Goal: Task Accomplishment & Management: Complete application form

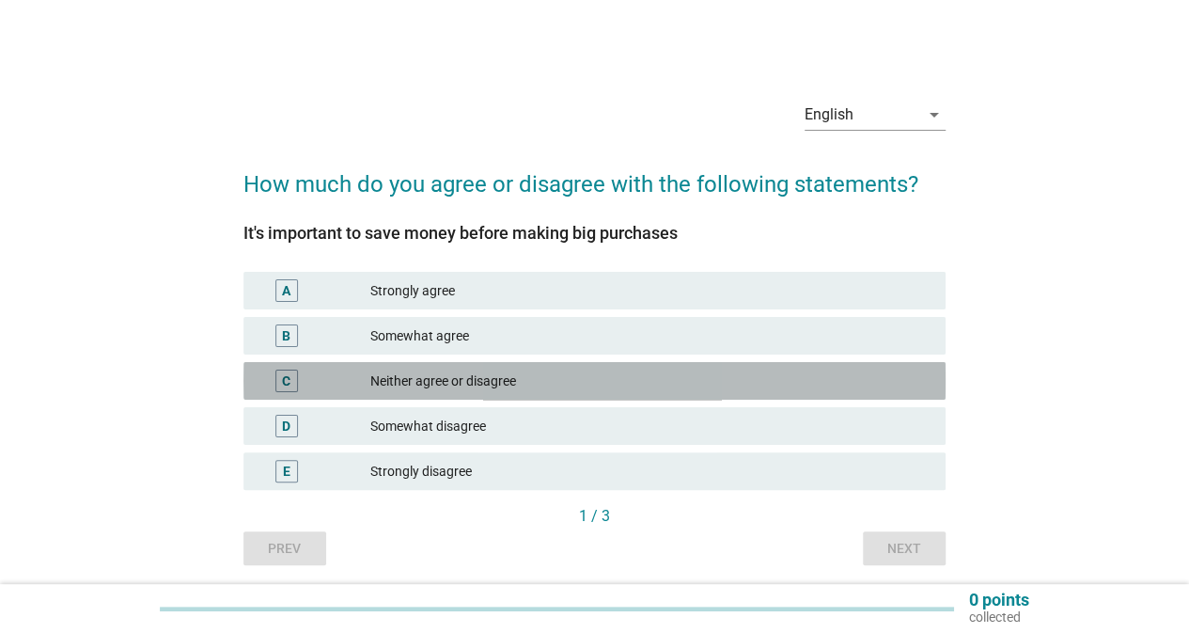
click at [591, 386] on div "Neither agree or disagree" at bounding box center [650, 381] width 560 height 23
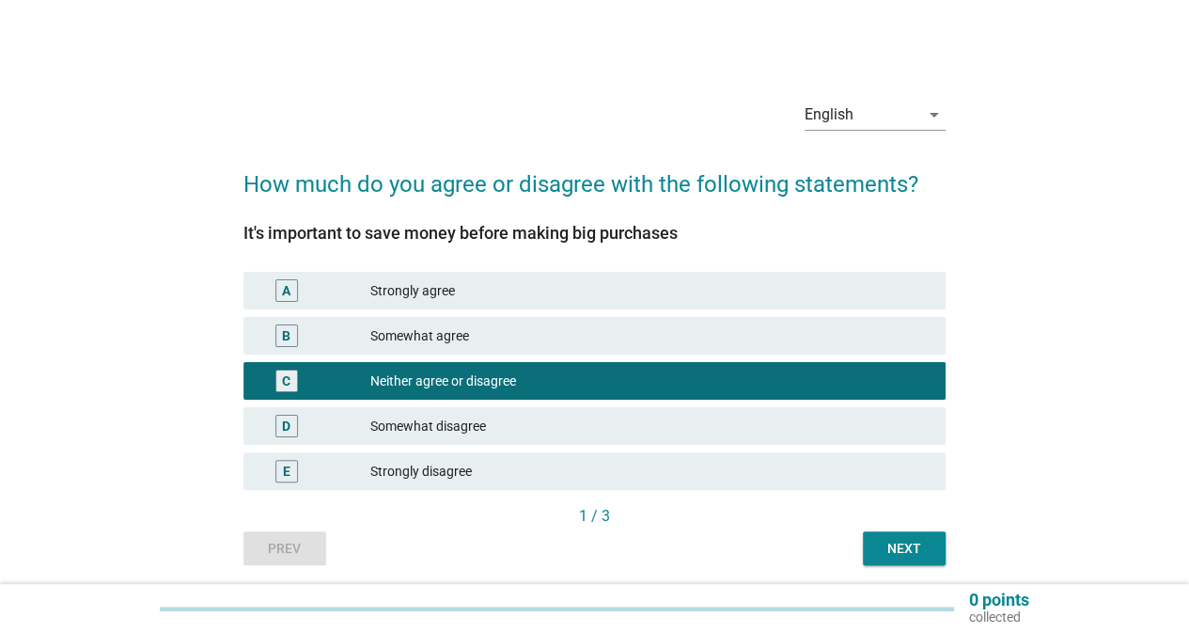
click at [888, 542] on div "Next" at bounding box center [904, 549] width 53 height 20
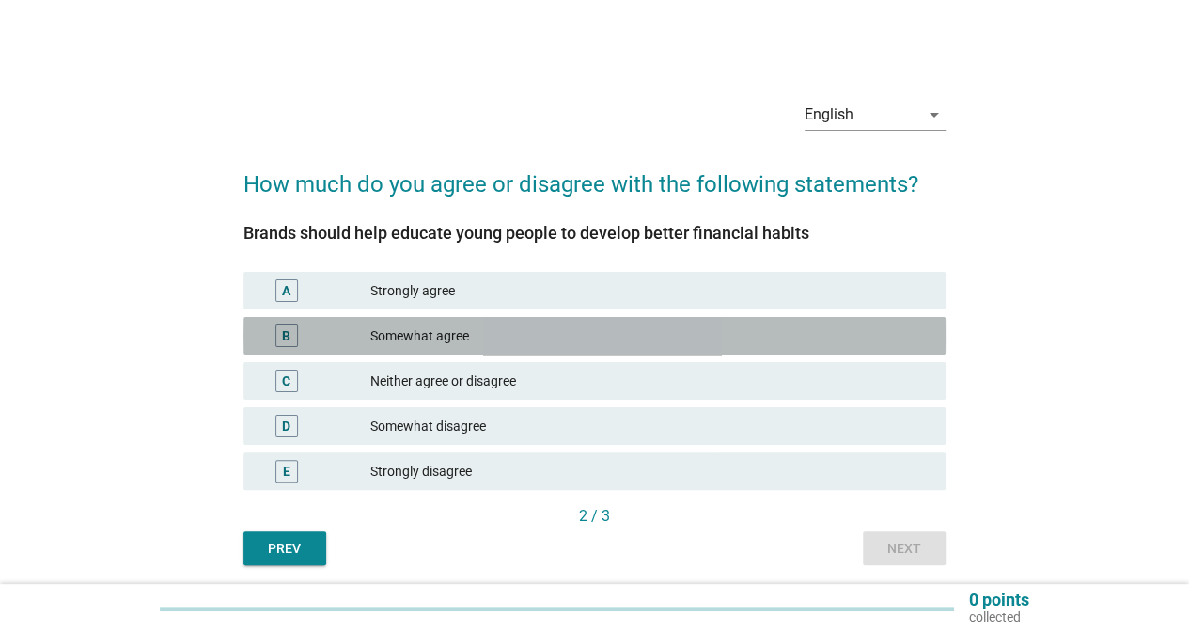
click at [534, 345] on div "Somewhat agree" at bounding box center [650, 335] width 560 height 23
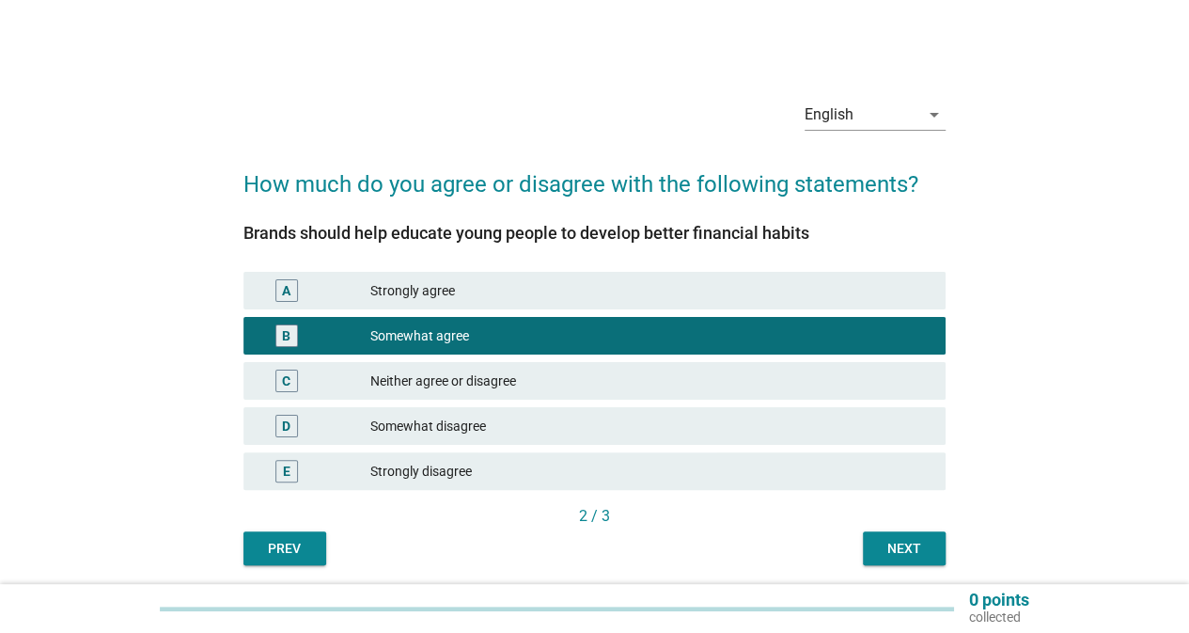
click at [904, 551] on div "Next" at bounding box center [904, 549] width 53 height 20
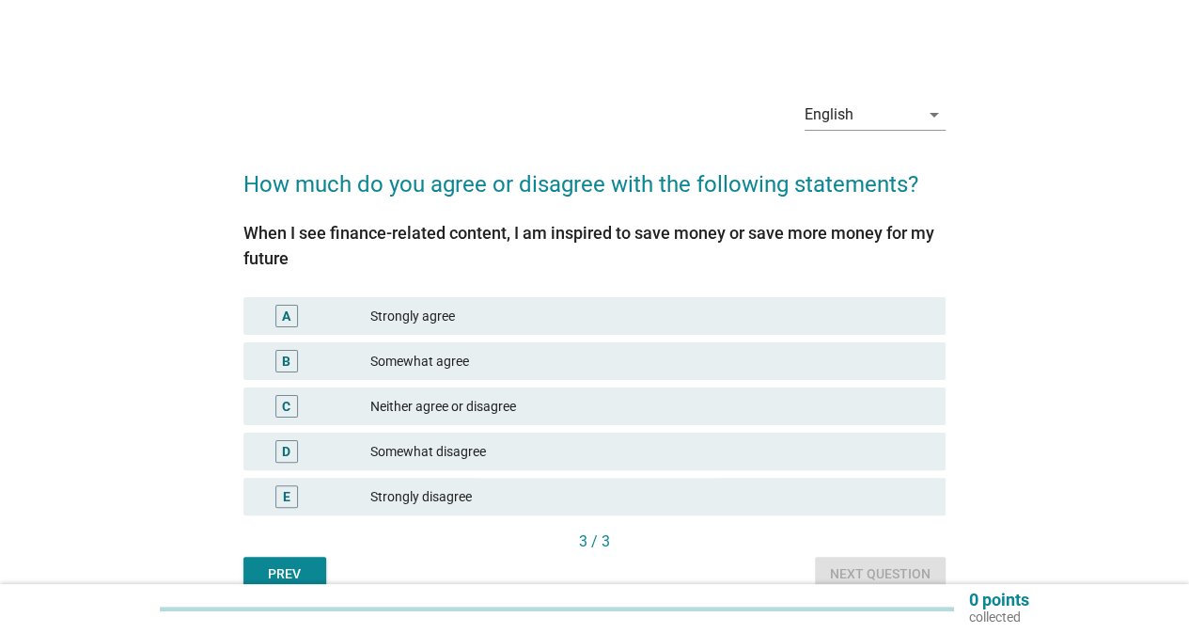
click at [509, 330] on div "A Strongly agree" at bounding box center [595, 316] width 702 height 38
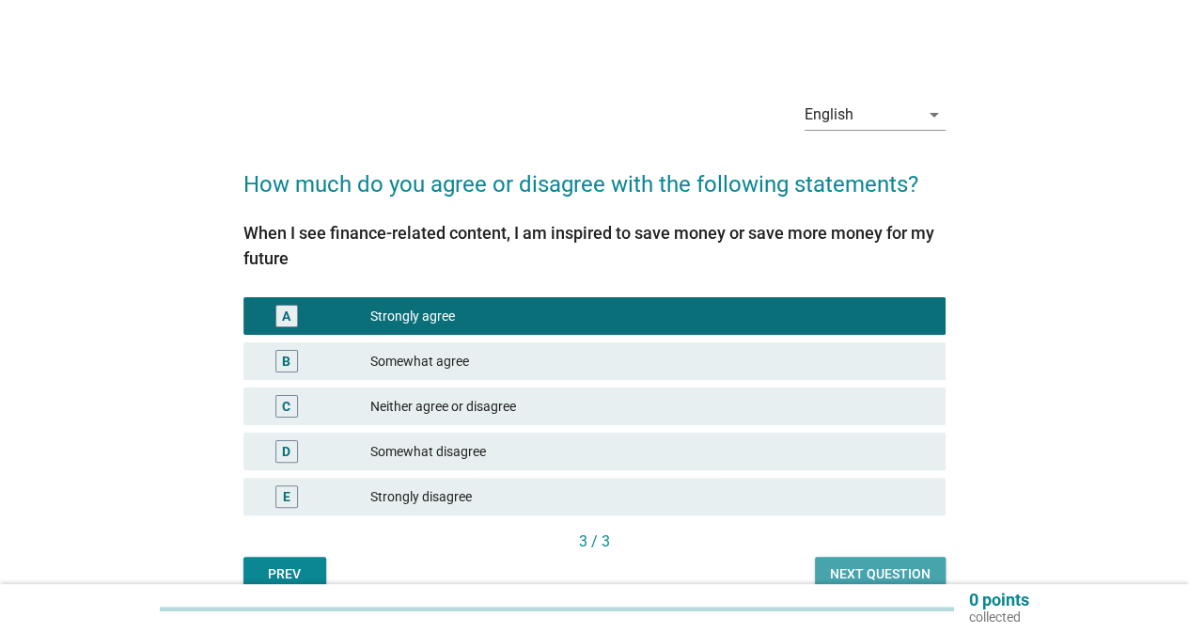
click at [867, 575] on div "Next question" at bounding box center [880, 574] width 101 height 20
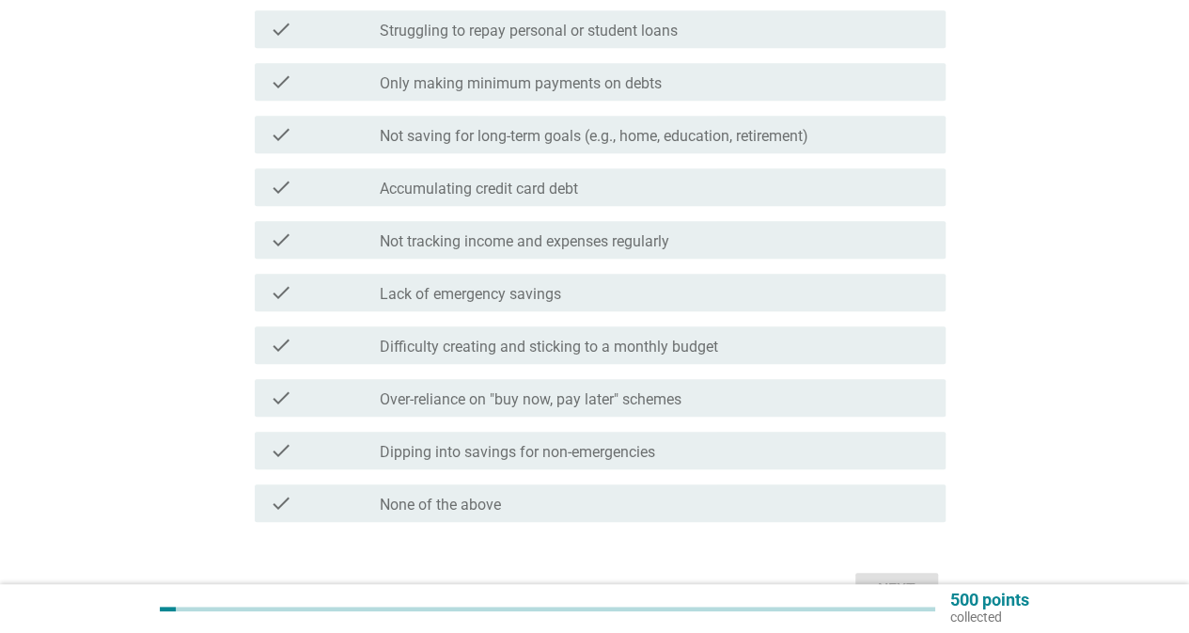
scroll to position [470, 0]
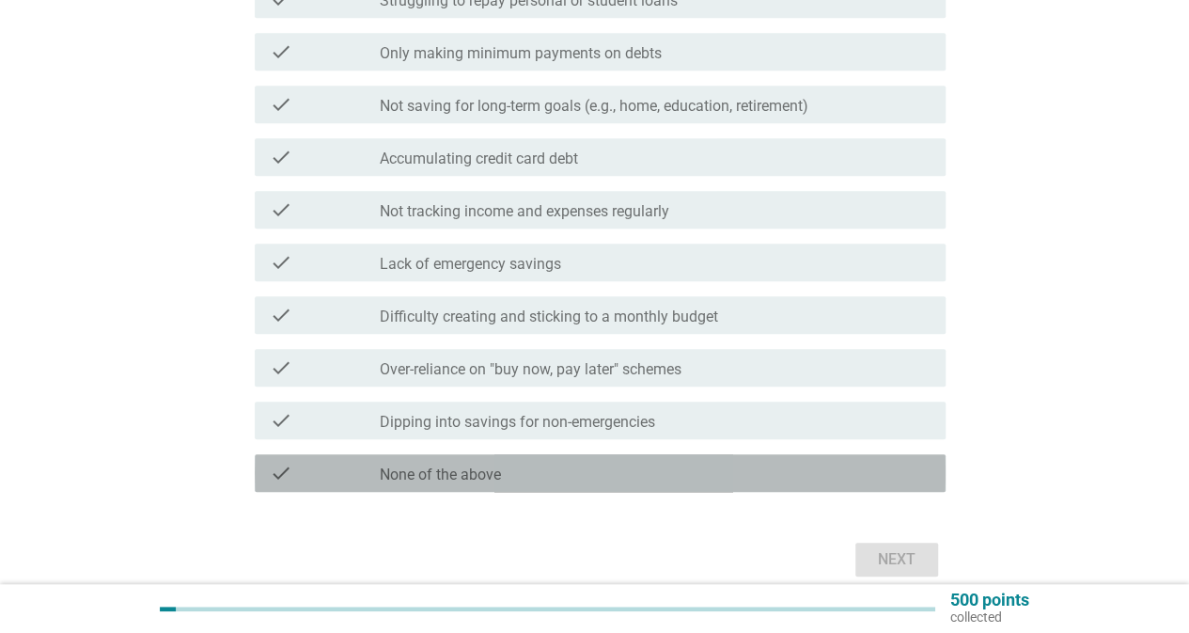
click at [508, 464] on div "check_box_outline_blank None of the above" at bounding box center [655, 473] width 551 height 23
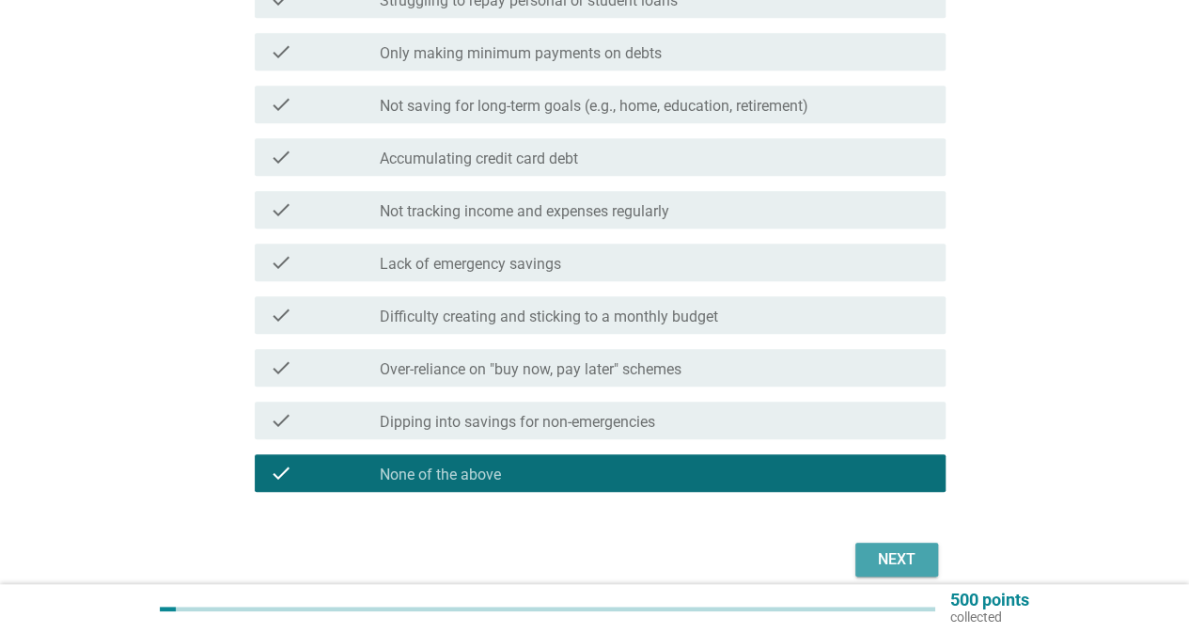
click at [880, 563] on div "Next" at bounding box center [897, 559] width 53 height 23
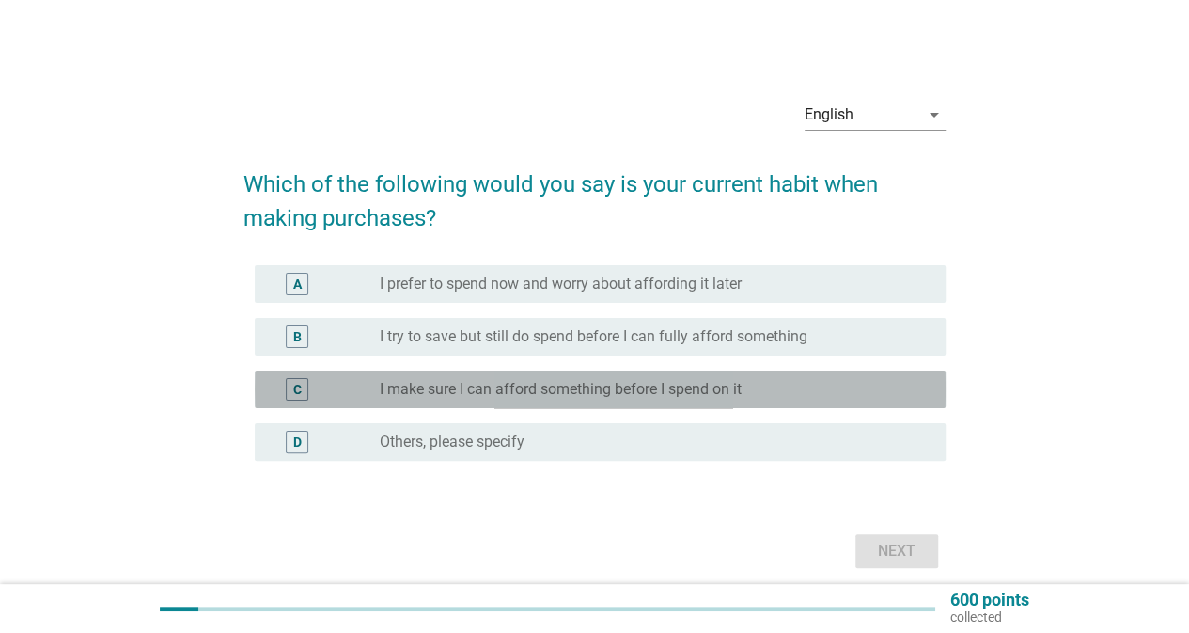
click at [607, 392] on label "I make sure I can afford something before I spend on it" at bounding box center [561, 389] width 362 height 19
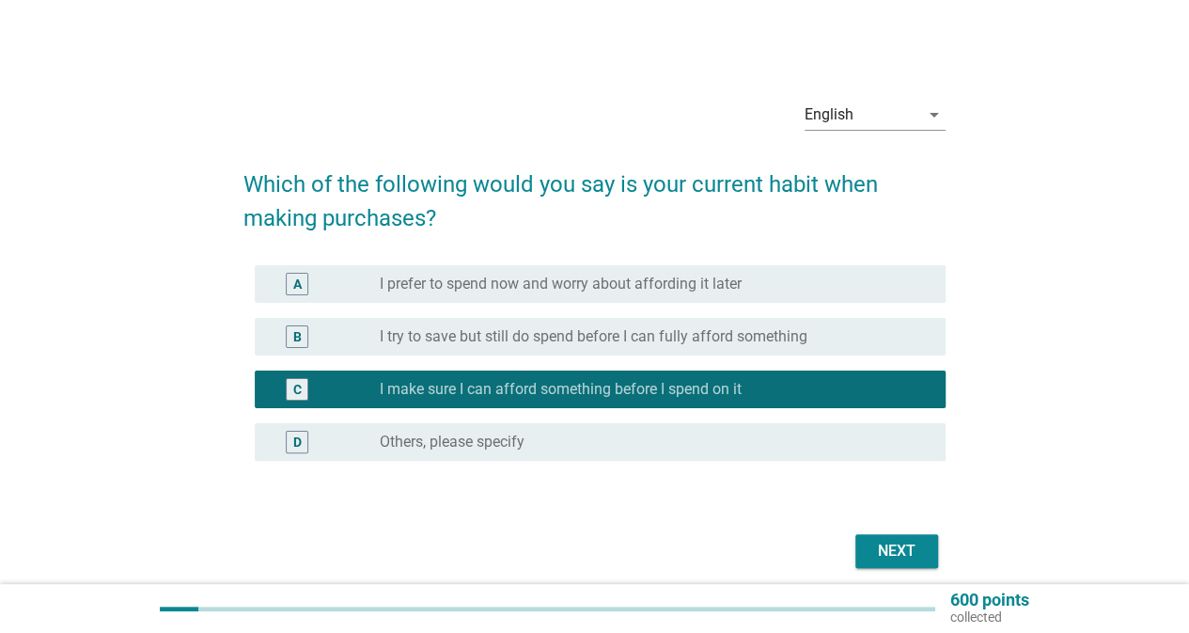
click at [912, 560] on div "Next" at bounding box center [897, 551] width 53 height 23
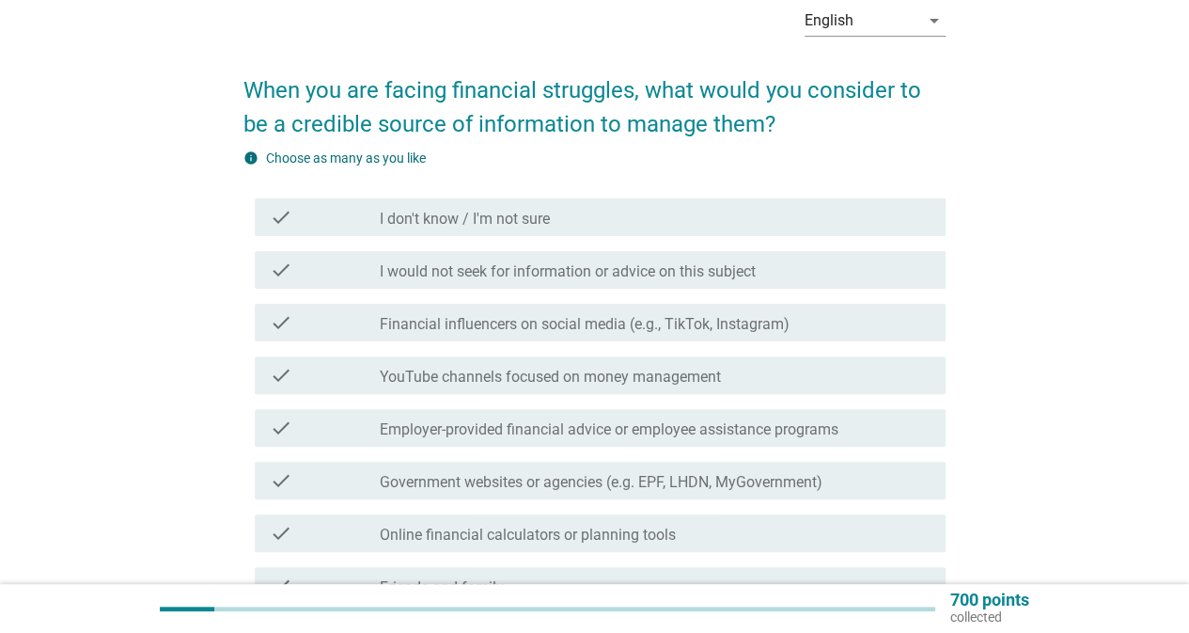
scroll to position [188, 0]
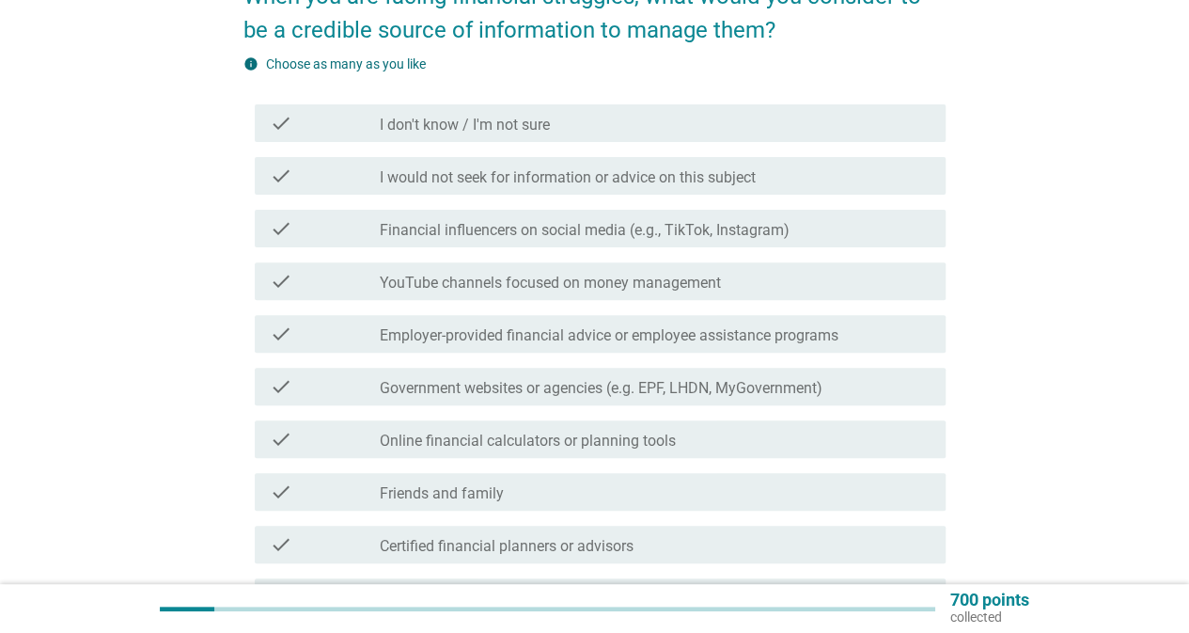
click at [496, 394] on label "Government websites or agencies (e.g. EPF, LHDN, MyGovernment)" at bounding box center [601, 388] width 443 height 19
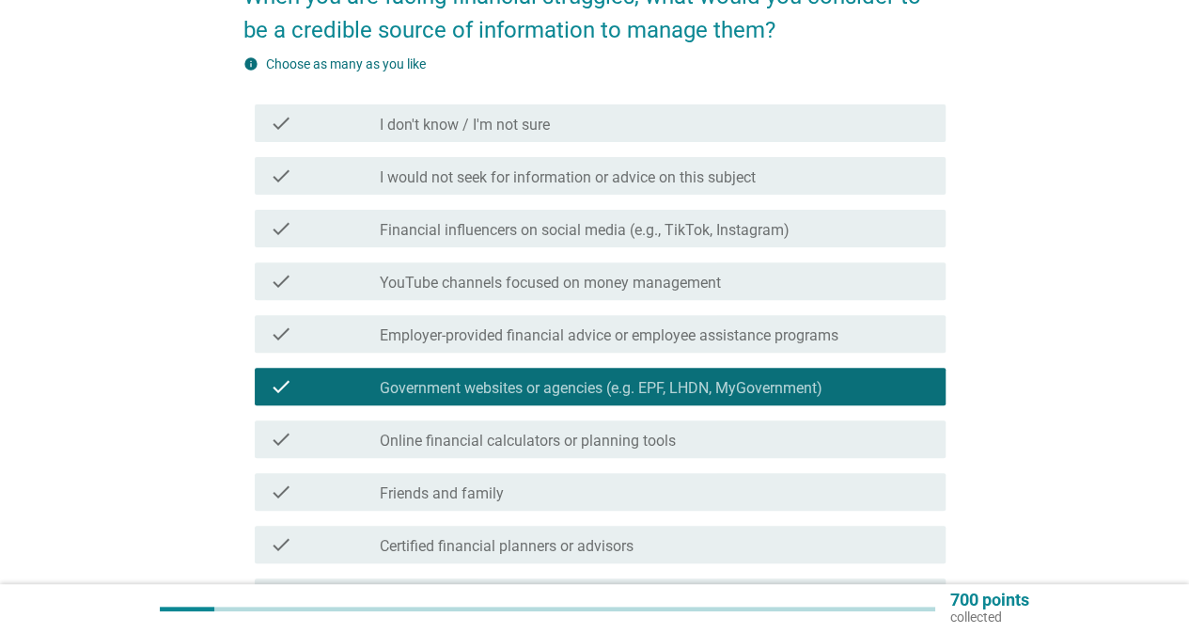
click at [518, 480] on div "check check_box_outline_blank Friends and family" at bounding box center [600, 492] width 691 height 38
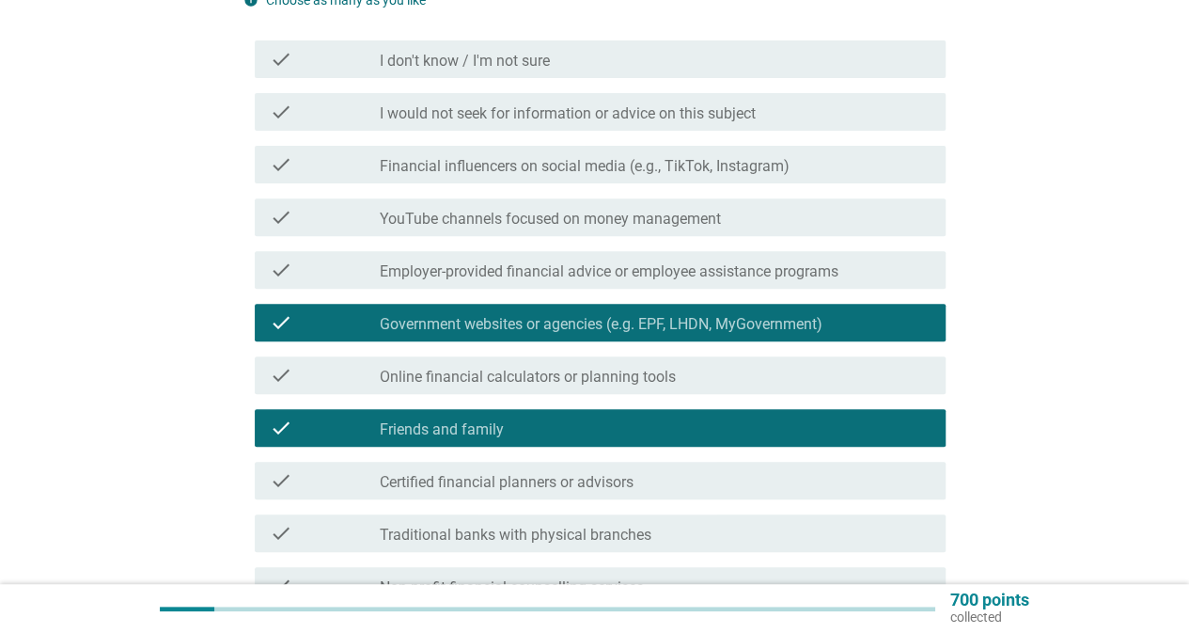
scroll to position [282, 0]
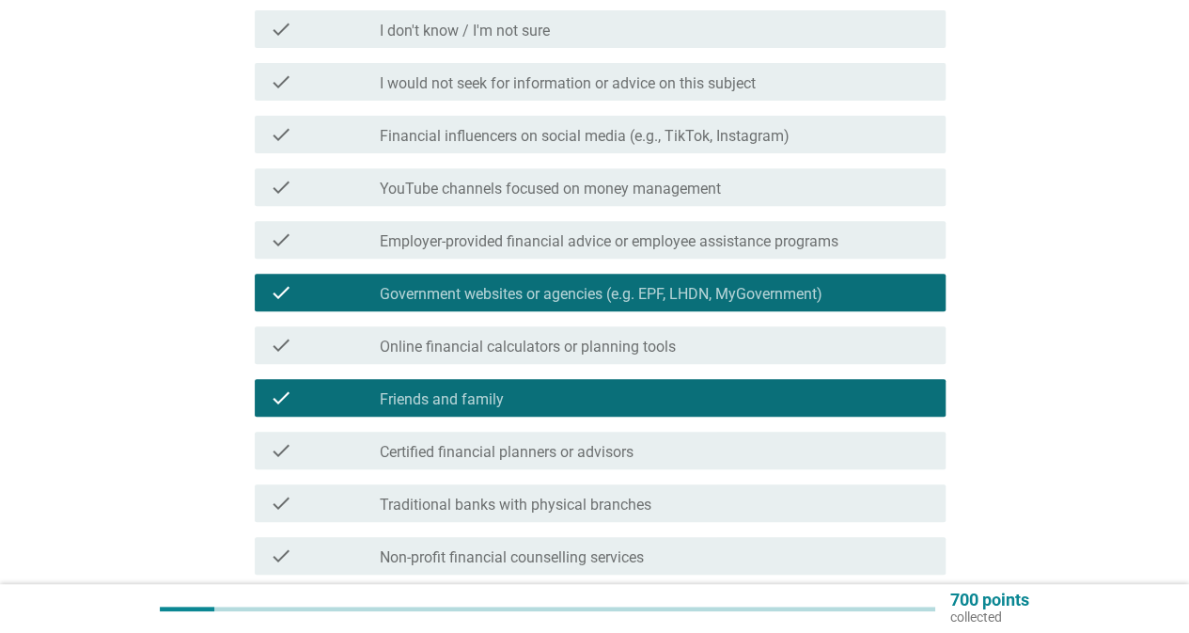
click at [546, 459] on label "Certified financial planners or advisors" at bounding box center [507, 452] width 254 height 19
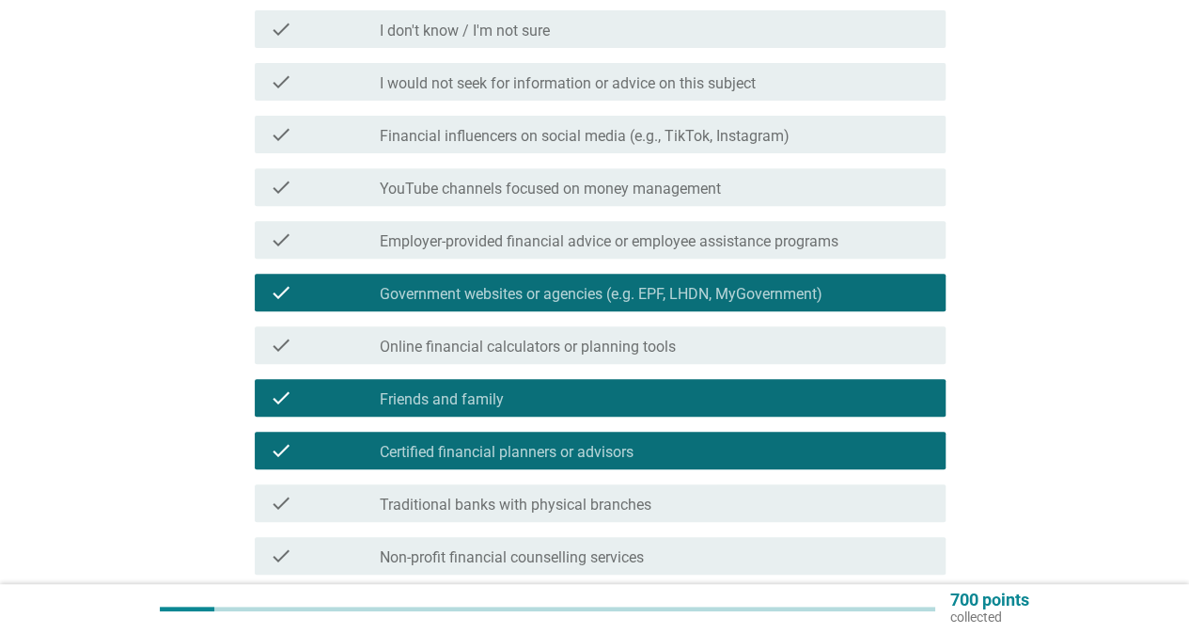
click at [557, 407] on div "check_box_outline_blank Friends and family" at bounding box center [655, 397] width 551 height 23
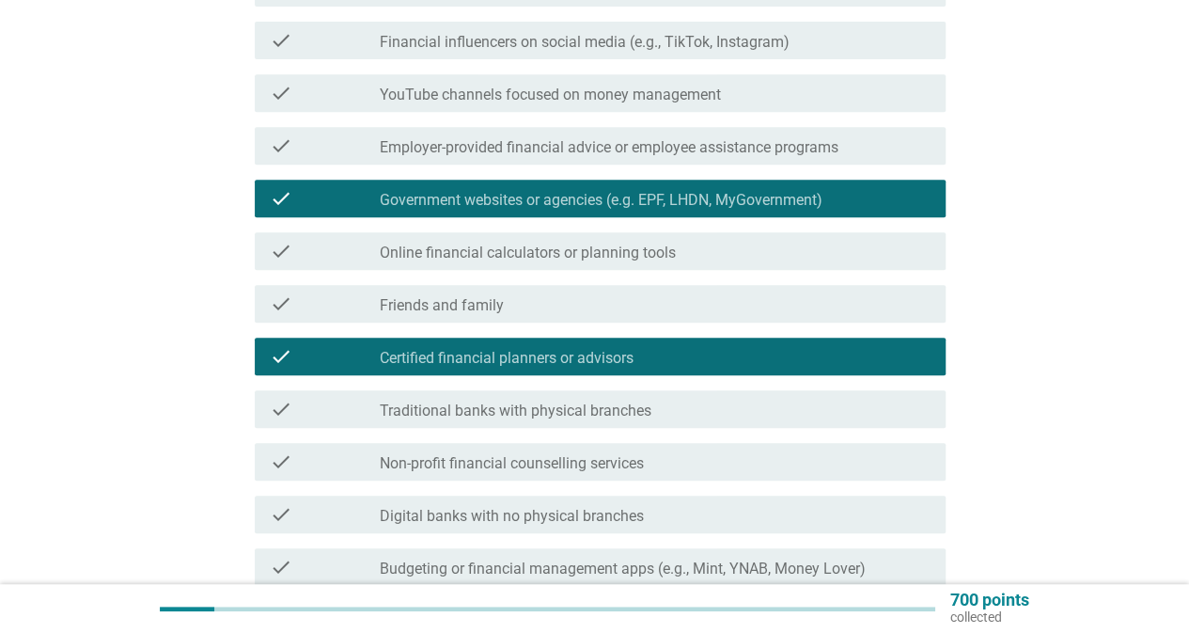
scroll to position [564, 0]
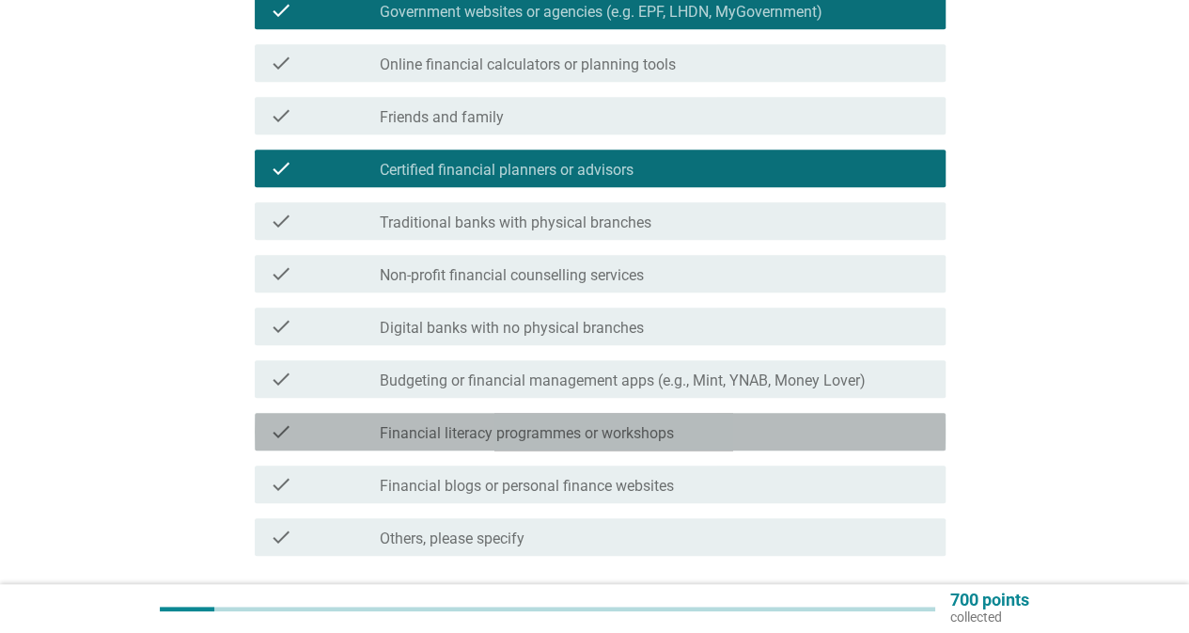
click at [642, 434] on label "Financial literacy programmes or workshops" at bounding box center [527, 433] width 294 height 19
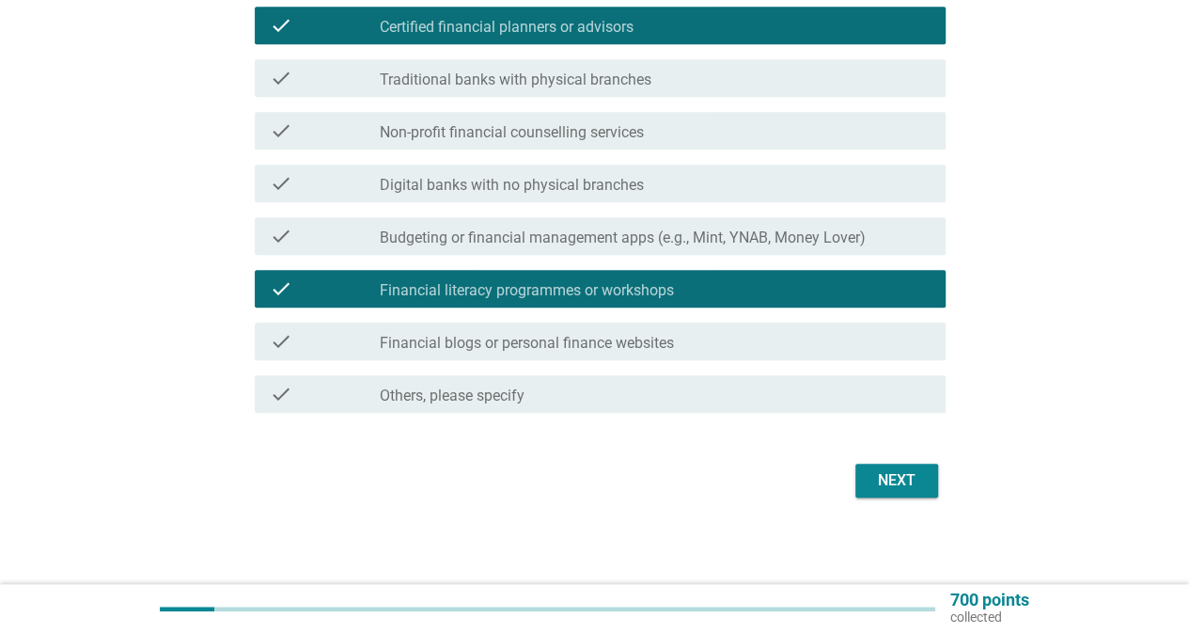
scroll to position [711, 0]
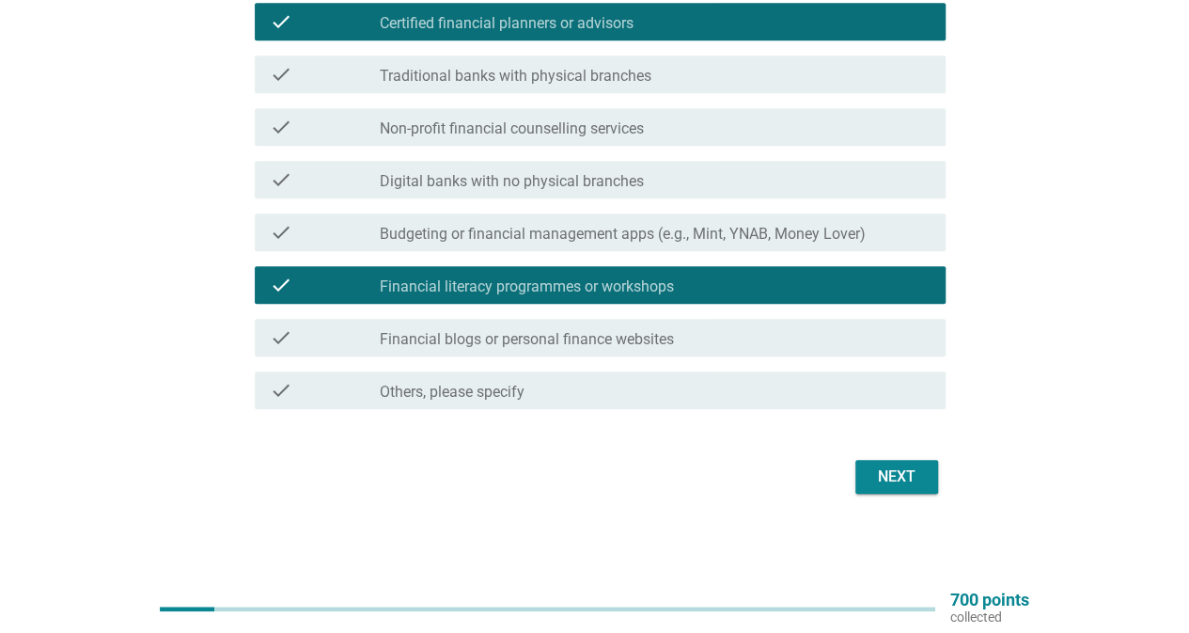
click at [893, 478] on div "Next" at bounding box center [897, 476] width 53 height 23
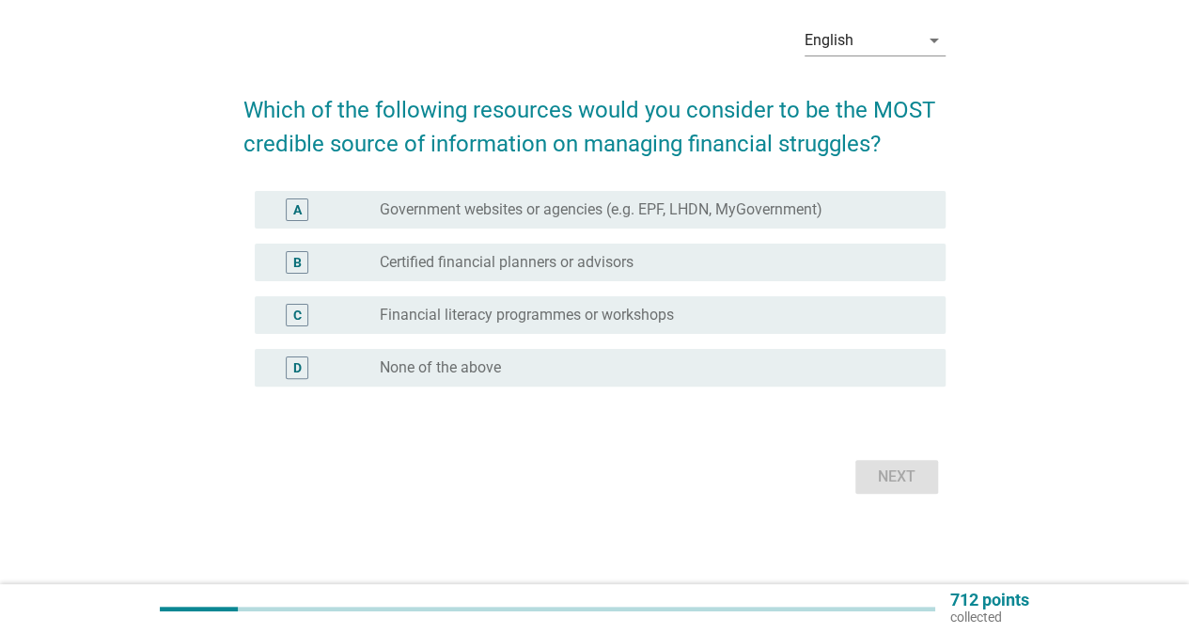
scroll to position [0, 0]
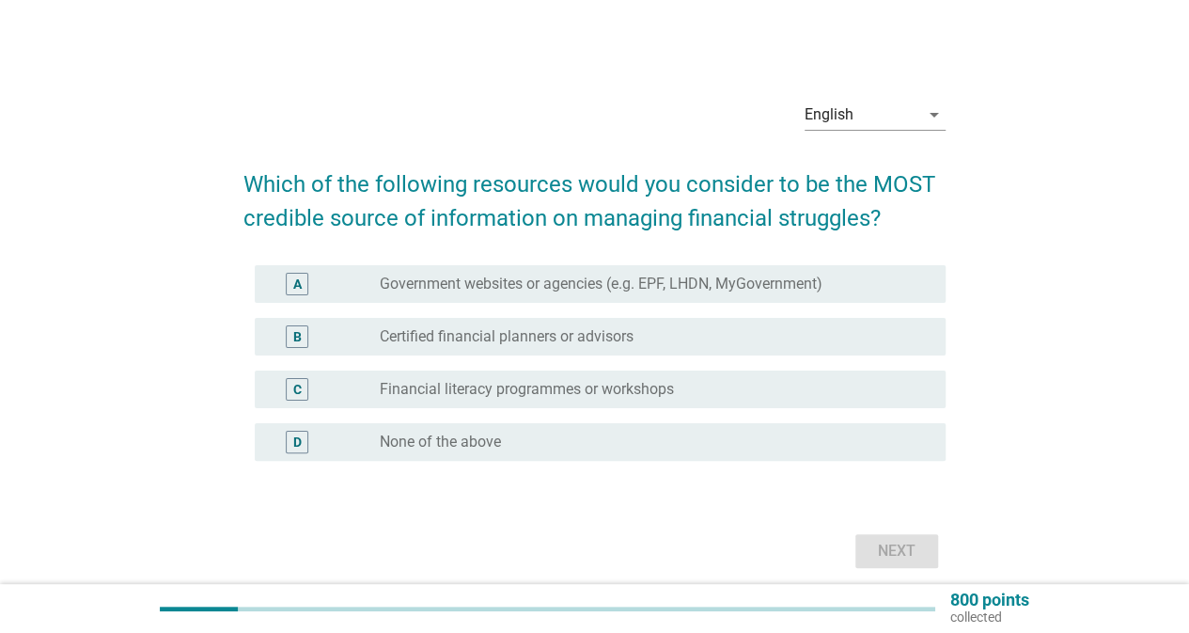
click at [566, 287] on label "Government websites or agencies (e.g. EPF, LHDN, MyGovernment)" at bounding box center [601, 284] width 443 height 19
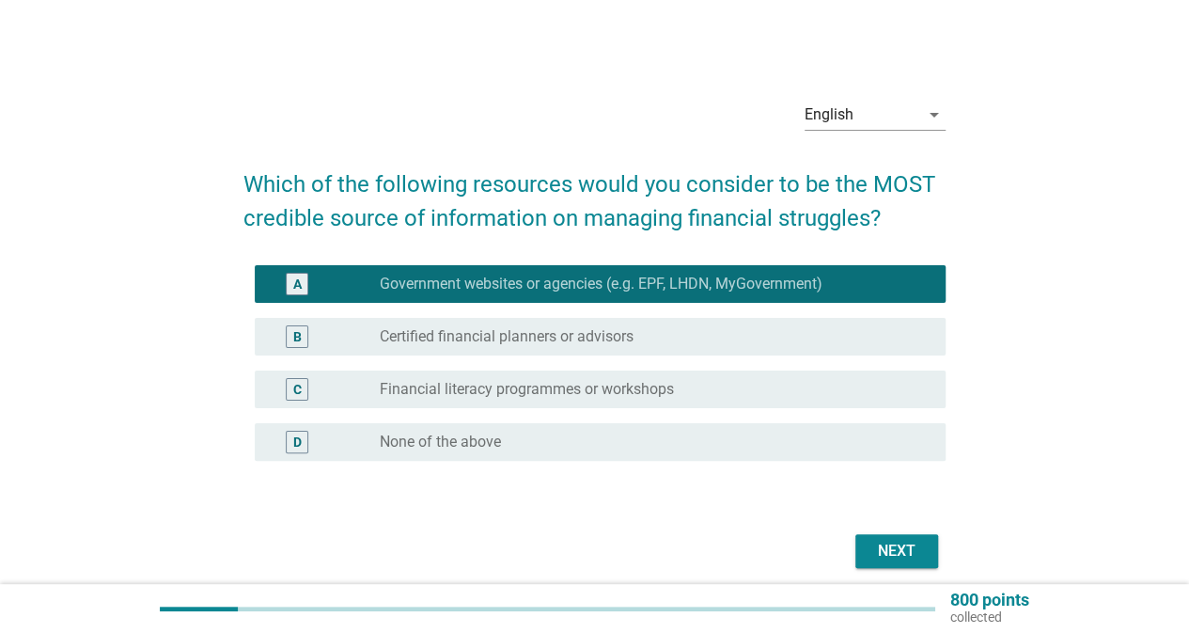
click at [915, 551] on div "Next" at bounding box center [897, 551] width 53 height 23
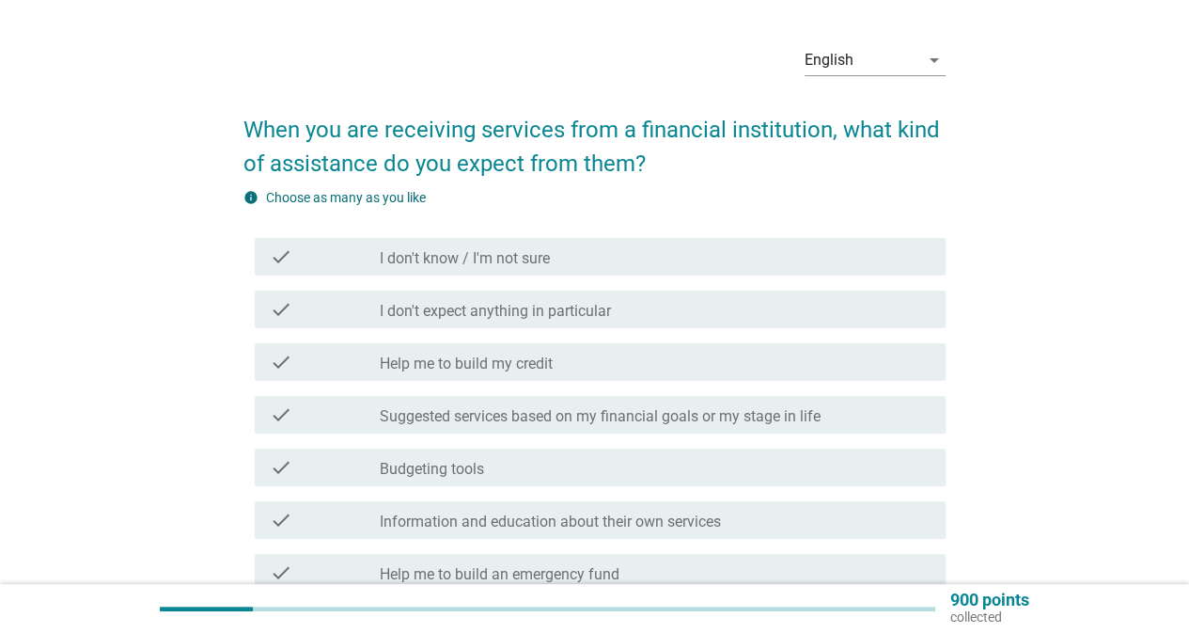
scroll to position [94, 0]
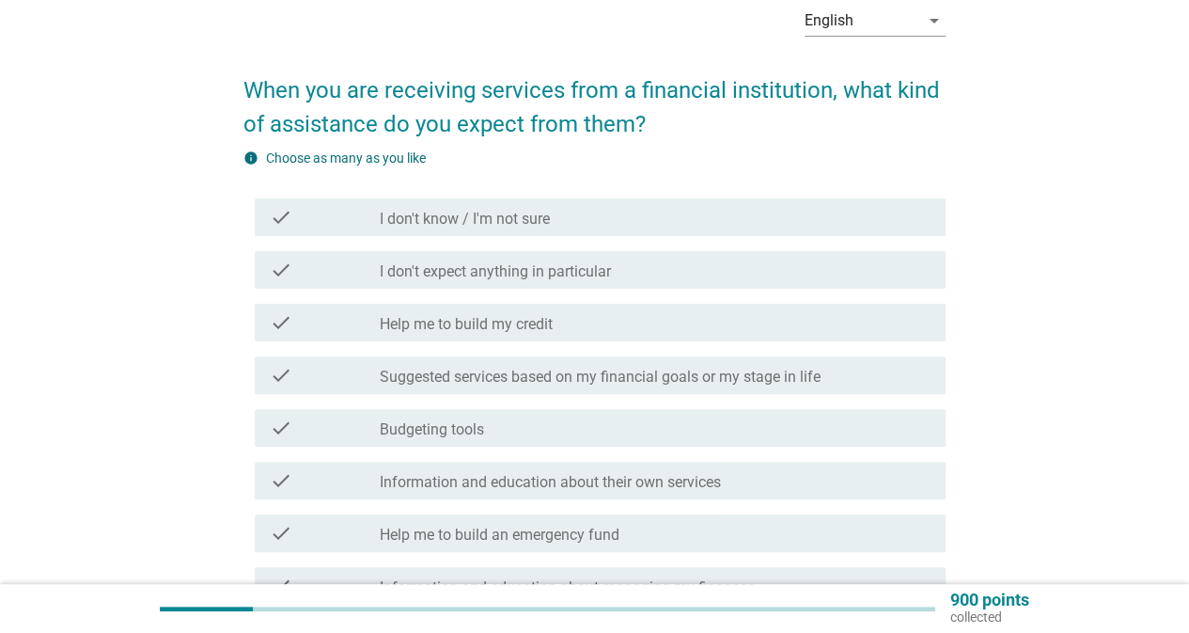
click at [557, 224] on div "check_box_outline_blank I don't know / I'm not sure" at bounding box center [655, 217] width 551 height 23
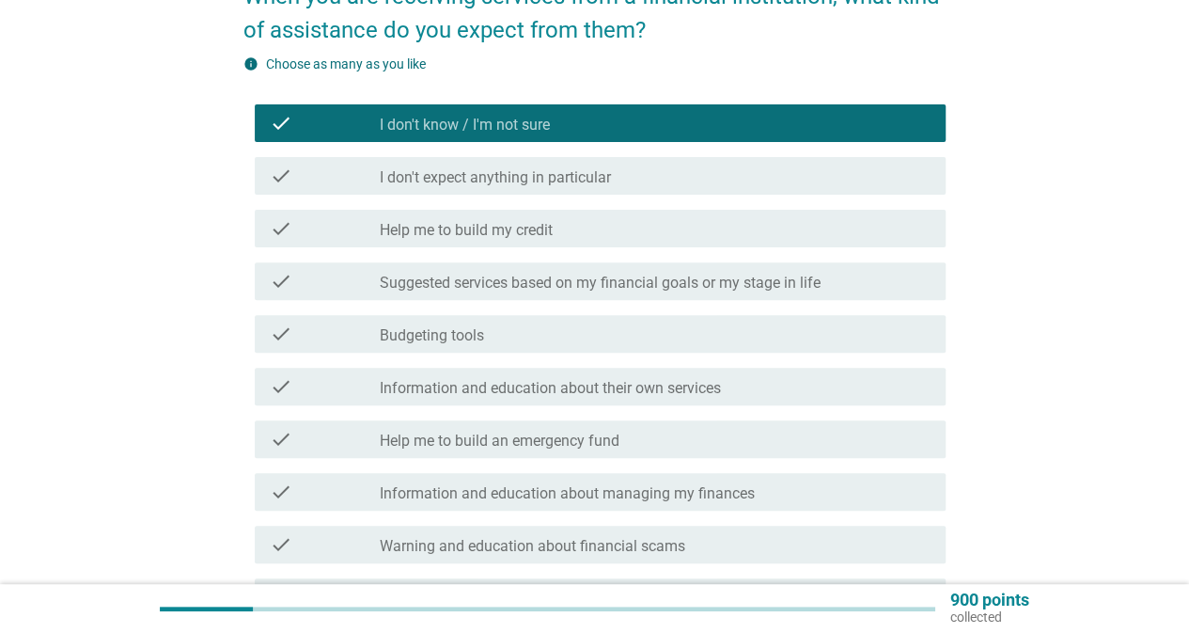
scroll to position [282, 0]
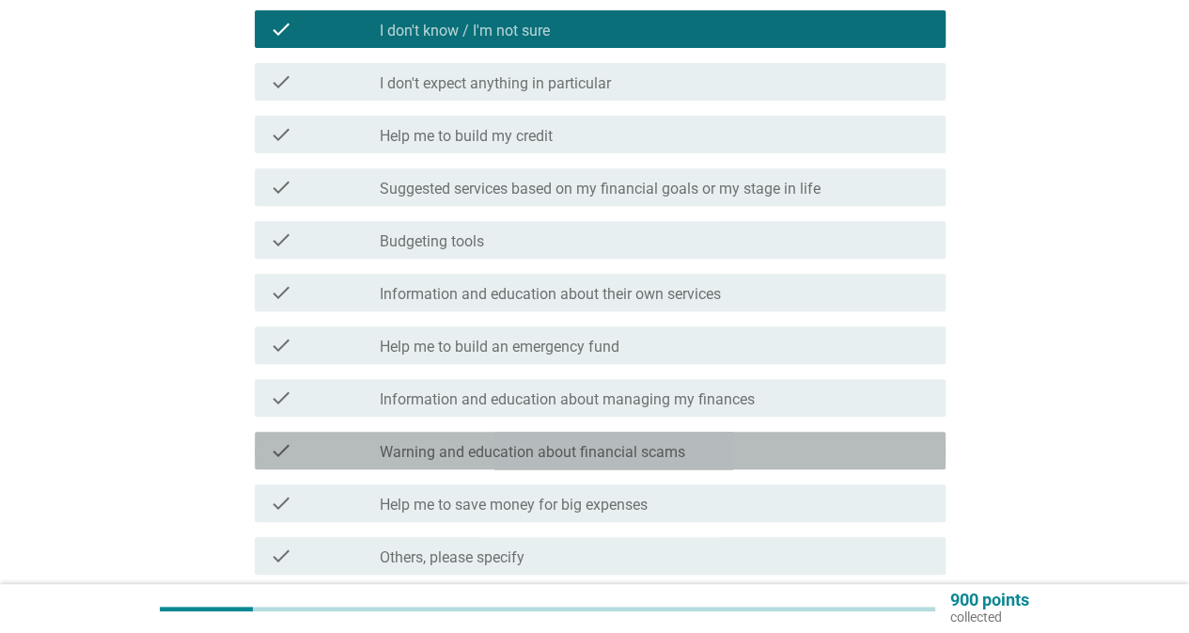
click at [579, 453] on label "Warning and education about financial scams" at bounding box center [533, 452] width 306 height 19
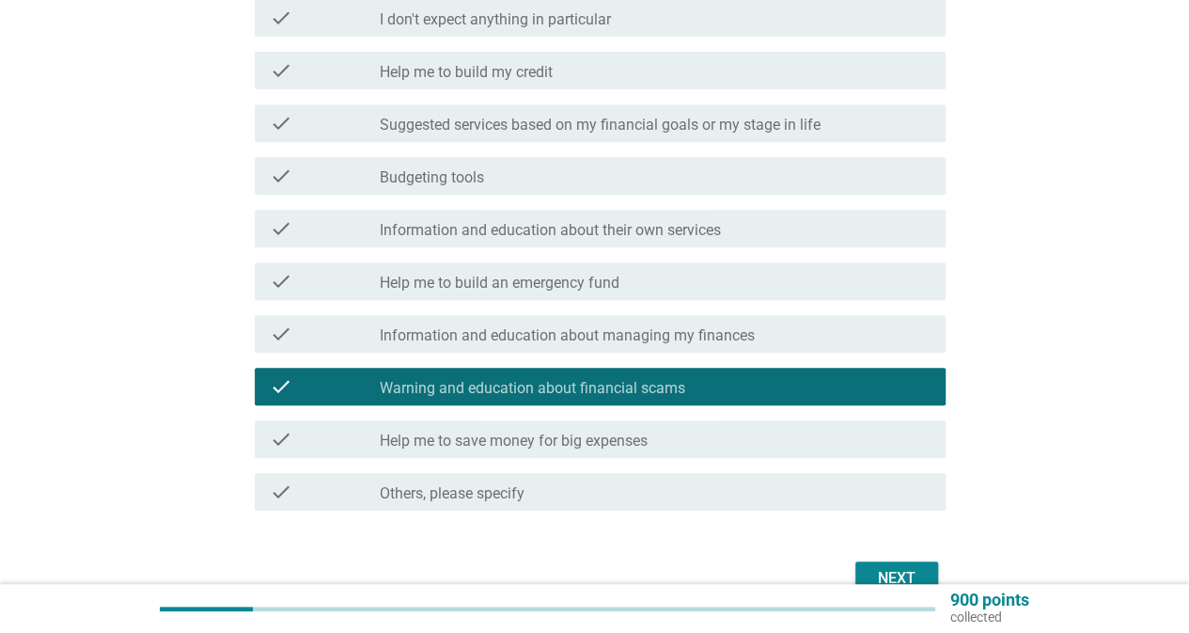
scroll to position [376, 0]
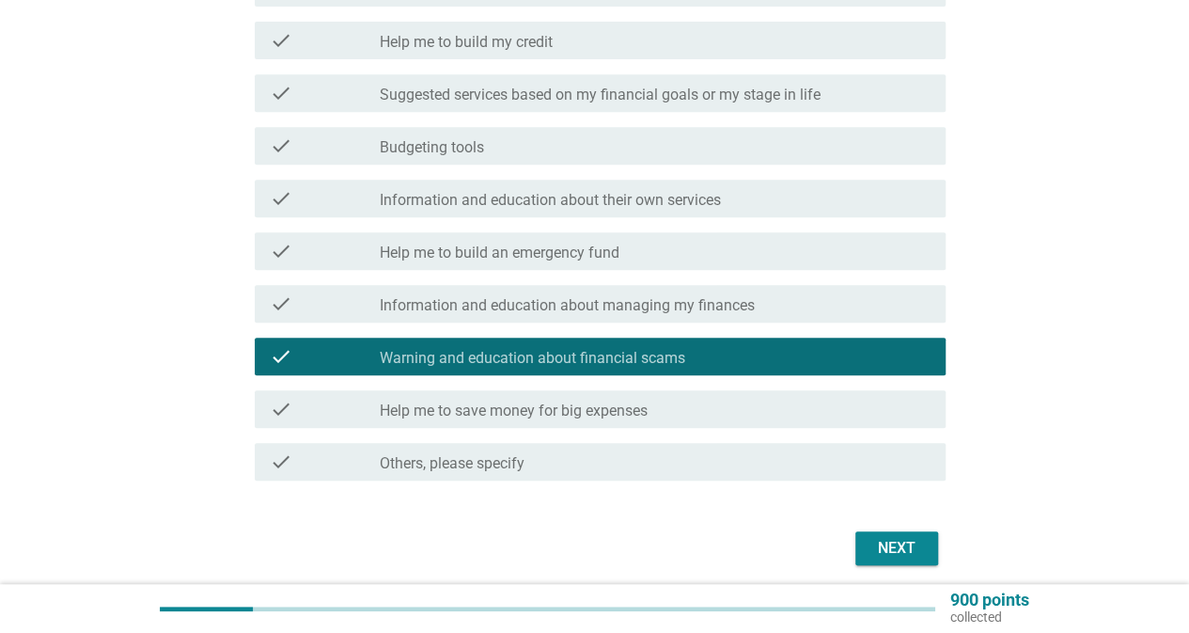
click at [611, 299] on label "Information and education about managing my finances" at bounding box center [567, 305] width 375 height 19
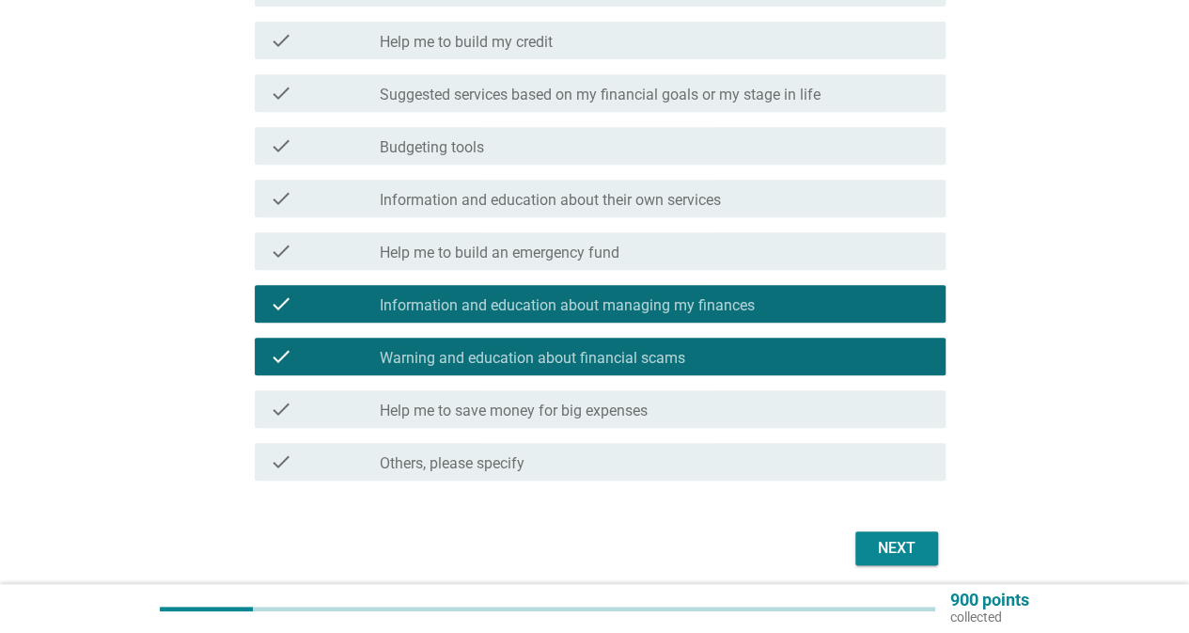
click at [890, 536] on button "Next" at bounding box center [897, 548] width 83 height 34
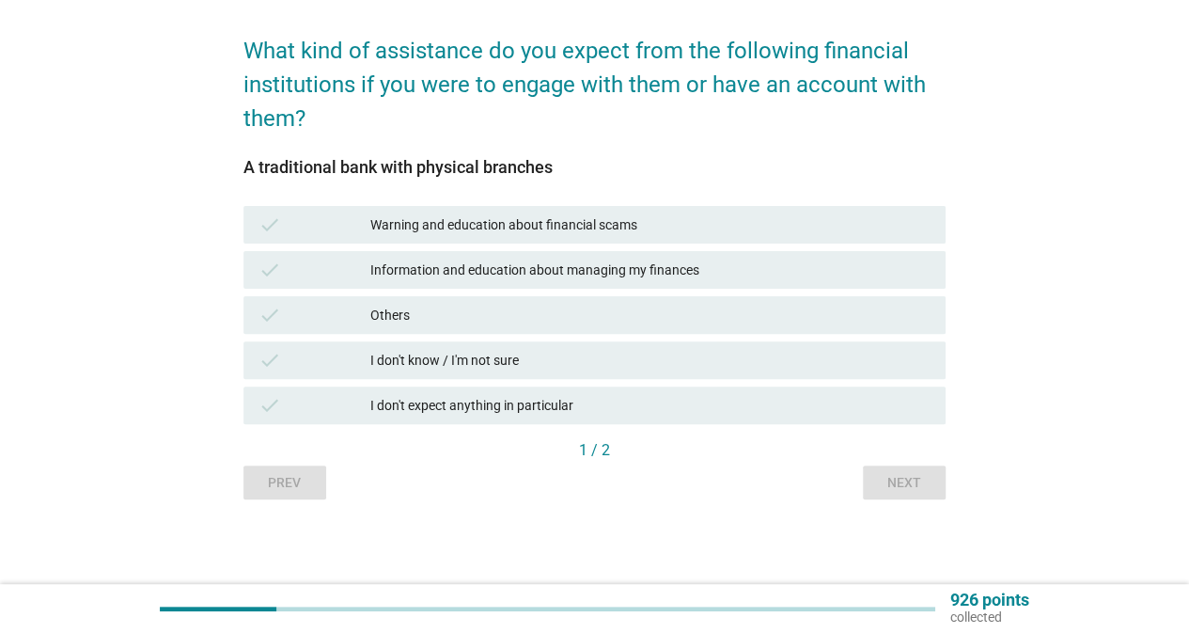
scroll to position [0, 0]
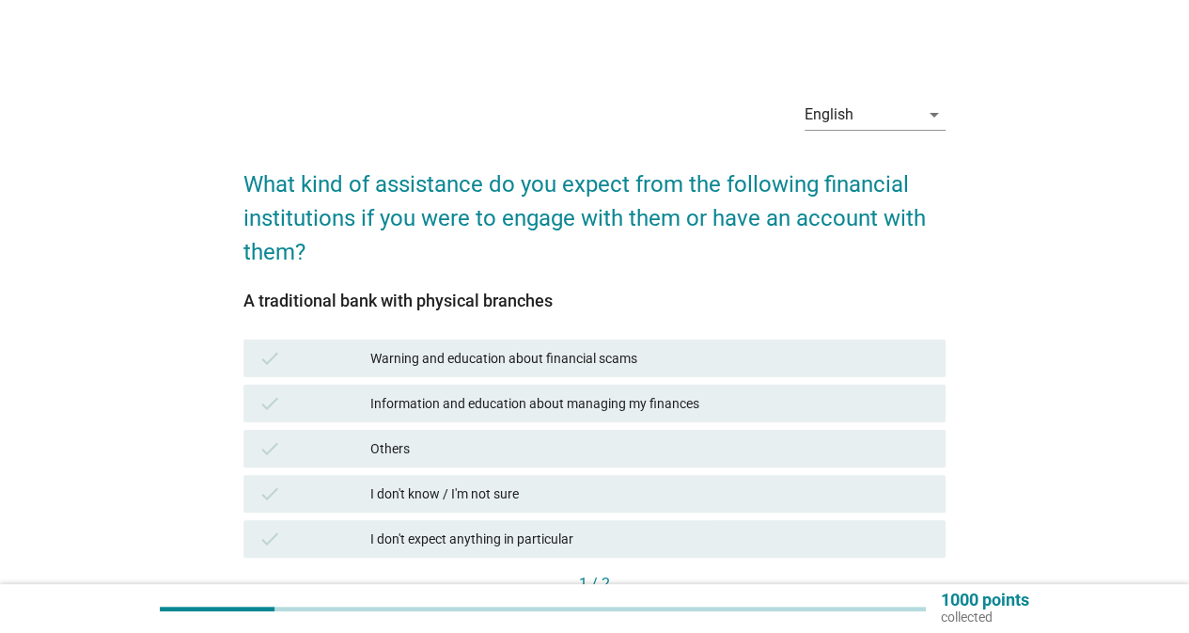
click at [513, 360] on div "Warning and education about financial scams" at bounding box center [650, 358] width 560 height 23
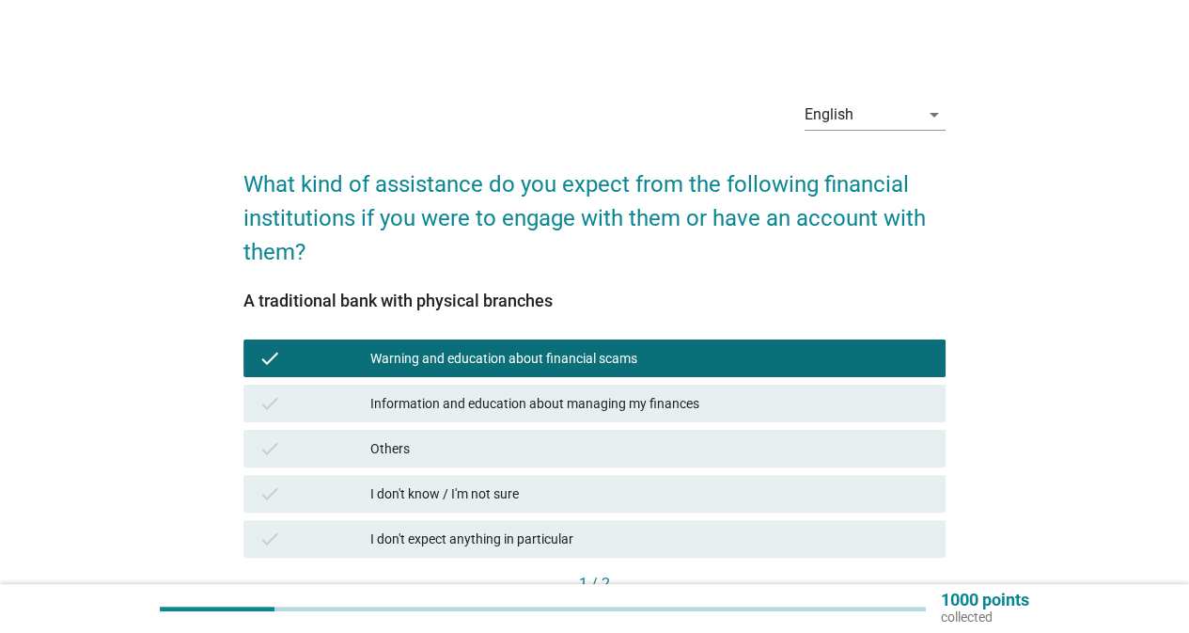
click at [501, 403] on div "Information and education about managing my finances" at bounding box center [650, 403] width 560 height 23
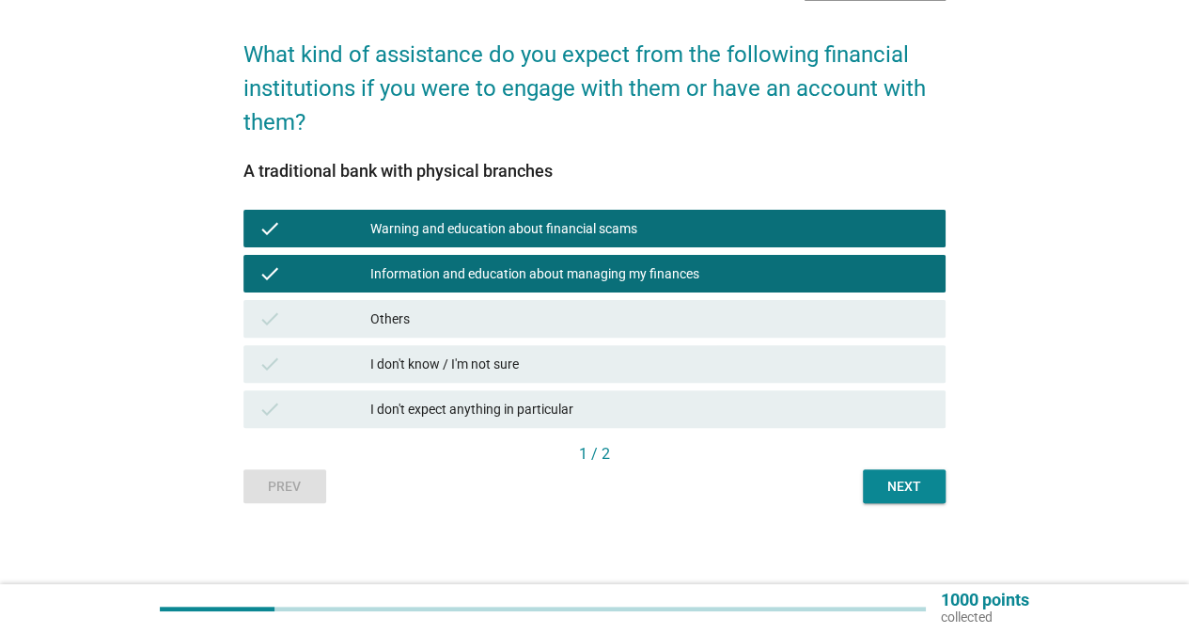
scroll to position [134, 0]
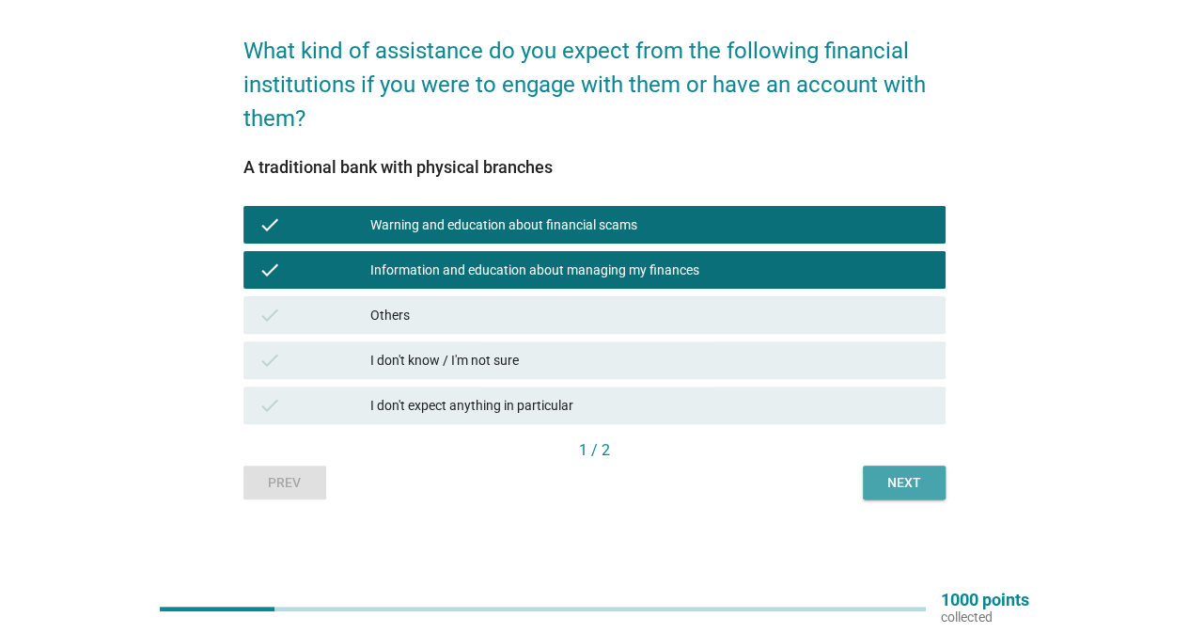
click at [910, 488] on div "Next" at bounding box center [904, 483] width 53 height 20
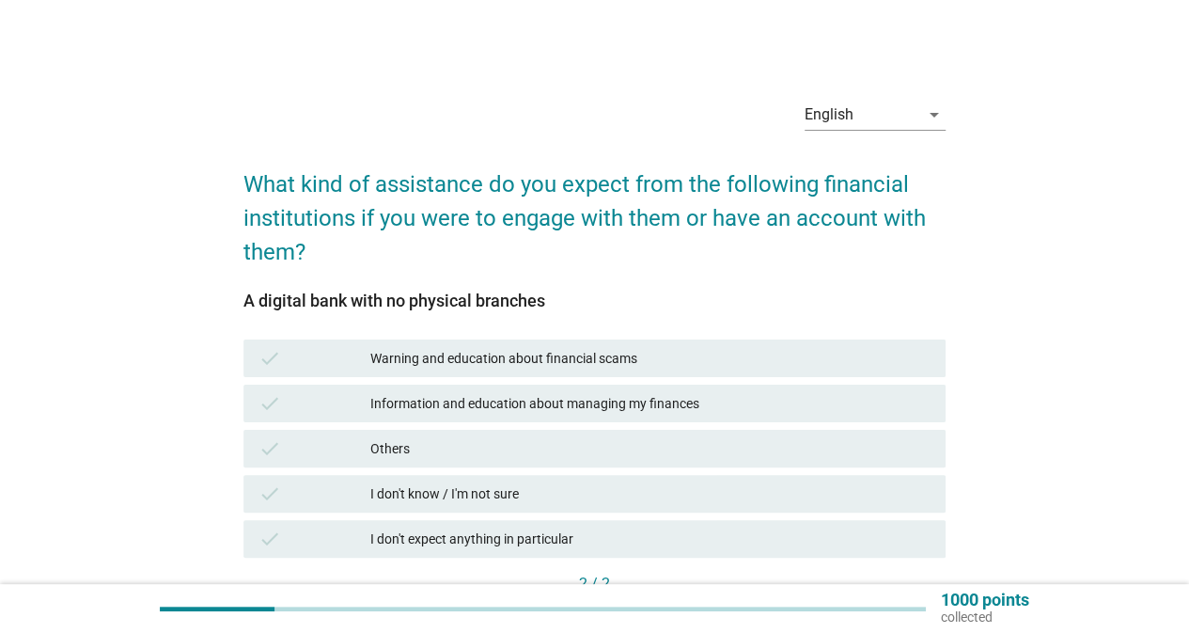
click at [452, 358] on div "Warning and education about financial scams" at bounding box center [650, 358] width 560 height 23
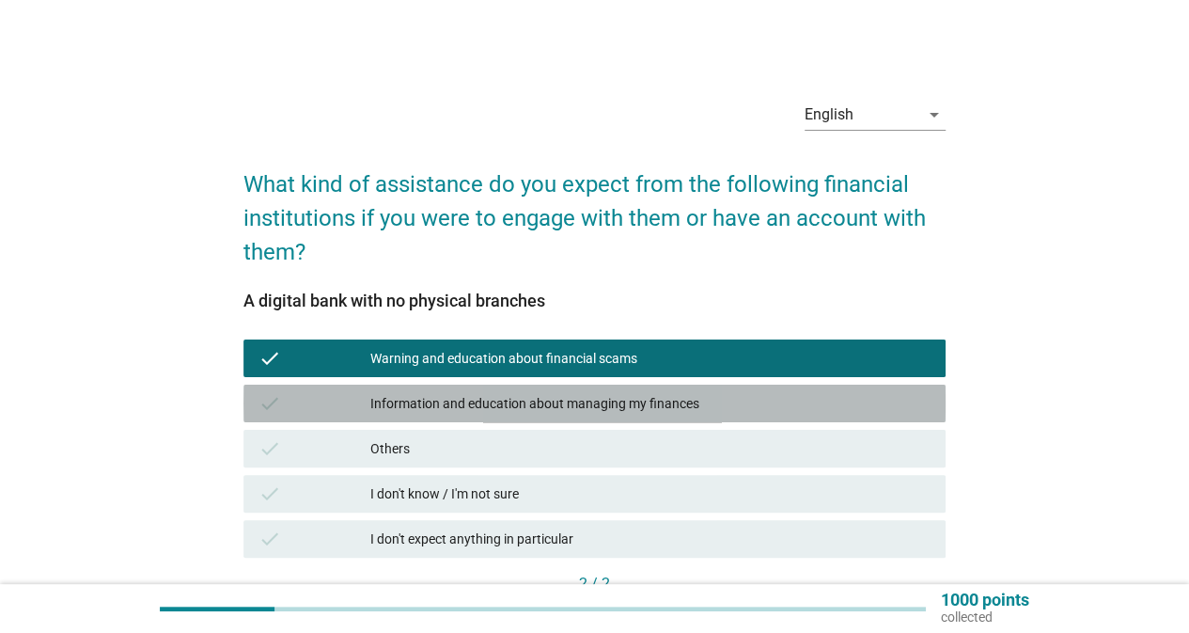
click at [458, 396] on div "Information and education about managing my finances" at bounding box center [650, 403] width 560 height 23
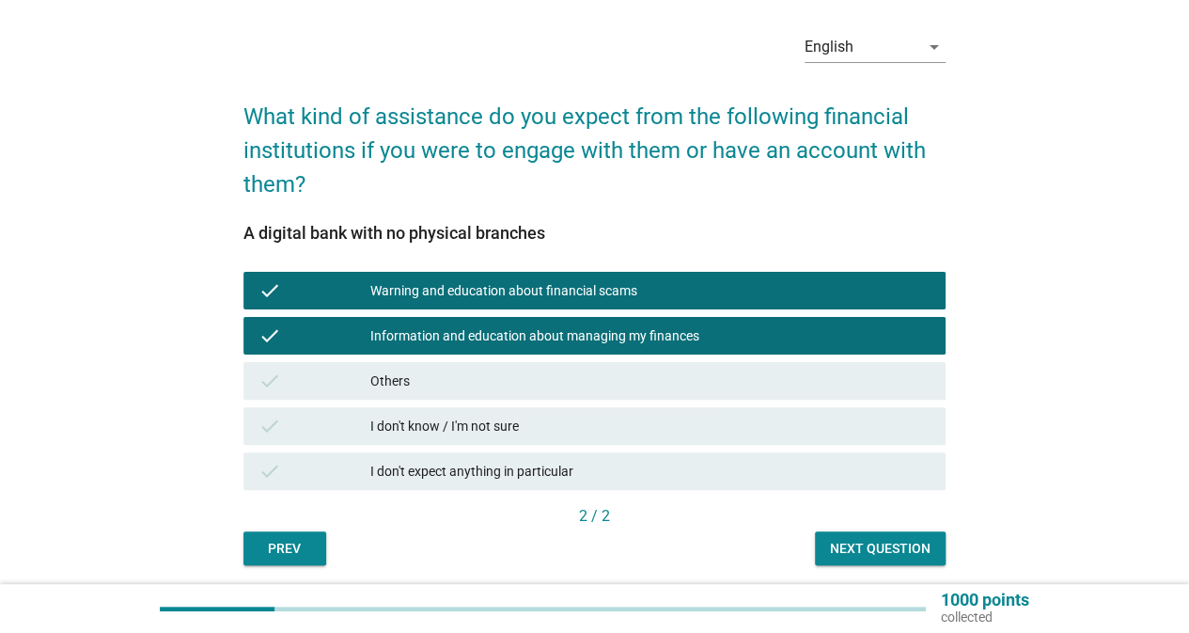
scroll to position [134, 0]
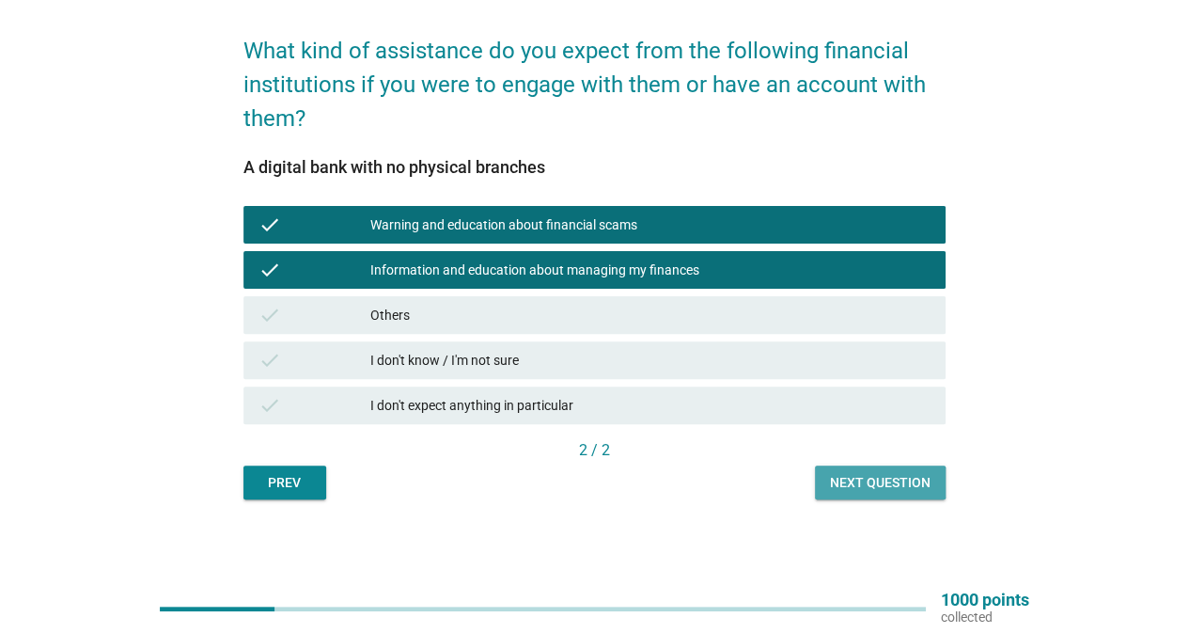
click at [888, 484] on div "Next question" at bounding box center [880, 483] width 101 height 20
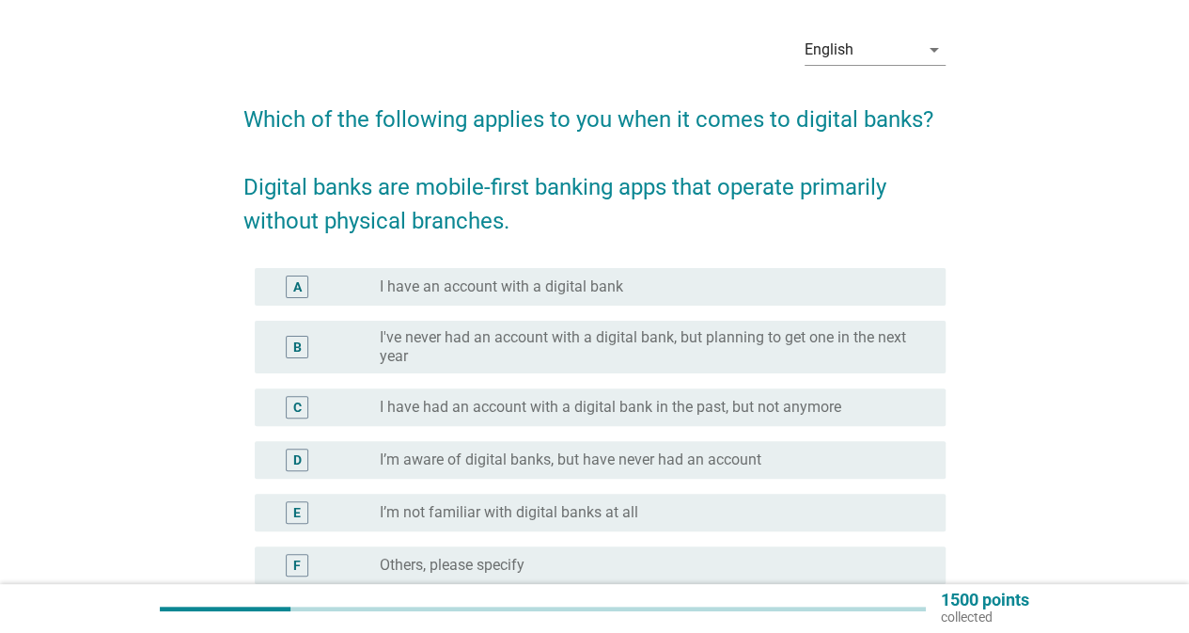
scroll to position [94, 0]
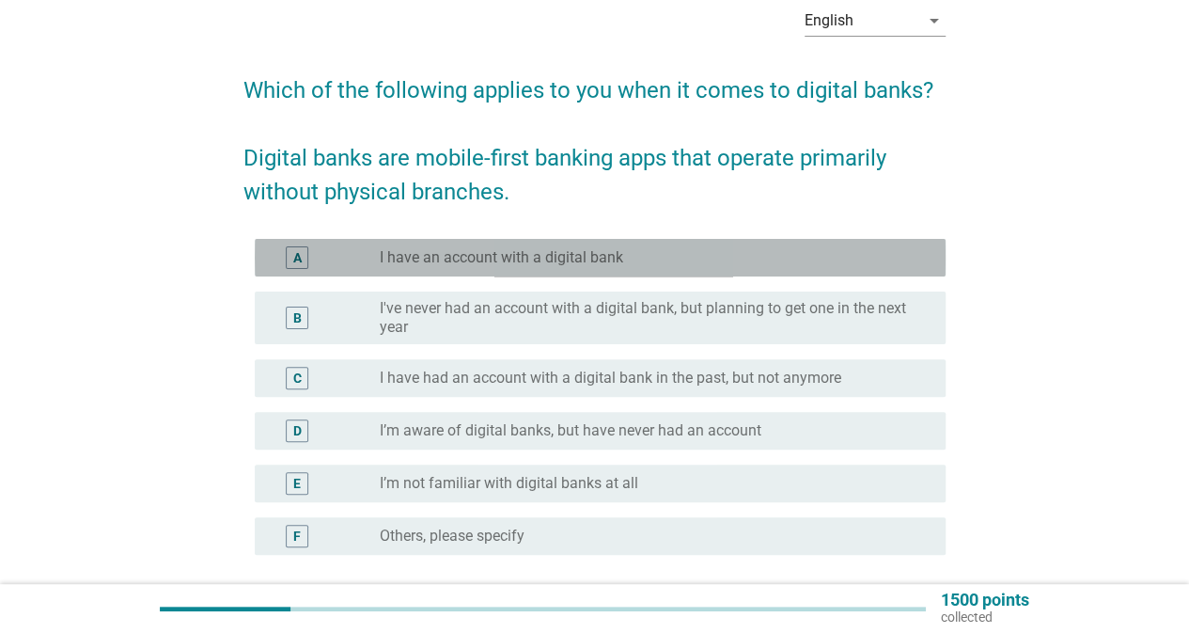
click at [538, 263] on label "I have an account with a digital bank" at bounding box center [502, 257] width 244 height 19
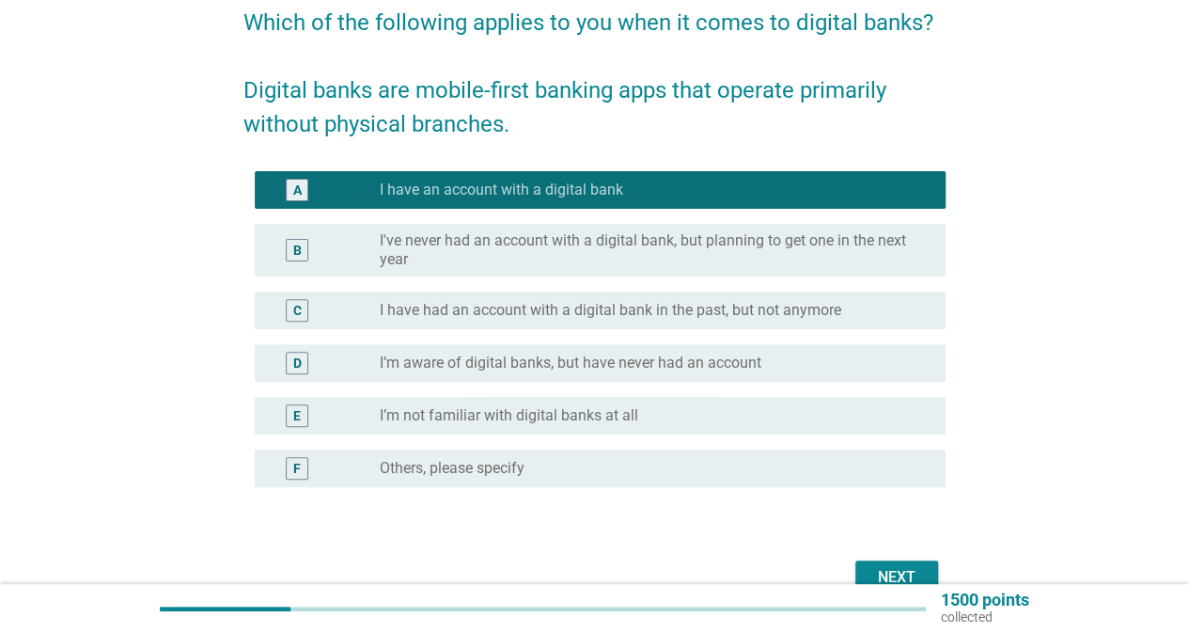
scroll to position [261, 0]
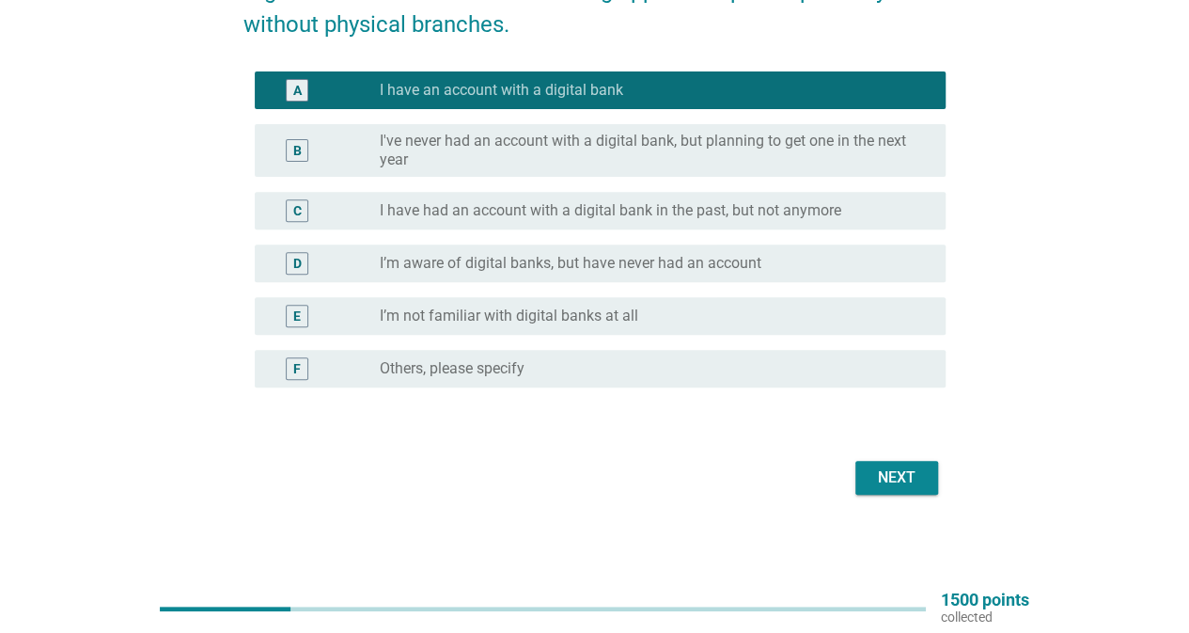
click at [896, 466] on div "Next" at bounding box center [897, 477] width 53 height 23
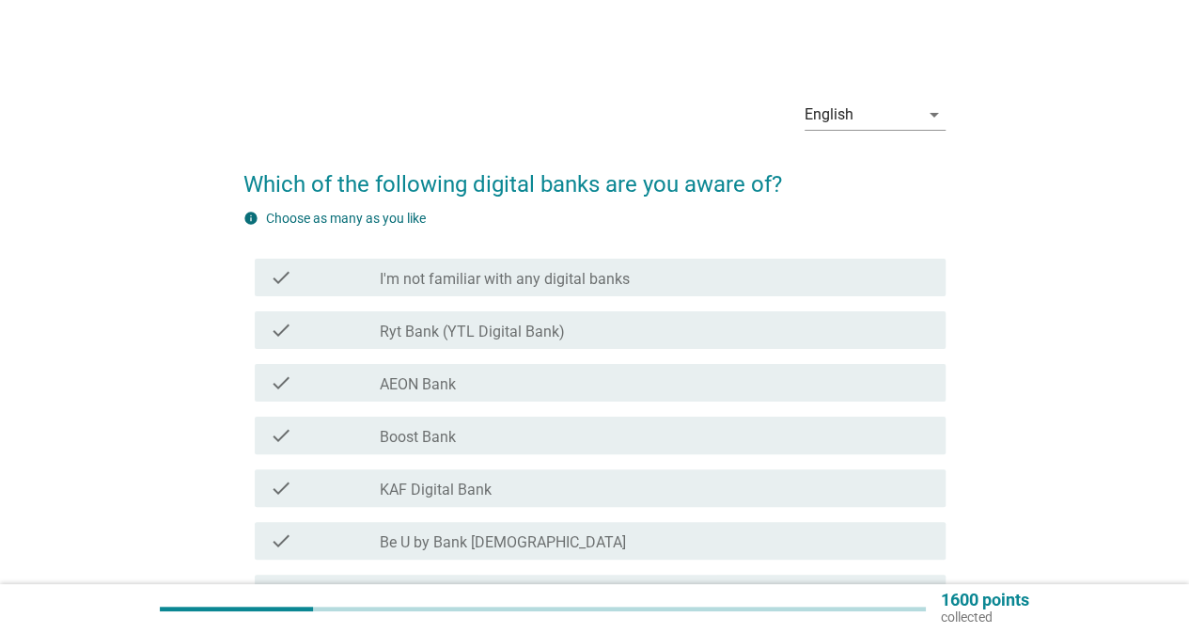
scroll to position [94, 0]
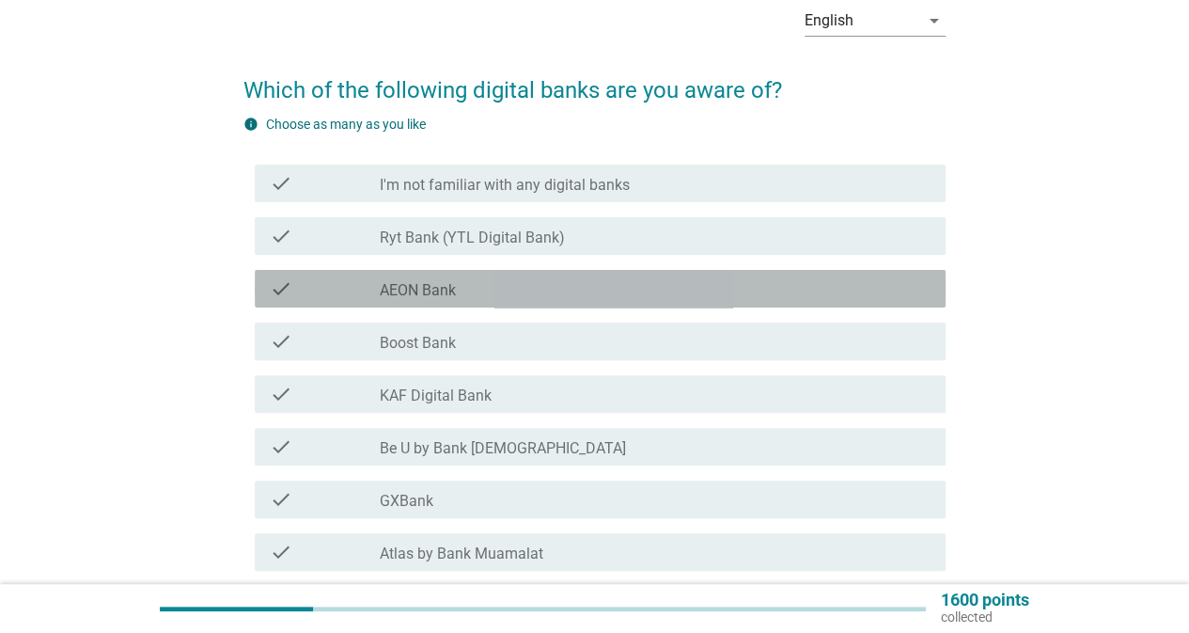
click at [526, 294] on div "check_box_outline_blank AEON Bank" at bounding box center [655, 288] width 551 height 23
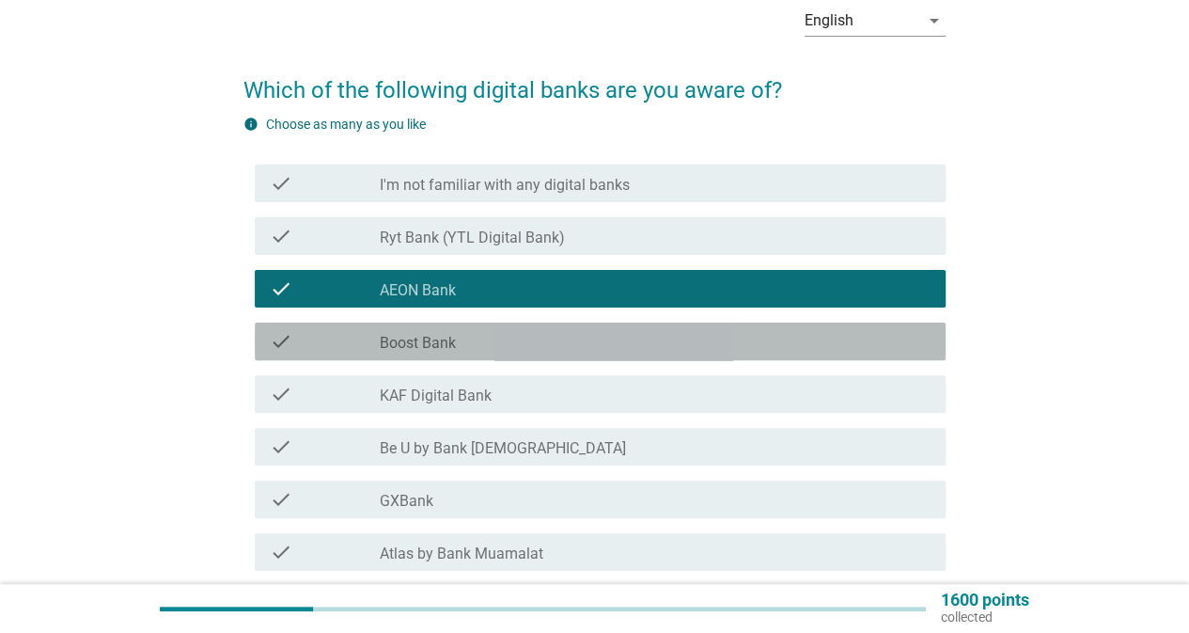
click at [504, 343] on div "check_box_outline_blank Boost Bank" at bounding box center [655, 341] width 551 height 23
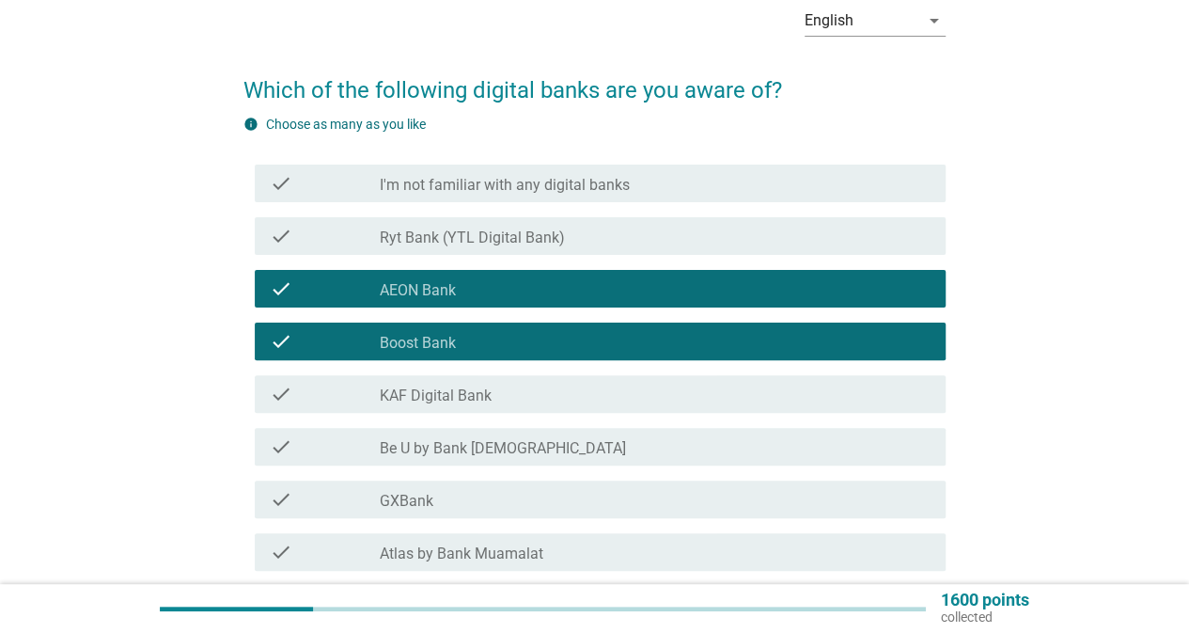
scroll to position [188, 0]
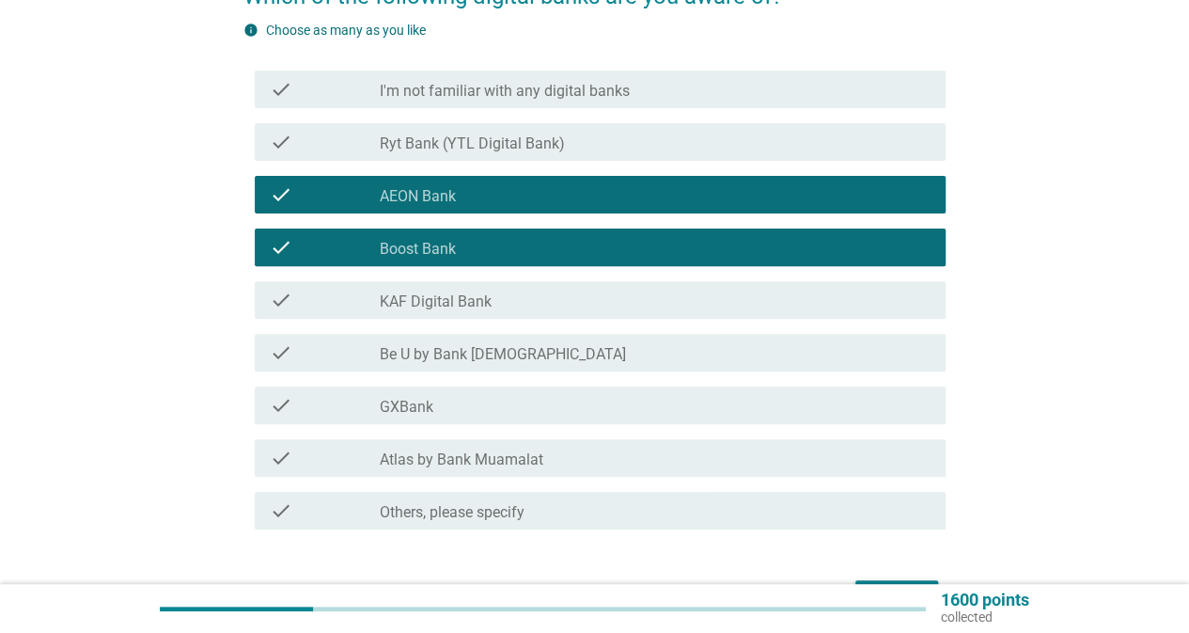
click at [512, 422] on div "check check_box_outline_blank GXBank" at bounding box center [600, 405] width 691 height 38
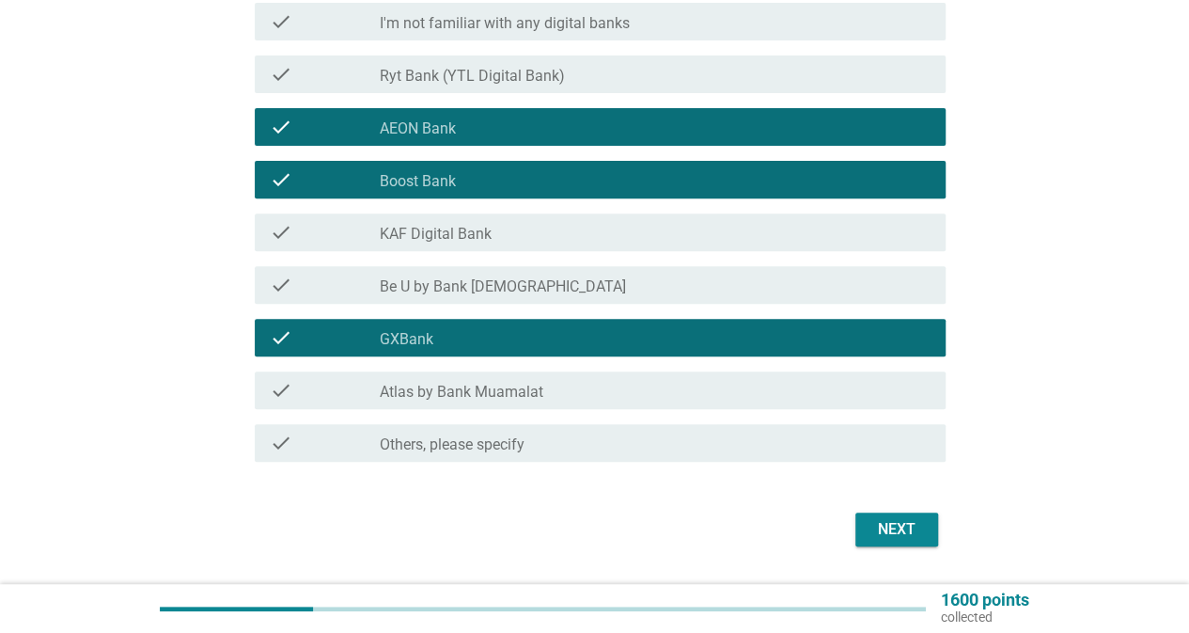
scroll to position [308, 0]
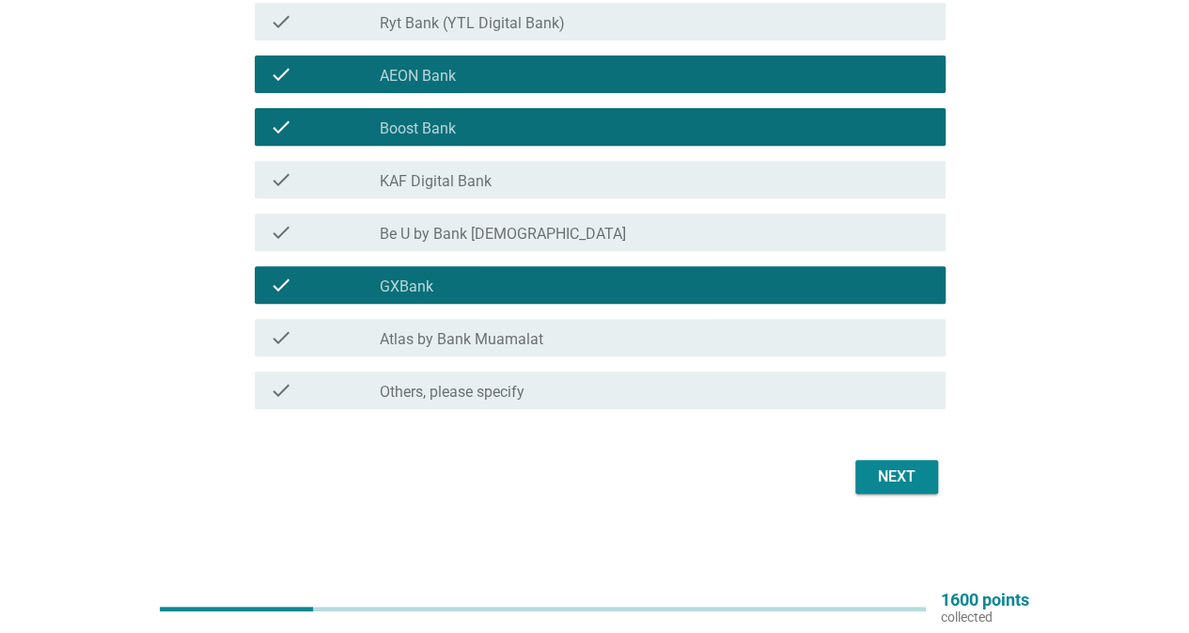
click at [901, 477] on div "Next" at bounding box center [897, 476] width 53 height 23
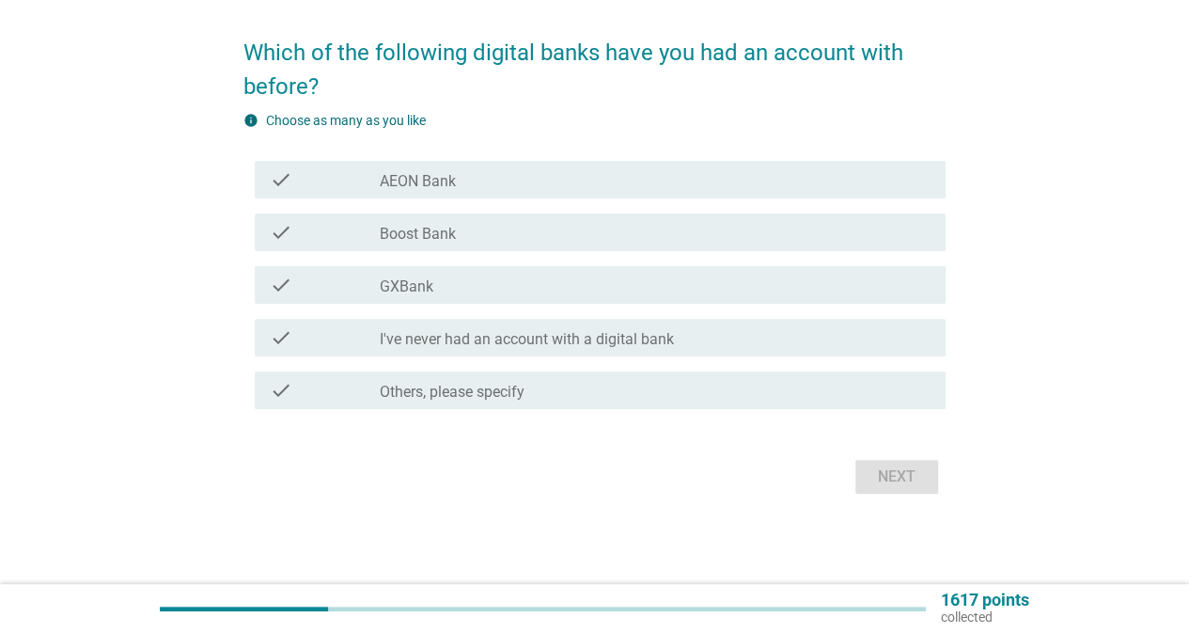
scroll to position [0, 0]
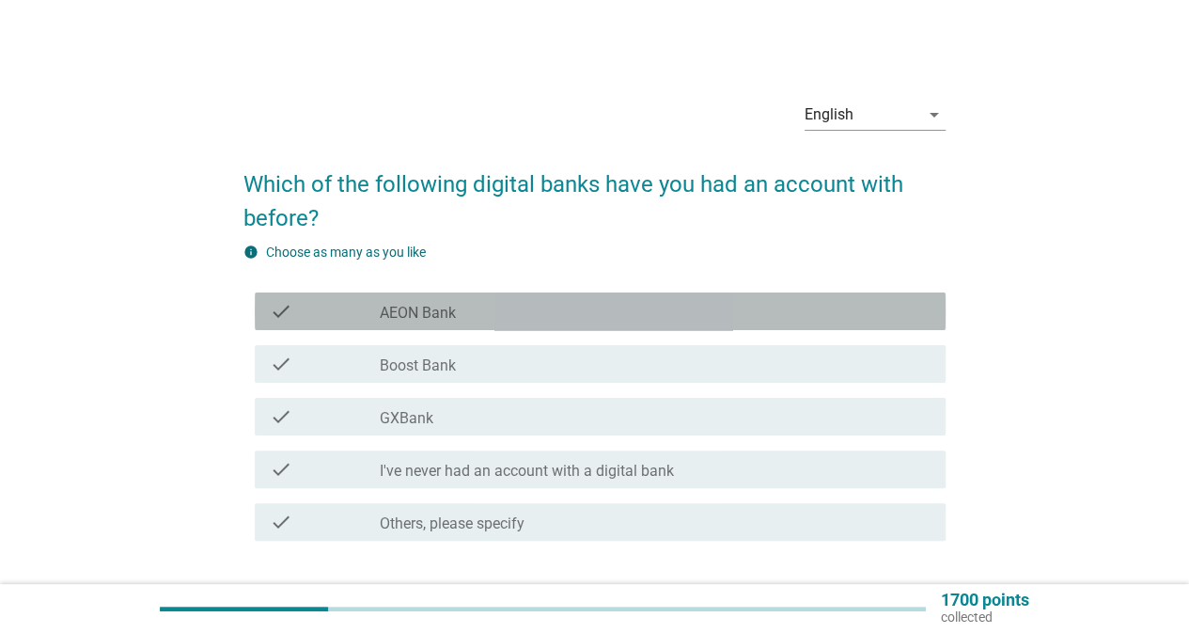
click at [545, 310] on div "check_box_outline_blank AEON Bank" at bounding box center [655, 311] width 551 height 23
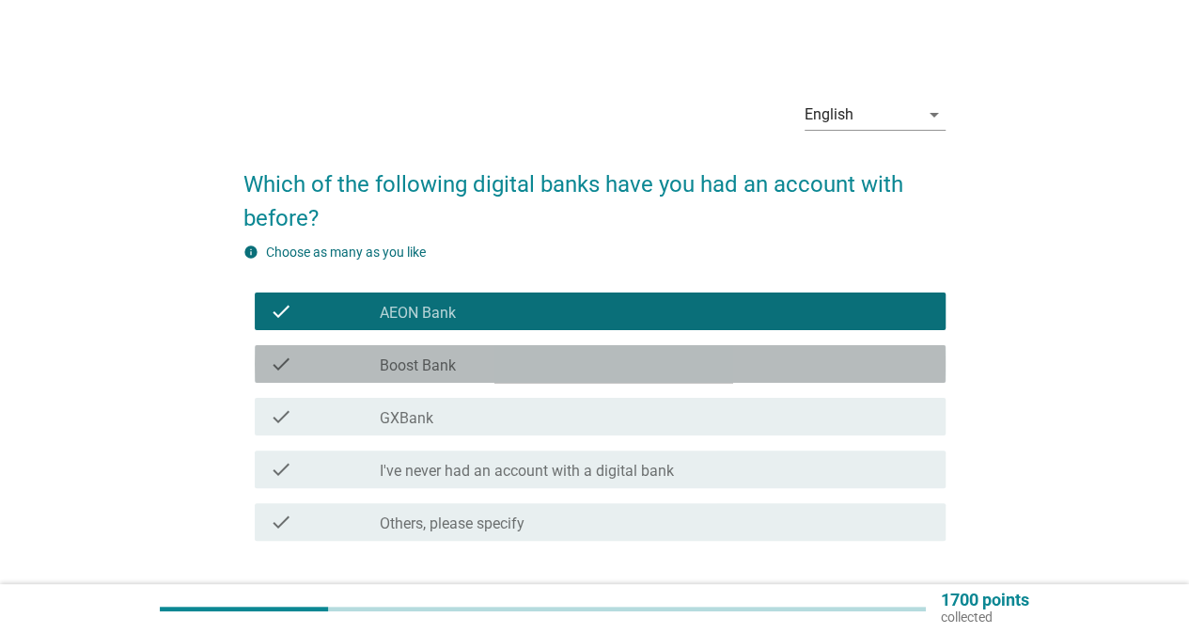
click at [535, 354] on div "check_box_outline_blank Boost Bank" at bounding box center [655, 364] width 551 height 23
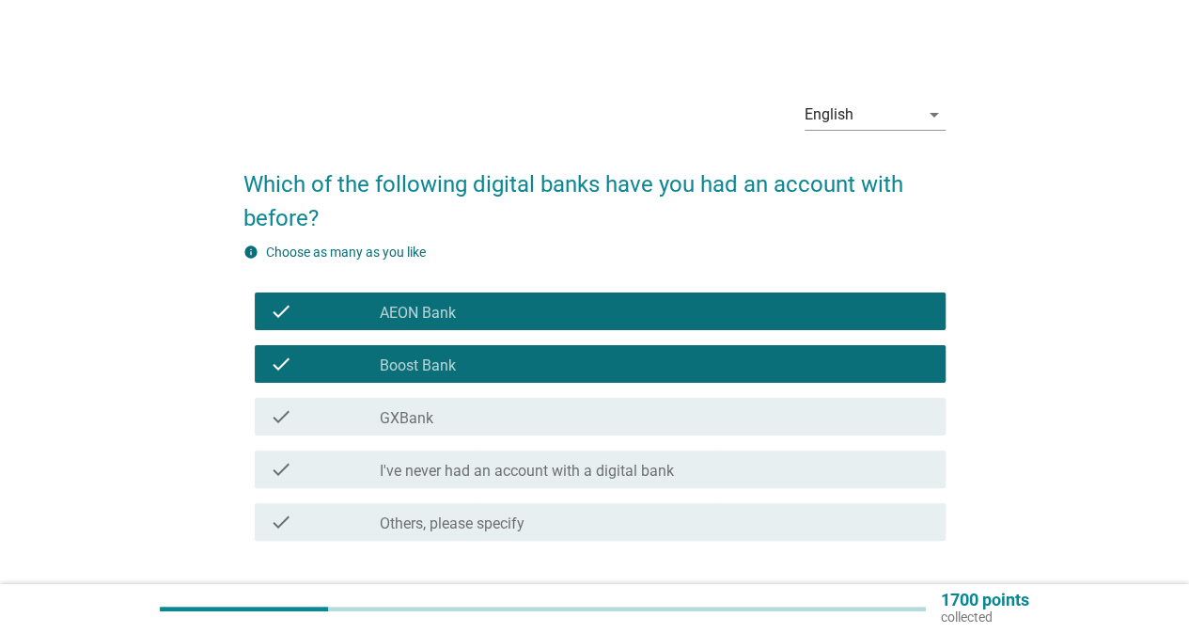
click at [538, 430] on div "check check_box_outline_blank GXBank" at bounding box center [600, 417] width 691 height 38
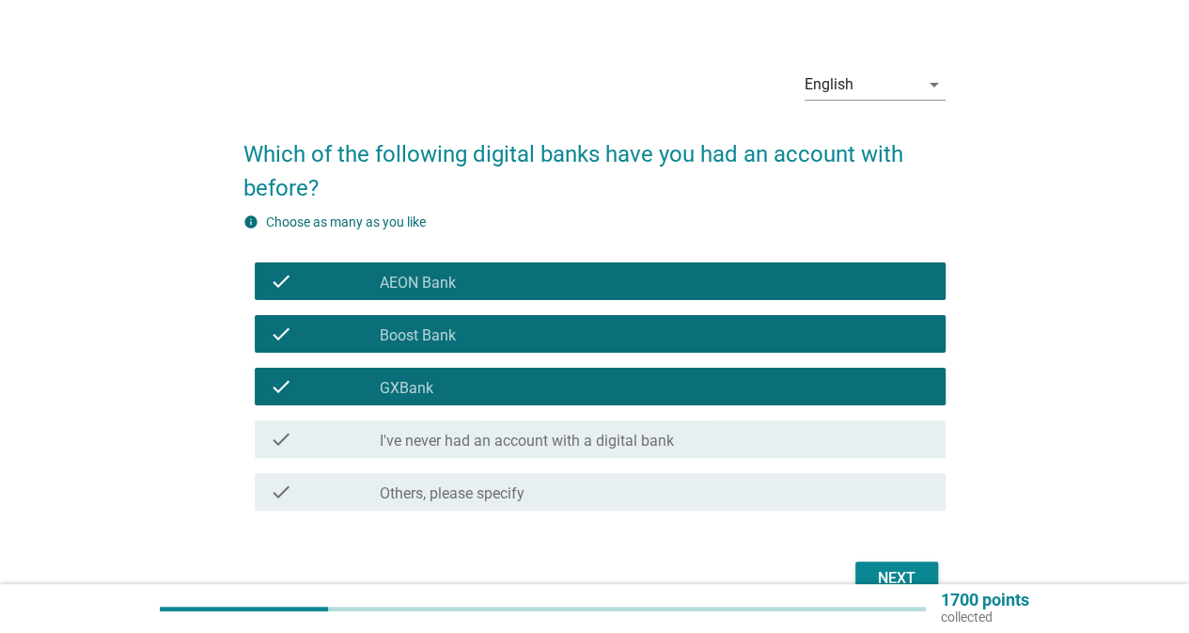
scroll to position [38, 0]
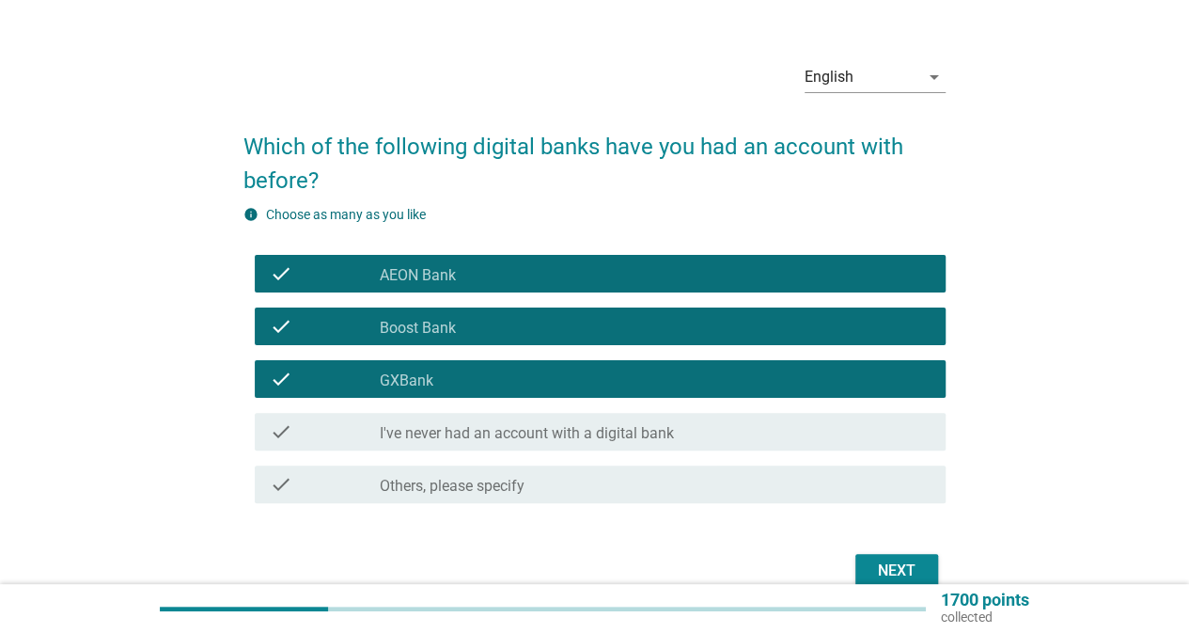
click at [899, 566] on div "Next" at bounding box center [897, 570] width 53 height 23
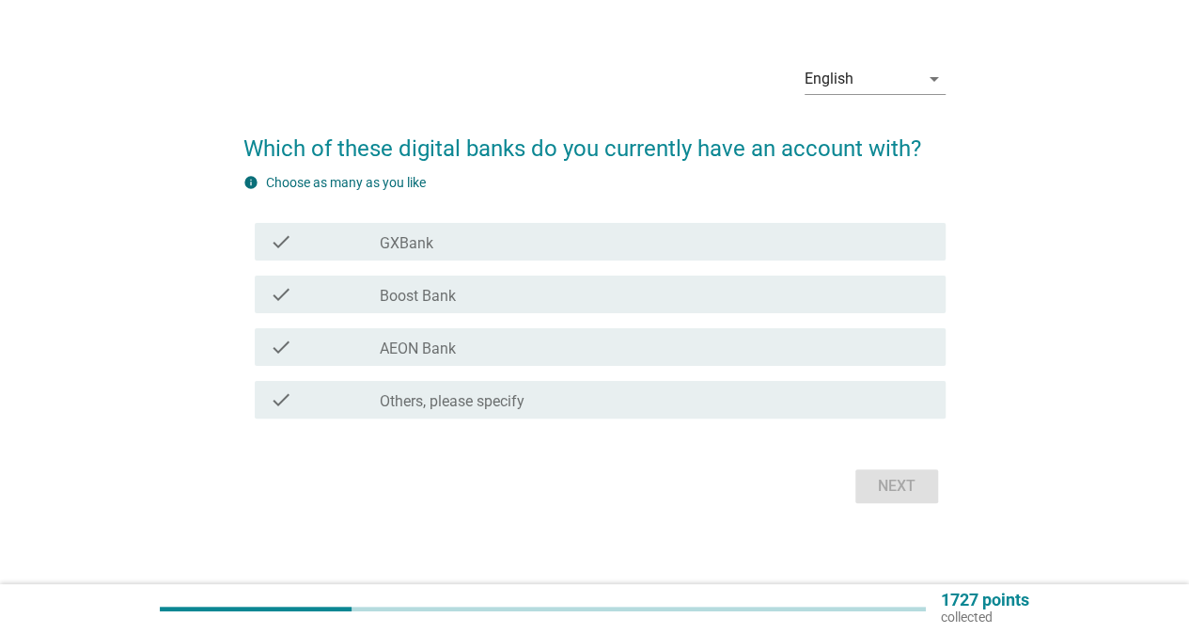
scroll to position [0, 0]
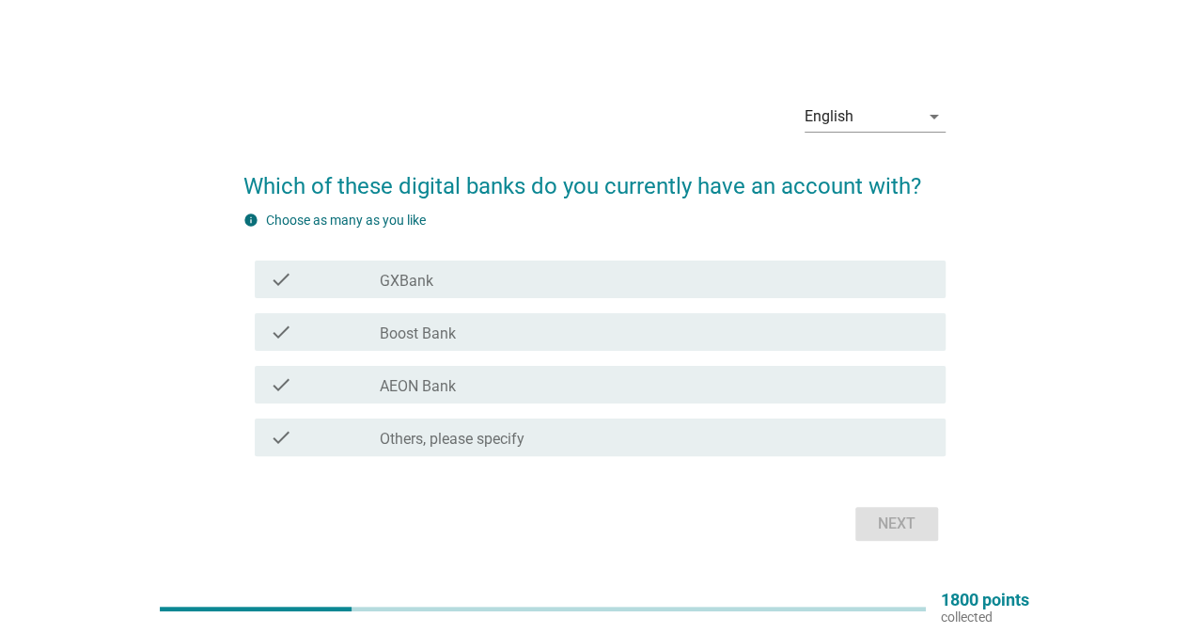
click at [523, 284] on div "check_box GXBank" at bounding box center [655, 279] width 551 height 23
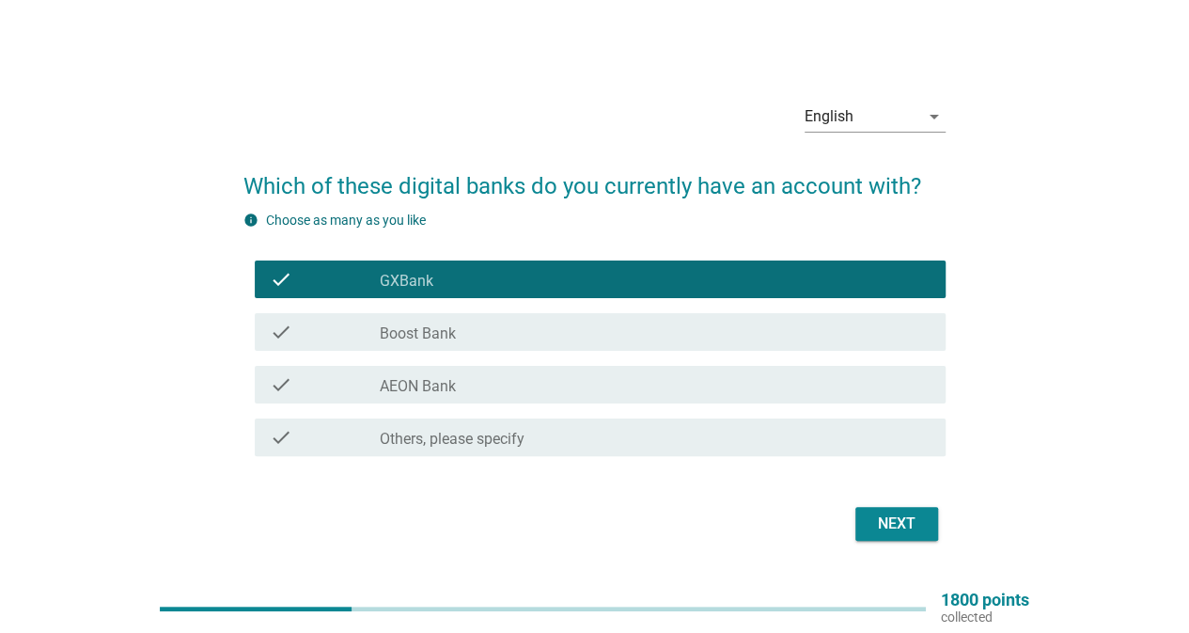
click at [523, 336] on div "check_box_outline_blank Boost Bank" at bounding box center [655, 332] width 551 height 23
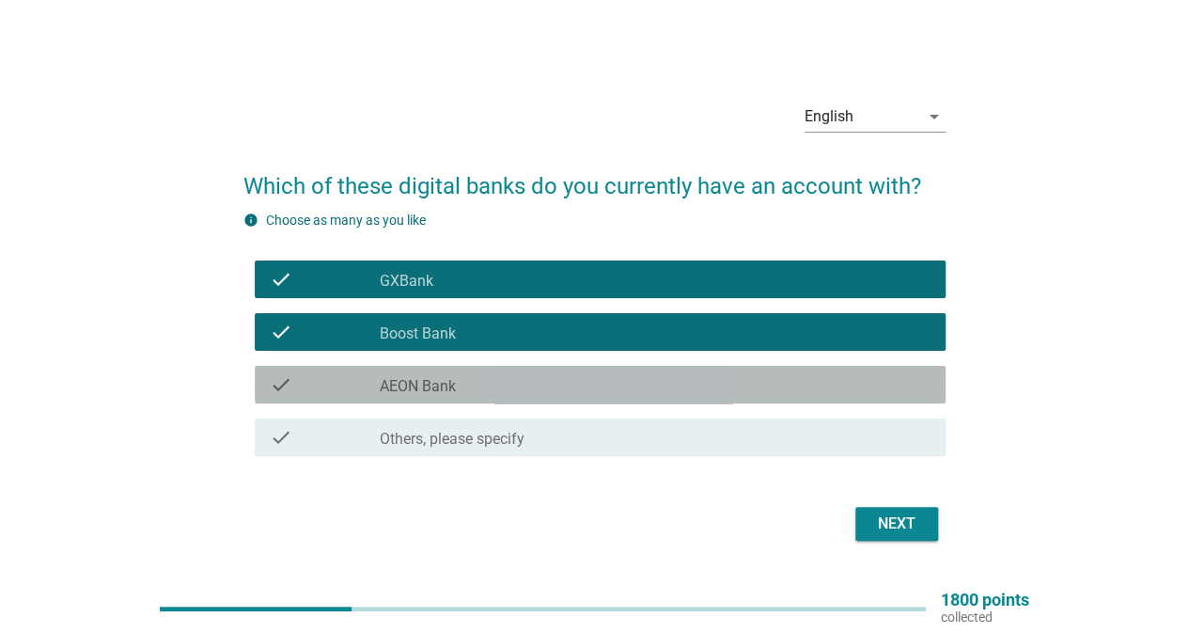
click at [525, 373] on div "check_box AEON Bank" at bounding box center [655, 384] width 551 height 23
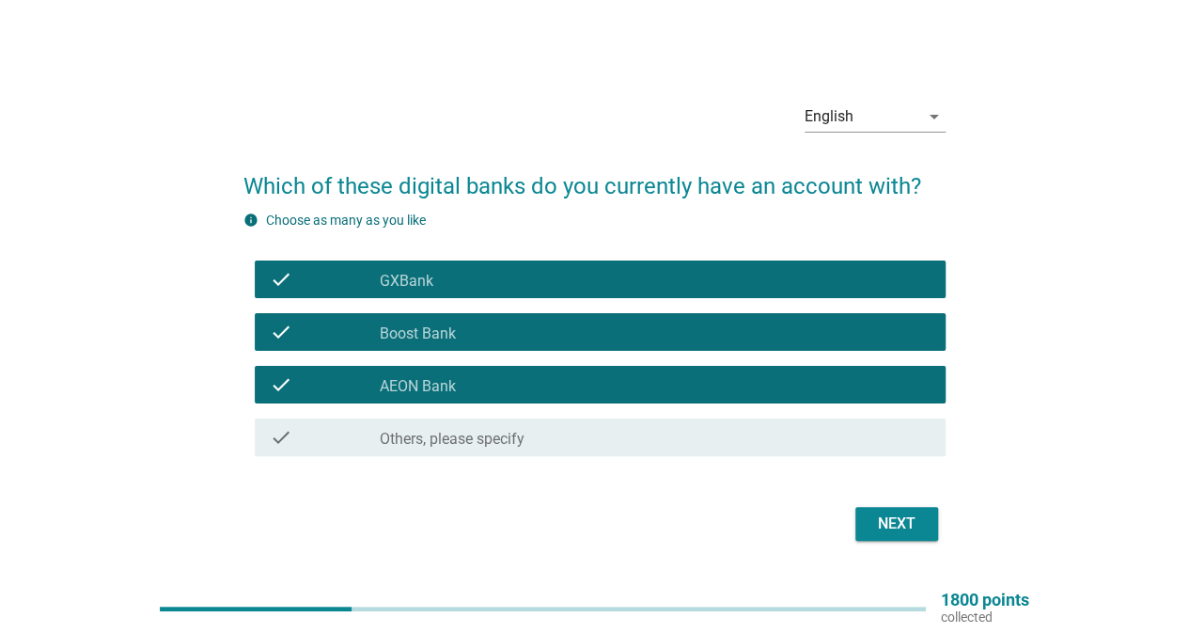
click at [889, 524] on div "Next" at bounding box center [897, 523] width 53 height 23
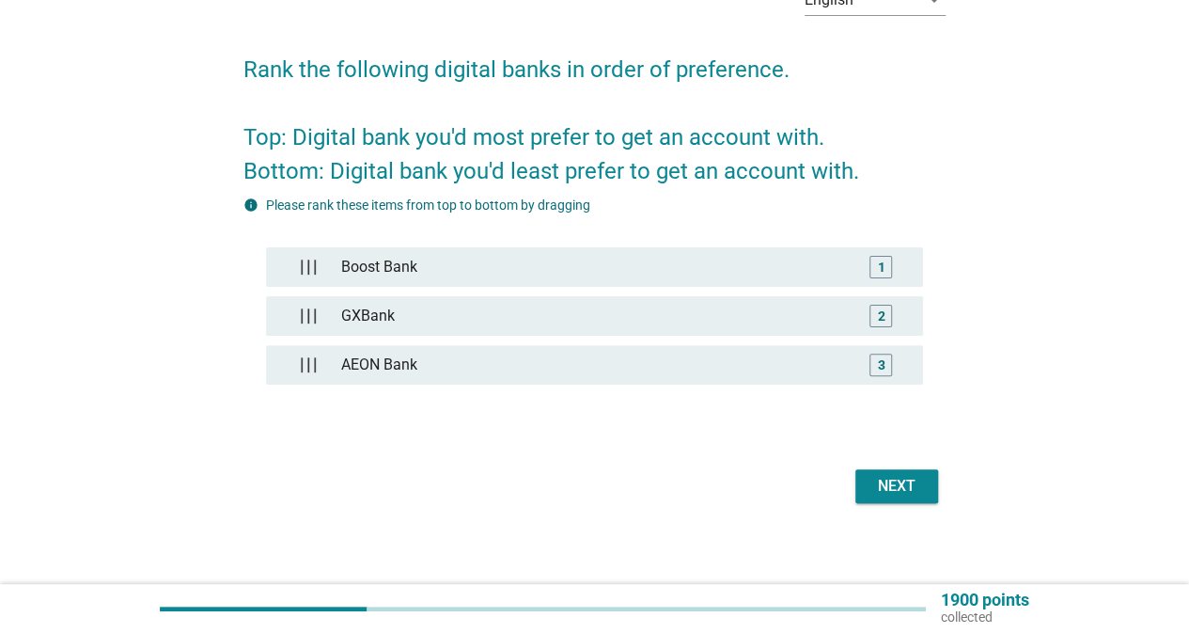
scroll to position [122, 0]
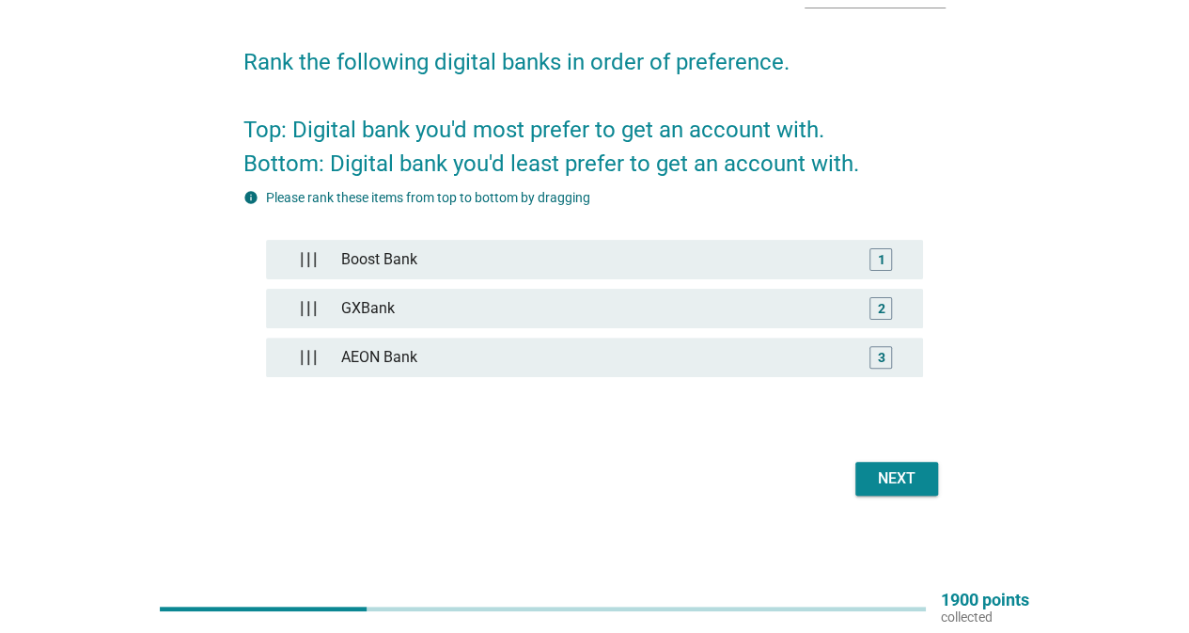
click at [924, 480] on button "Next" at bounding box center [897, 479] width 83 height 34
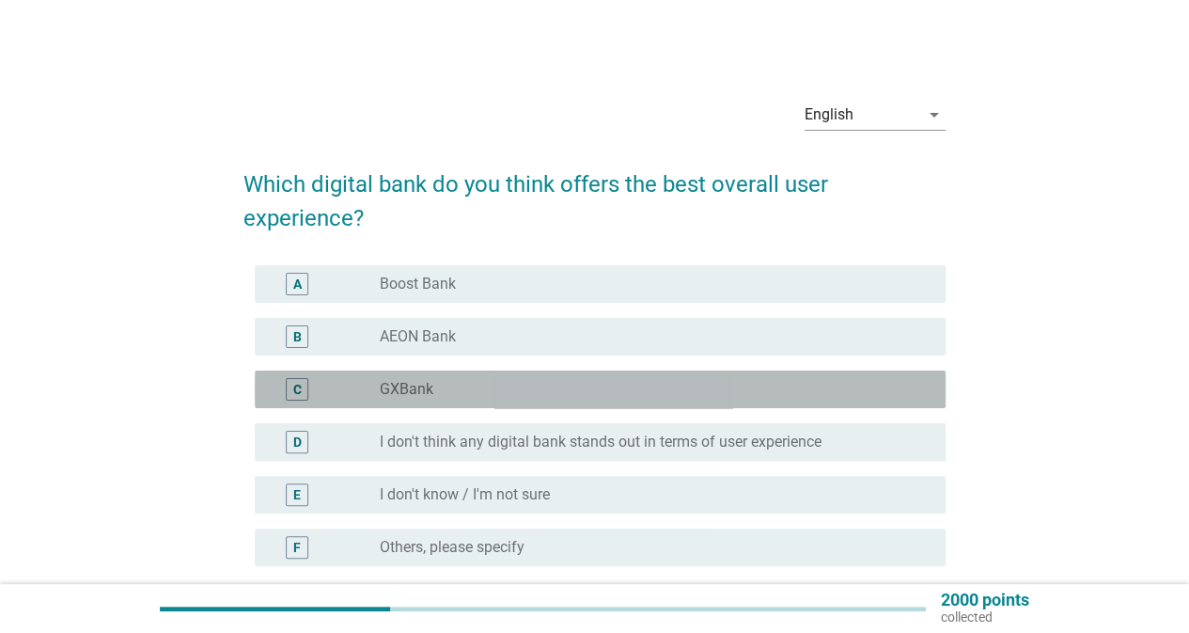
click at [478, 385] on div "radio_button_unchecked GXBank" at bounding box center [648, 389] width 536 height 19
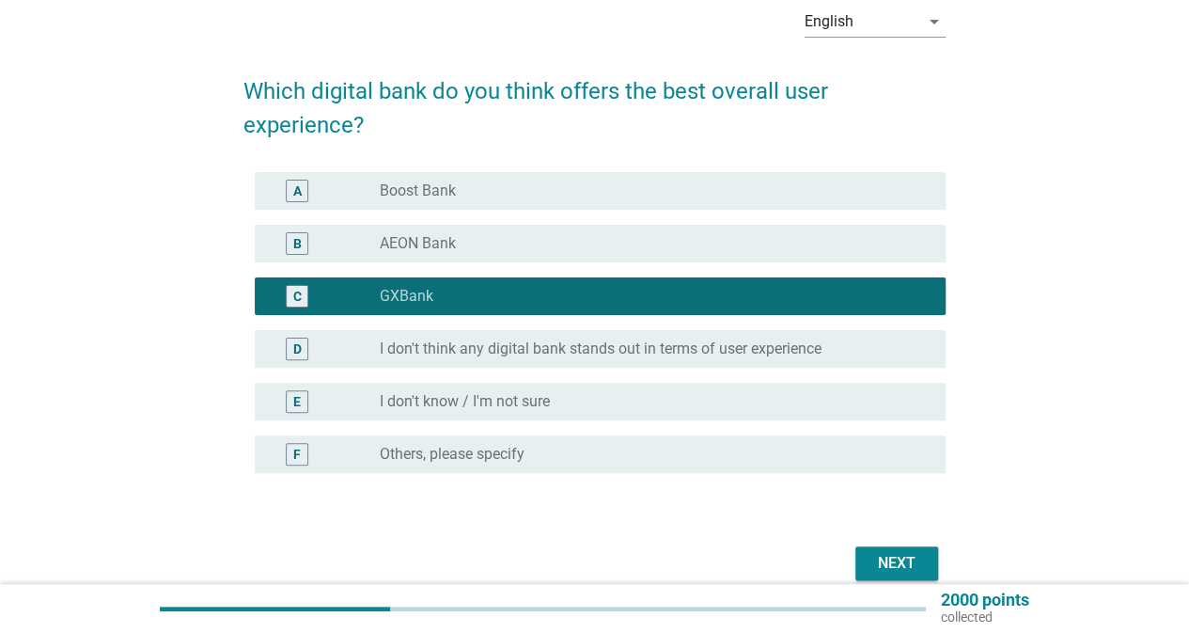
scroll to position [94, 0]
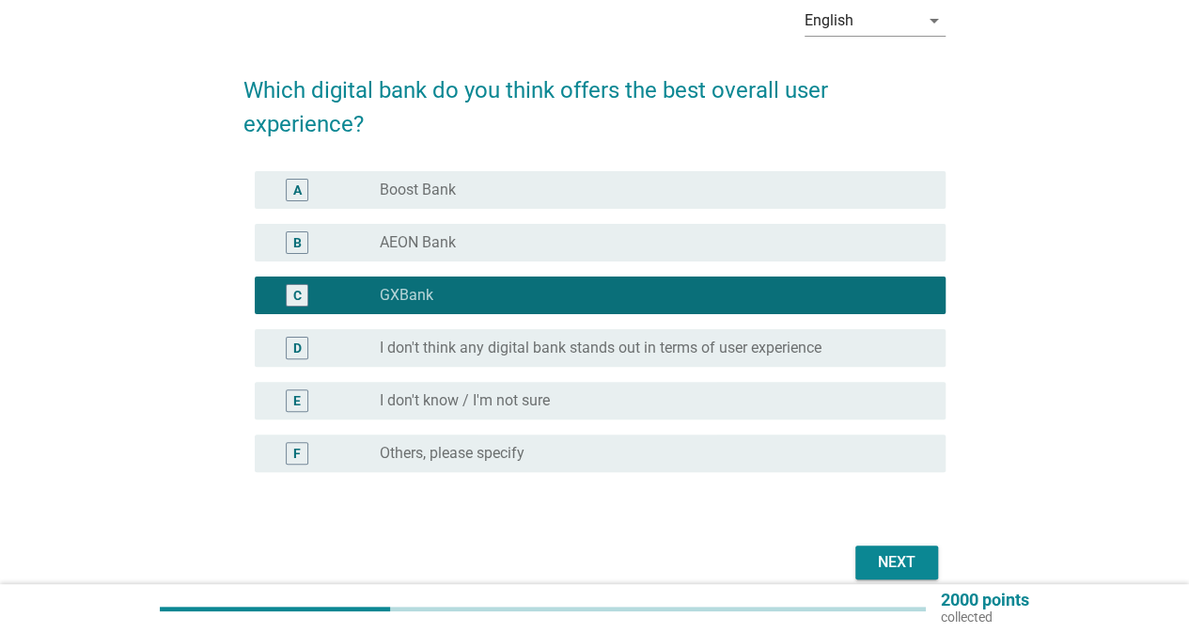
click at [895, 569] on div "Next" at bounding box center [897, 562] width 53 height 23
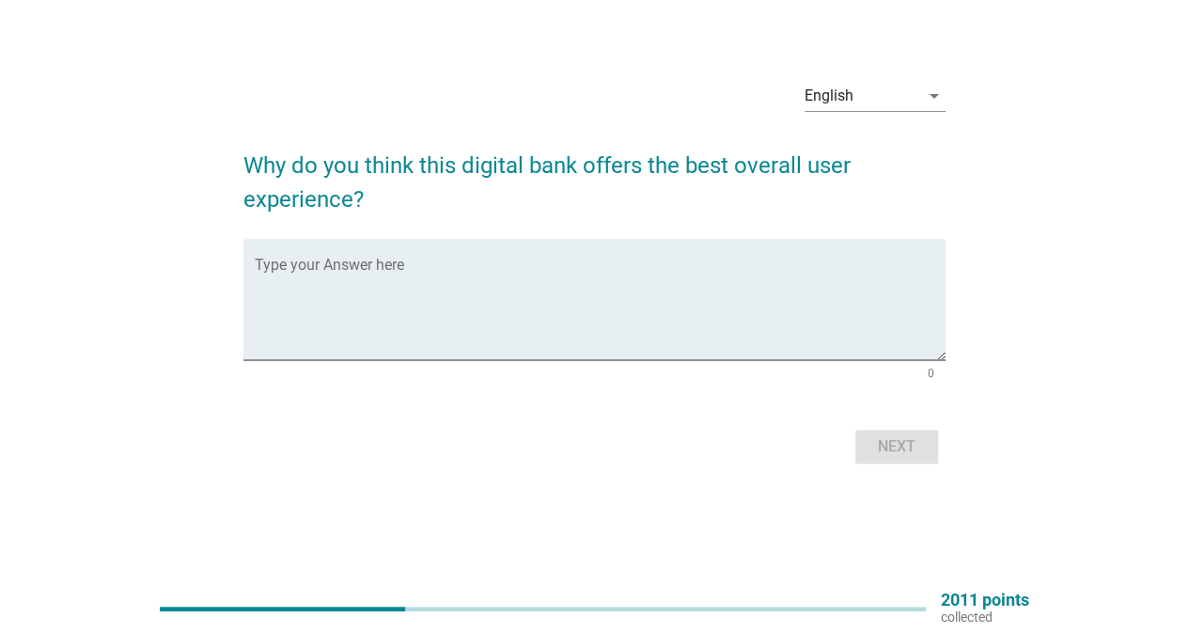
scroll to position [0, 0]
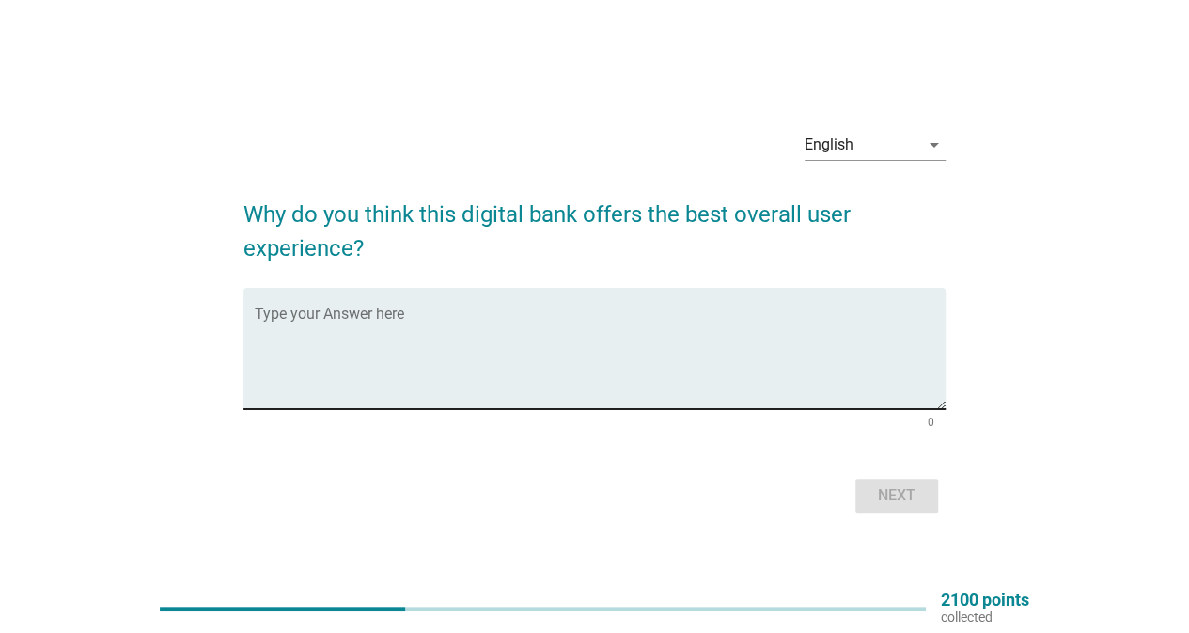
click at [700, 349] on textarea "Type your Answer here" at bounding box center [600, 359] width 691 height 99
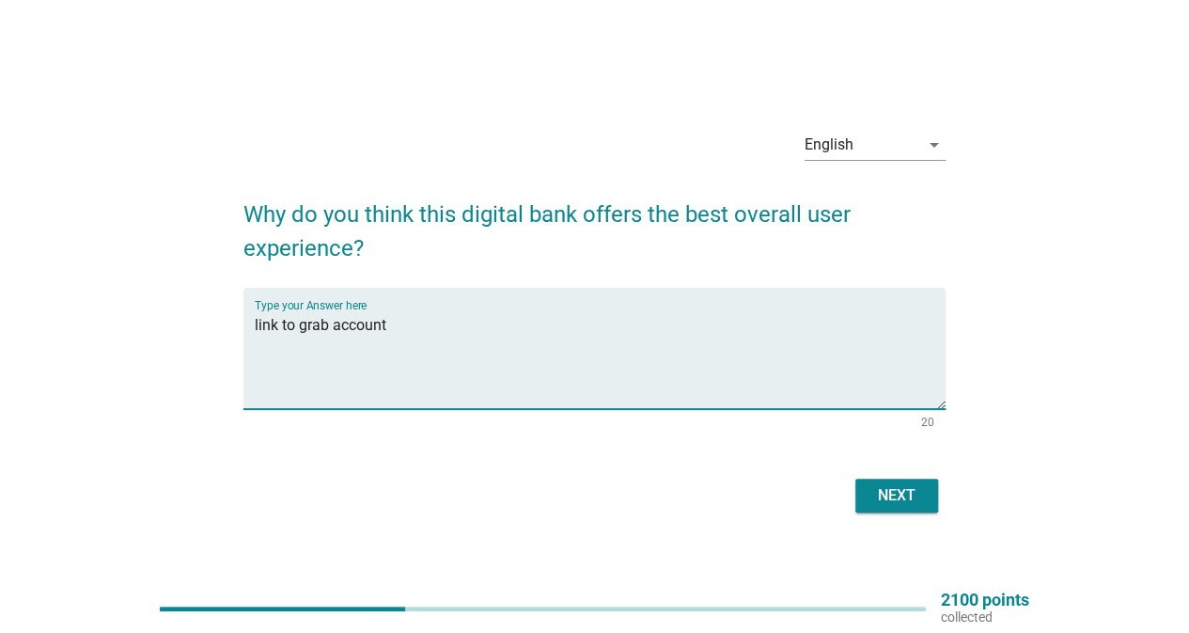
type textarea "link to grab account"
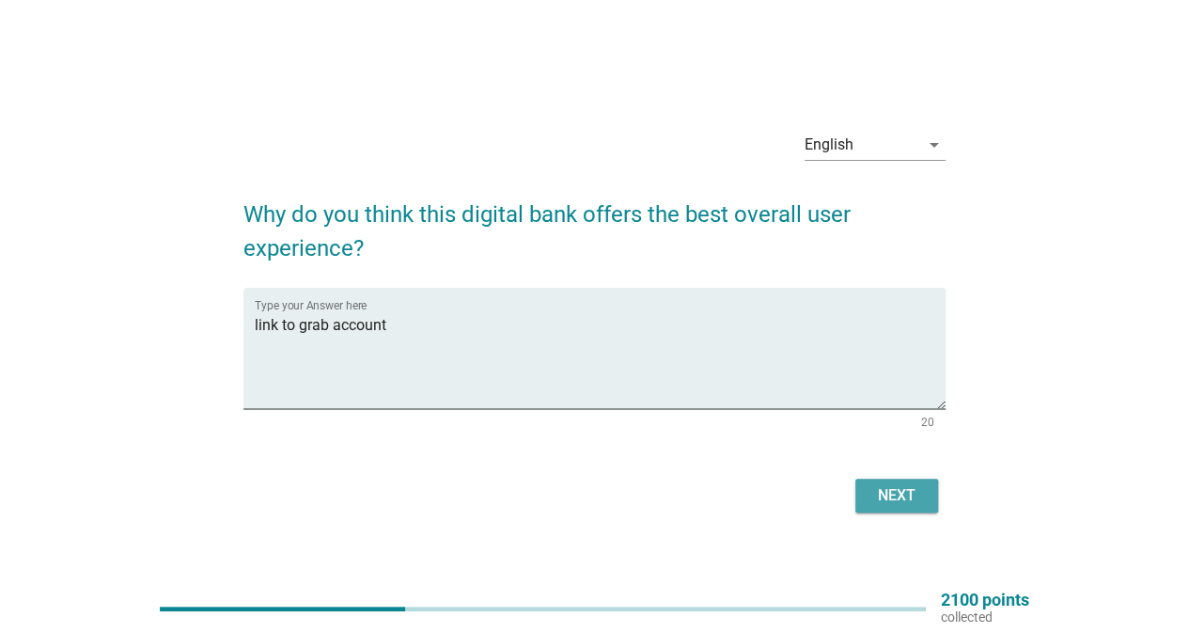
click at [884, 482] on button "Next" at bounding box center [897, 496] width 83 height 34
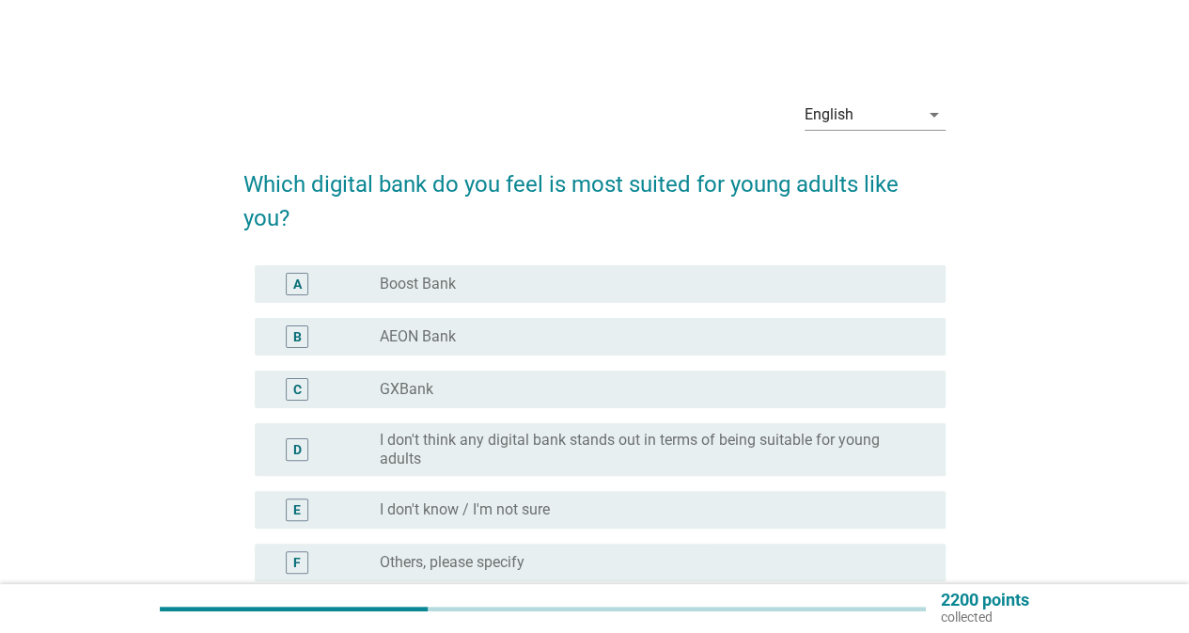
click at [473, 399] on div "radio_button_unchecked GXBank" at bounding box center [655, 389] width 551 height 23
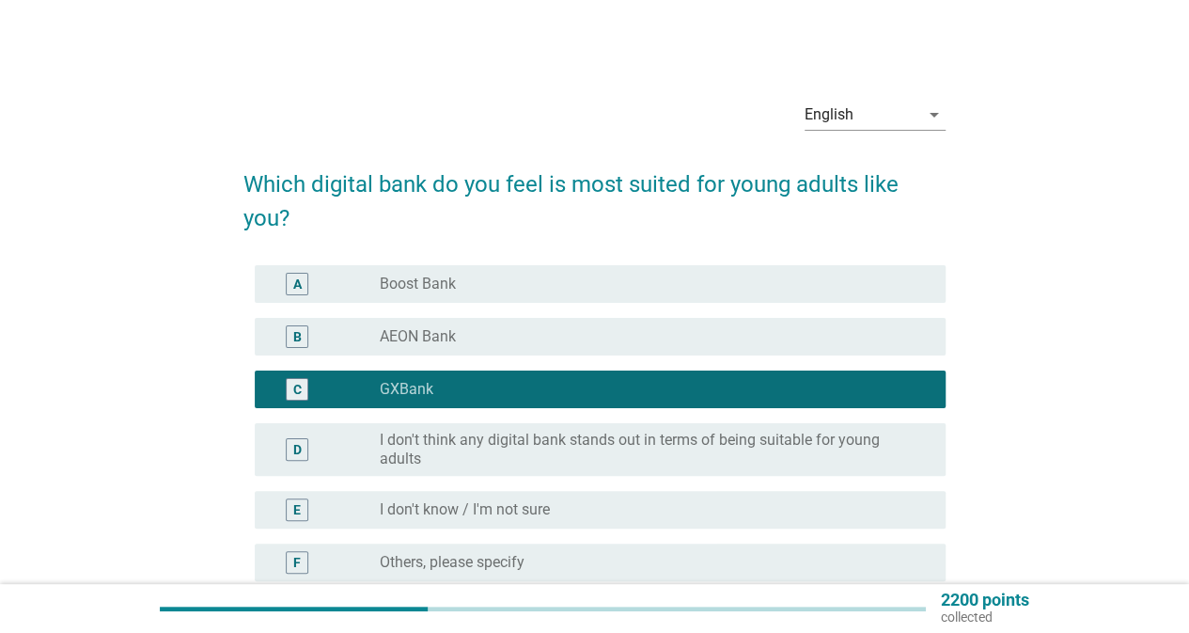
scroll to position [194, 0]
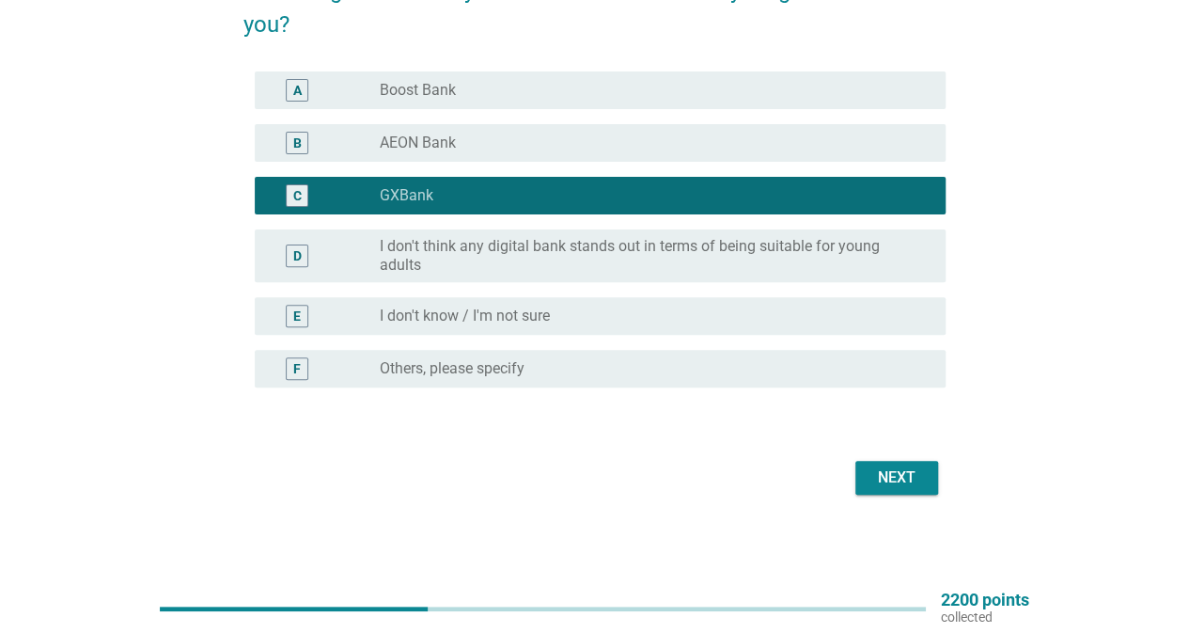
click at [918, 482] on div "Next" at bounding box center [897, 477] width 53 height 23
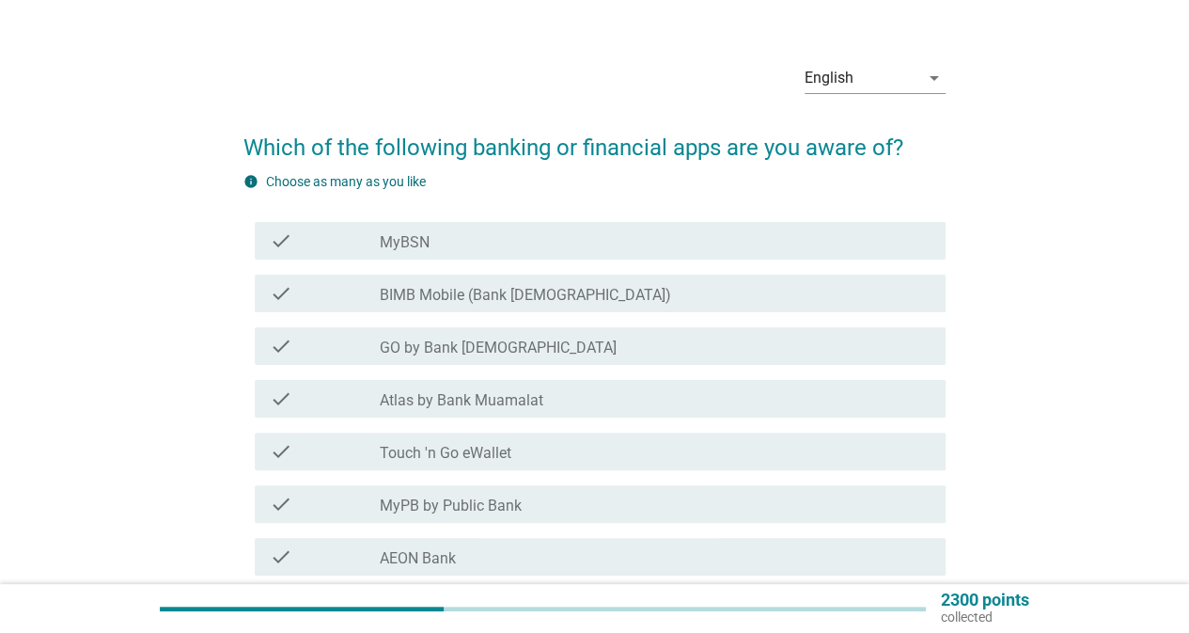
scroll to position [94, 0]
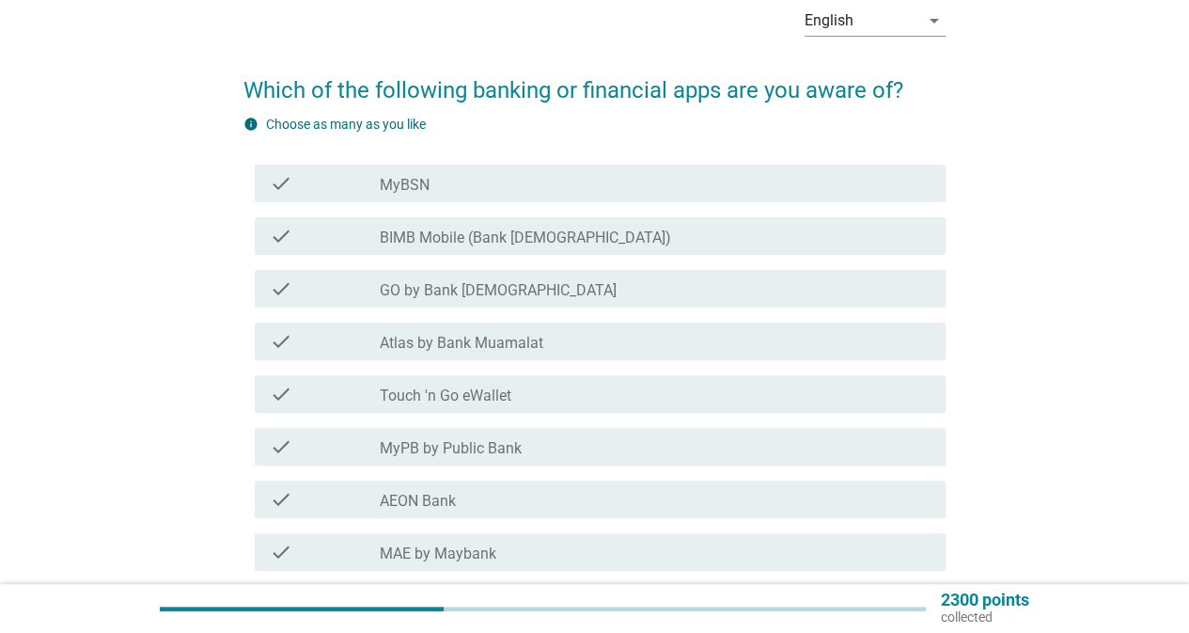
click at [629, 388] on div "check_box_outline_blank Touch 'n Go eWallet" at bounding box center [655, 394] width 551 height 23
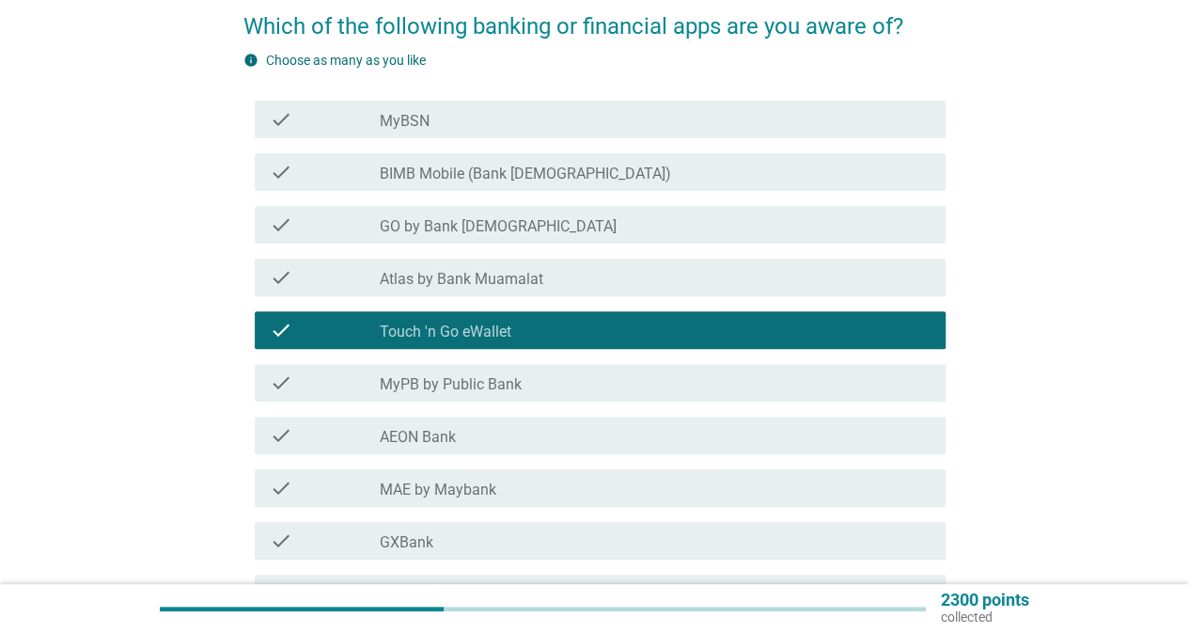
scroll to position [188, 0]
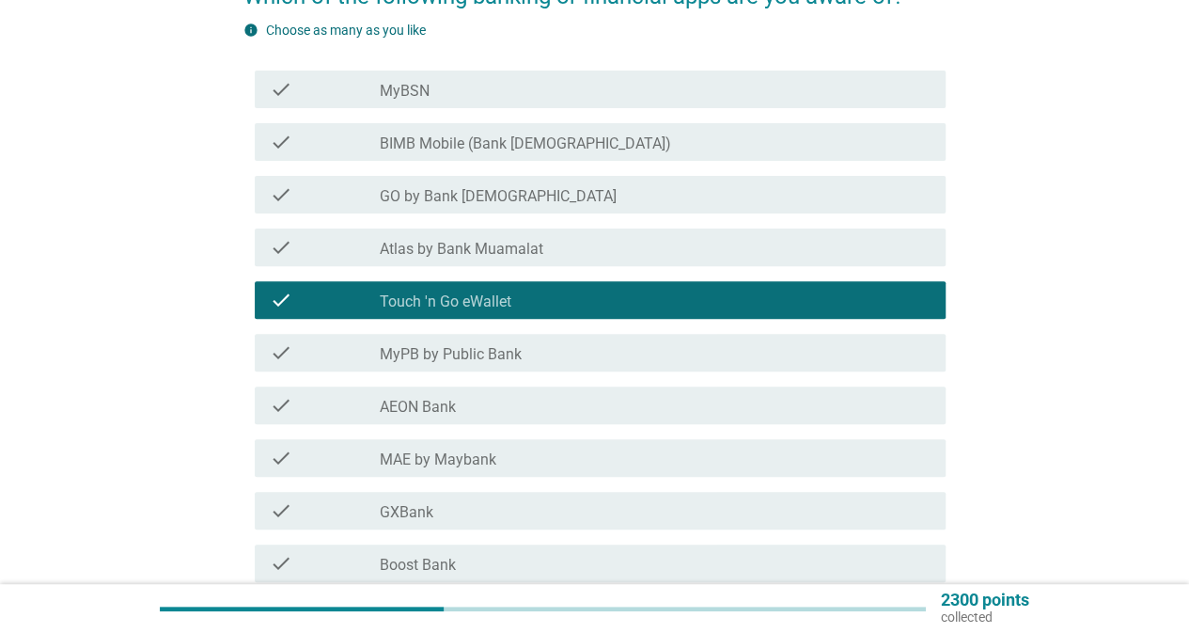
click at [625, 414] on div "check_box_outline_blank AEON Bank" at bounding box center [655, 405] width 551 height 23
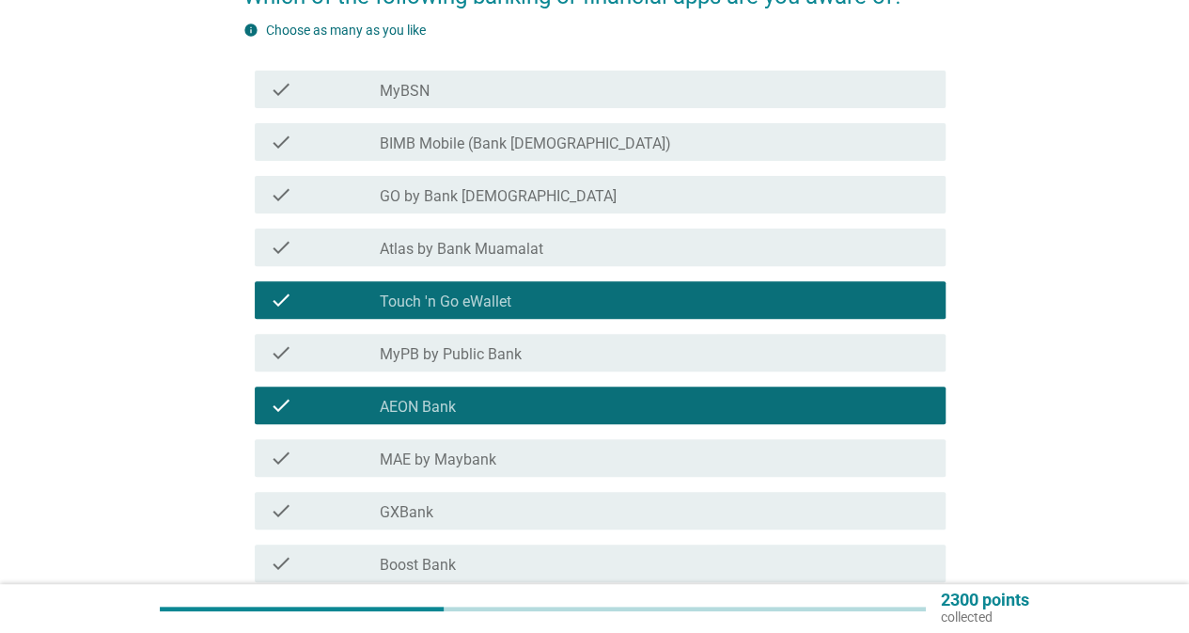
click at [607, 463] on div "check_box_outline_blank MAE by Maybank" at bounding box center [655, 458] width 551 height 23
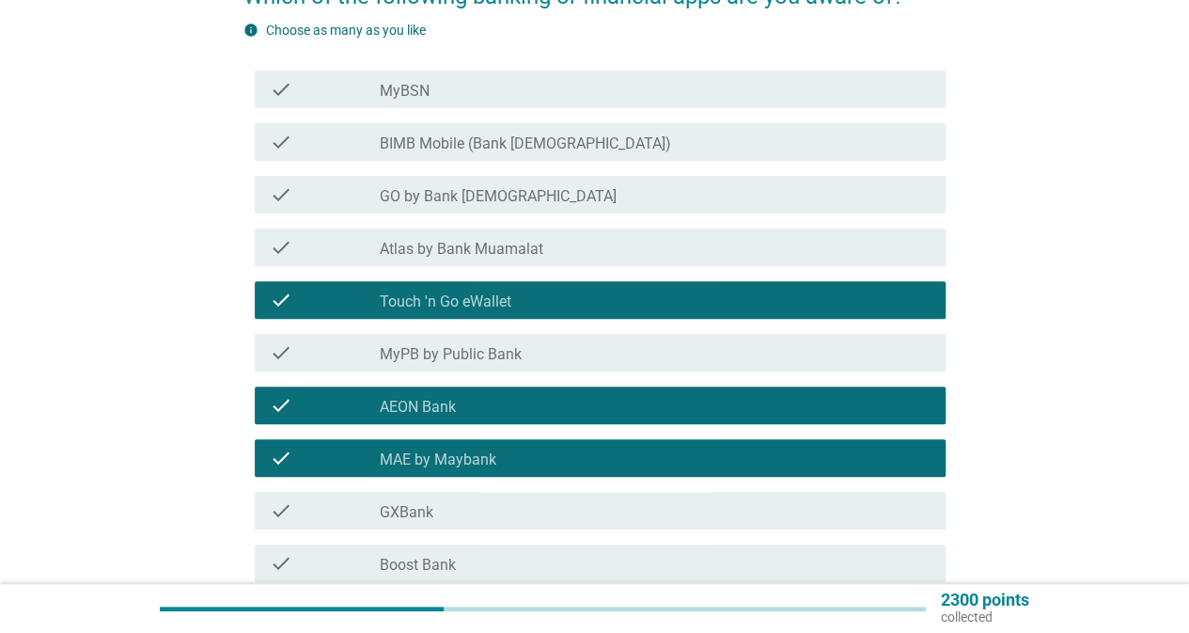
click at [566, 510] on div "check_box_outline_blank GXBank" at bounding box center [655, 510] width 551 height 23
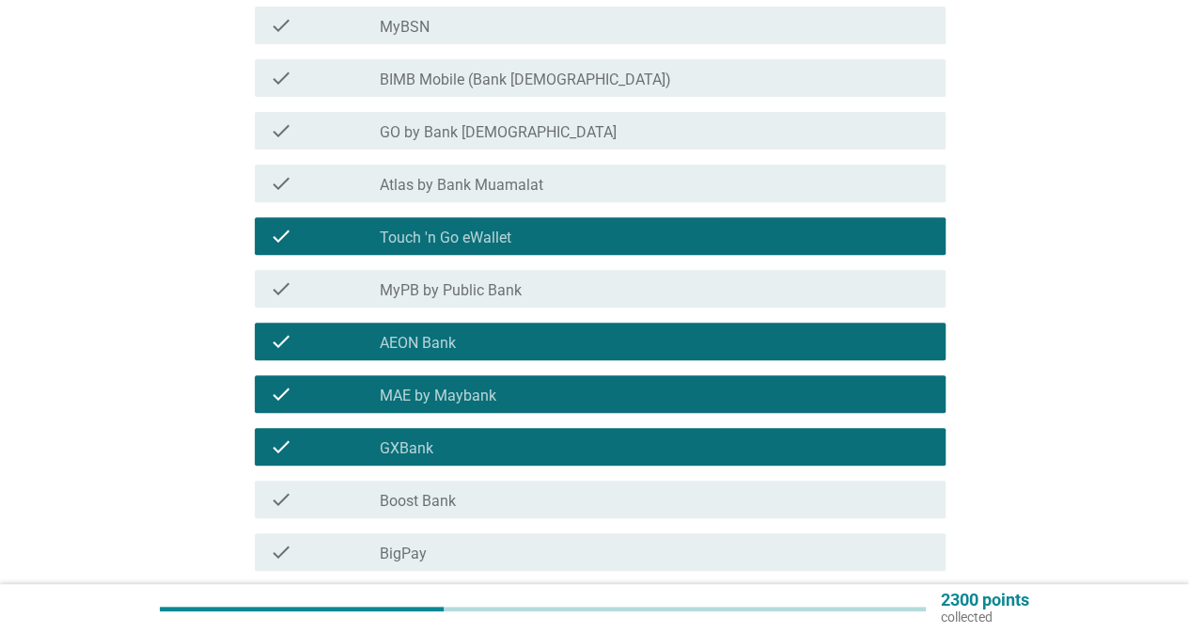
scroll to position [282, 0]
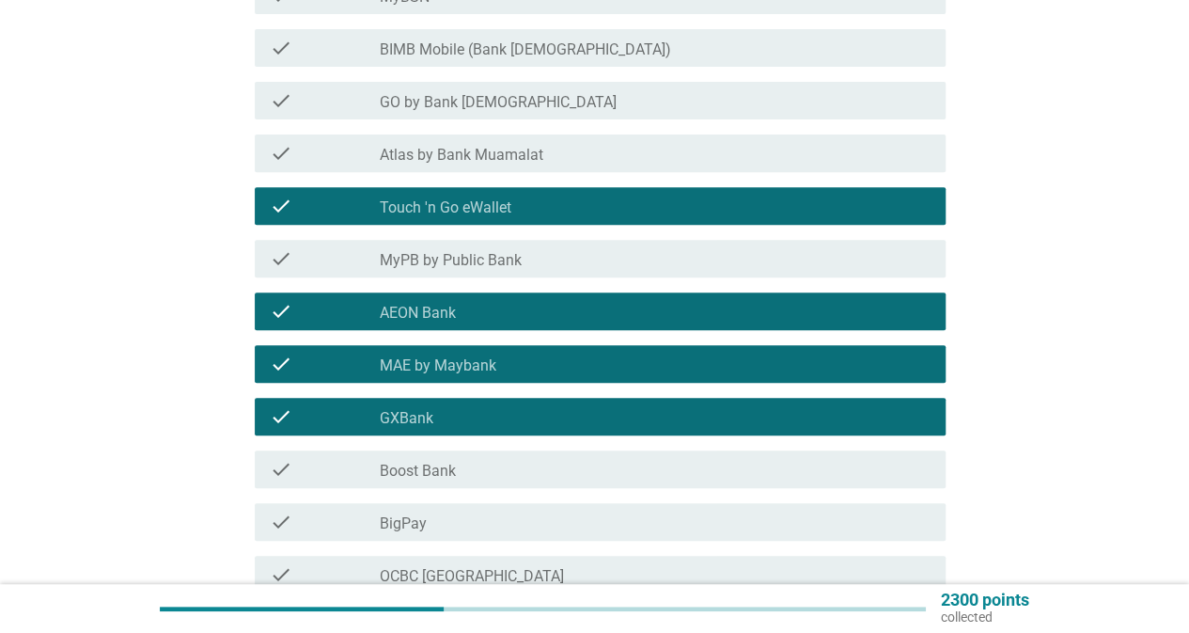
click at [592, 471] on div "check_box_outline_blank Boost Bank" at bounding box center [655, 469] width 551 height 23
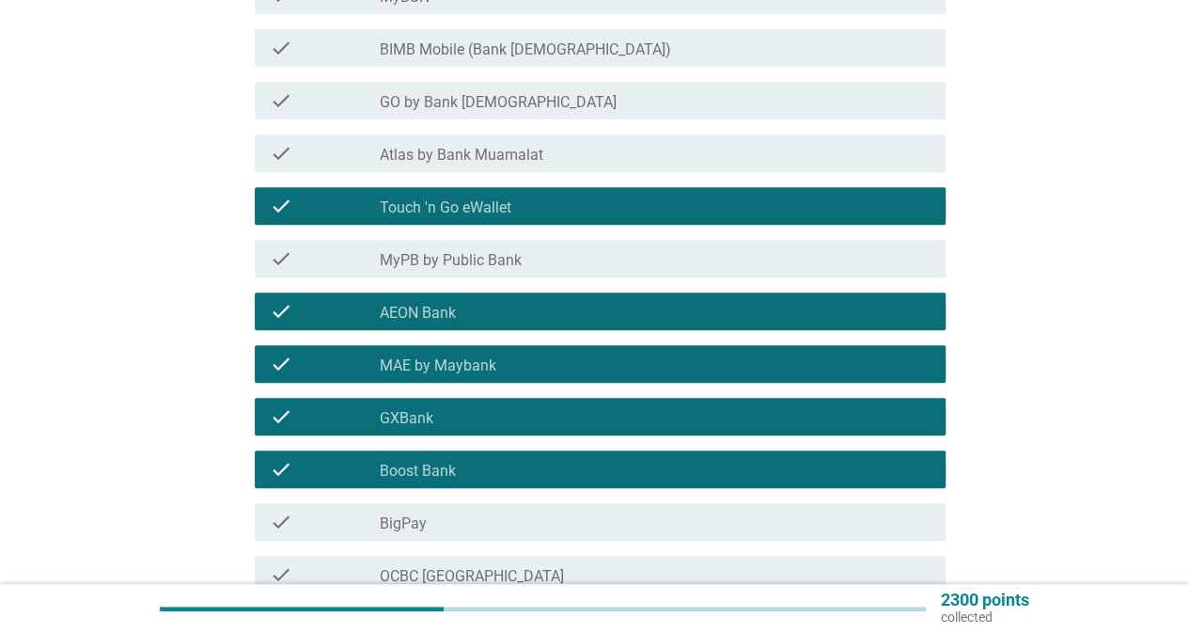
click at [542, 531] on div "check_box_outline_blank BigPay" at bounding box center [655, 522] width 551 height 23
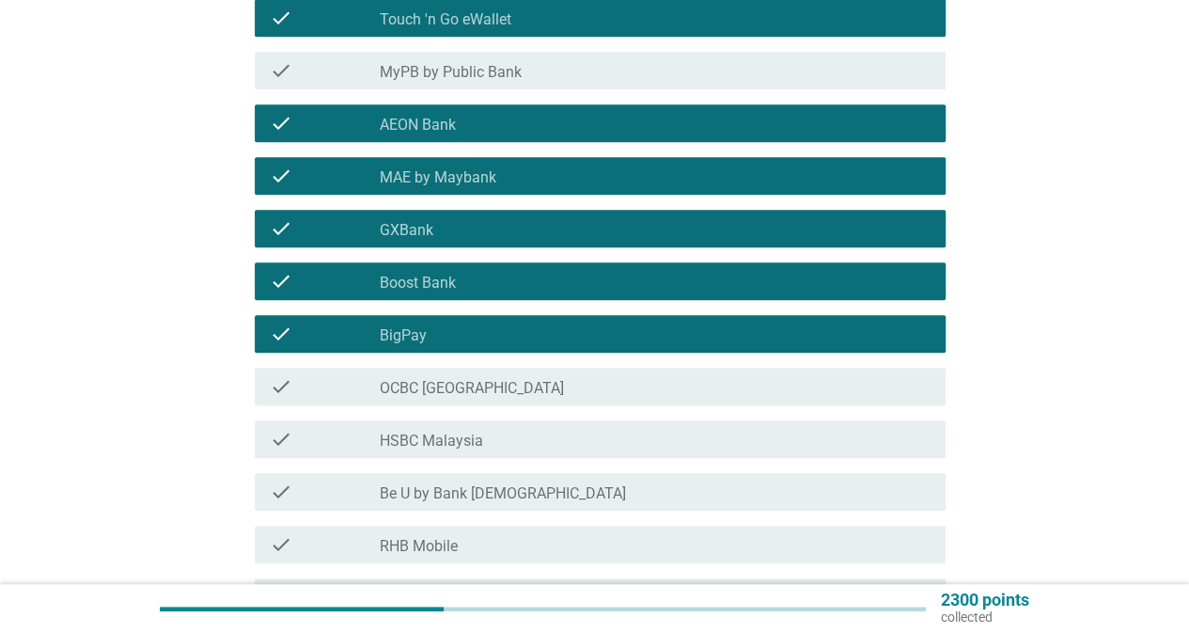
scroll to position [658, 0]
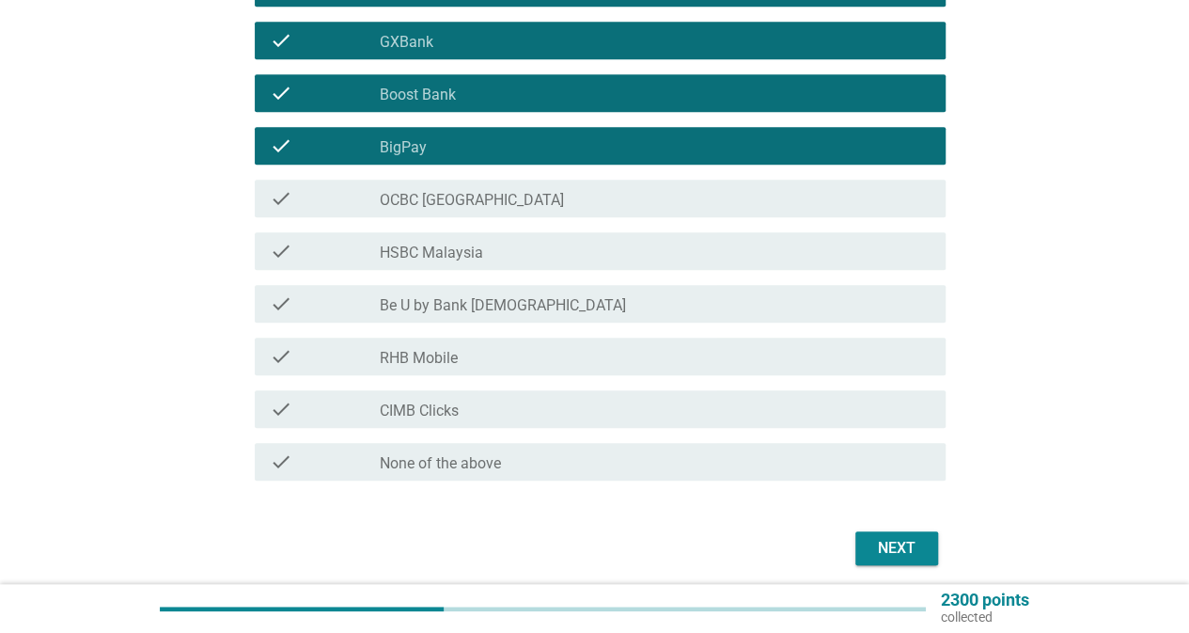
click at [694, 411] on div "check_box_outline_blank CIMB Clicks" at bounding box center [655, 409] width 551 height 23
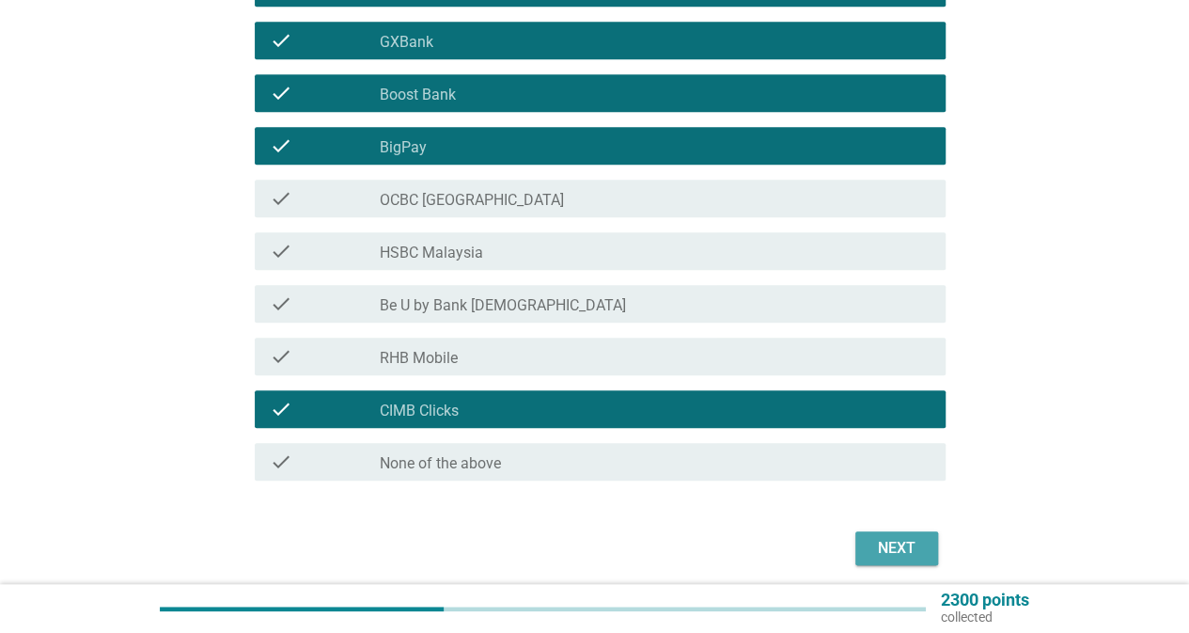
click at [864, 543] on button "Next" at bounding box center [897, 548] width 83 height 34
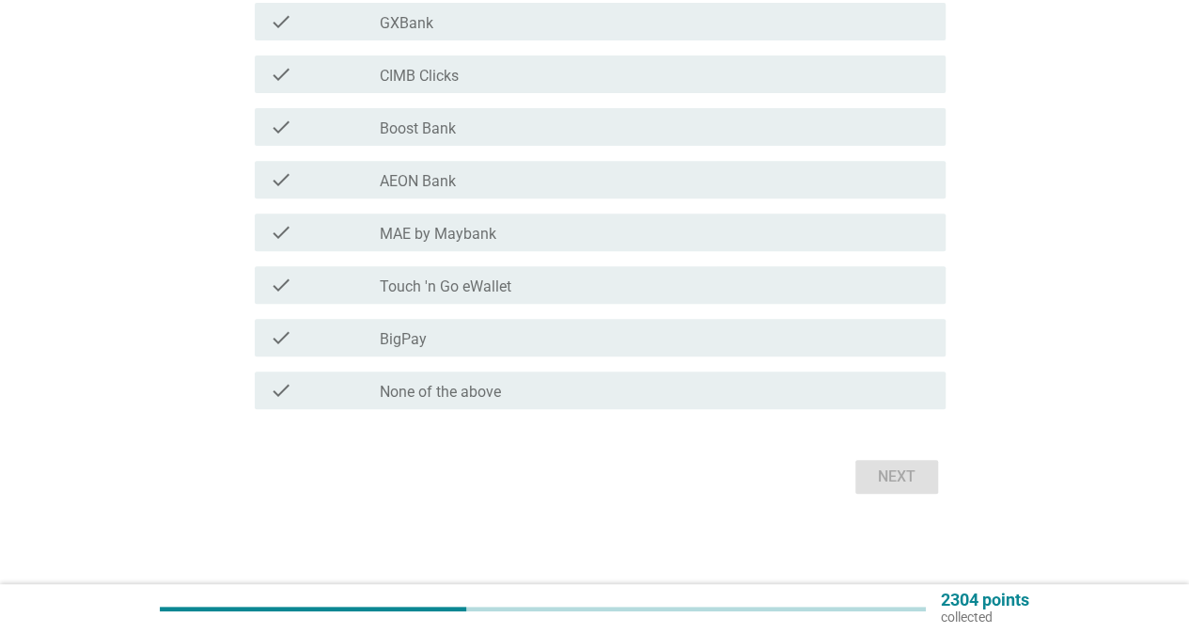
scroll to position [0, 0]
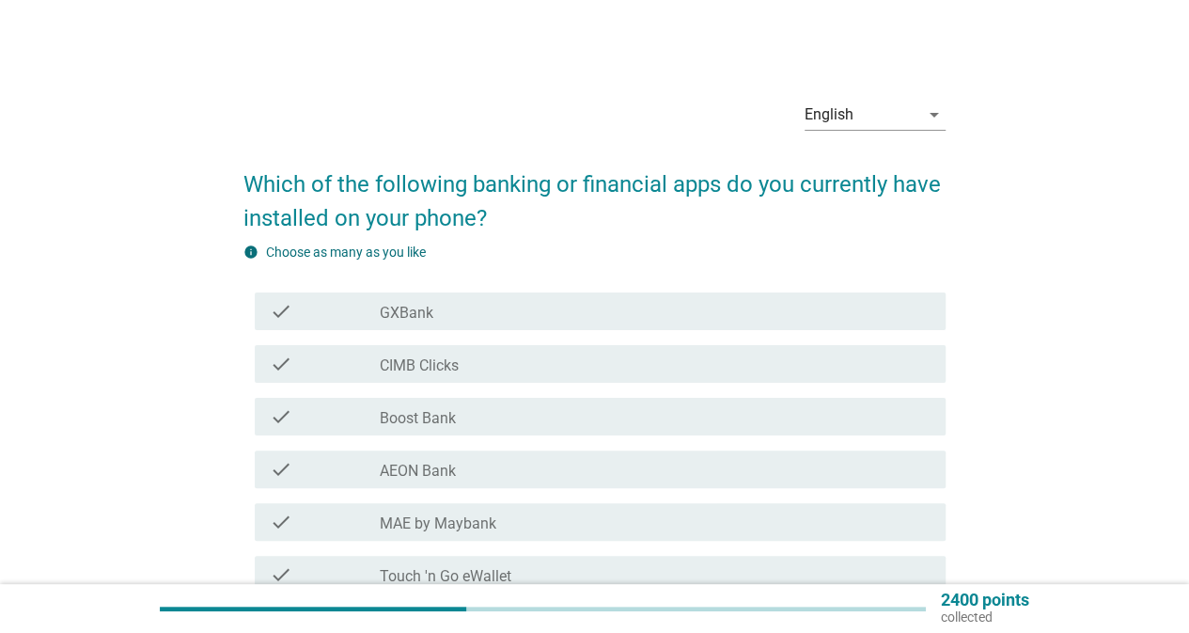
click at [528, 312] on div "check_box_outline_blank GXBank" at bounding box center [655, 311] width 551 height 23
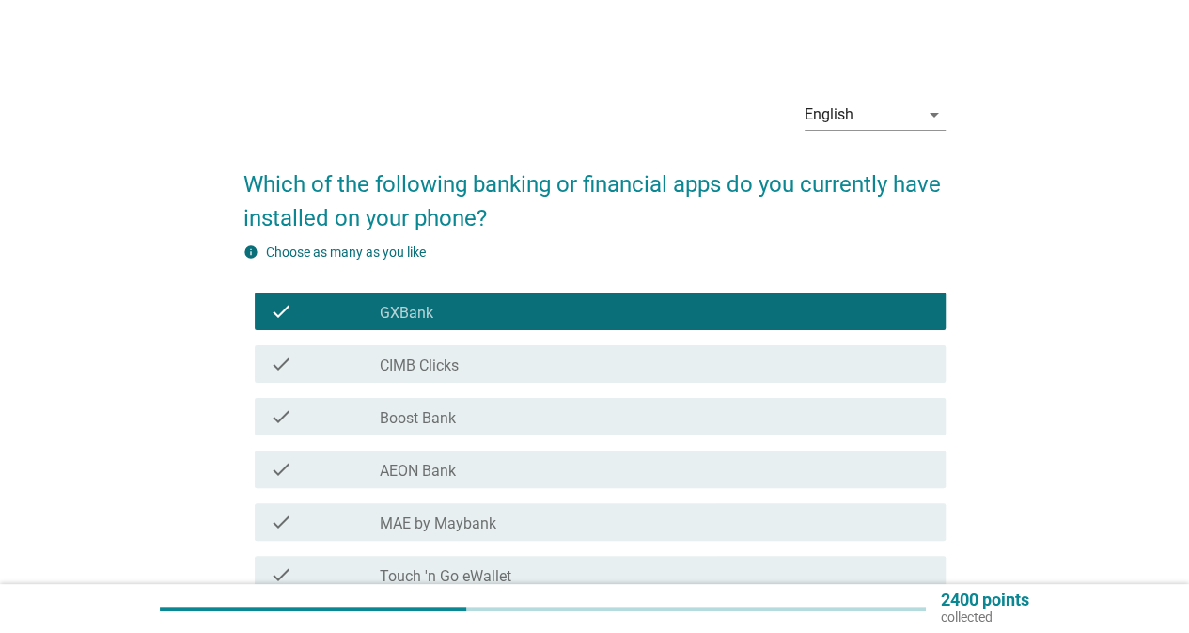
click at [527, 371] on div "check_box_outline_blank CIMB Clicks" at bounding box center [655, 364] width 551 height 23
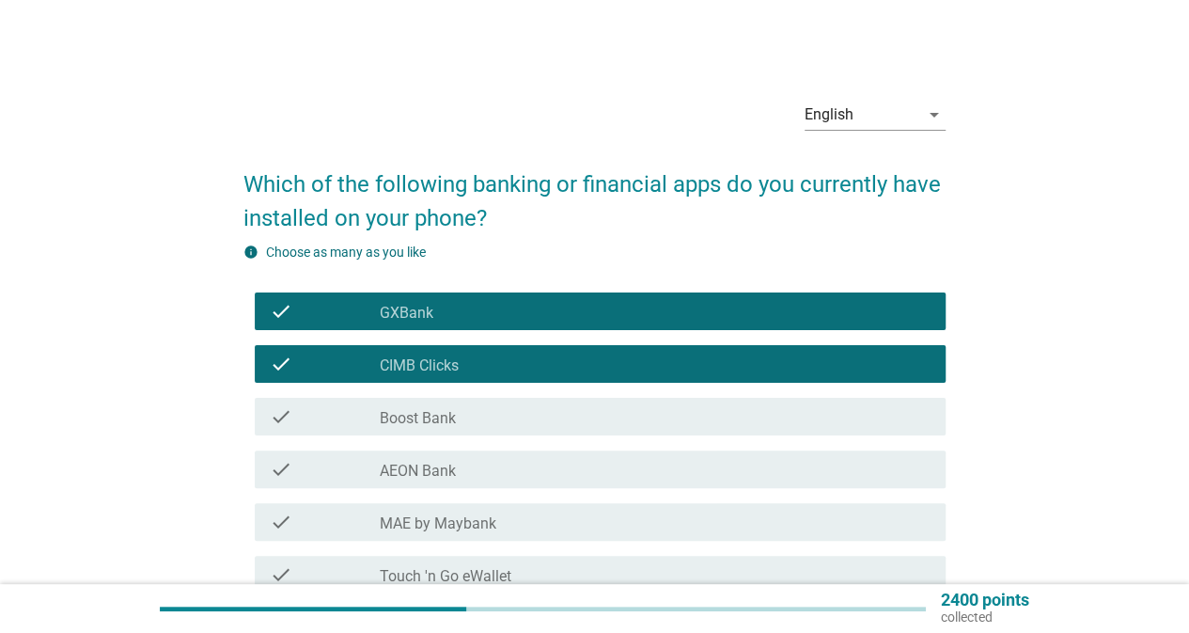
click at [521, 417] on div "check_box_outline_blank Boost Bank" at bounding box center [655, 416] width 551 height 23
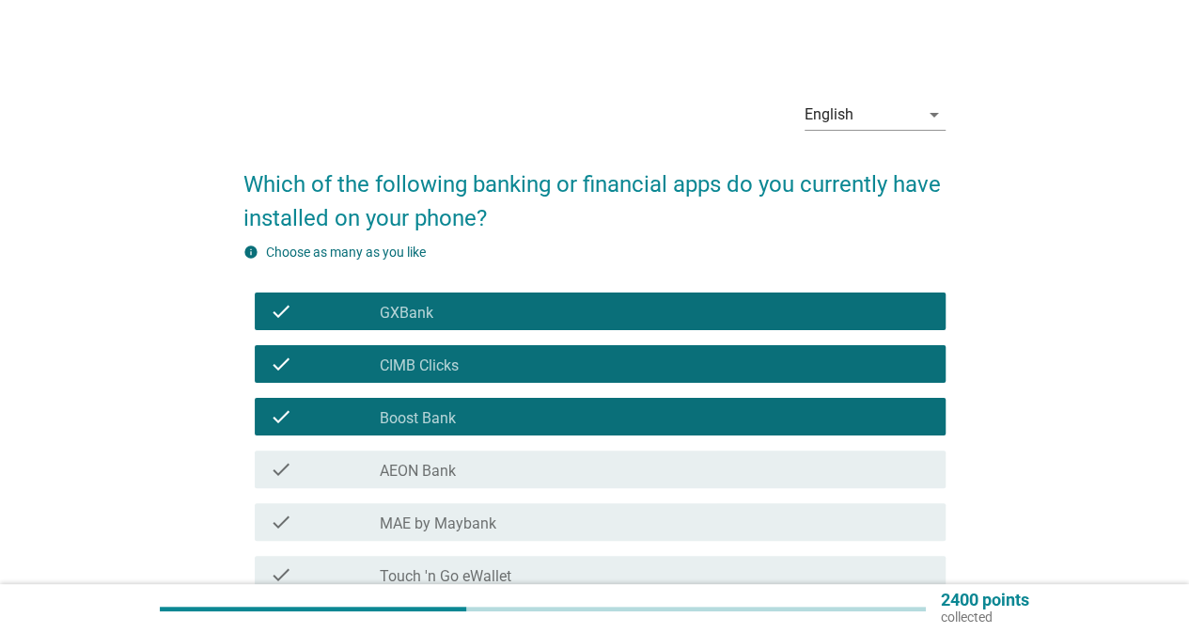
click at [510, 490] on div "check check_box_outline_blank AEON Bank" at bounding box center [595, 469] width 702 height 53
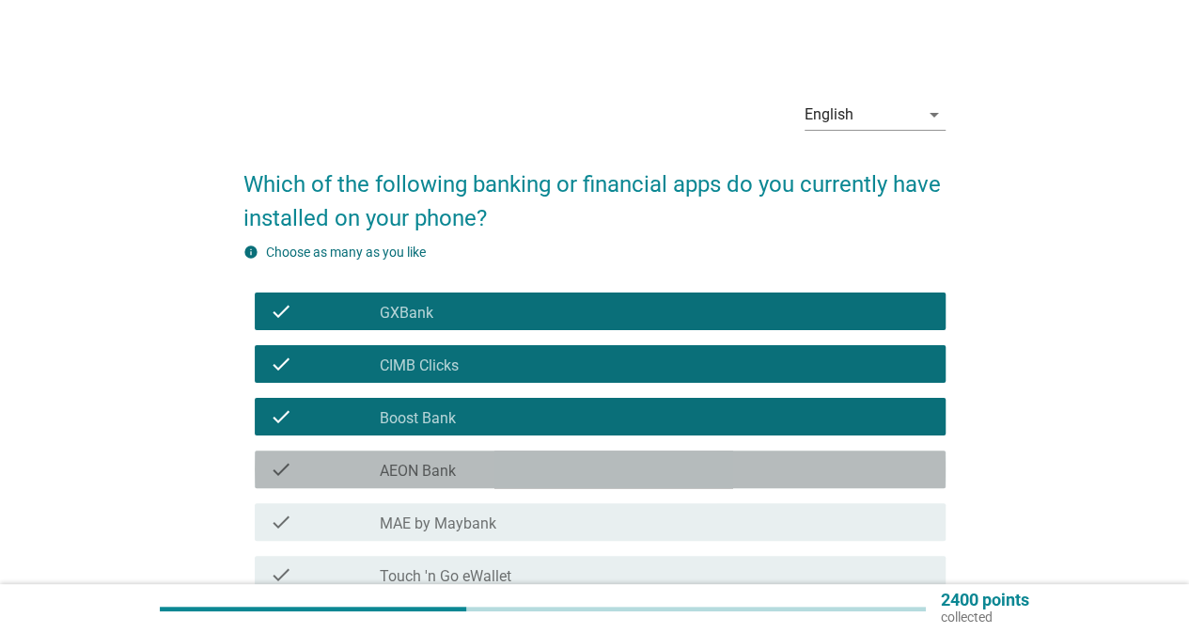
click at [513, 480] on div "check_box_outline_blank AEON Bank" at bounding box center [655, 469] width 551 height 23
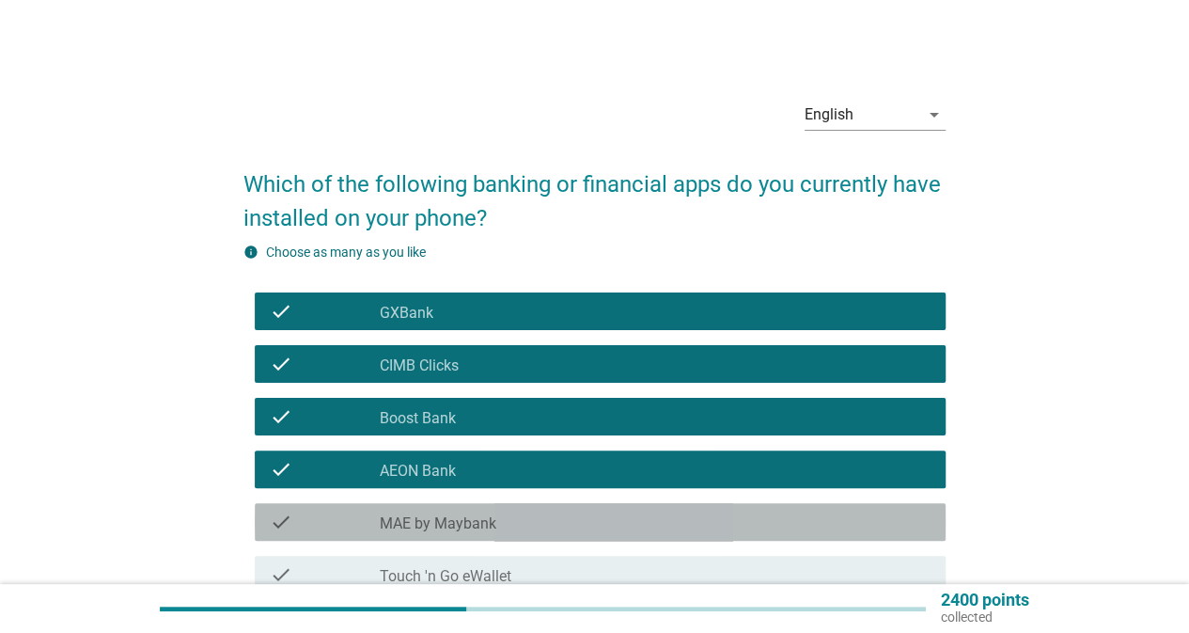
click at [515, 516] on div "check_box_outline_blank MAE by Maybank" at bounding box center [655, 522] width 551 height 23
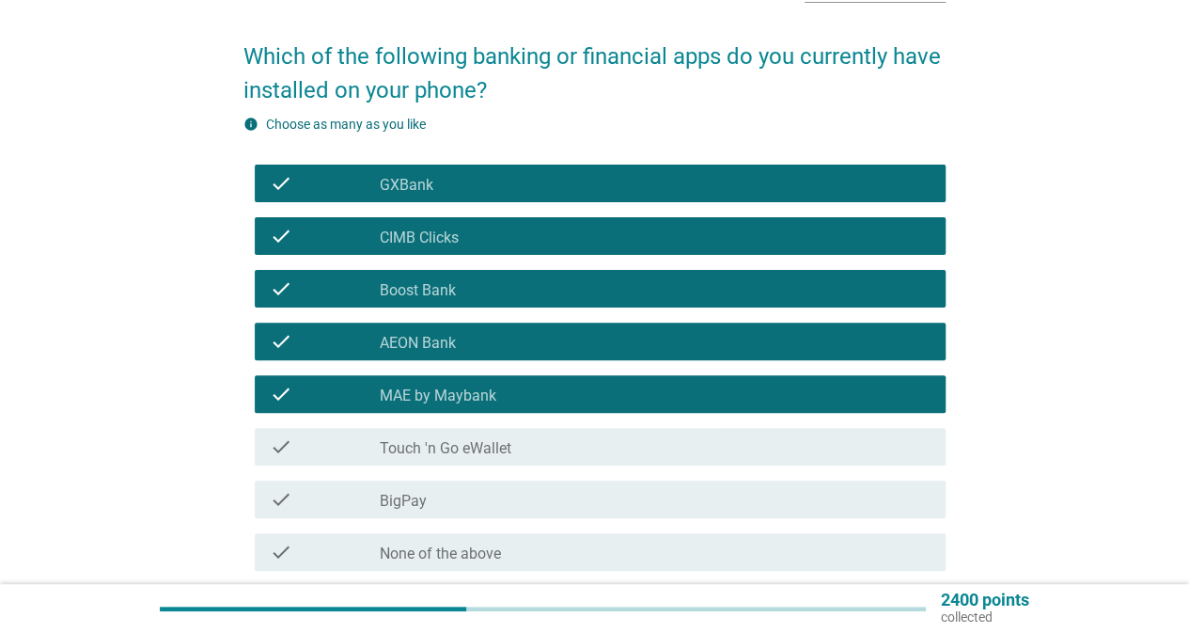
scroll to position [188, 0]
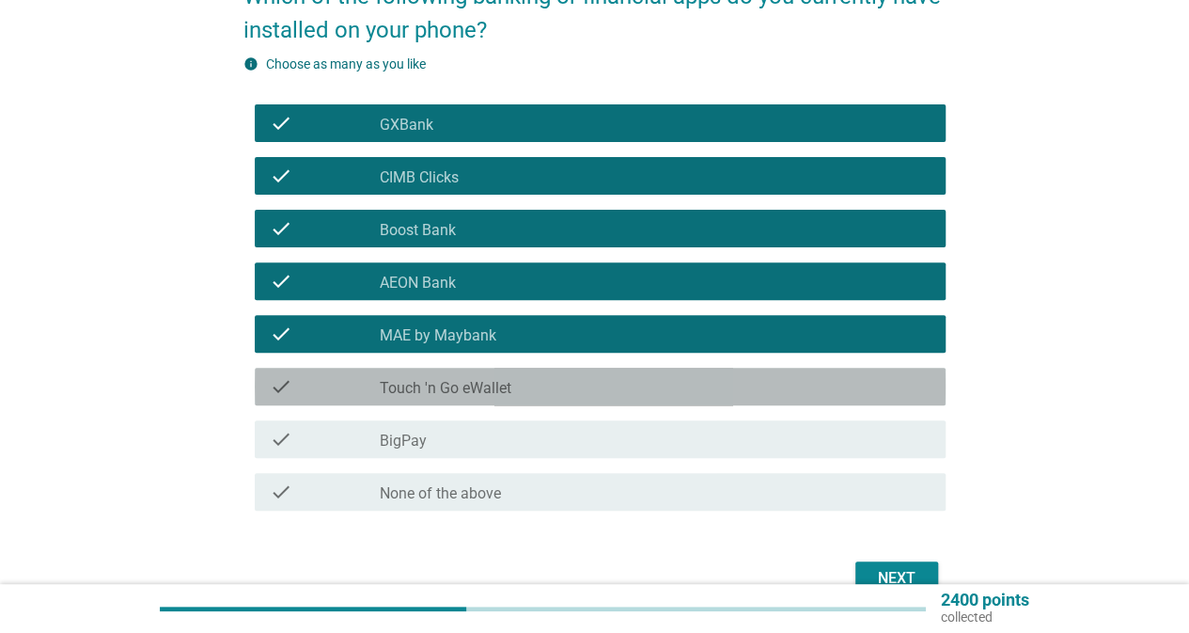
click at [536, 387] on div "check_box_outline_blank Touch 'n Go eWallet" at bounding box center [655, 386] width 551 height 23
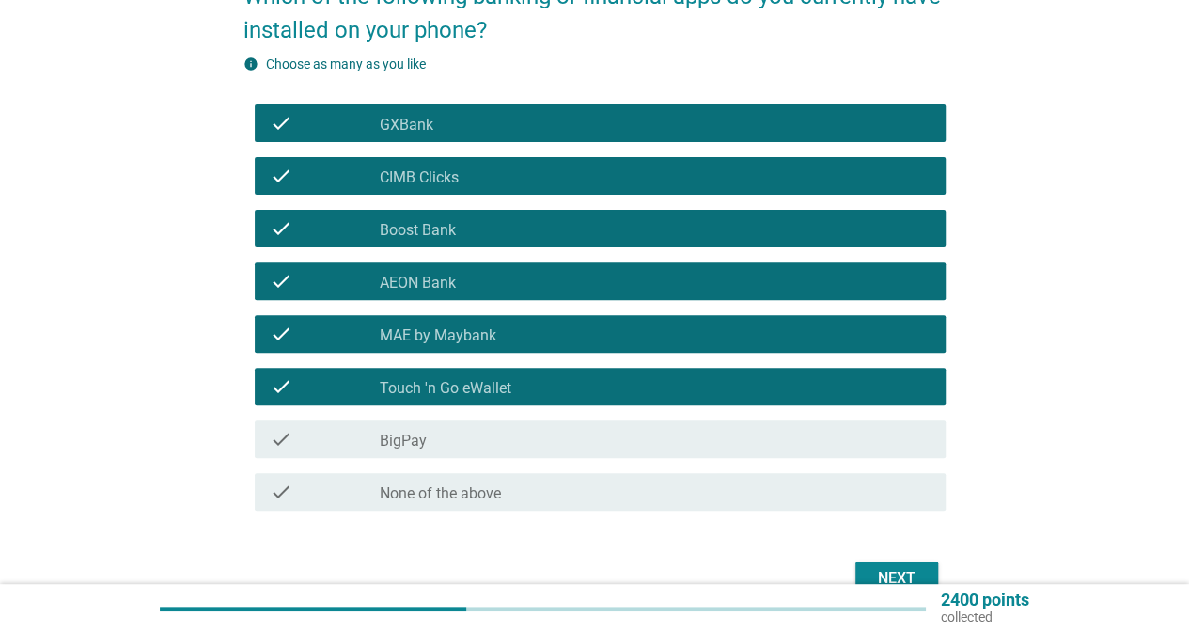
click at [546, 441] on div "check_box_outline_blank BigPay" at bounding box center [655, 439] width 551 height 23
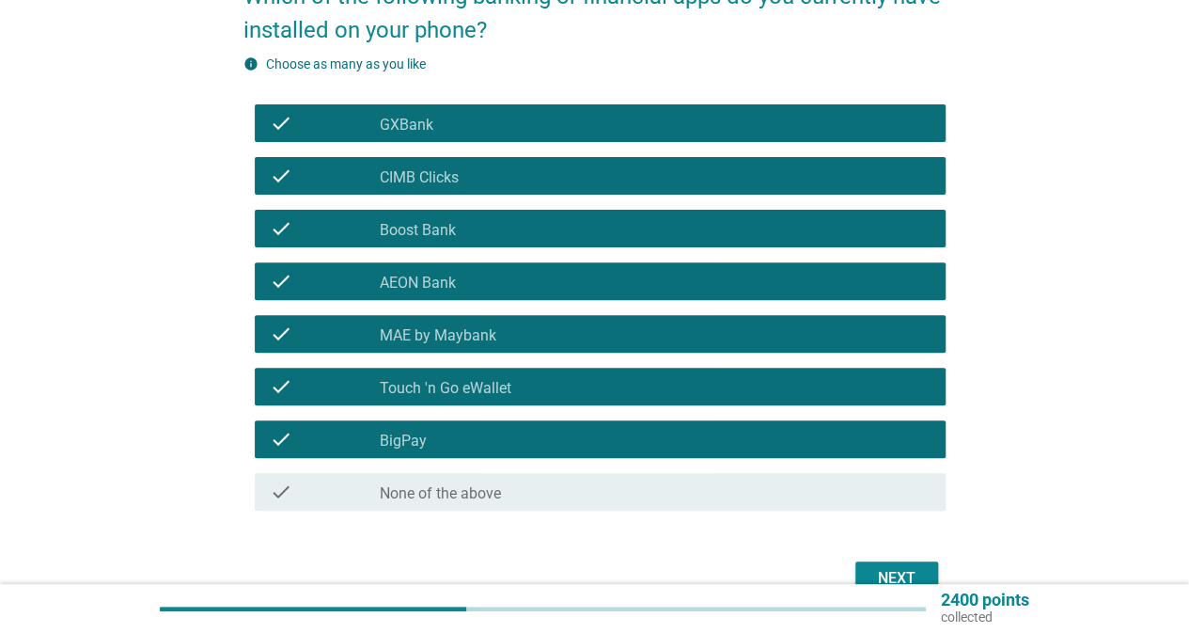
click at [877, 572] on div "Next" at bounding box center [897, 578] width 53 height 23
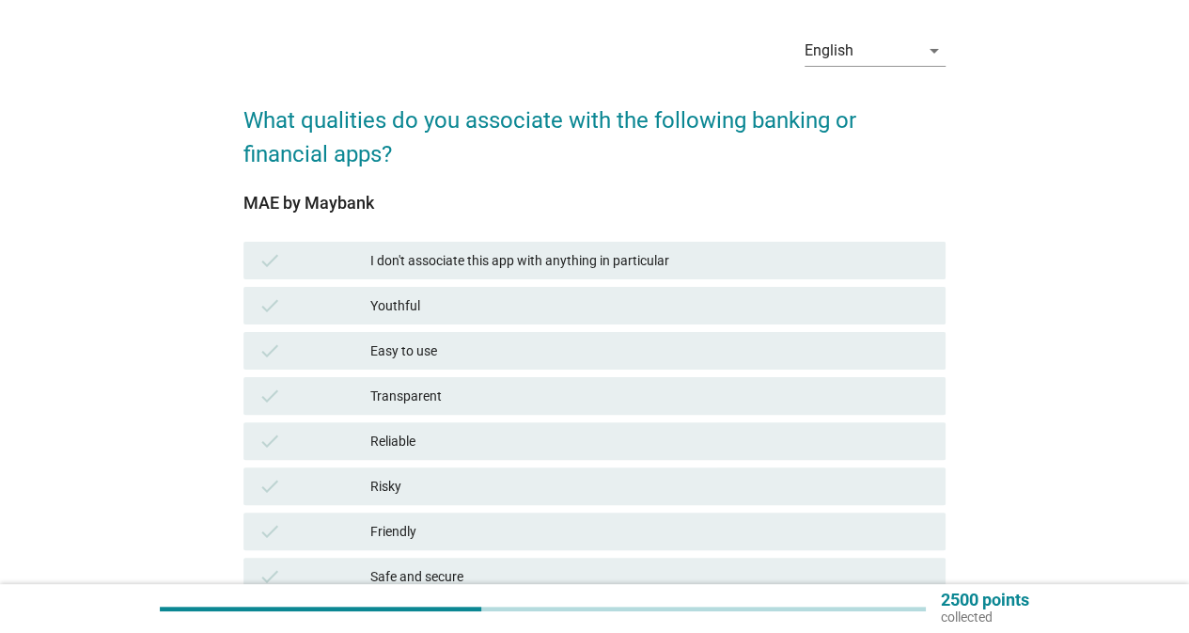
scroll to position [94, 0]
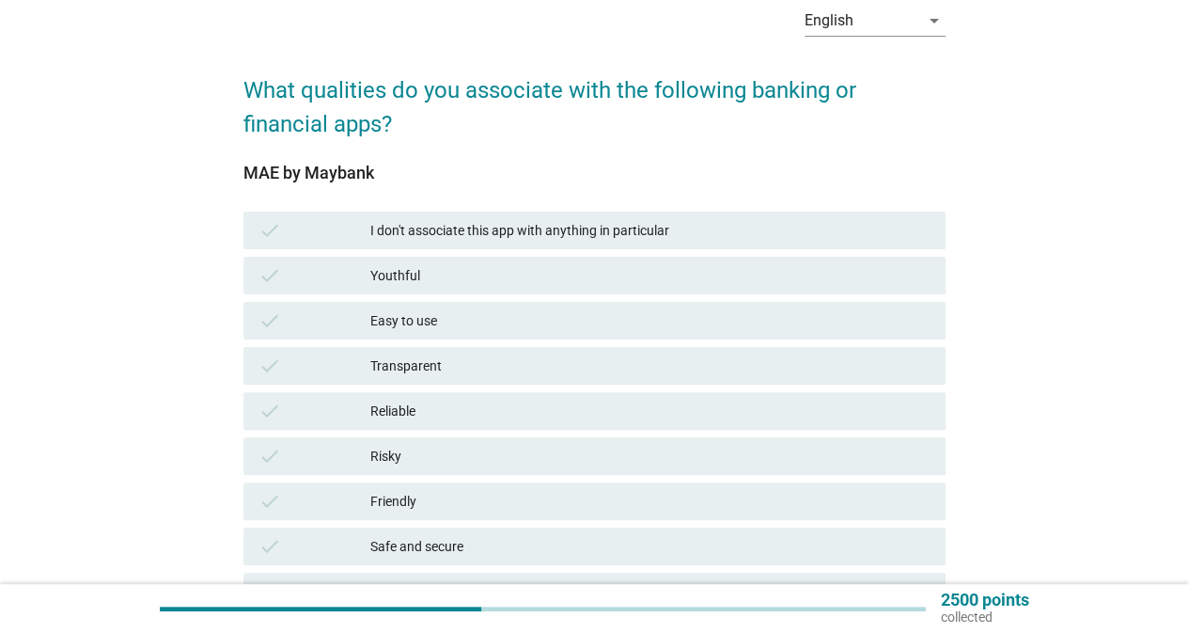
click at [526, 406] on div "Reliable" at bounding box center [650, 411] width 560 height 23
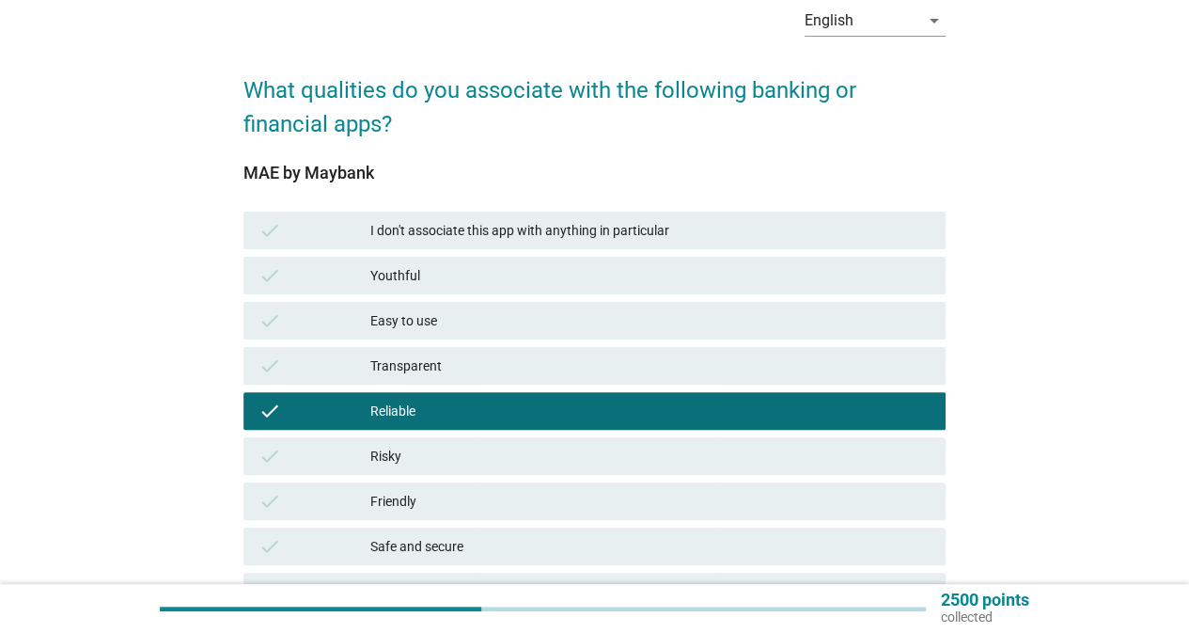
click at [510, 328] on div "Easy to use" at bounding box center [650, 320] width 560 height 23
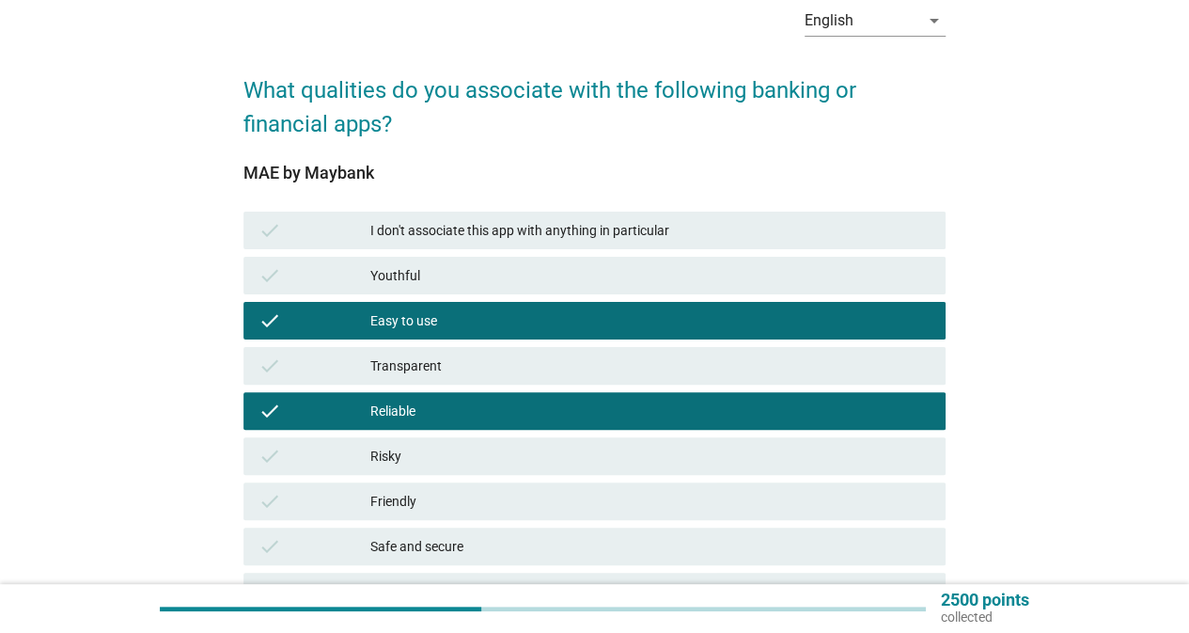
scroll to position [188, 0]
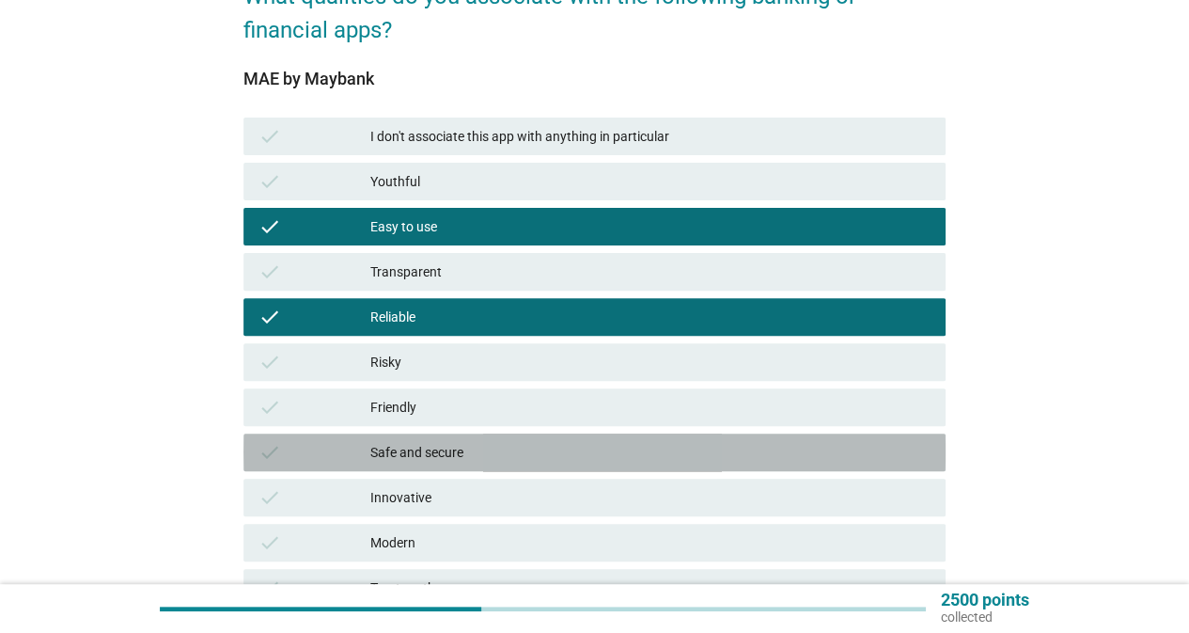
click at [496, 442] on div "Safe and secure" at bounding box center [650, 452] width 560 height 23
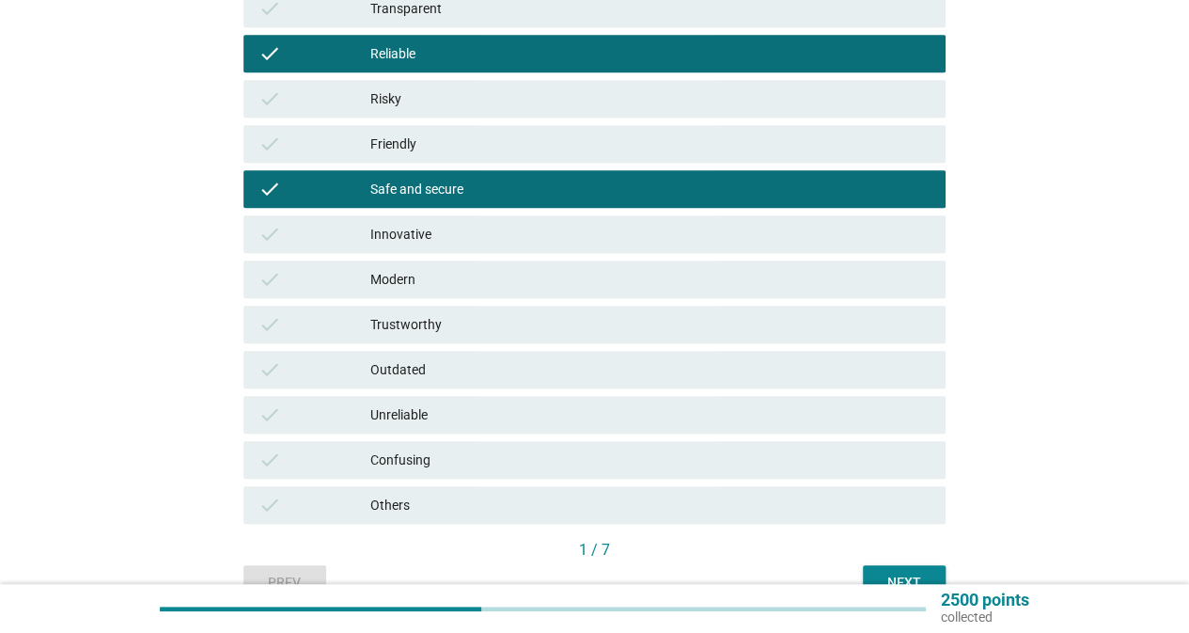
scroll to position [551, 0]
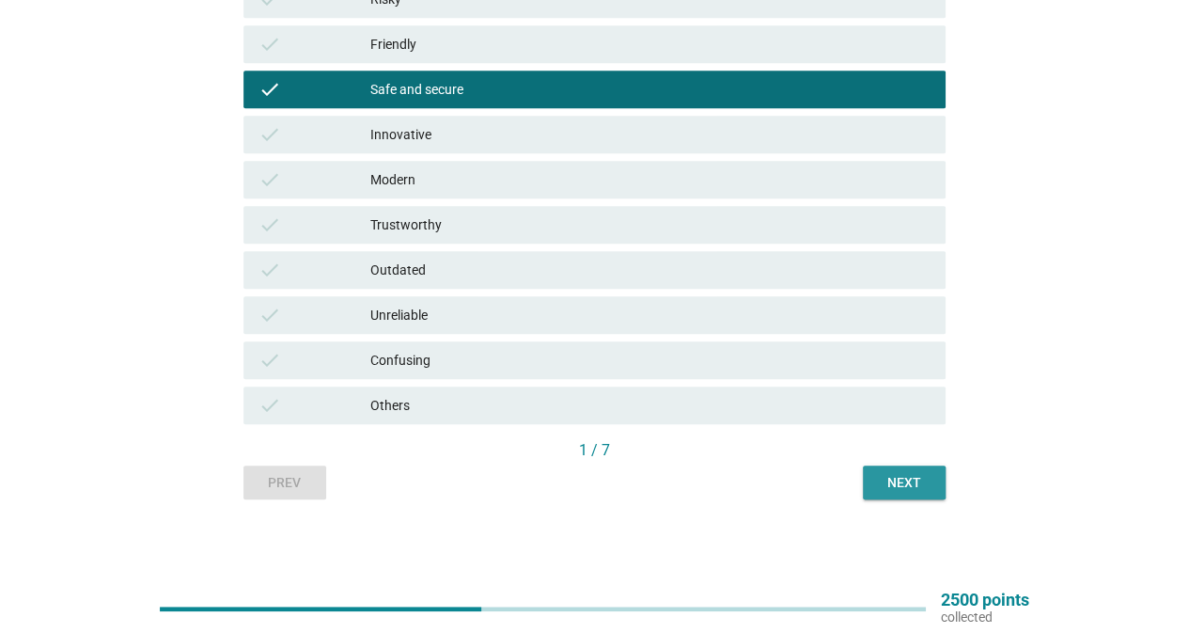
click at [903, 474] on div "Next" at bounding box center [904, 483] width 53 height 20
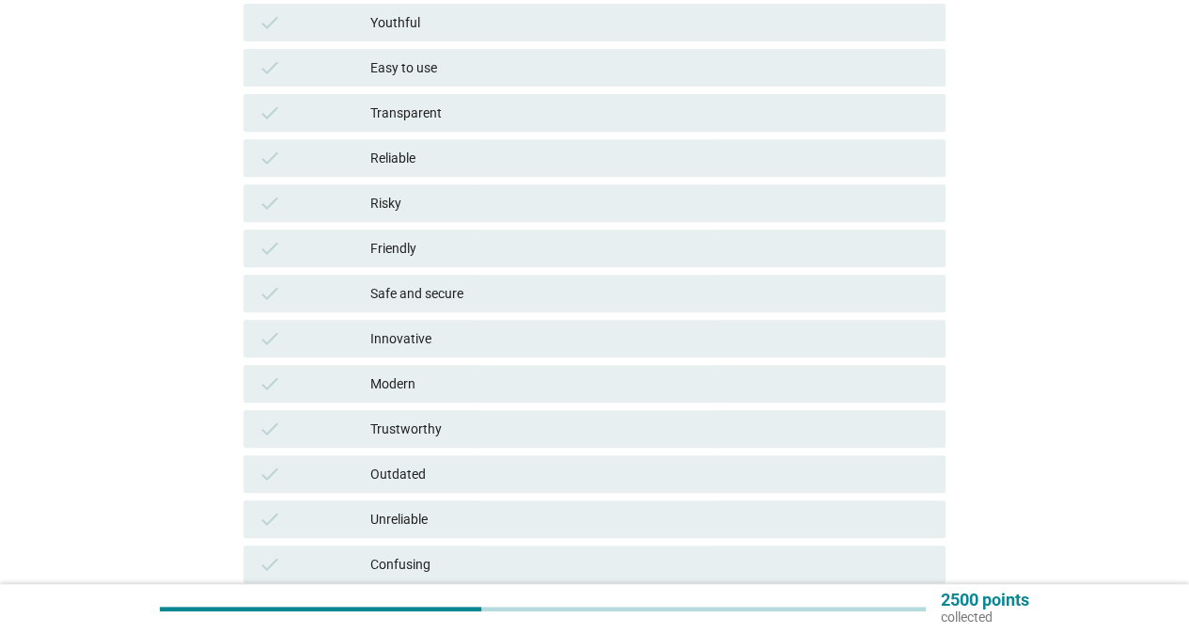
scroll to position [376, 0]
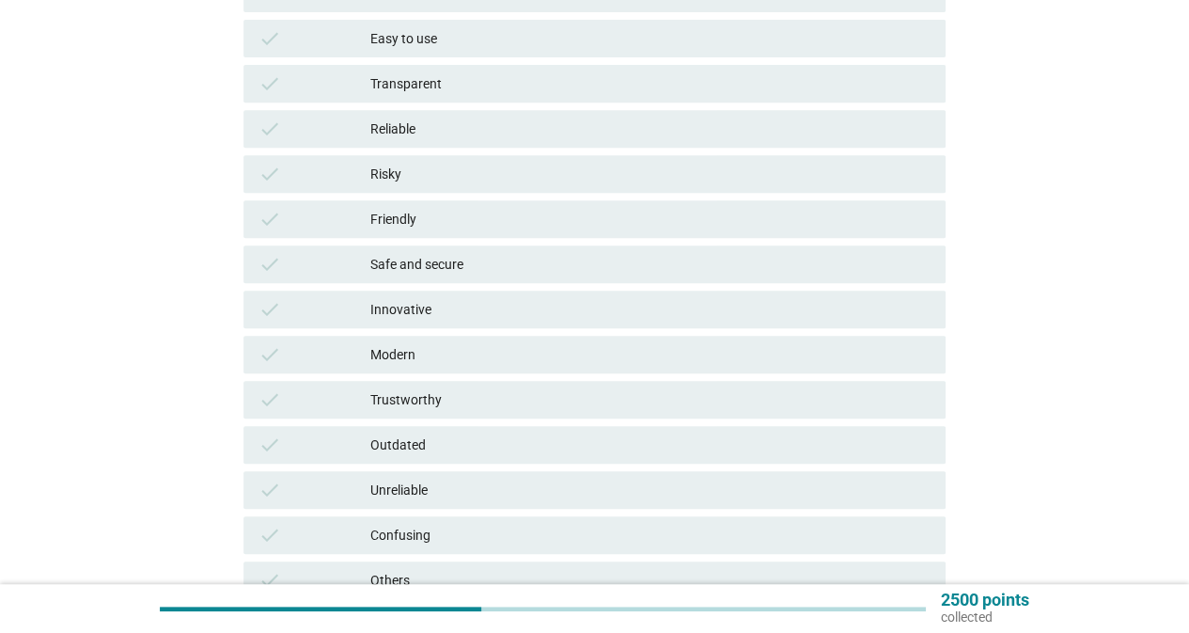
click at [539, 358] on div "Modern" at bounding box center [650, 354] width 560 height 23
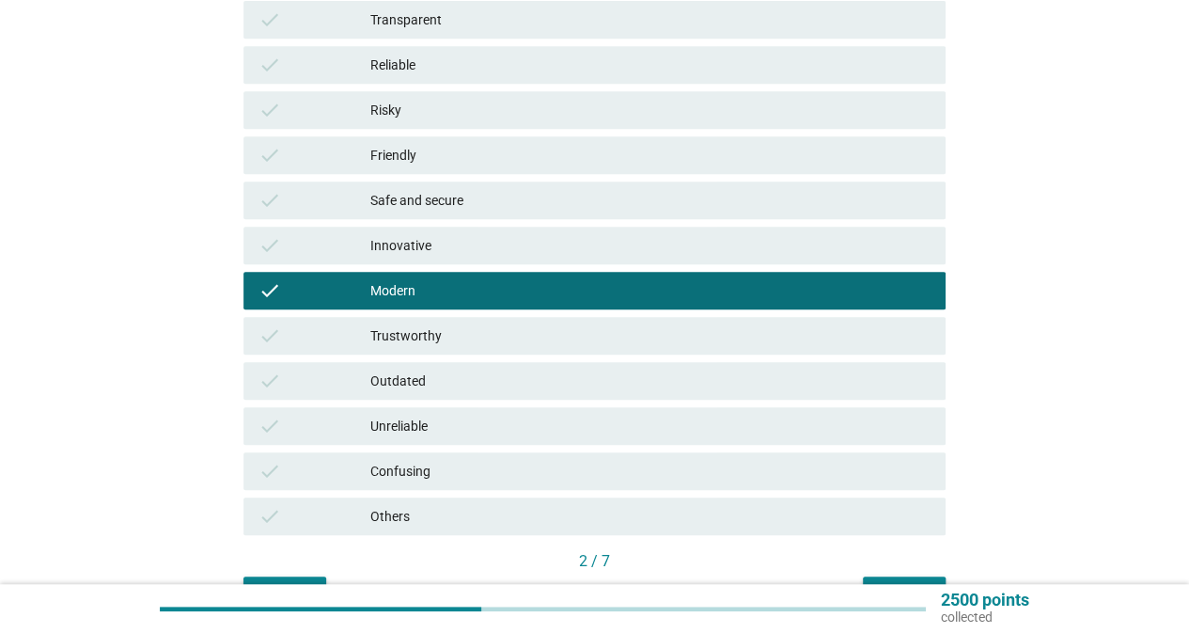
scroll to position [470, 0]
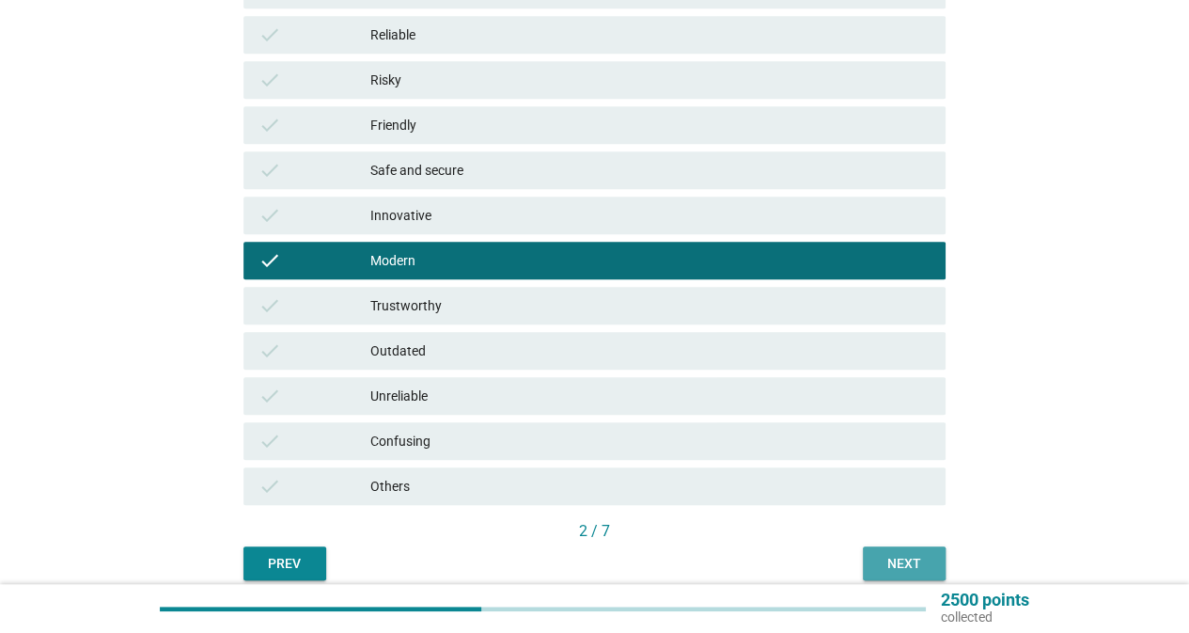
click at [925, 576] on button "Next" at bounding box center [904, 563] width 83 height 34
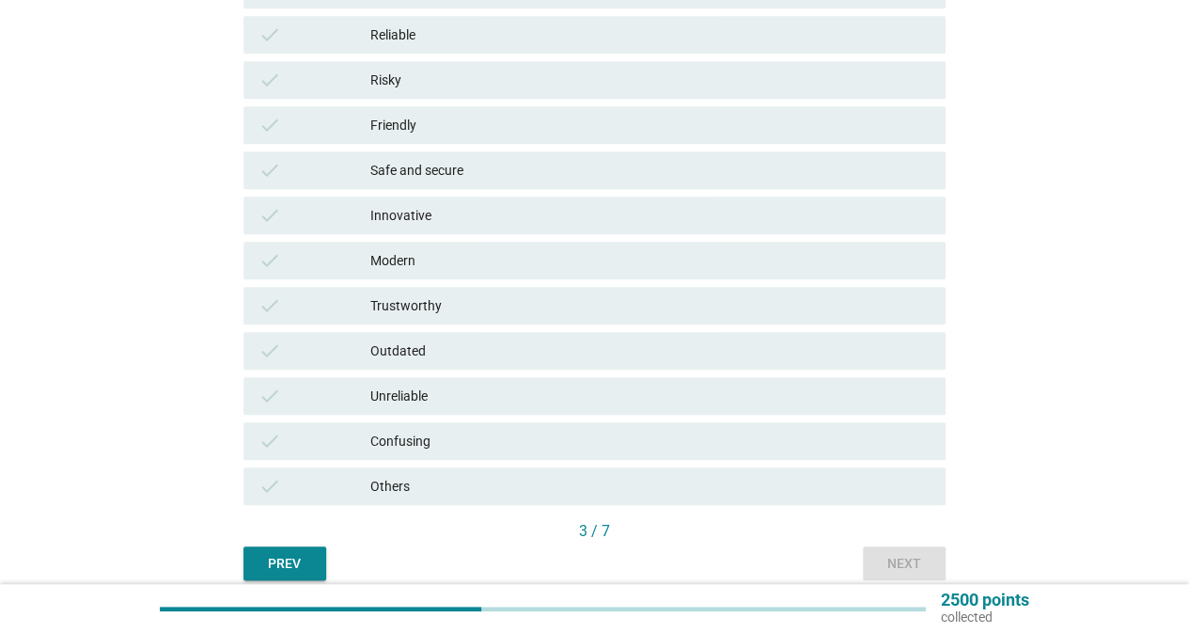
click at [569, 274] on div "check Modern" at bounding box center [595, 261] width 702 height 38
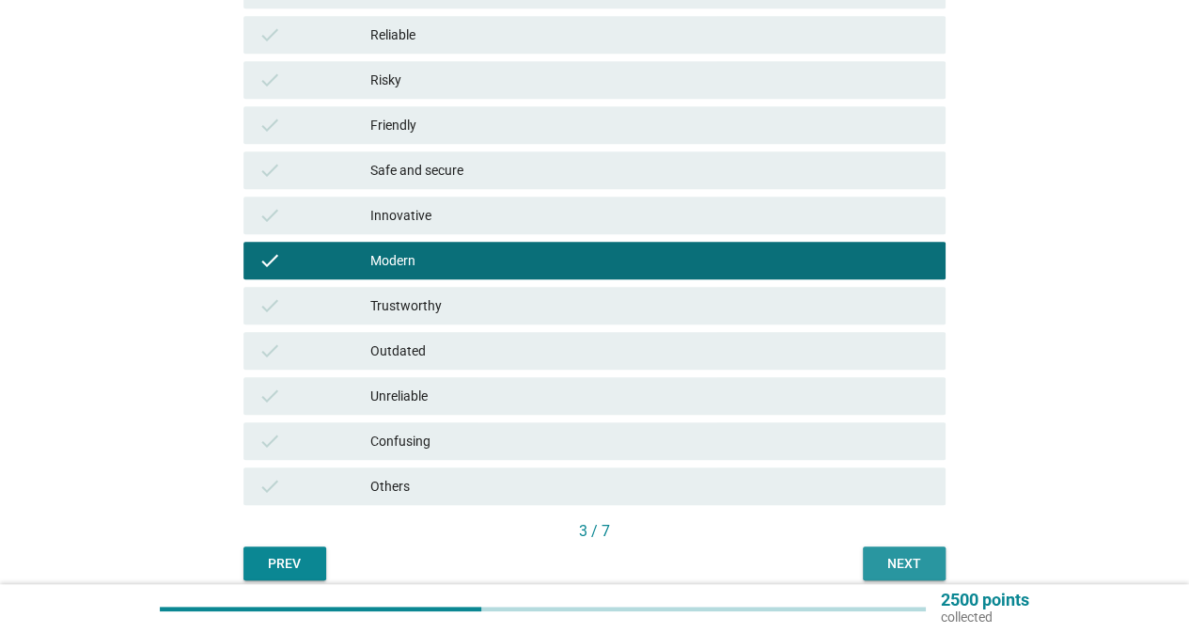
click at [874, 559] on button "Next" at bounding box center [904, 563] width 83 height 34
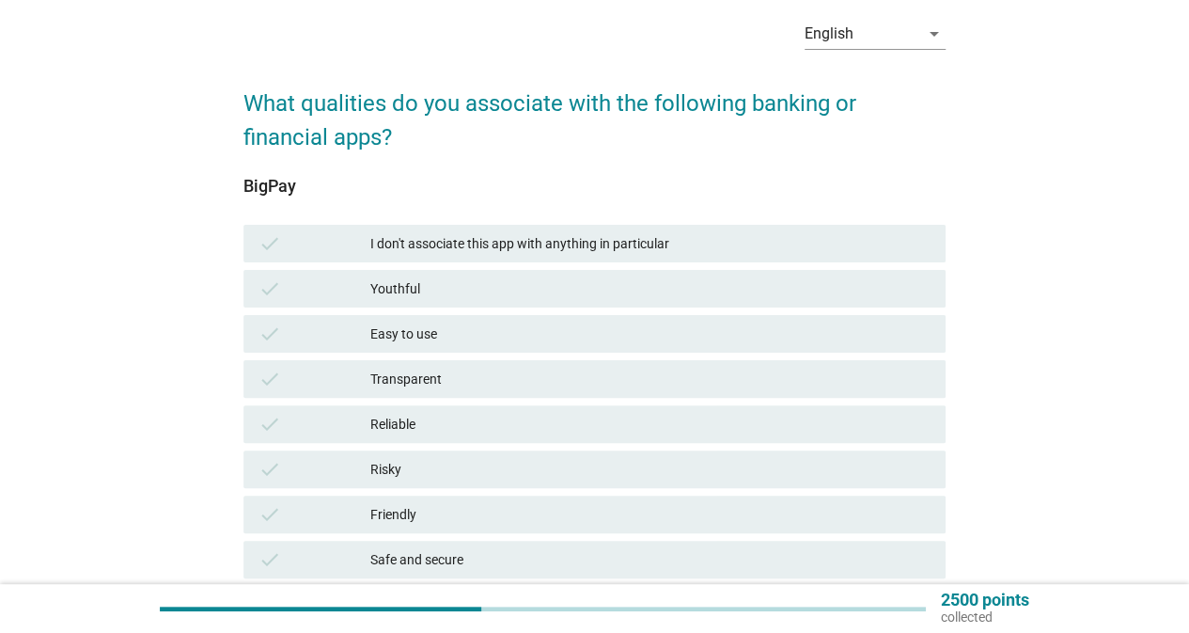
scroll to position [0, 0]
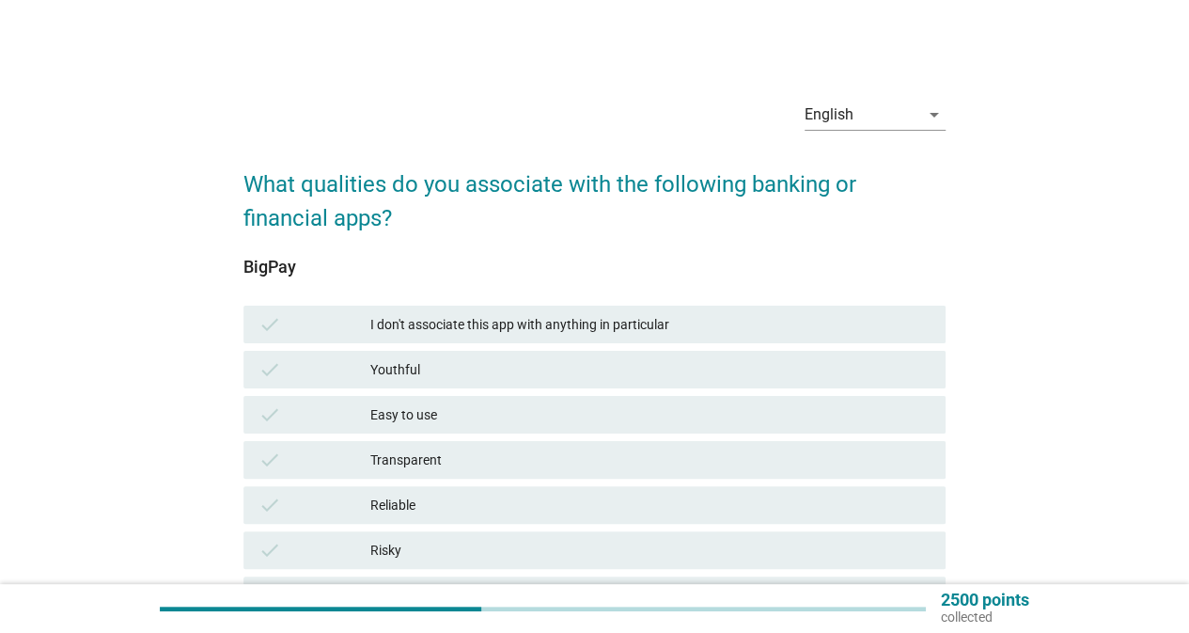
click at [524, 312] on div "check I don't associate this app with anything in particular" at bounding box center [595, 325] width 702 height 38
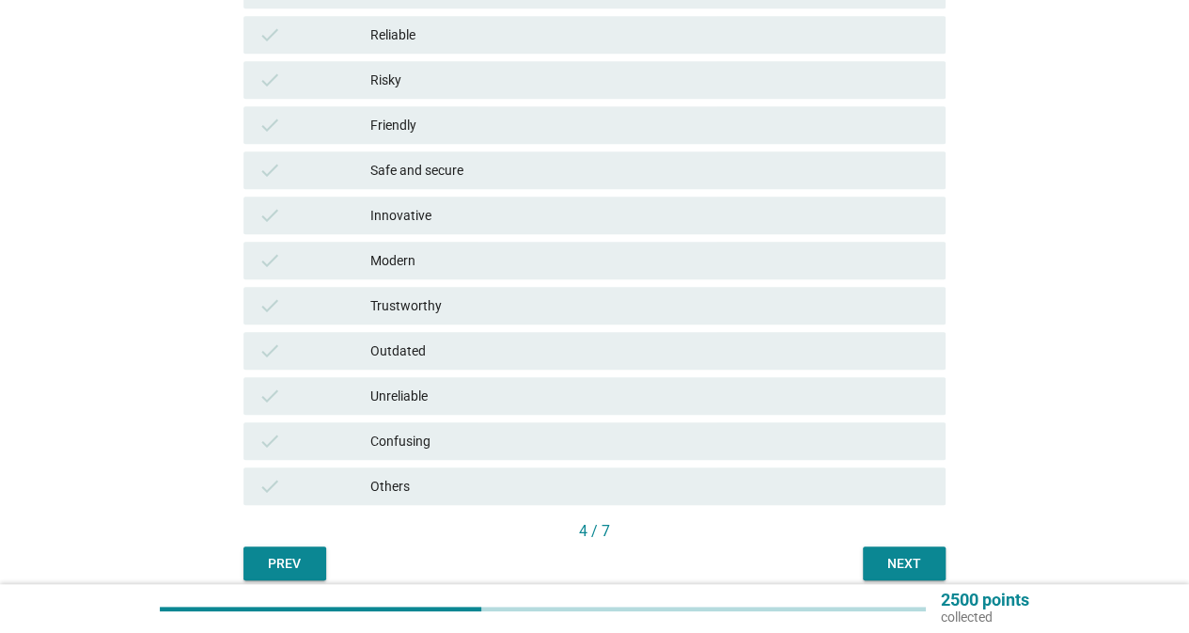
scroll to position [551, 0]
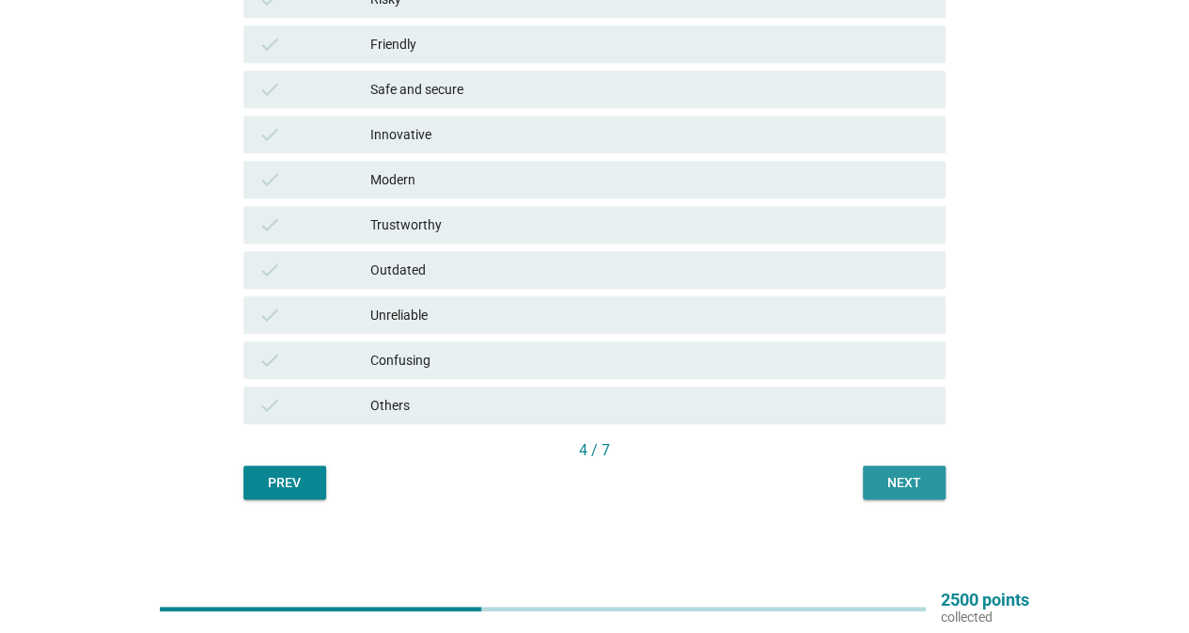
click at [893, 480] on div "Next" at bounding box center [904, 483] width 53 height 20
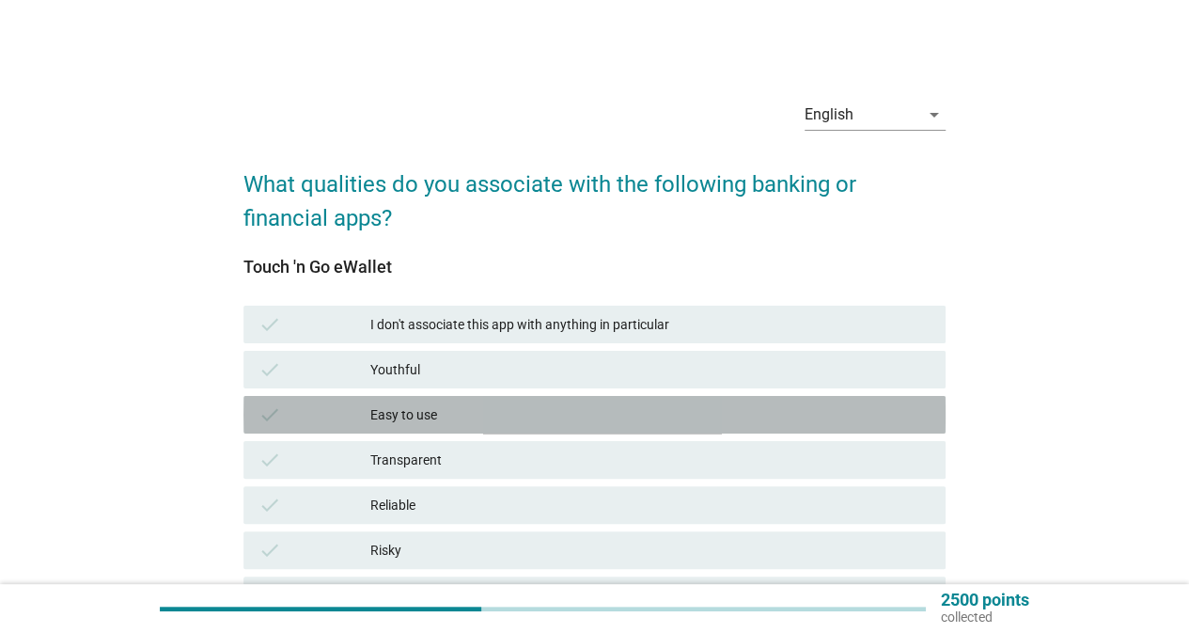
click at [514, 413] on div "Easy to use" at bounding box center [650, 414] width 560 height 23
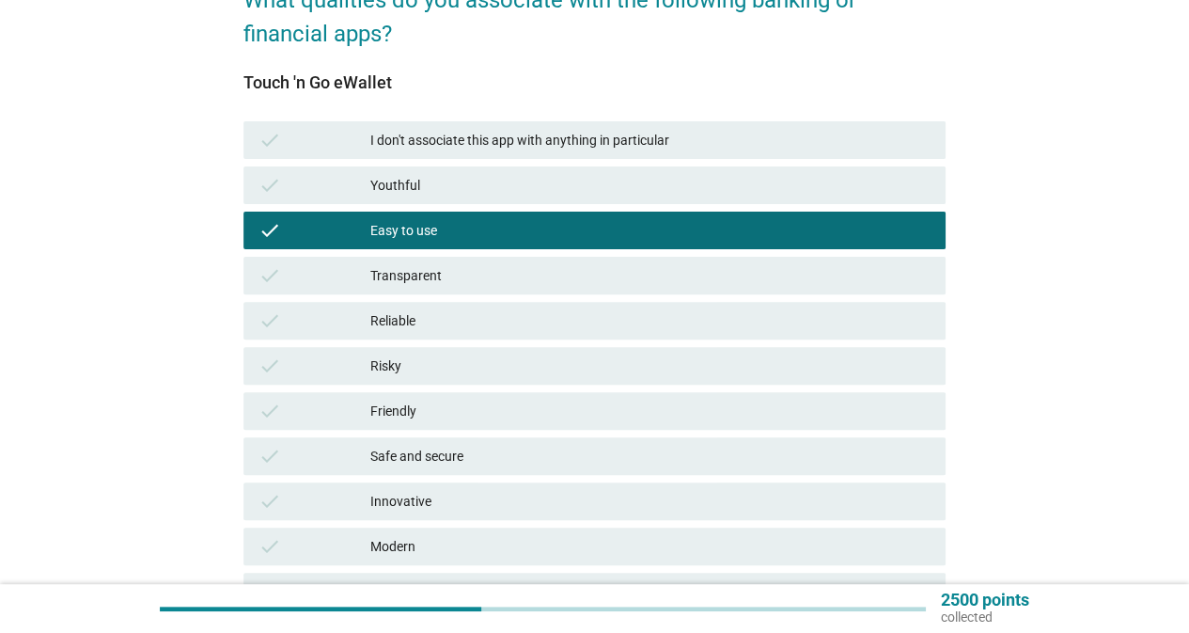
scroll to position [188, 0]
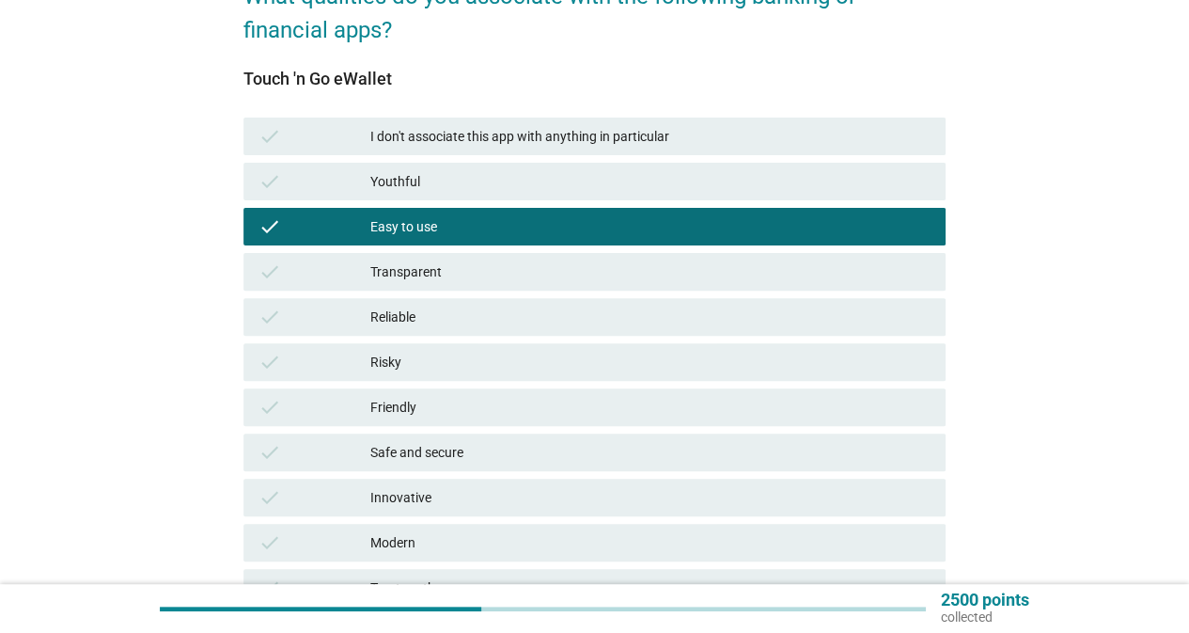
click at [507, 326] on div "Reliable" at bounding box center [650, 317] width 560 height 23
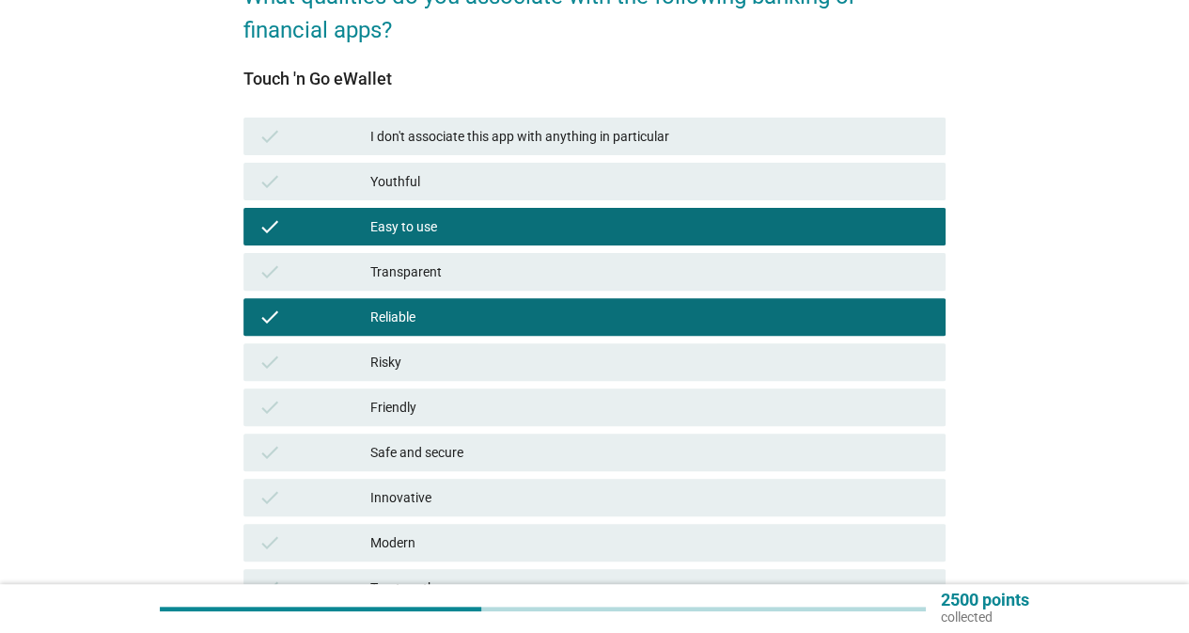
click at [491, 405] on div "Friendly" at bounding box center [650, 407] width 560 height 23
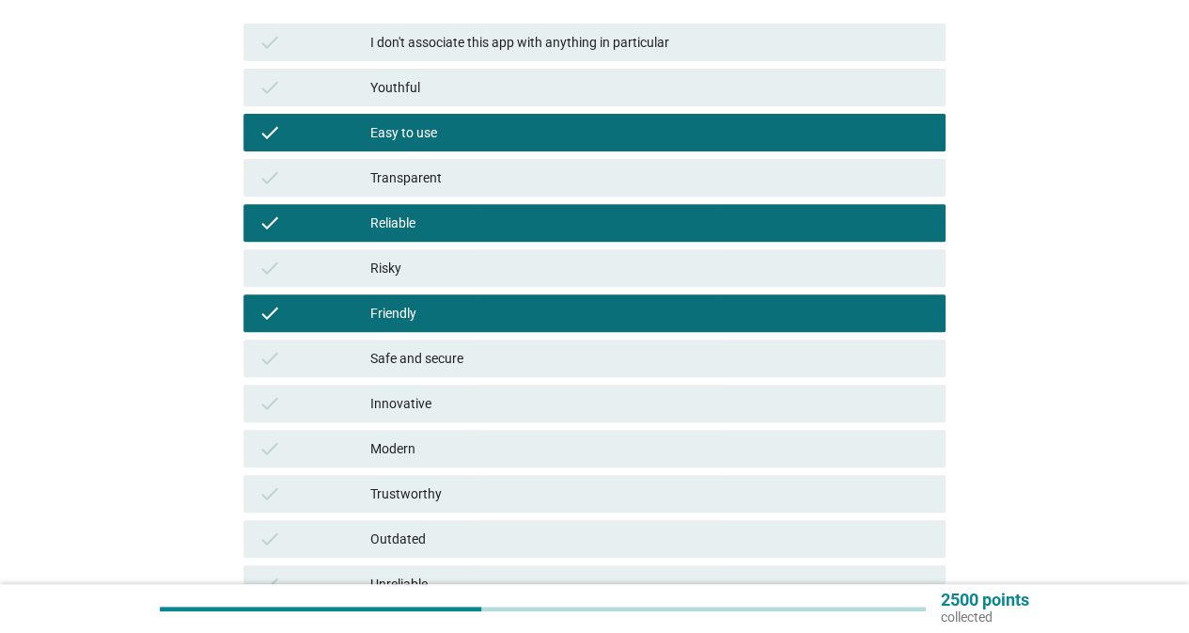
click at [513, 365] on div "Safe and secure" at bounding box center [650, 358] width 560 height 23
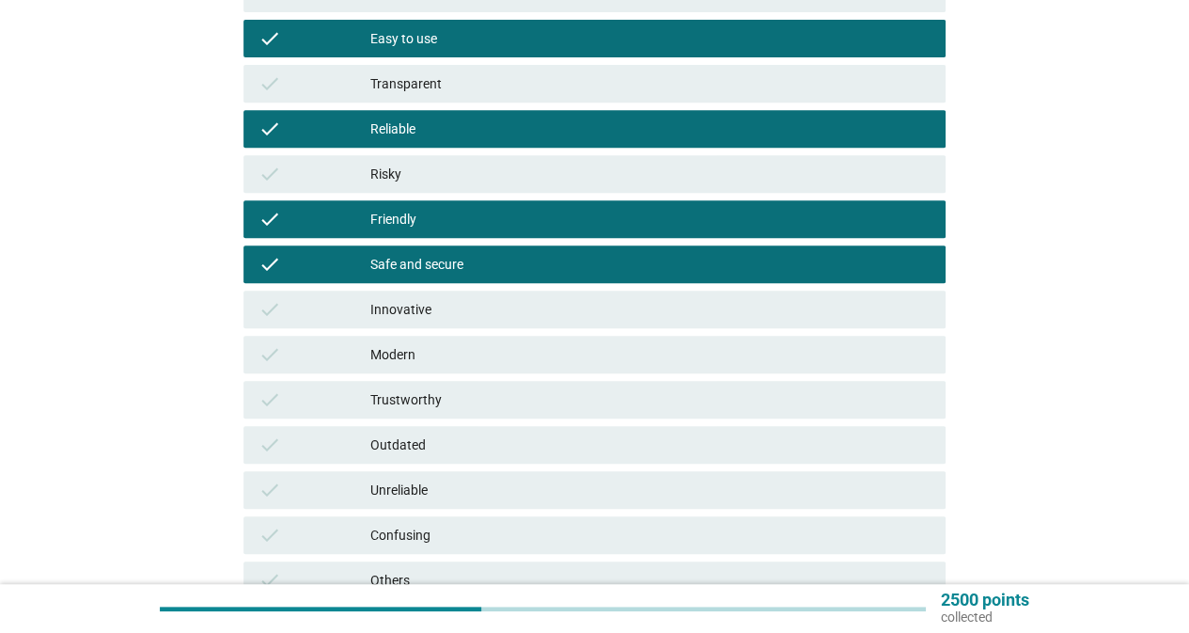
click at [527, 357] on div "Modern" at bounding box center [650, 354] width 560 height 23
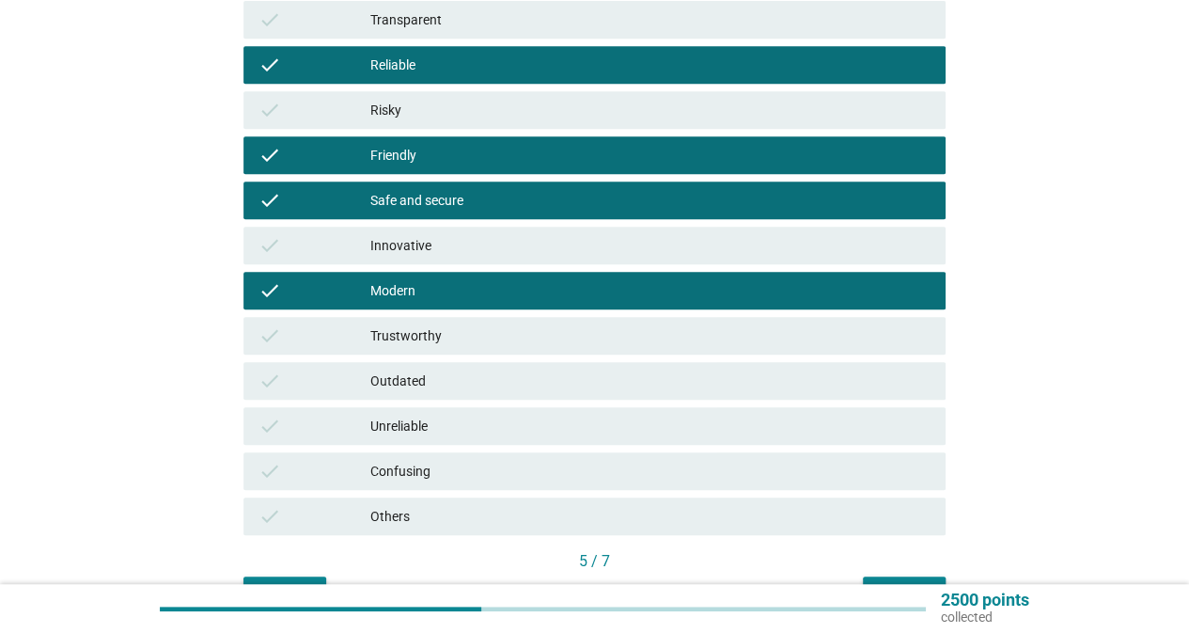
scroll to position [470, 0]
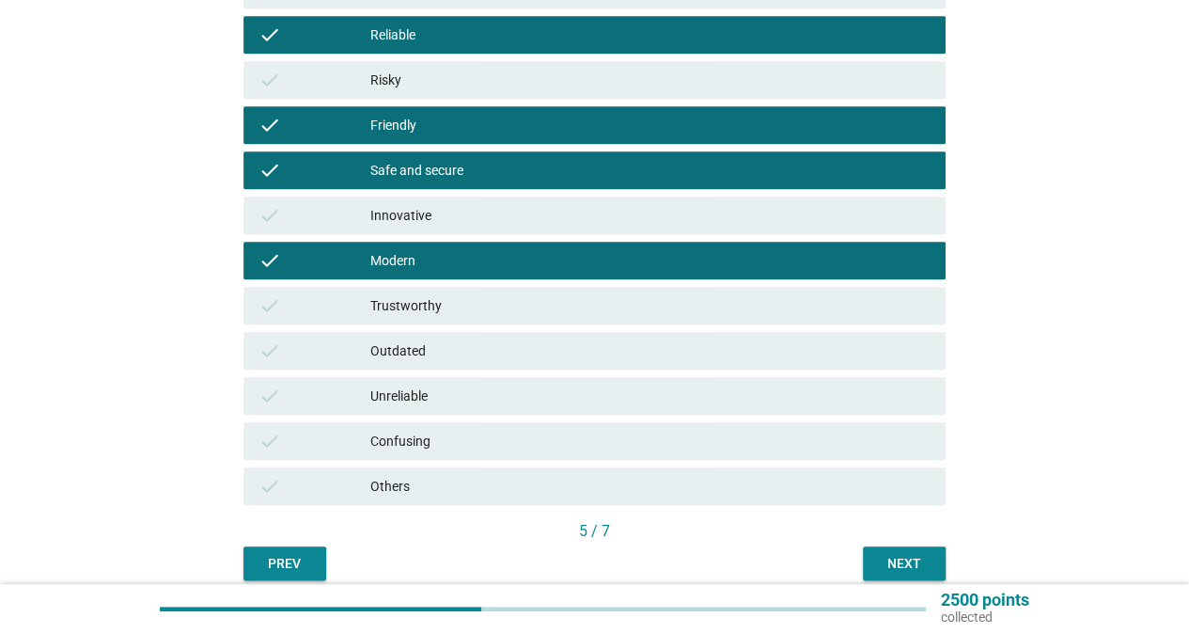
click at [952, 570] on div "English arrow_drop_down What qualities do you associate with the following bank…" at bounding box center [594, 97] width 732 height 996
click at [921, 561] on div "Next" at bounding box center [904, 564] width 53 height 20
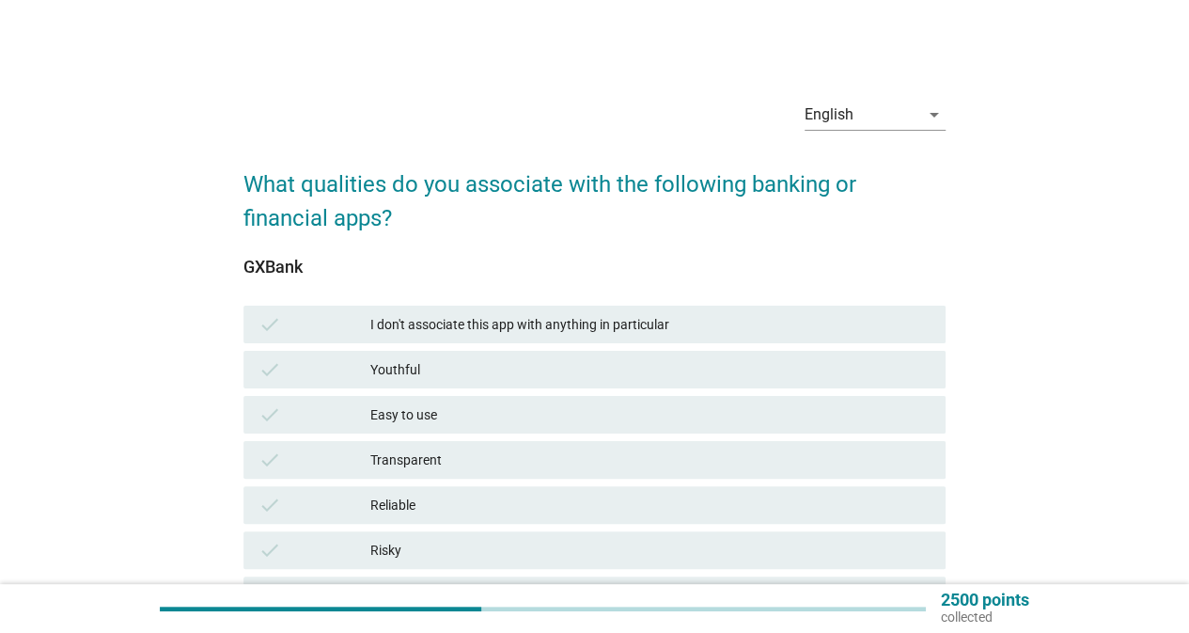
click at [408, 356] on div "check Youthful" at bounding box center [595, 370] width 702 height 38
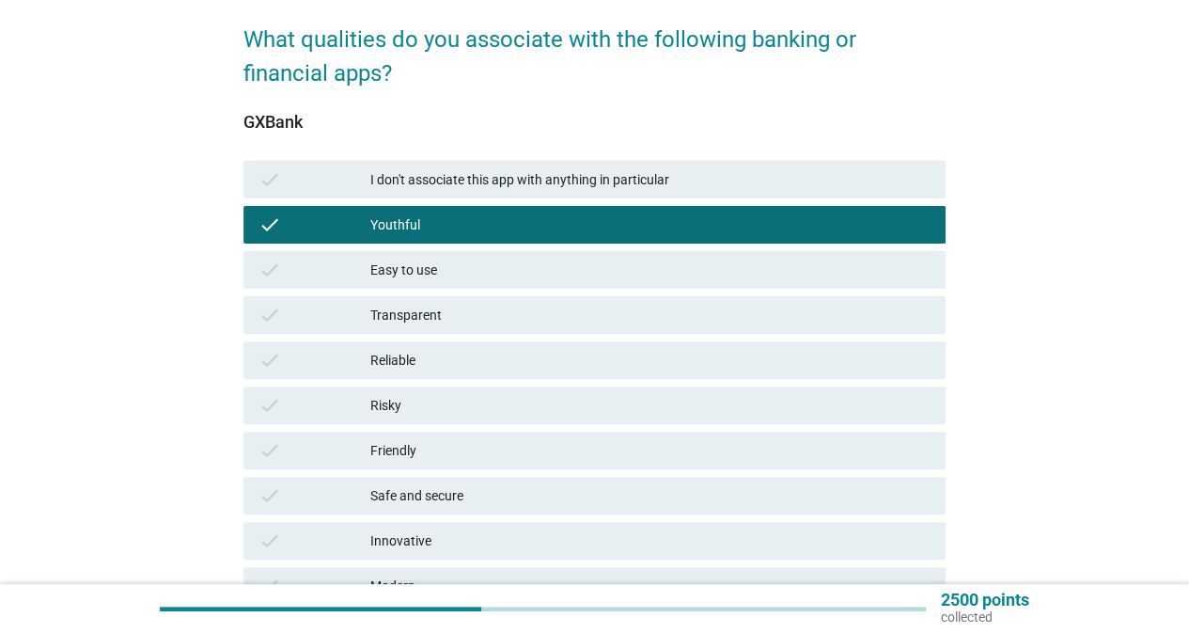
scroll to position [188, 0]
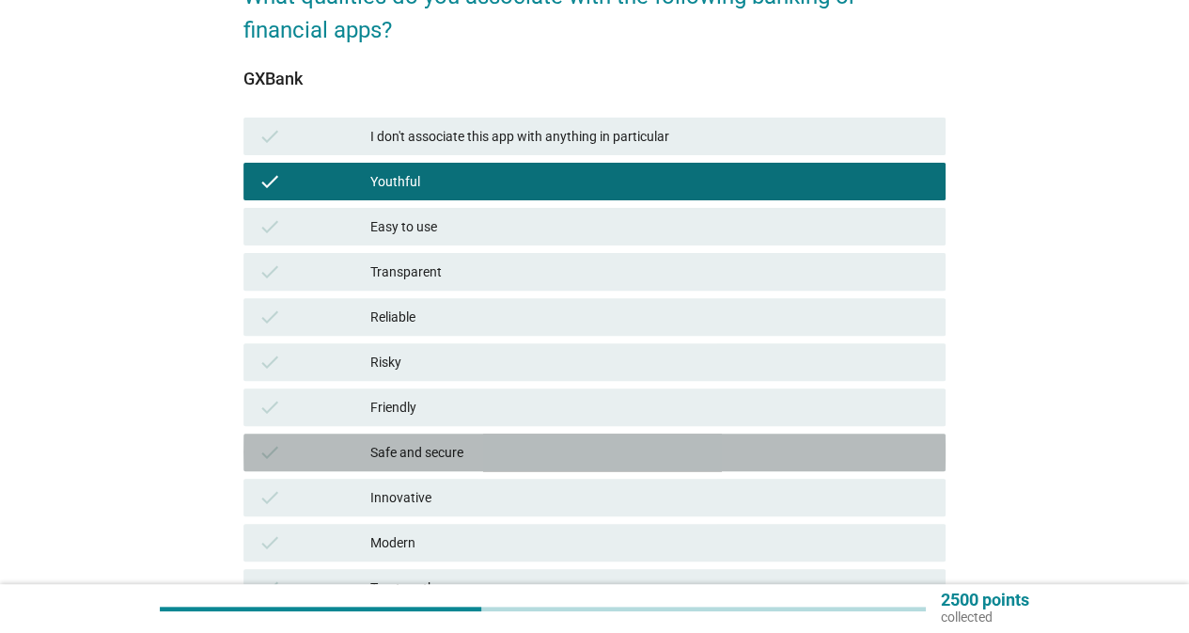
click at [530, 462] on div "Safe and secure" at bounding box center [650, 452] width 560 height 23
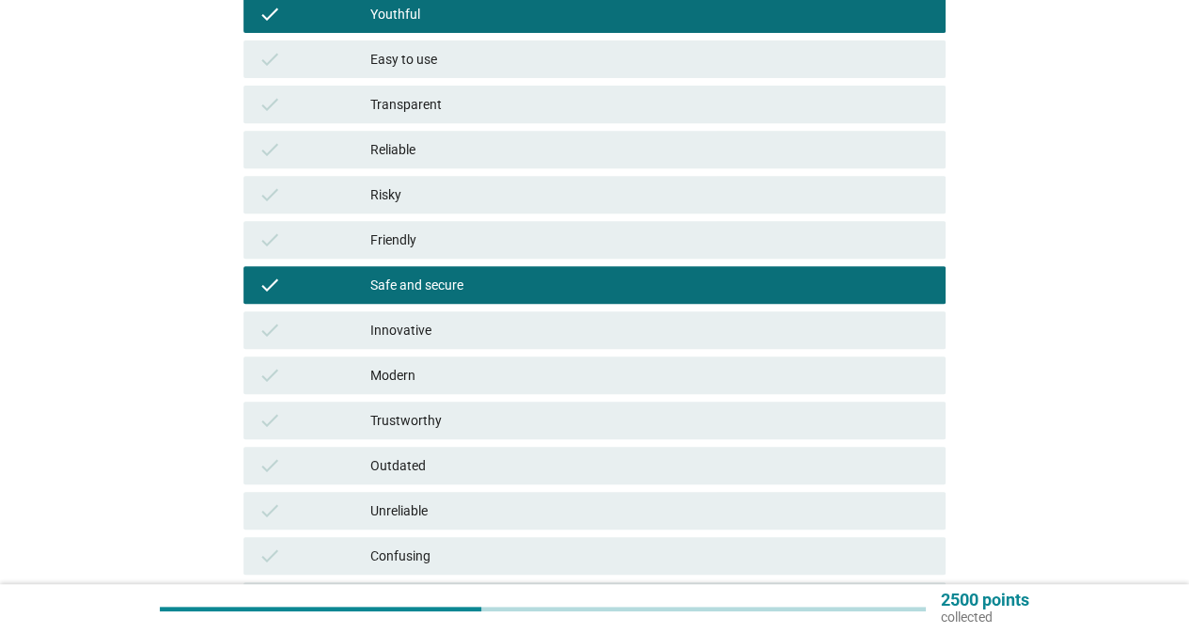
scroll to position [470, 0]
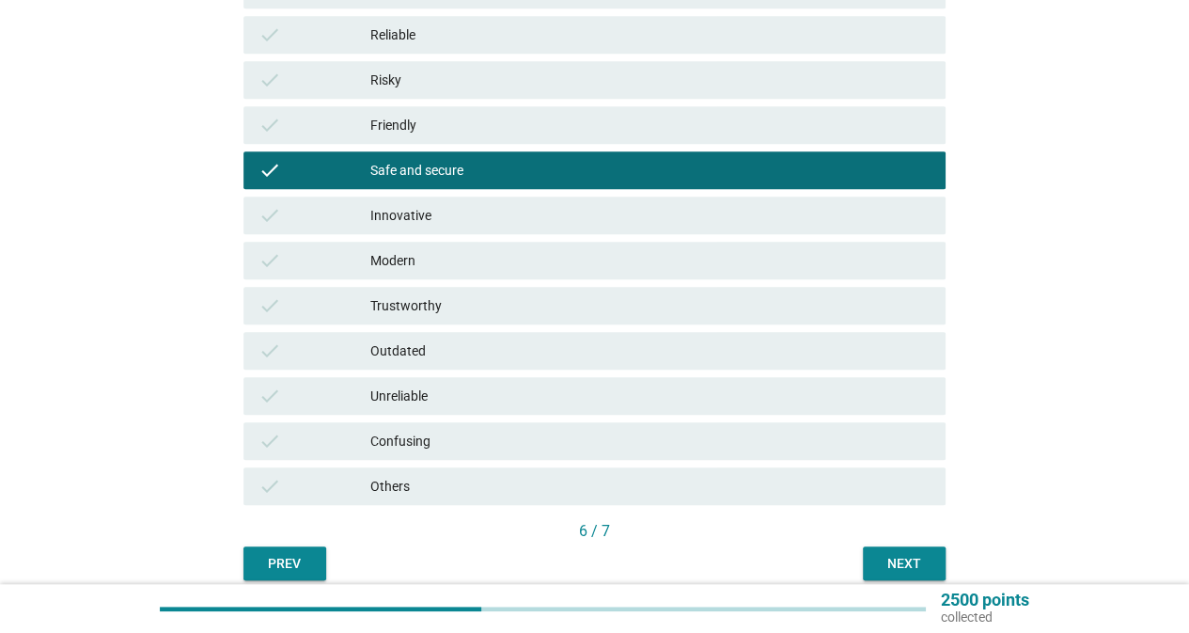
click at [493, 276] on div "check Modern" at bounding box center [595, 261] width 702 height 38
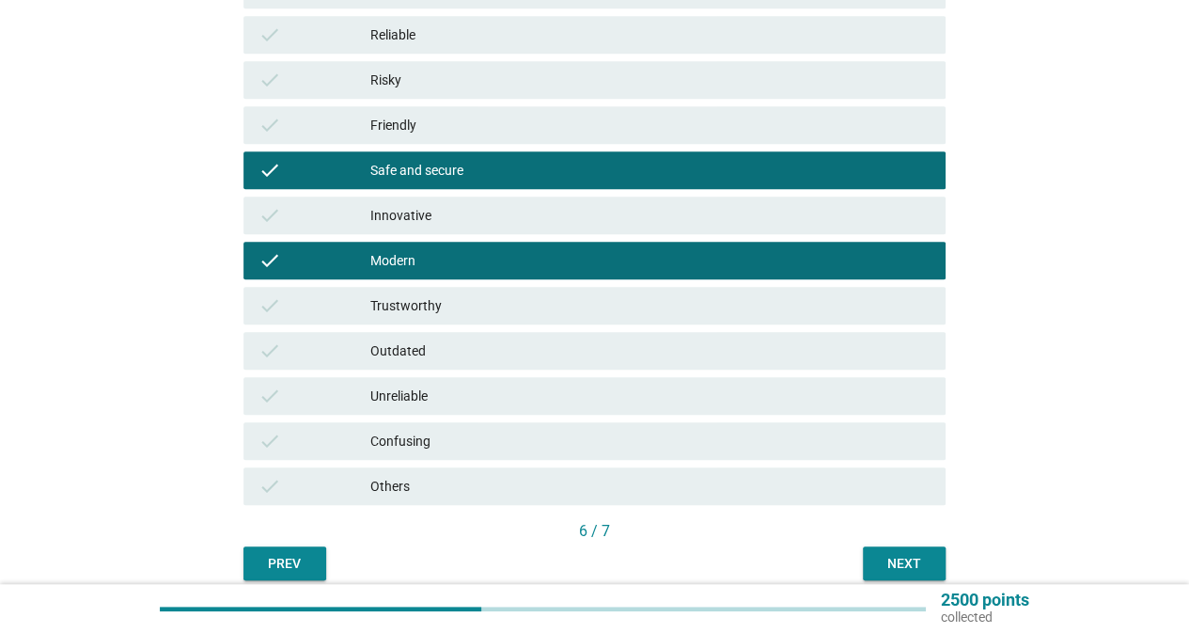
click at [888, 564] on div "Next" at bounding box center [904, 564] width 53 height 20
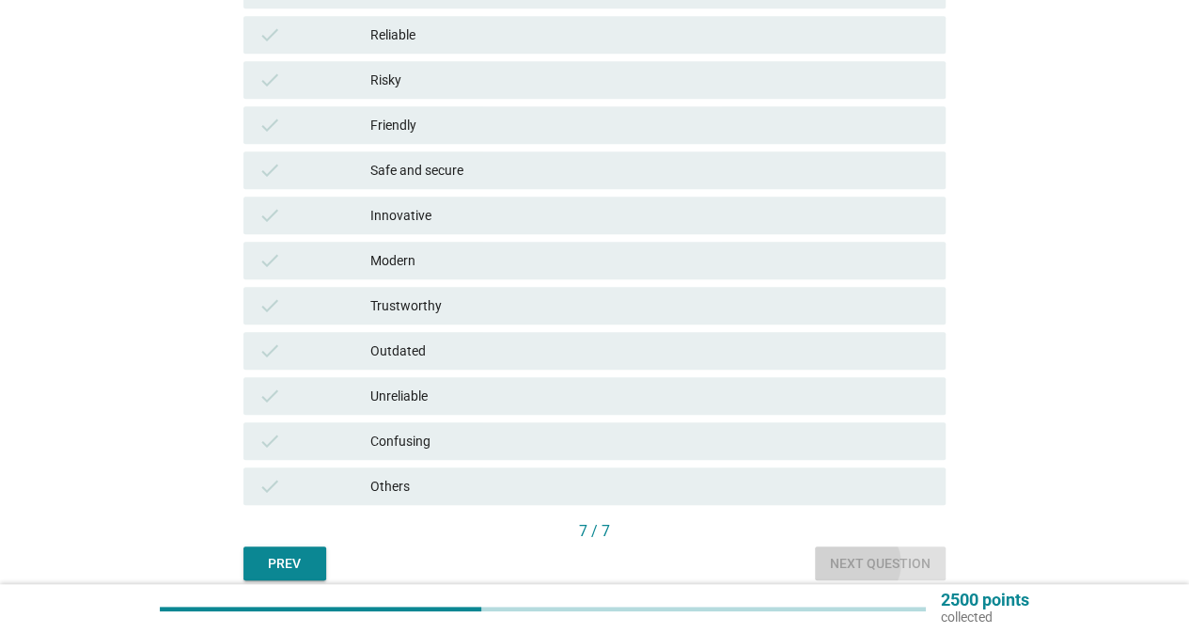
scroll to position [0, 0]
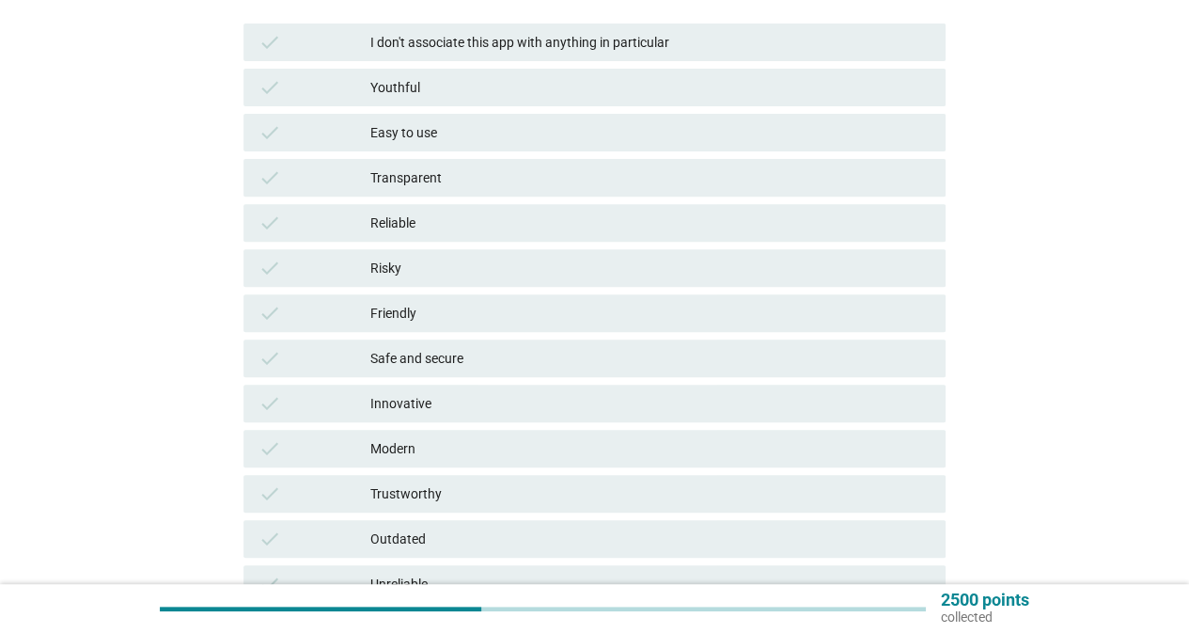
click at [491, 358] on div "Safe and secure" at bounding box center [650, 358] width 560 height 23
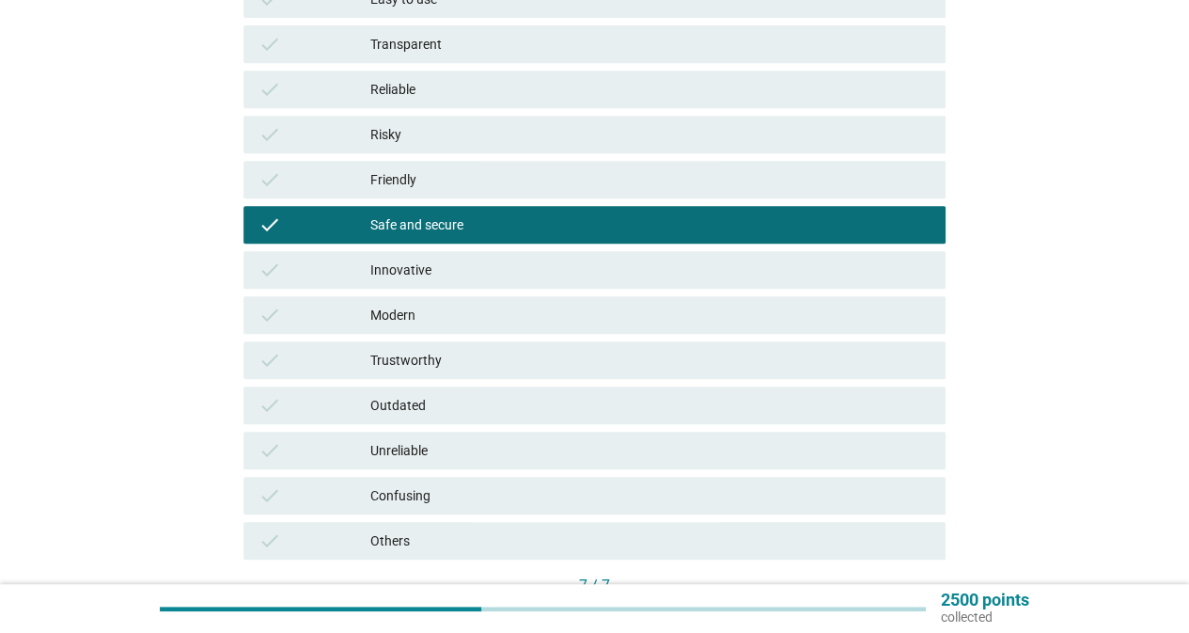
scroll to position [551, 0]
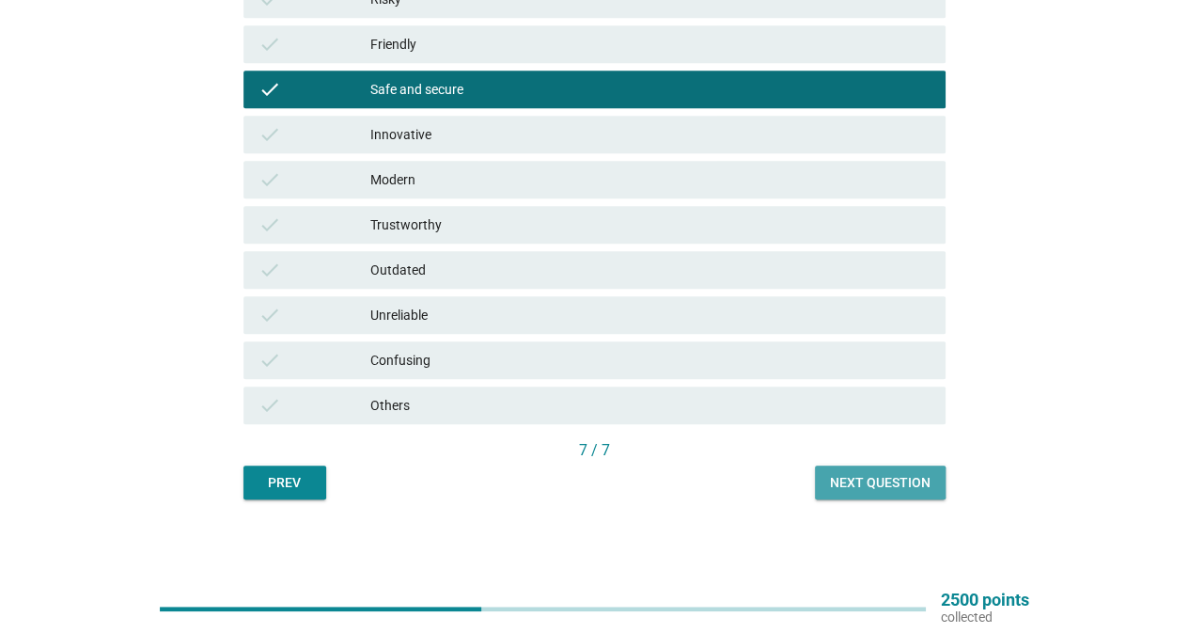
click at [885, 488] on div "Next question" at bounding box center [880, 483] width 101 height 20
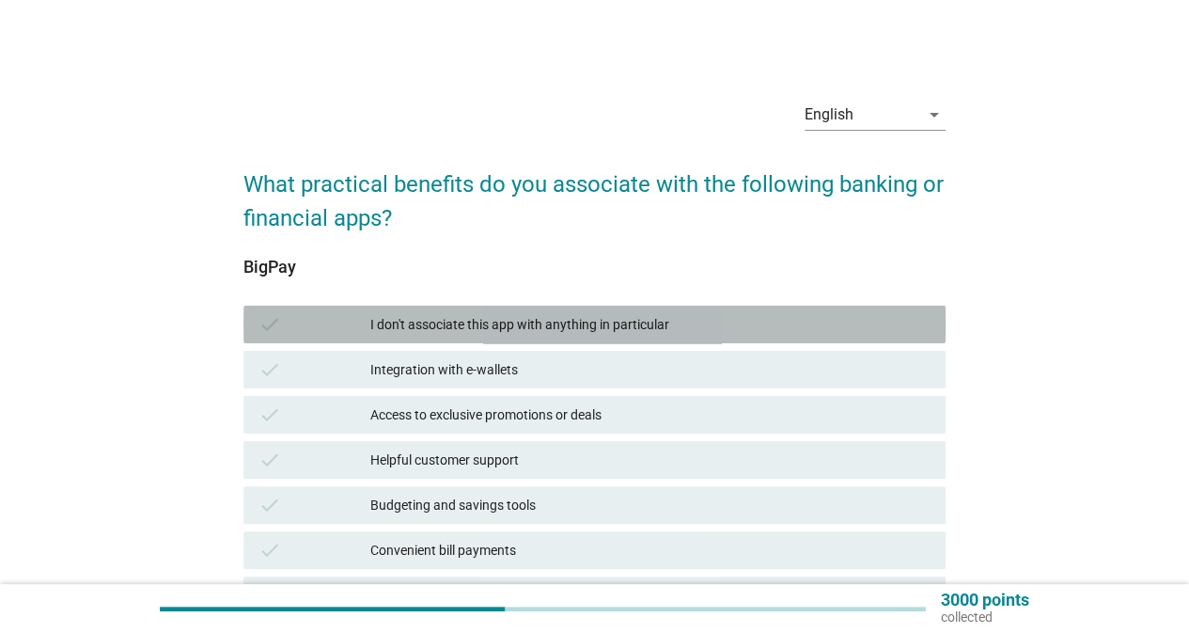
click at [562, 315] on div "I don't associate this app with anything in particular" at bounding box center [650, 324] width 560 height 23
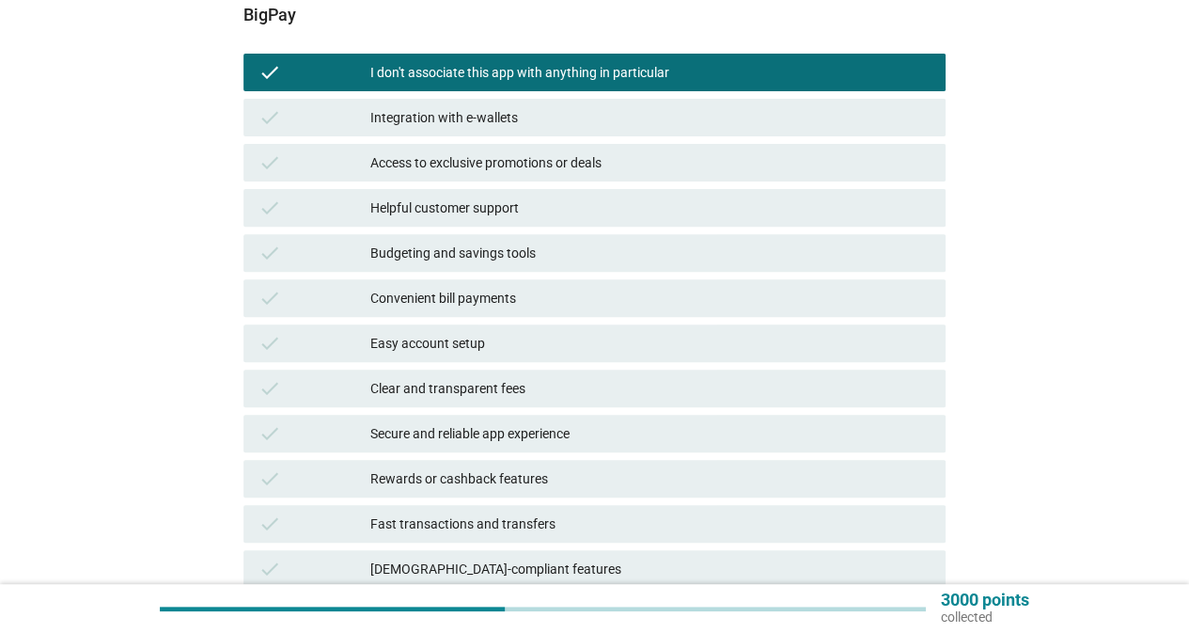
scroll to position [376, 0]
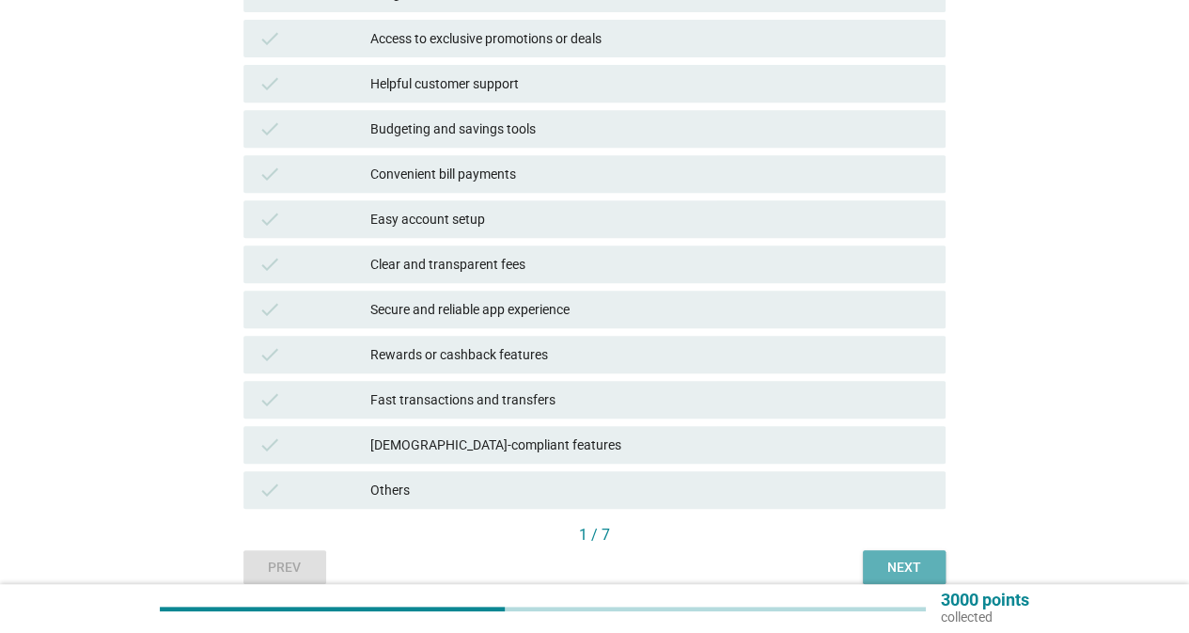
click at [910, 565] on div "Next" at bounding box center [904, 568] width 53 height 20
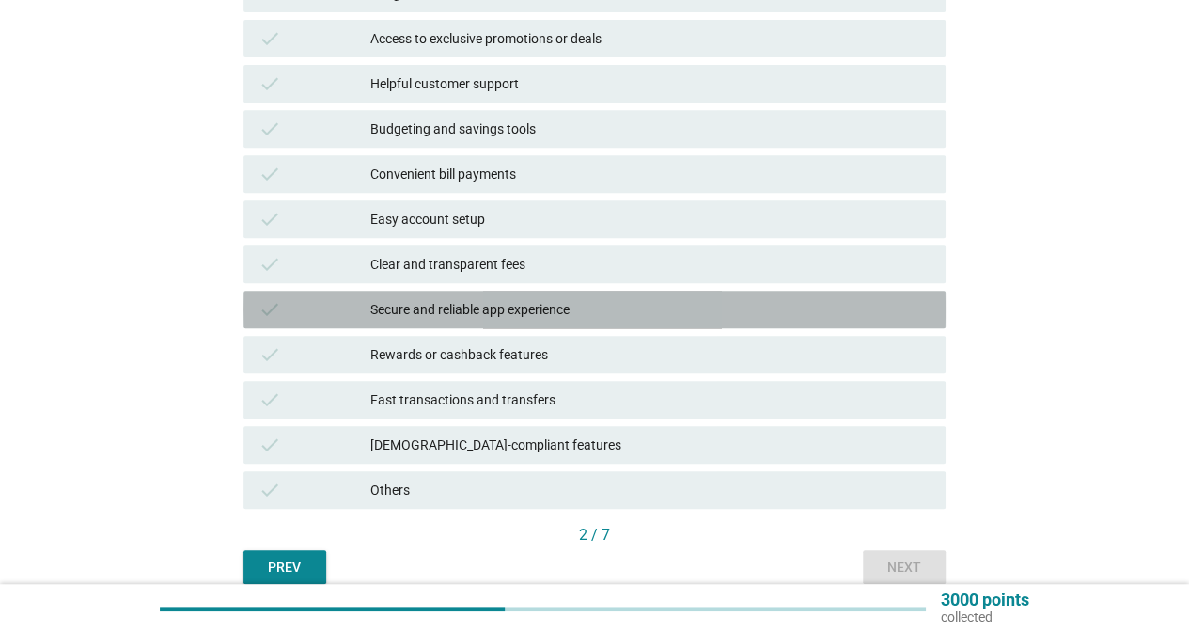
click at [622, 306] on div "Secure and reliable app experience" at bounding box center [650, 309] width 560 height 23
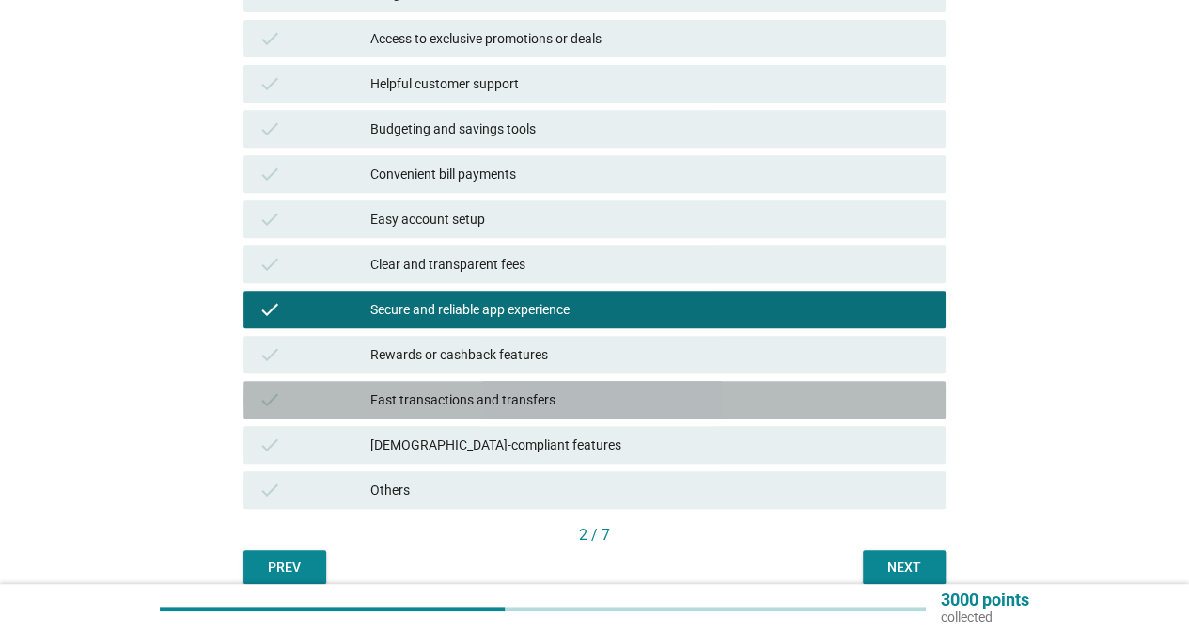
click at [688, 403] on div "Fast transactions and transfers" at bounding box center [650, 399] width 560 height 23
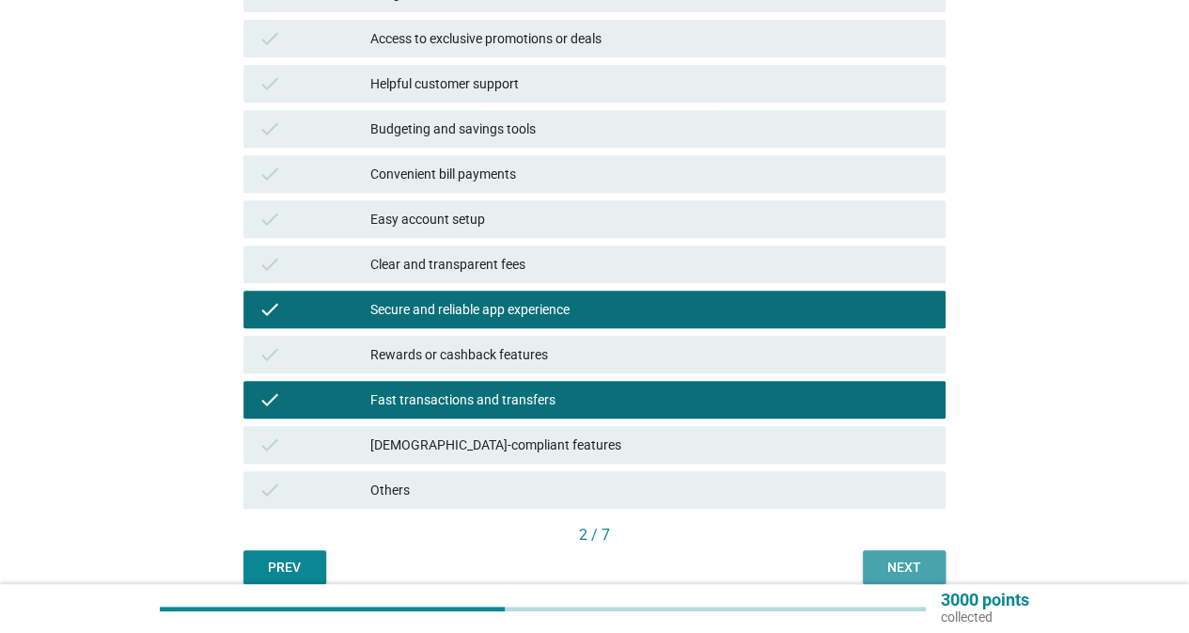
click at [888, 554] on button "Next" at bounding box center [904, 567] width 83 height 34
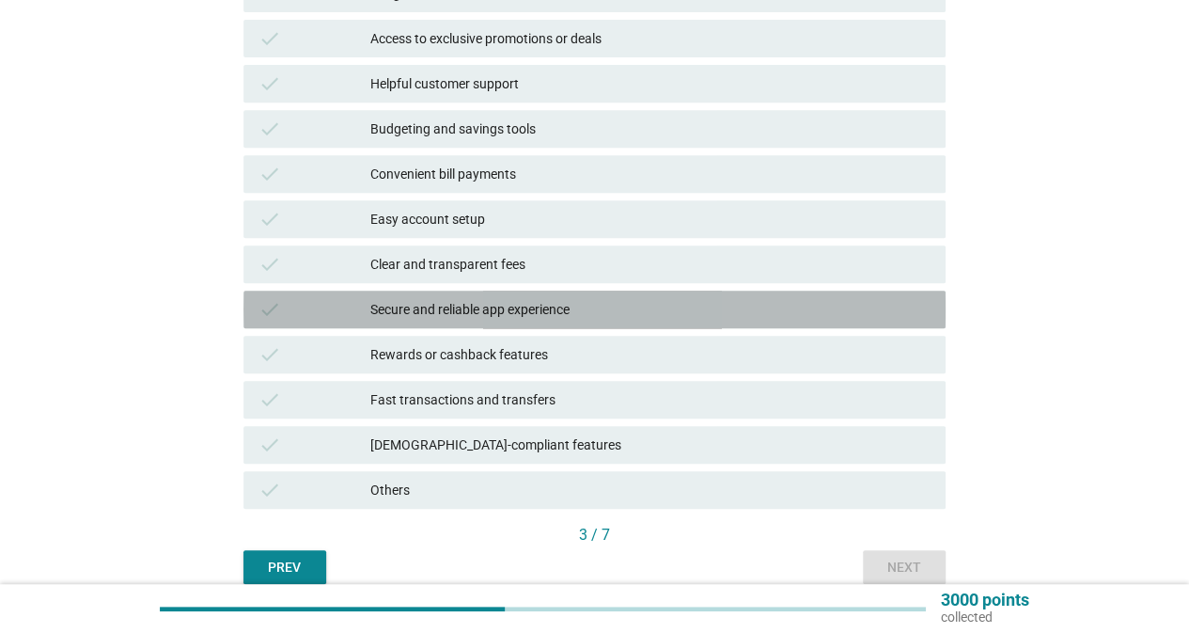
click at [546, 307] on div "Secure and reliable app experience" at bounding box center [650, 309] width 560 height 23
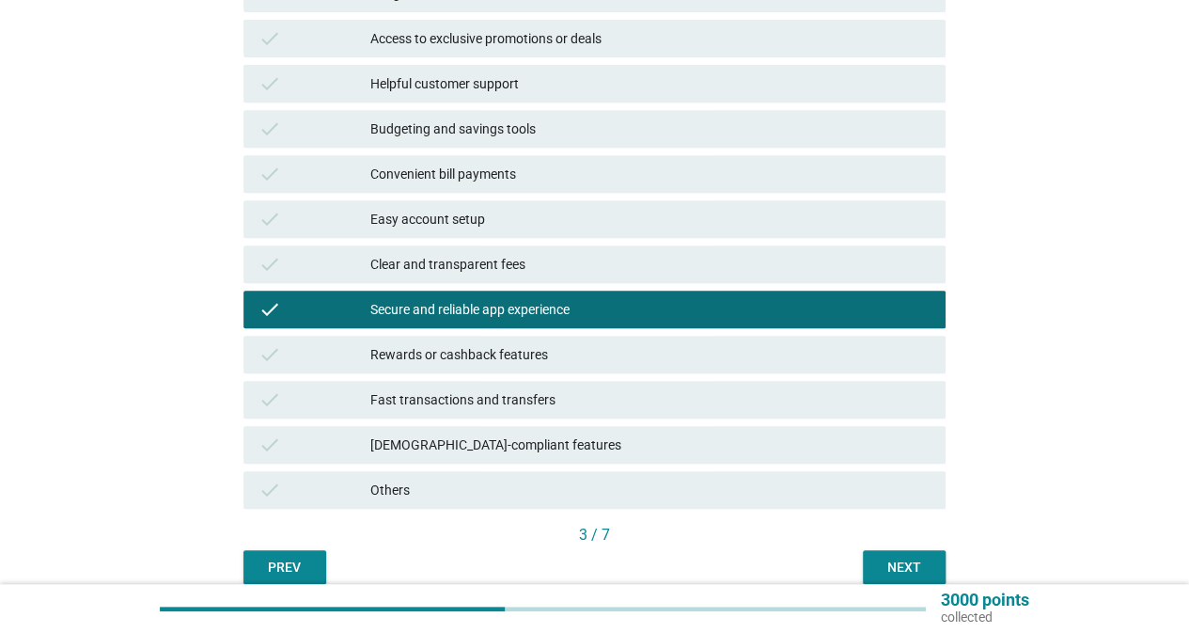
click at [577, 402] on div "Fast transactions and transfers" at bounding box center [650, 399] width 560 height 23
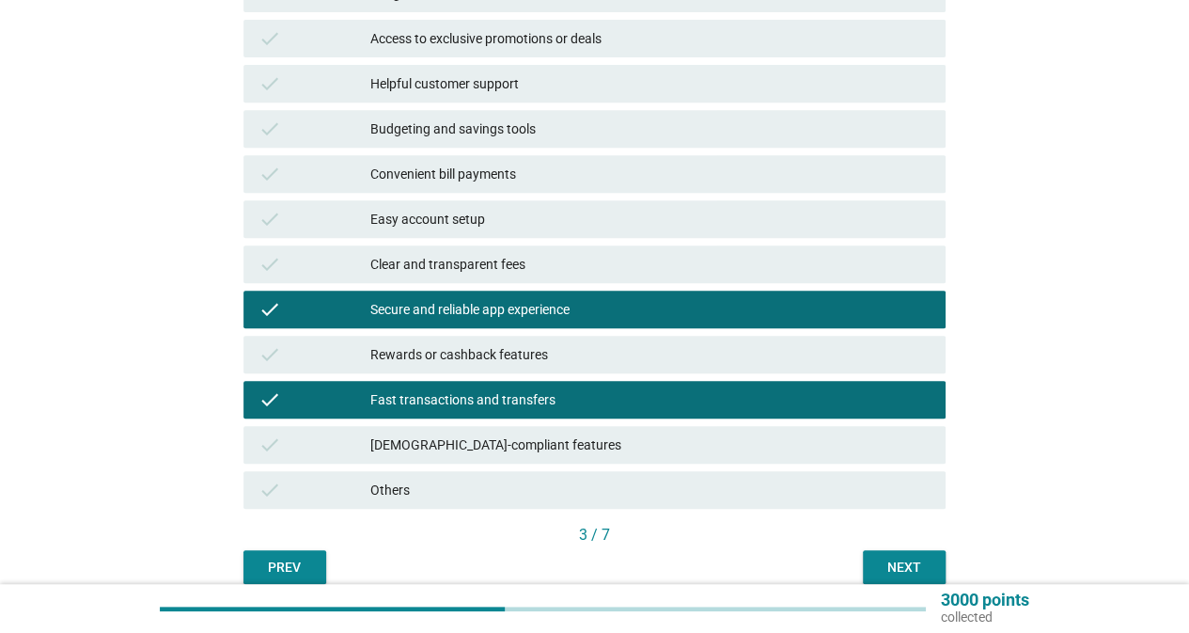
click at [888, 562] on div "Next" at bounding box center [904, 568] width 53 height 20
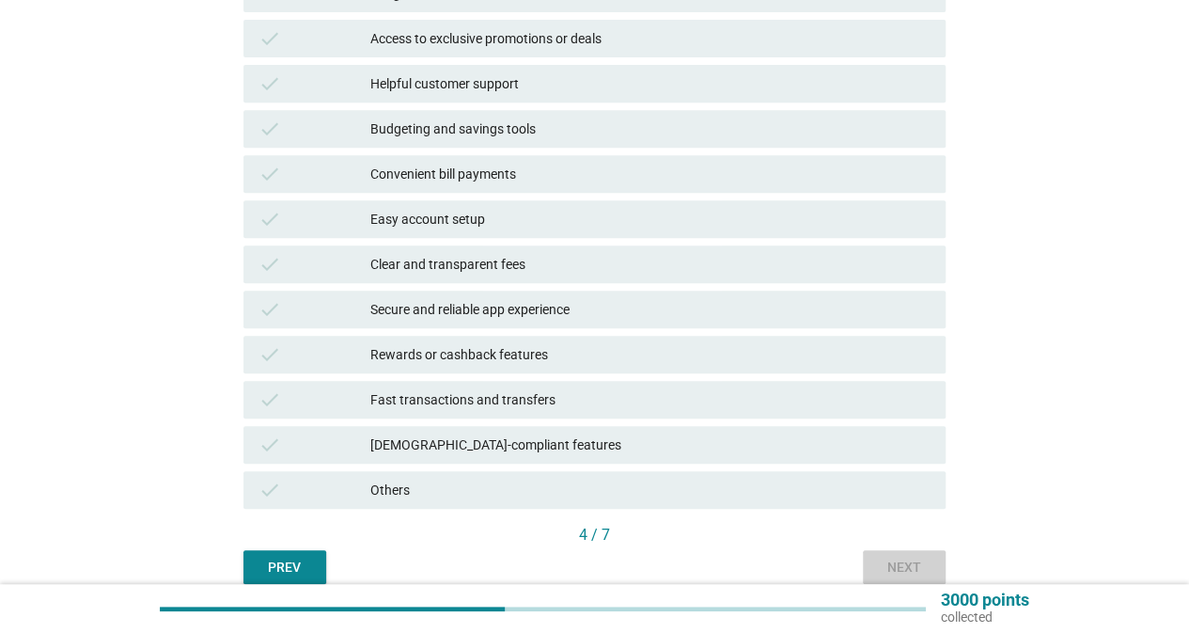
scroll to position [0, 0]
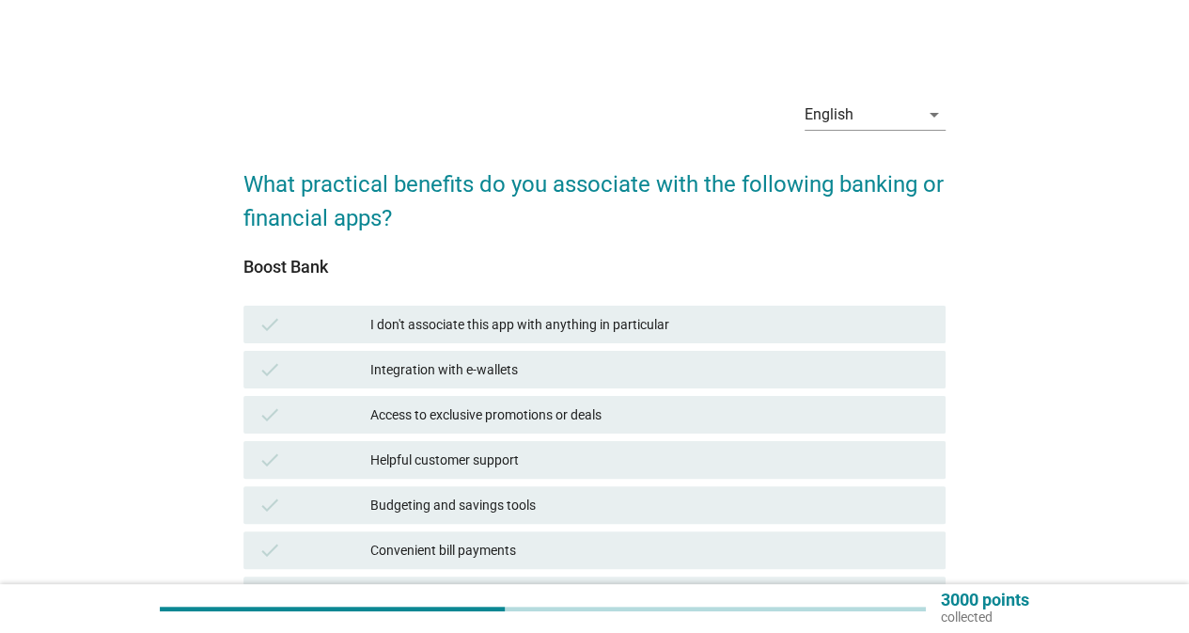
click at [533, 368] on div "Integration with e-wallets" at bounding box center [650, 369] width 560 height 23
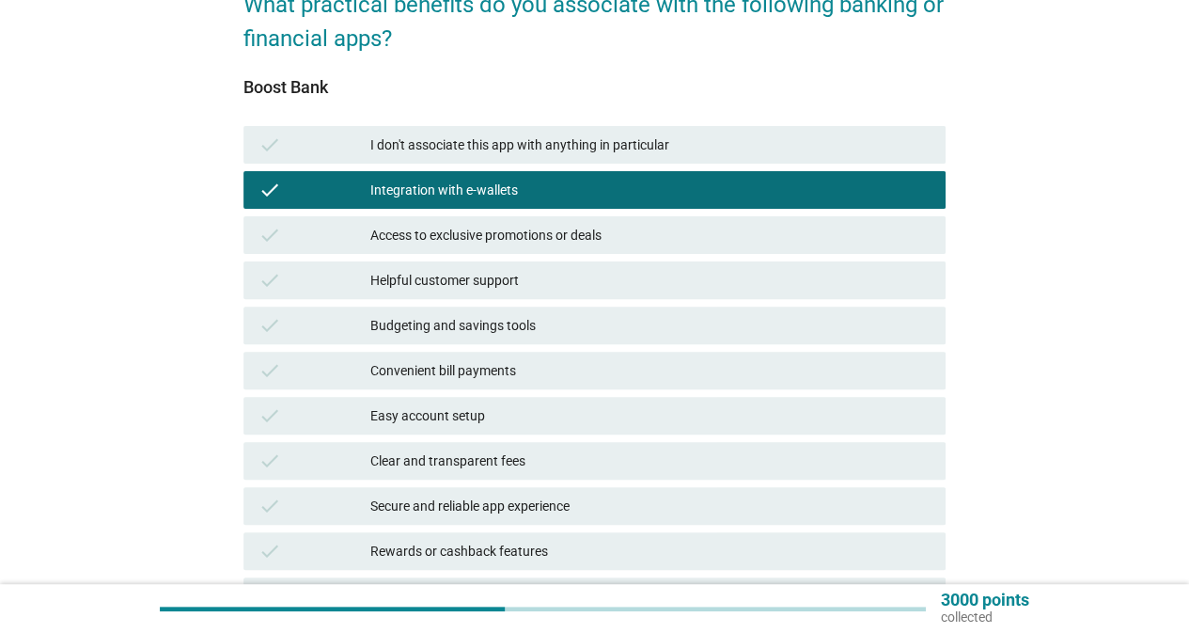
scroll to position [282, 0]
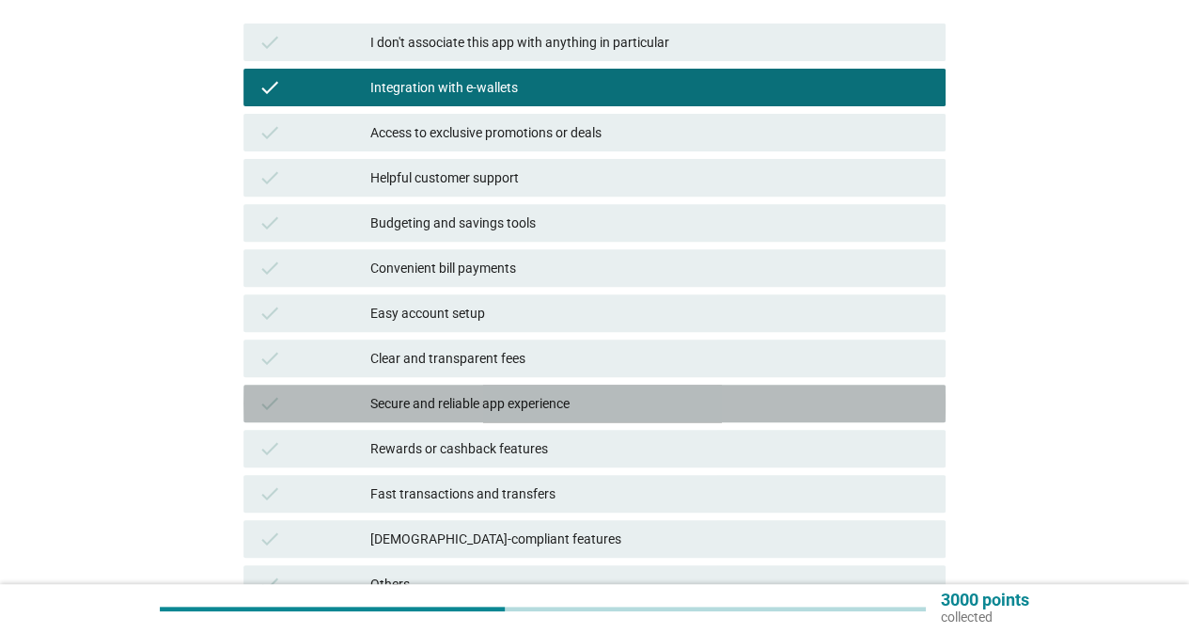
click at [567, 394] on div "Secure and reliable app experience" at bounding box center [650, 403] width 560 height 23
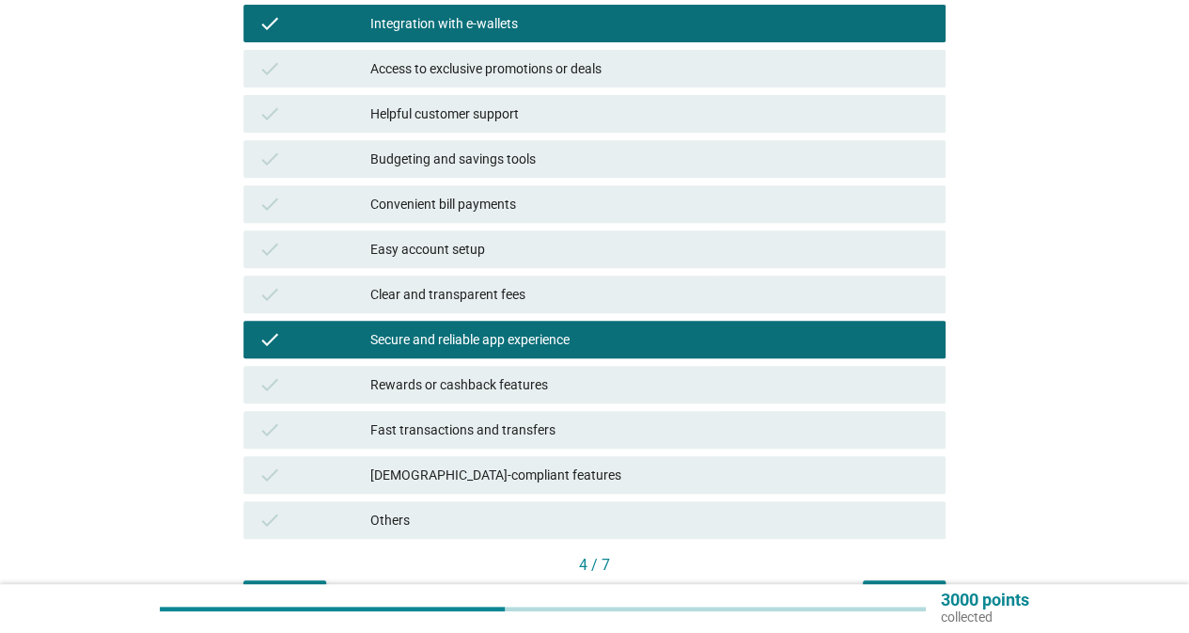
scroll to position [376, 0]
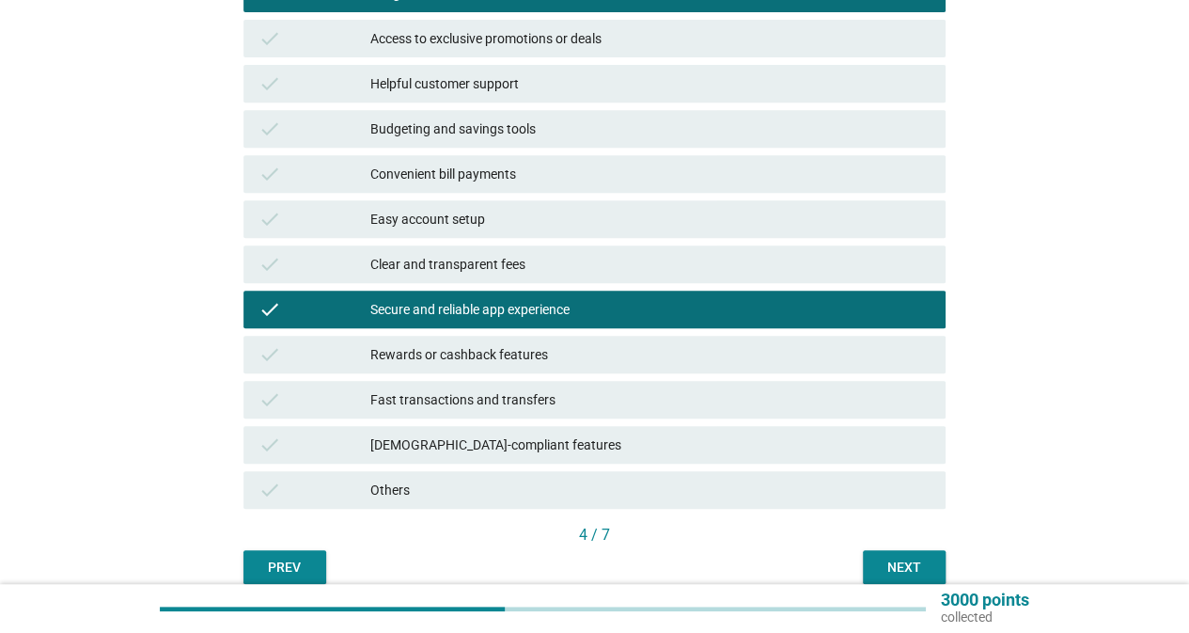
click at [559, 408] on div "Fast transactions and transfers" at bounding box center [650, 399] width 560 height 23
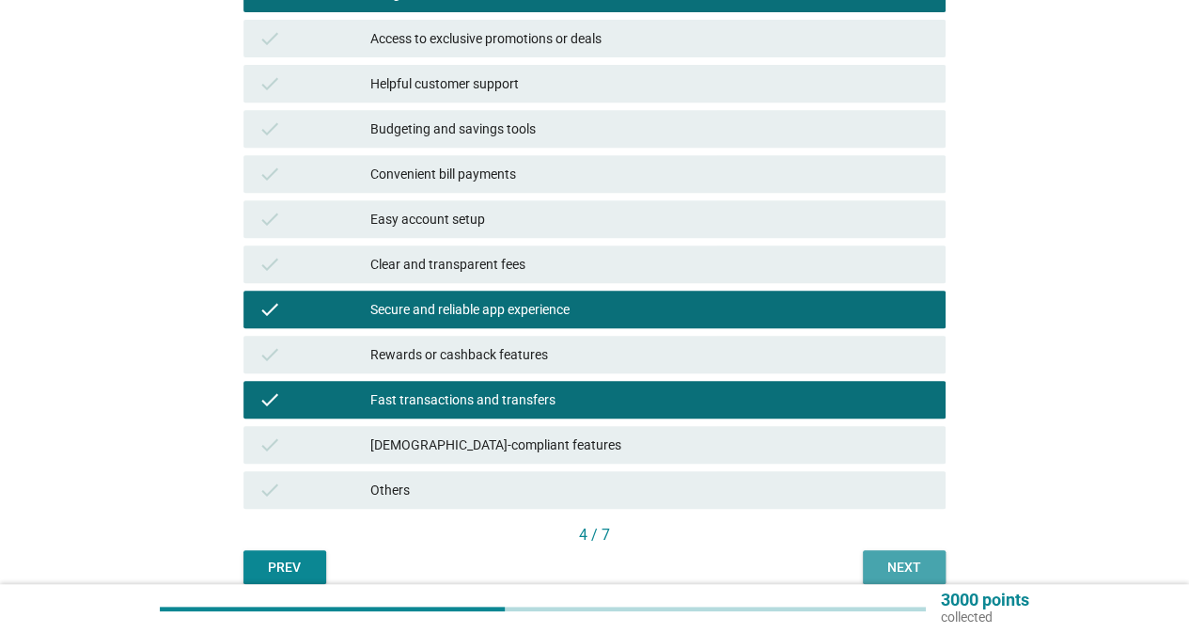
click at [916, 578] on button "Next" at bounding box center [904, 567] width 83 height 34
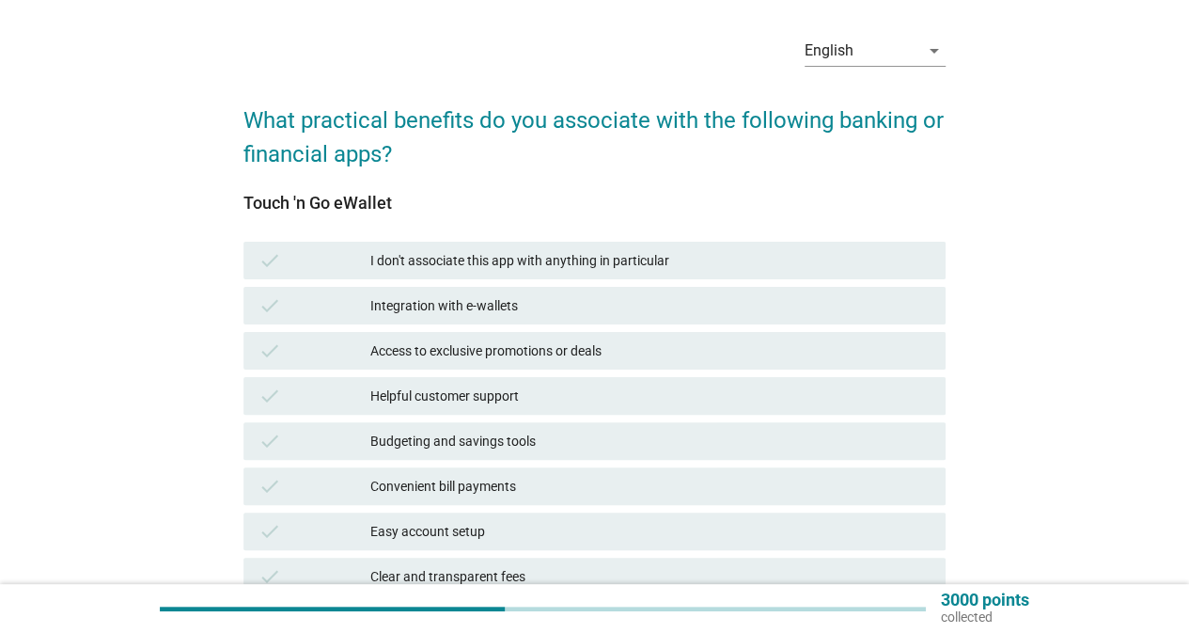
scroll to position [94, 0]
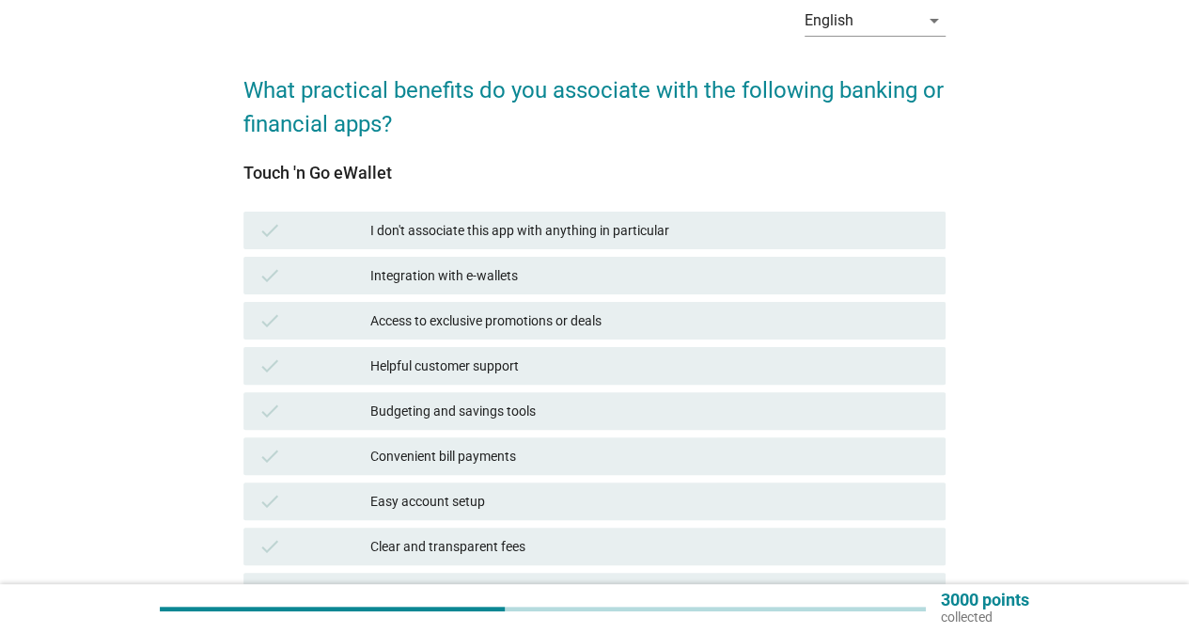
click at [459, 276] on div "Integration with e-wallets" at bounding box center [650, 275] width 560 height 23
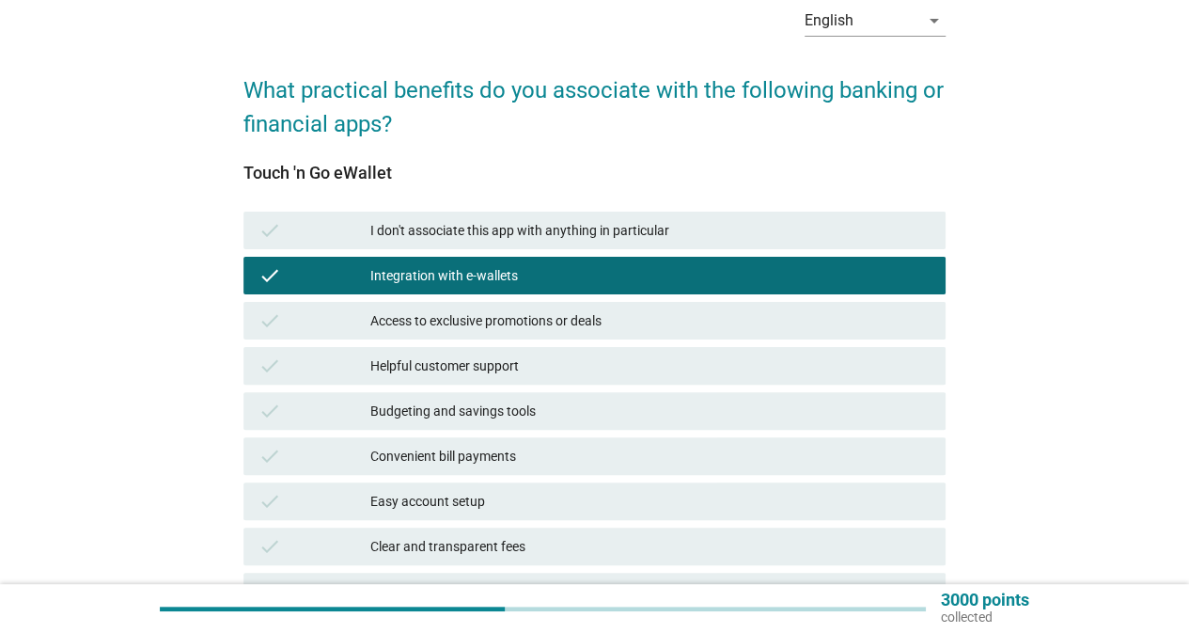
click at [481, 315] on div "Access to exclusive promotions or deals" at bounding box center [650, 320] width 560 height 23
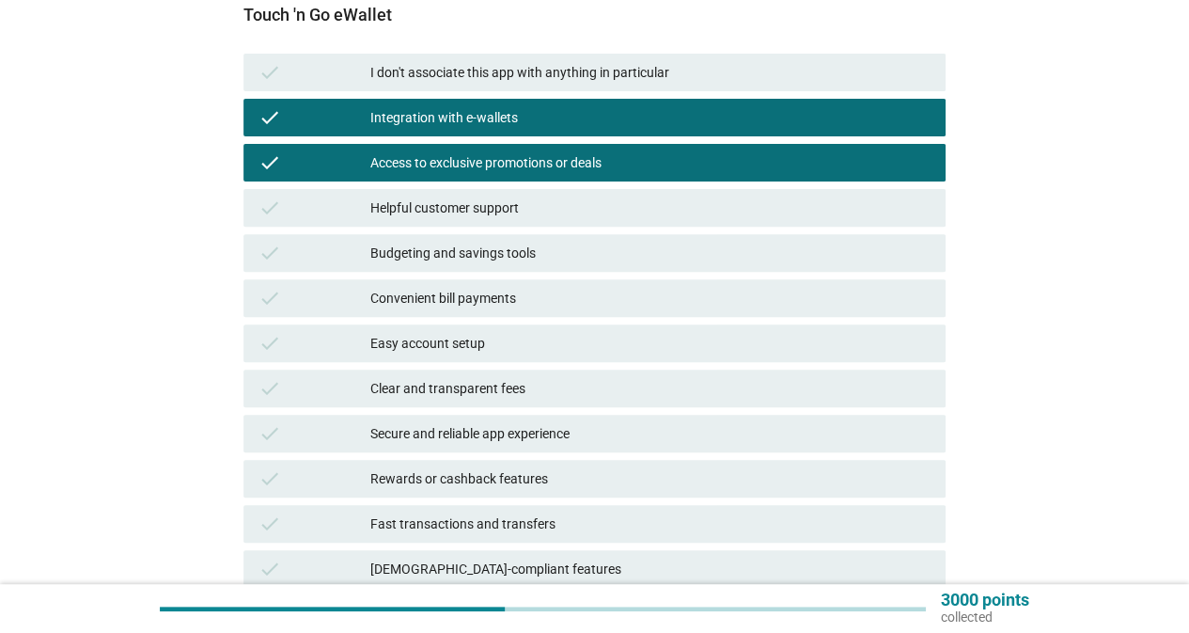
scroll to position [282, 0]
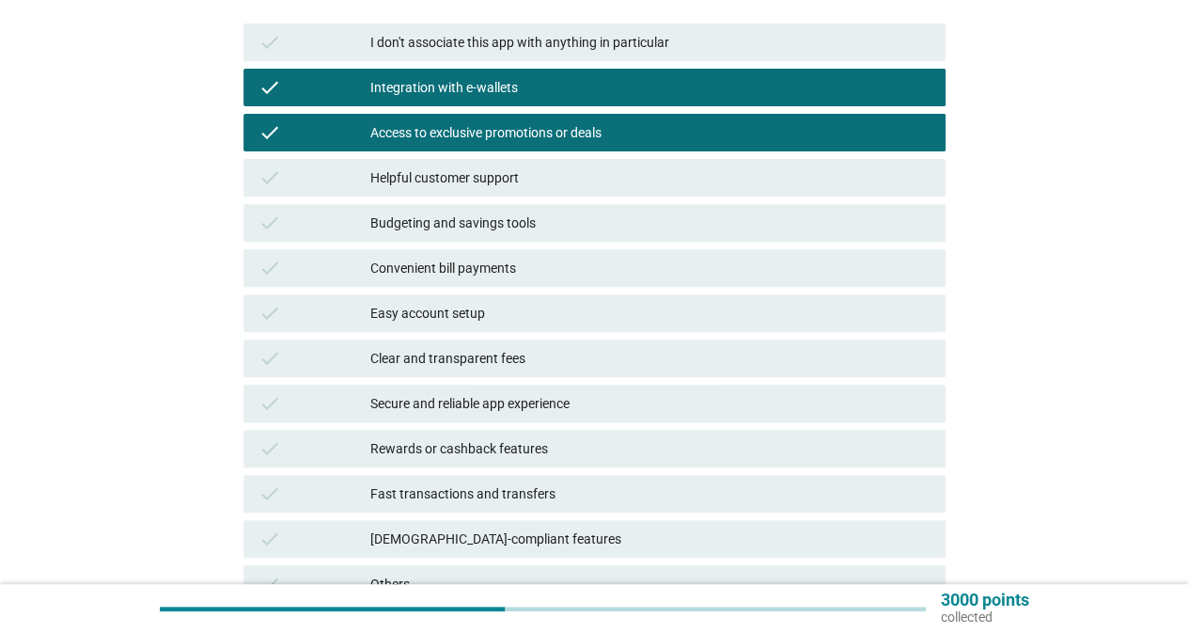
click at [516, 402] on div "Secure and reliable app experience" at bounding box center [650, 403] width 560 height 23
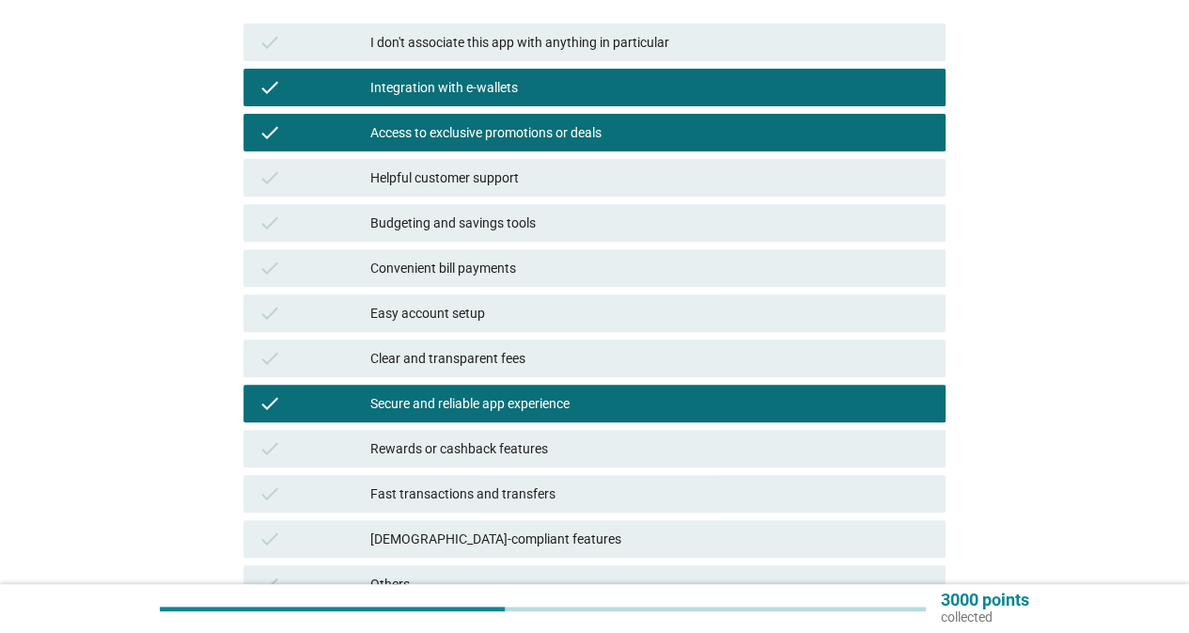
click at [549, 456] on div "Rewards or cashback features" at bounding box center [650, 448] width 560 height 23
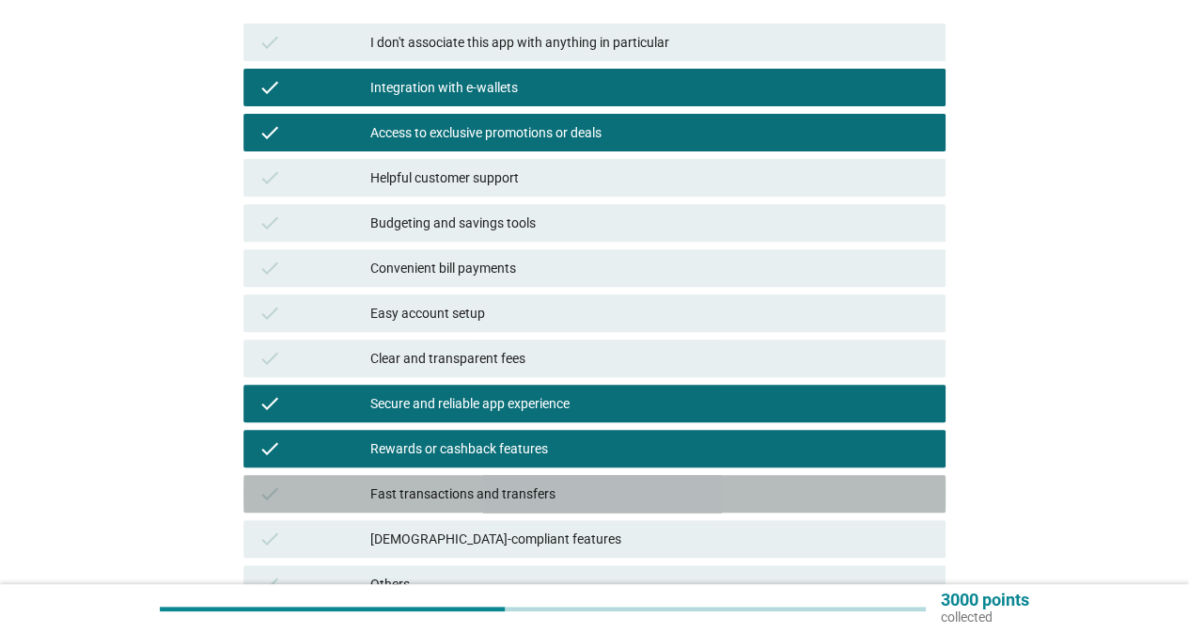
click at [556, 490] on div "Fast transactions and transfers" at bounding box center [650, 493] width 560 height 23
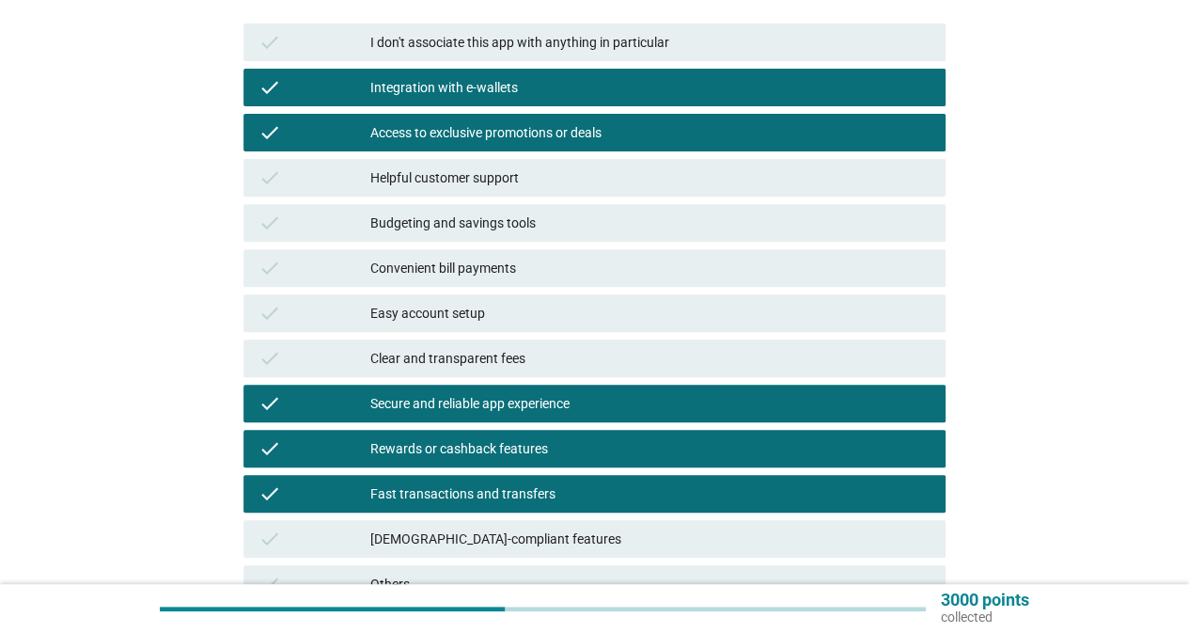
scroll to position [461, 0]
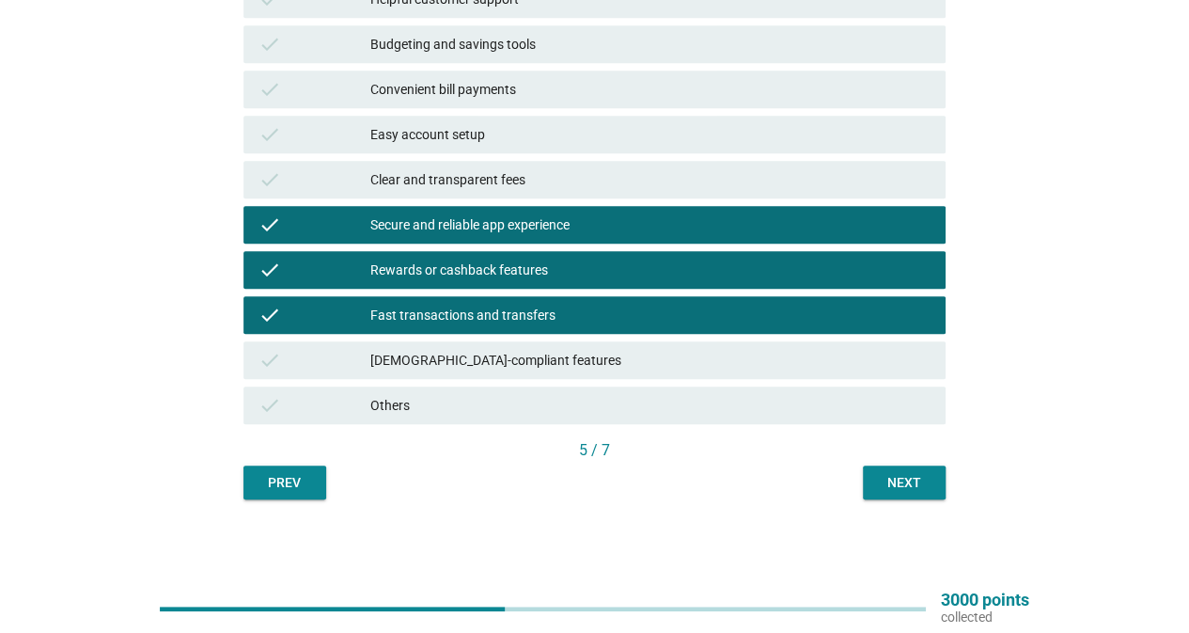
click at [717, 311] on div "Fast transactions and transfers" at bounding box center [650, 315] width 560 height 23
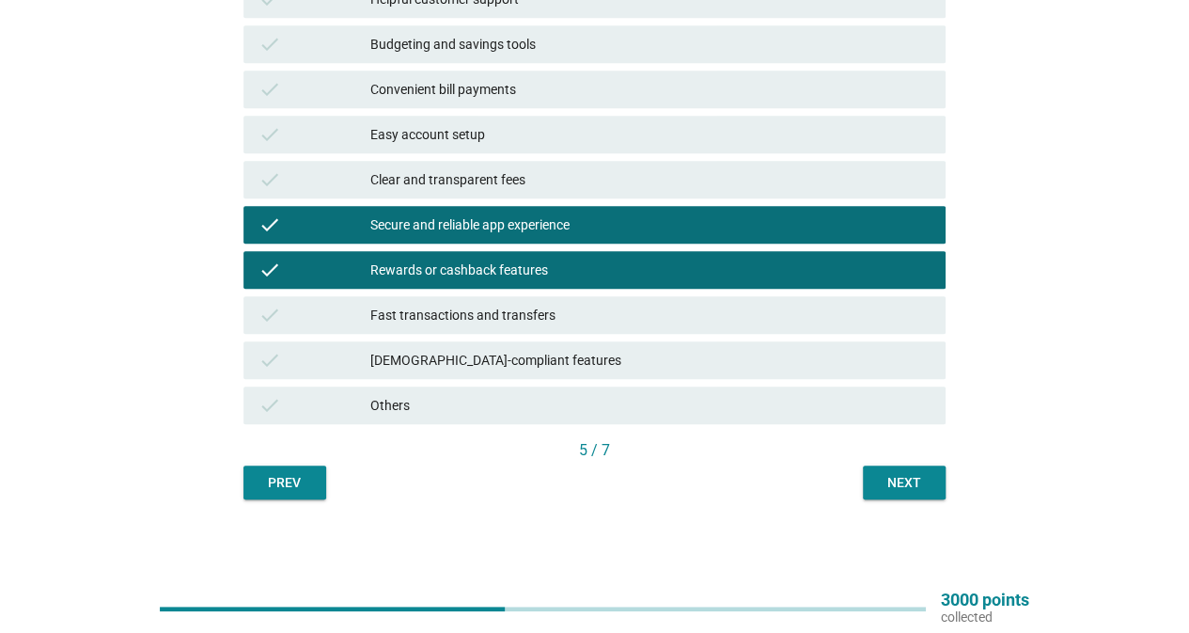
click at [897, 488] on div "Next" at bounding box center [904, 483] width 53 height 20
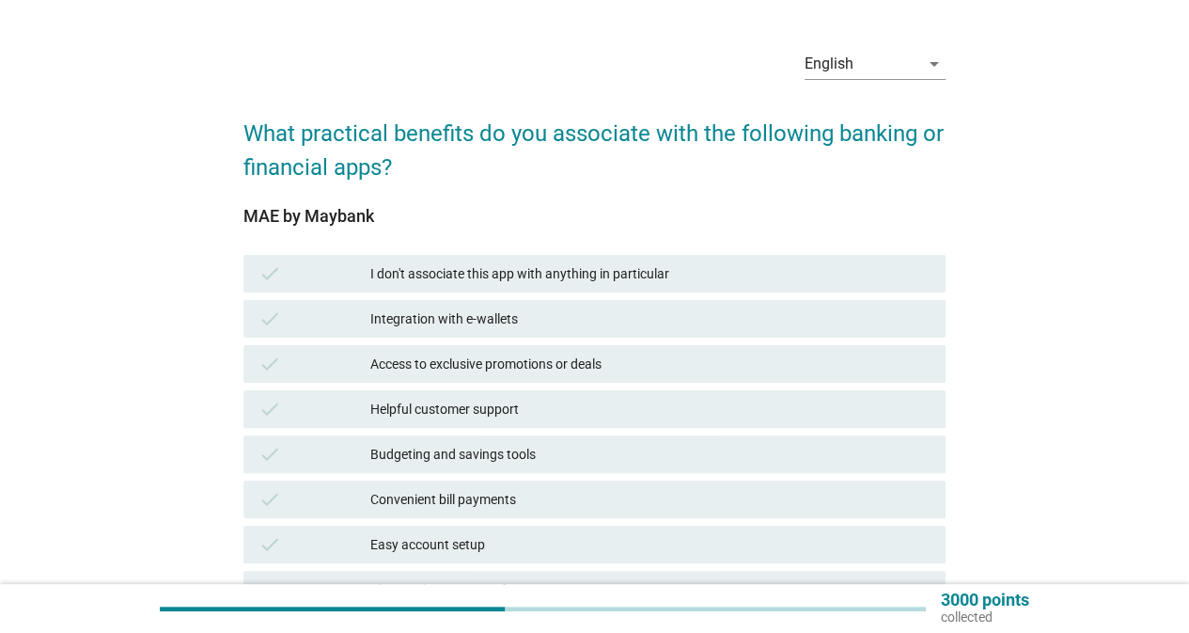
scroll to position [94, 0]
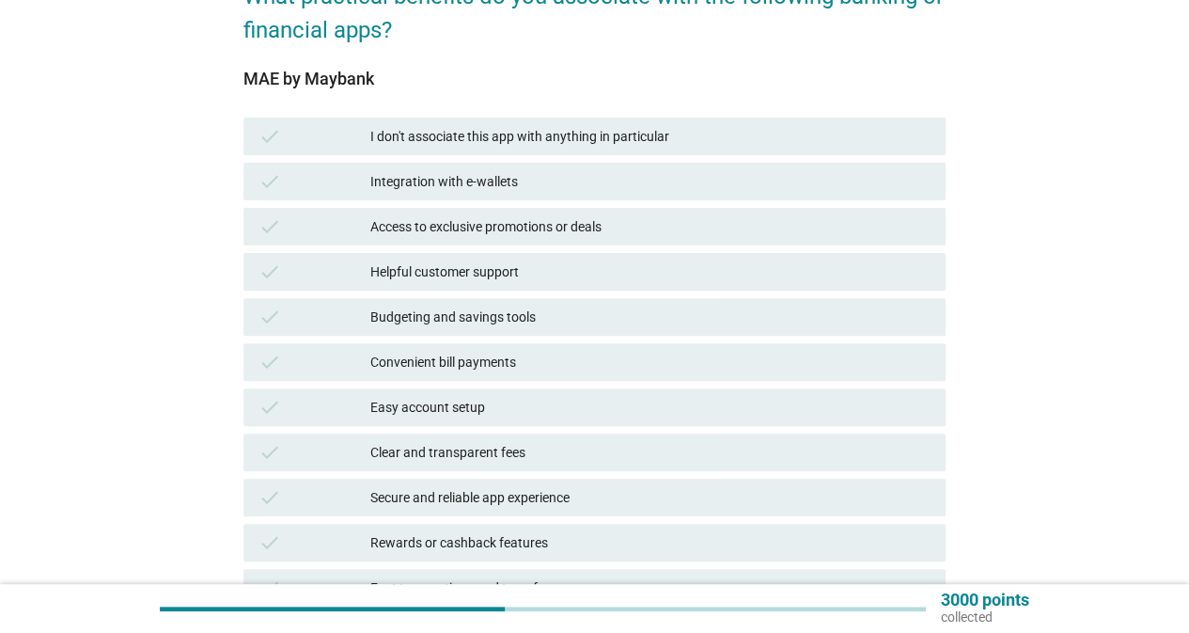
click at [458, 360] on div "Convenient bill payments" at bounding box center [650, 362] width 560 height 23
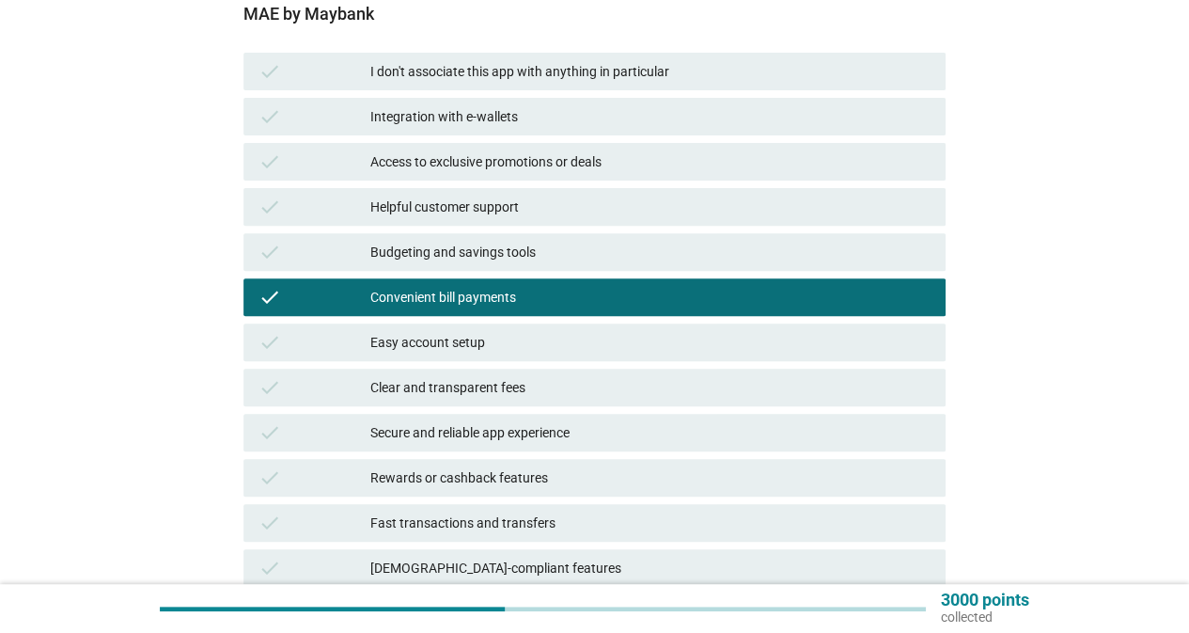
scroll to position [282, 0]
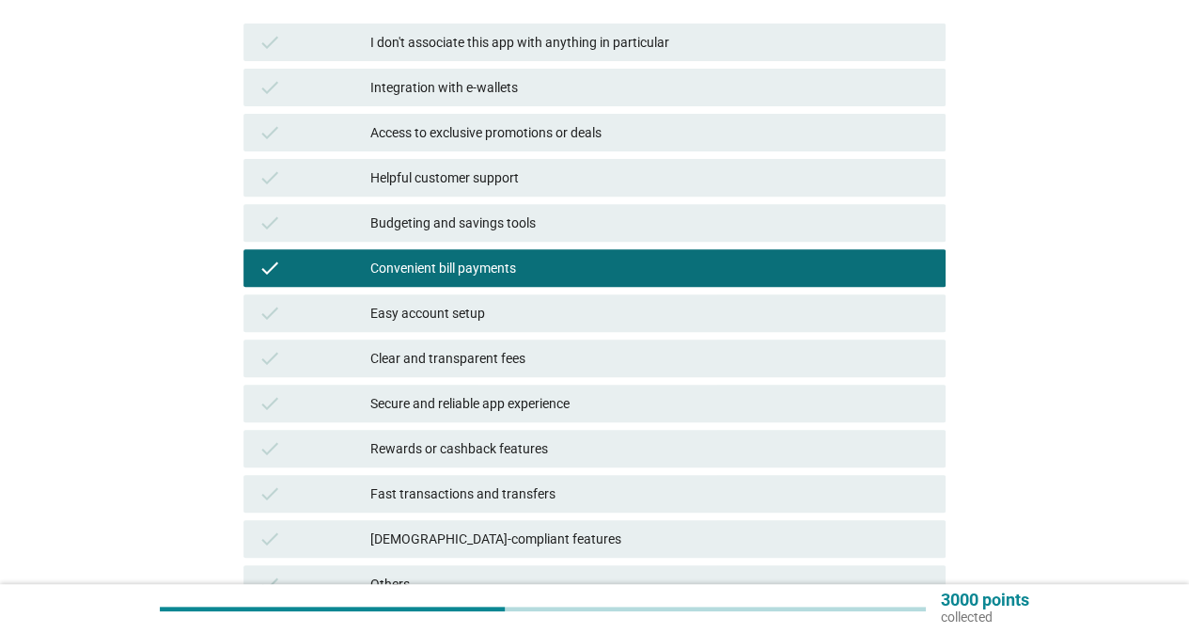
click at [502, 396] on div "Secure and reliable app experience" at bounding box center [650, 403] width 560 height 23
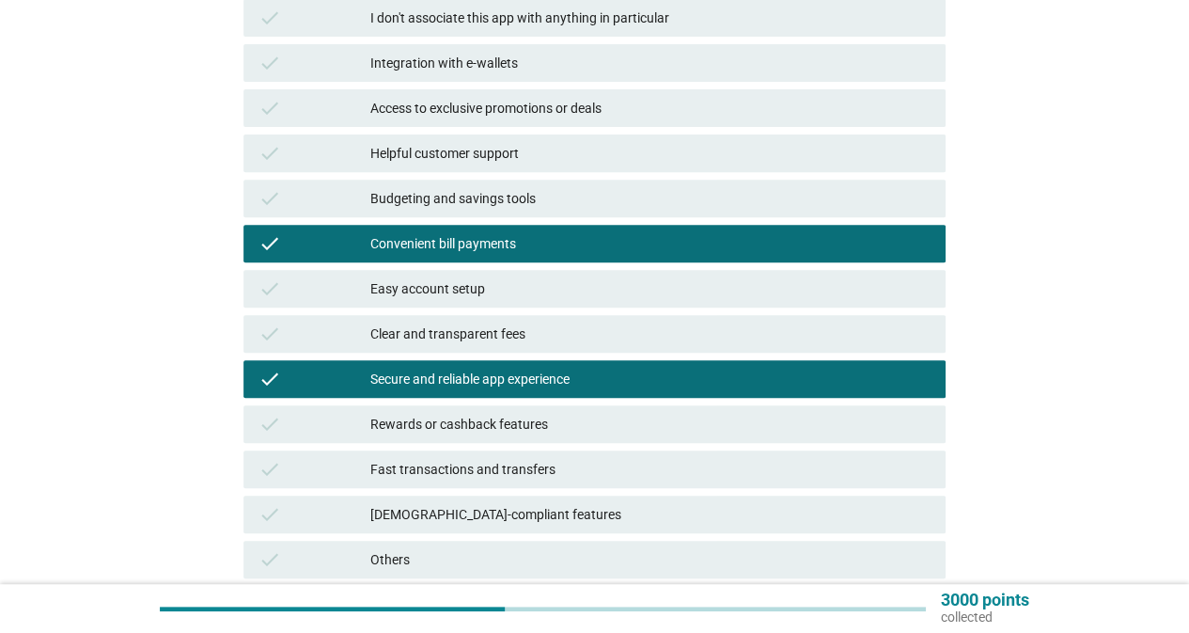
scroll to position [376, 0]
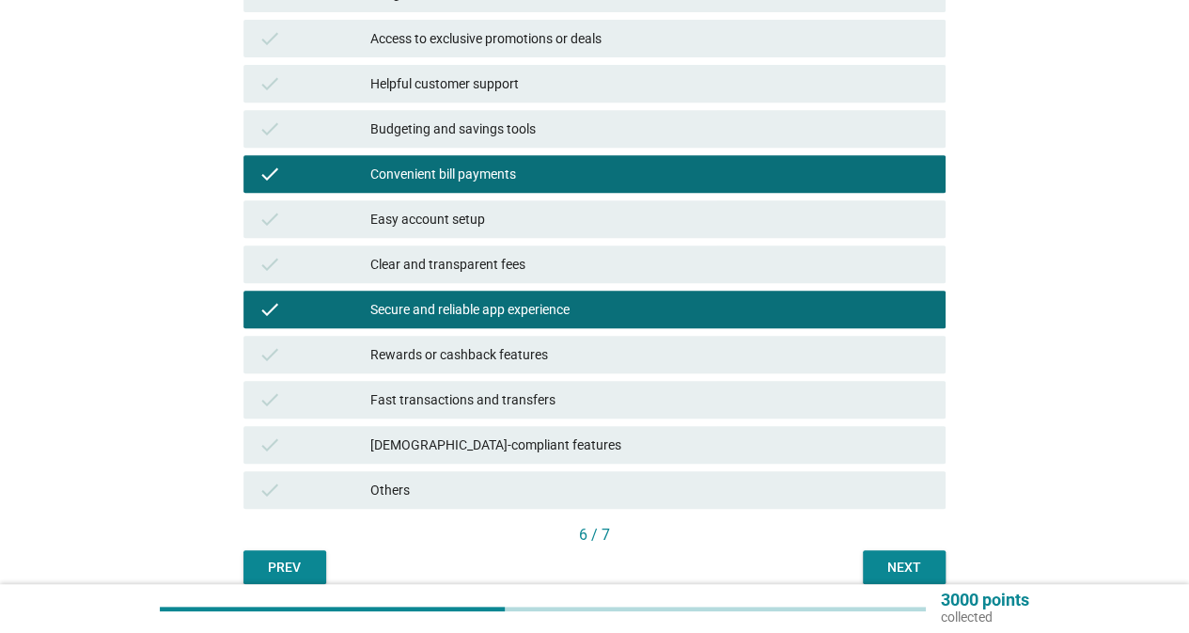
click at [542, 396] on div "Fast transactions and transfers" at bounding box center [650, 399] width 560 height 23
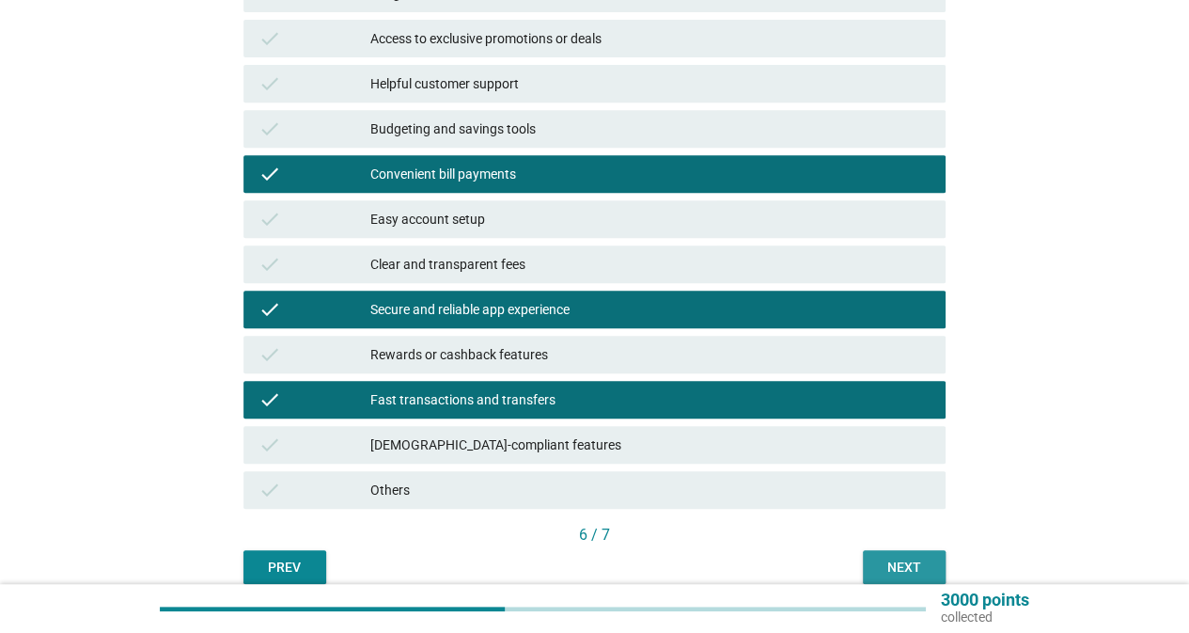
click at [897, 553] on button "Next" at bounding box center [904, 567] width 83 height 34
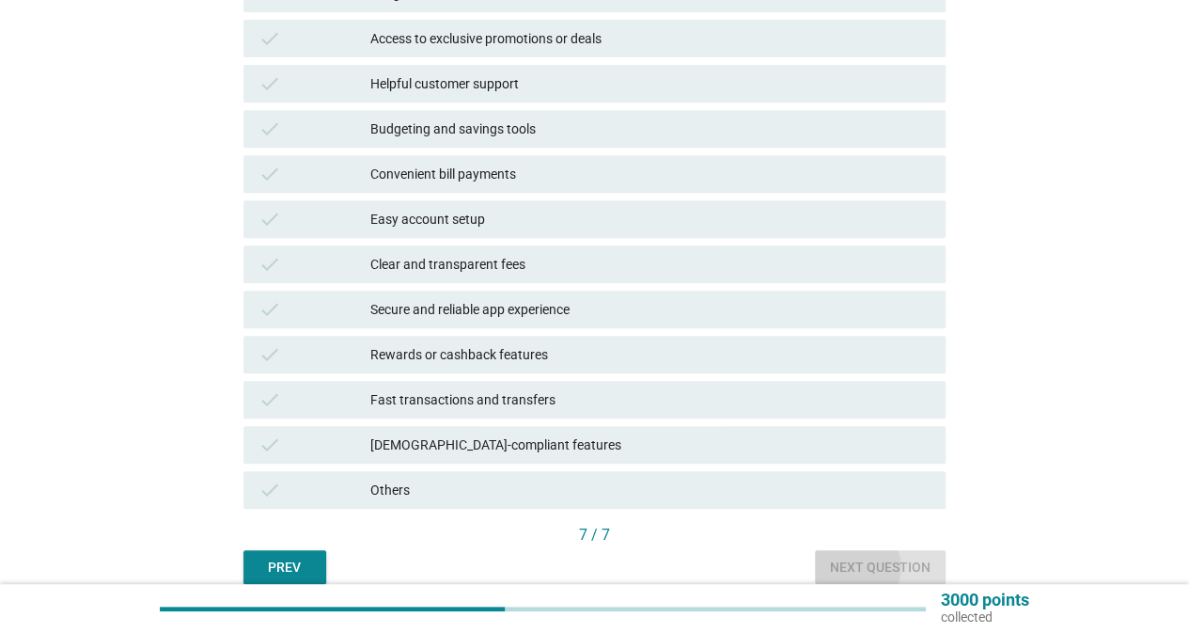
scroll to position [0, 0]
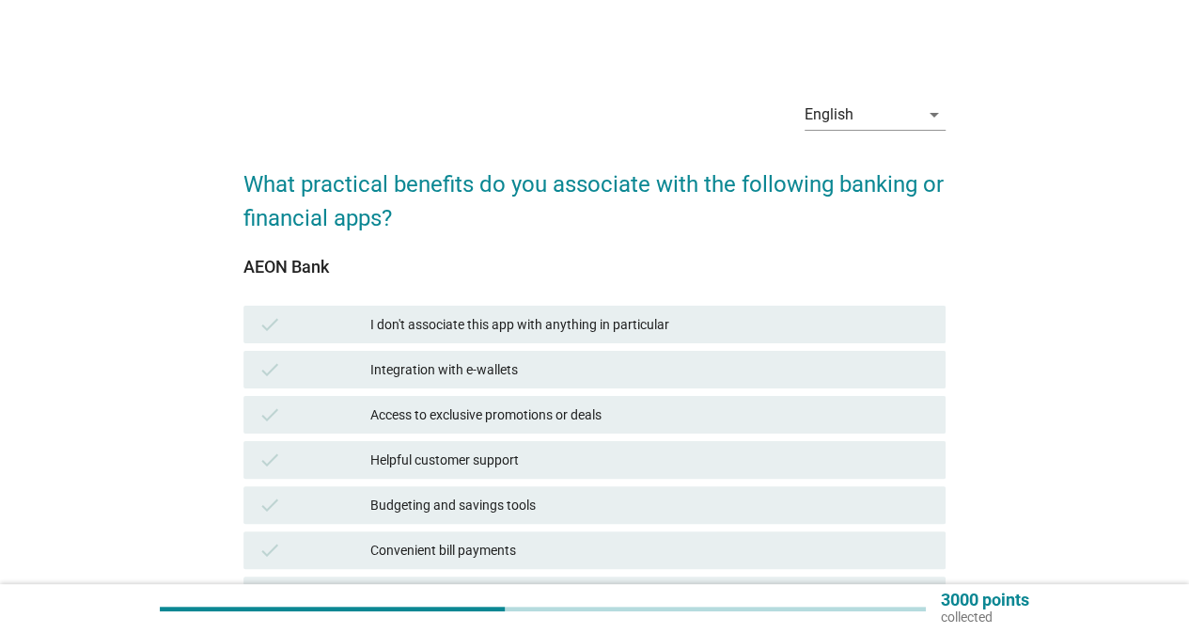
click at [458, 371] on div "Integration with e-wallets" at bounding box center [650, 369] width 560 height 23
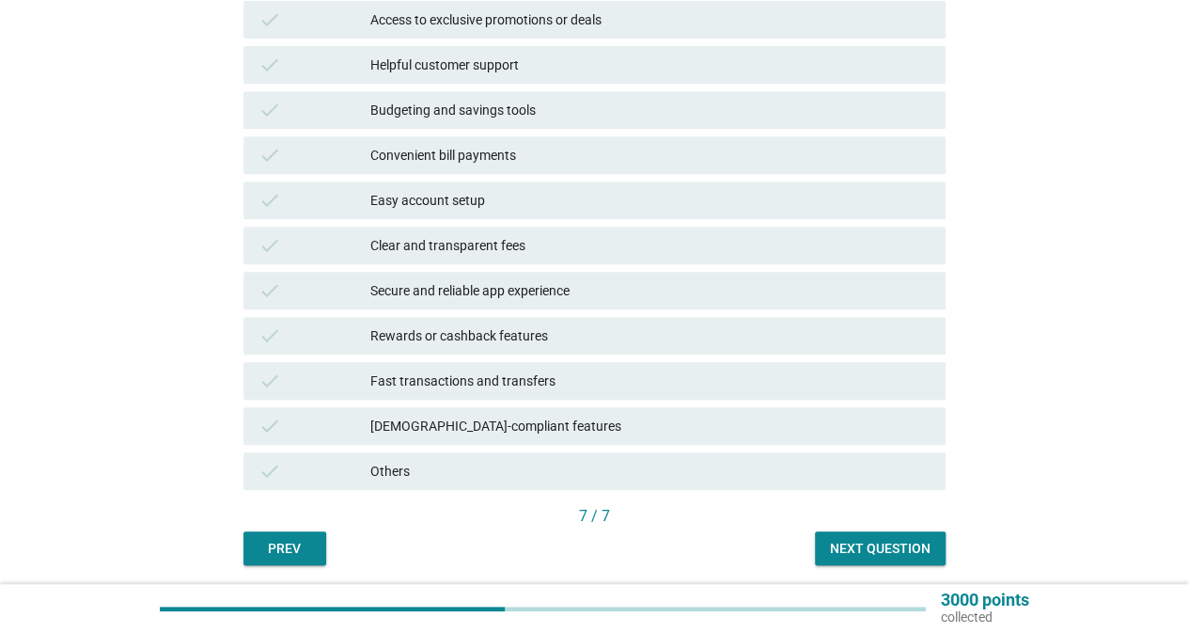
scroll to position [461, 0]
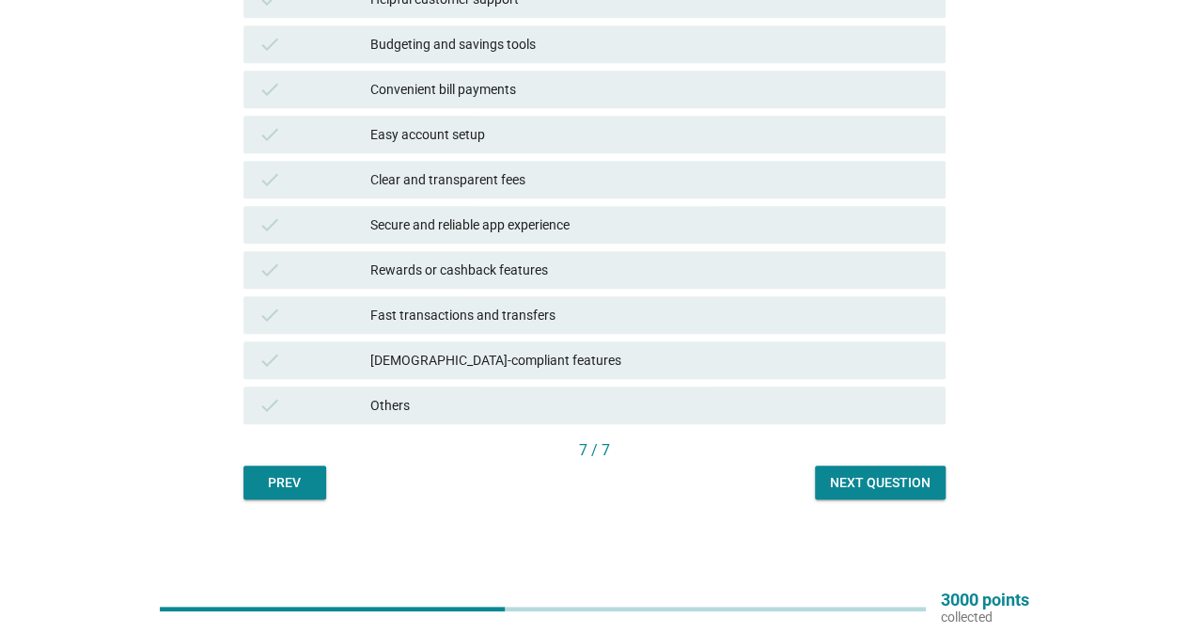
click at [924, 496] on button "Next question" at bounding box center [880, 482] width 131 height 34
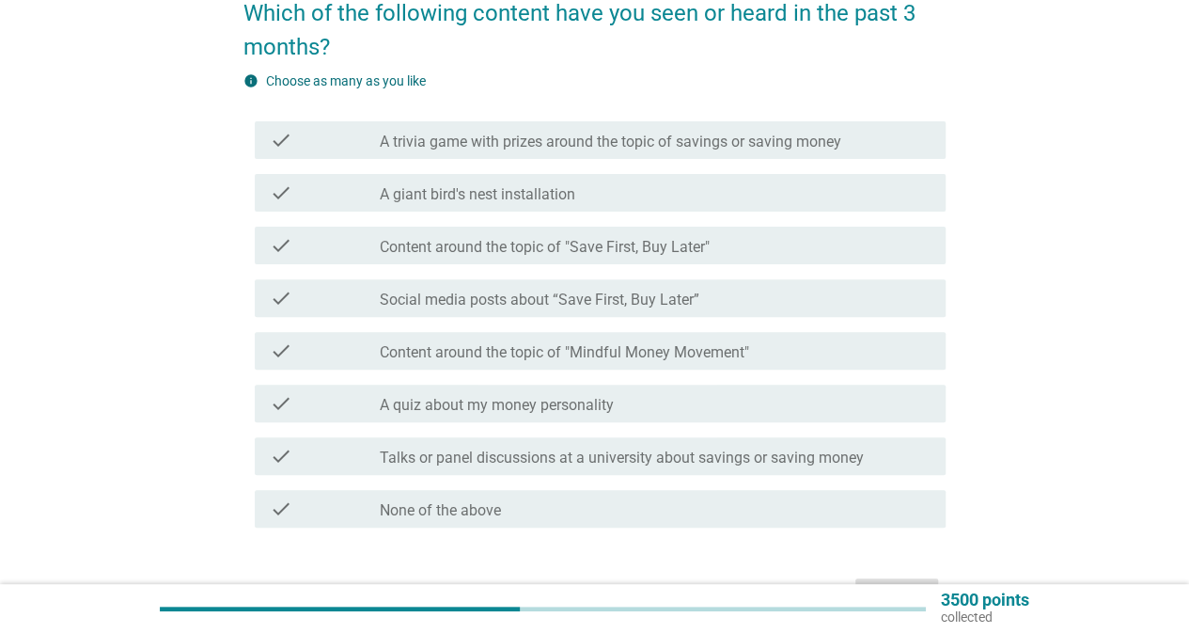
scroll to position [188, 0]
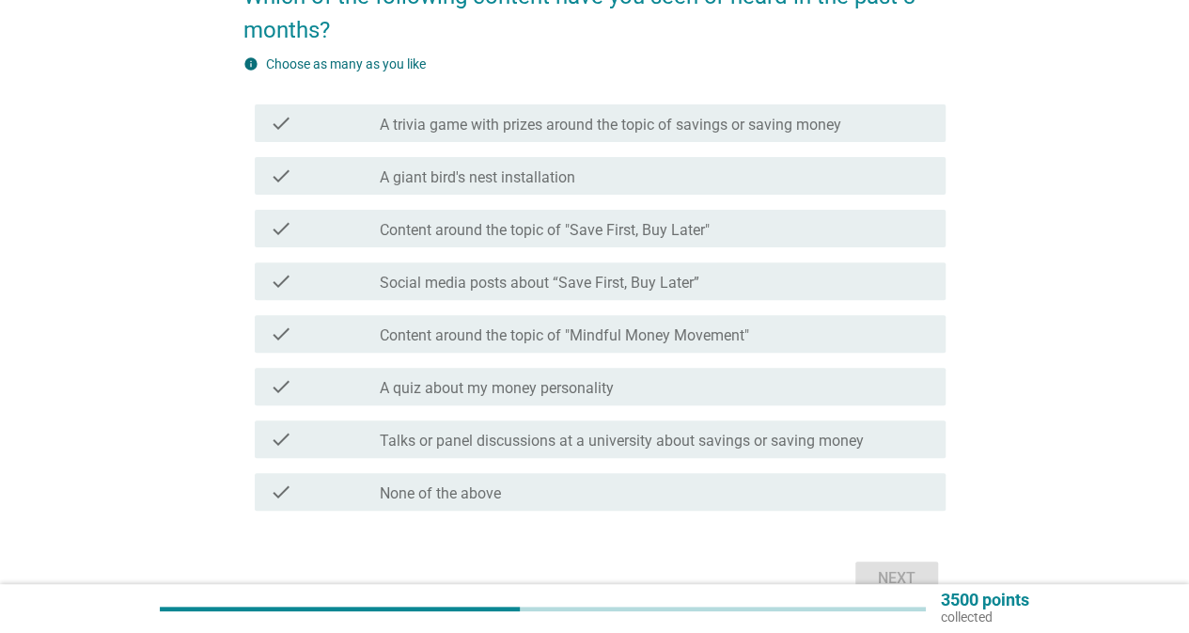
click at [499, 494] on label "None of the above" at bounding box center [440, 493] width 121 height 19
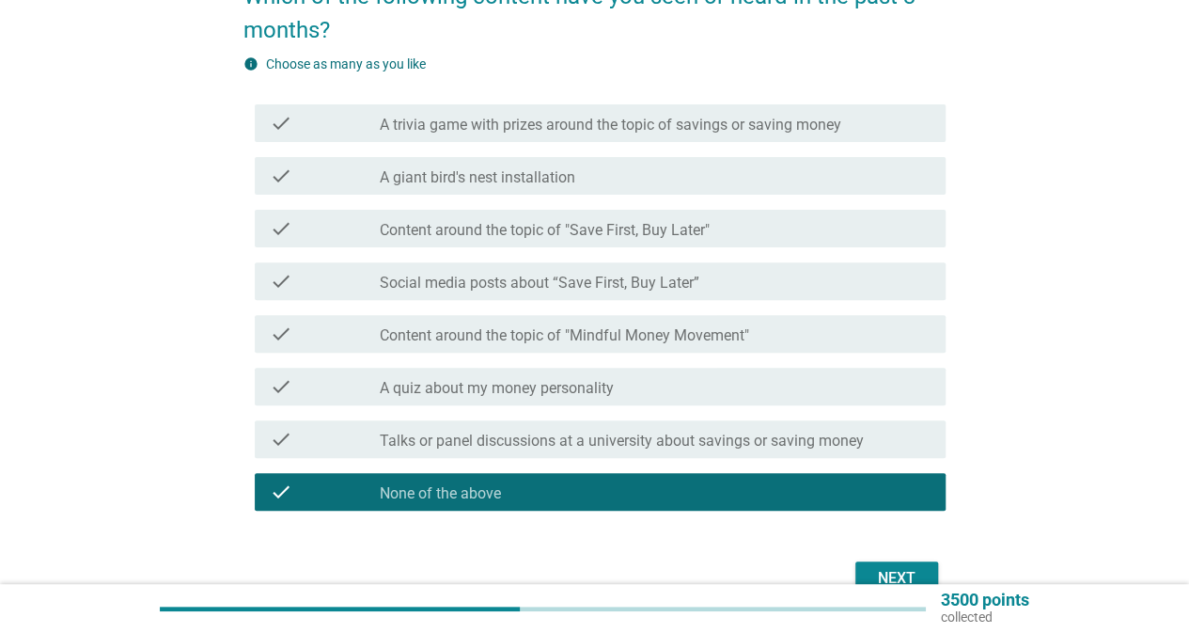
click at [906, 563] on button "Next" at bounding box center [897, 578] width 83 height 34
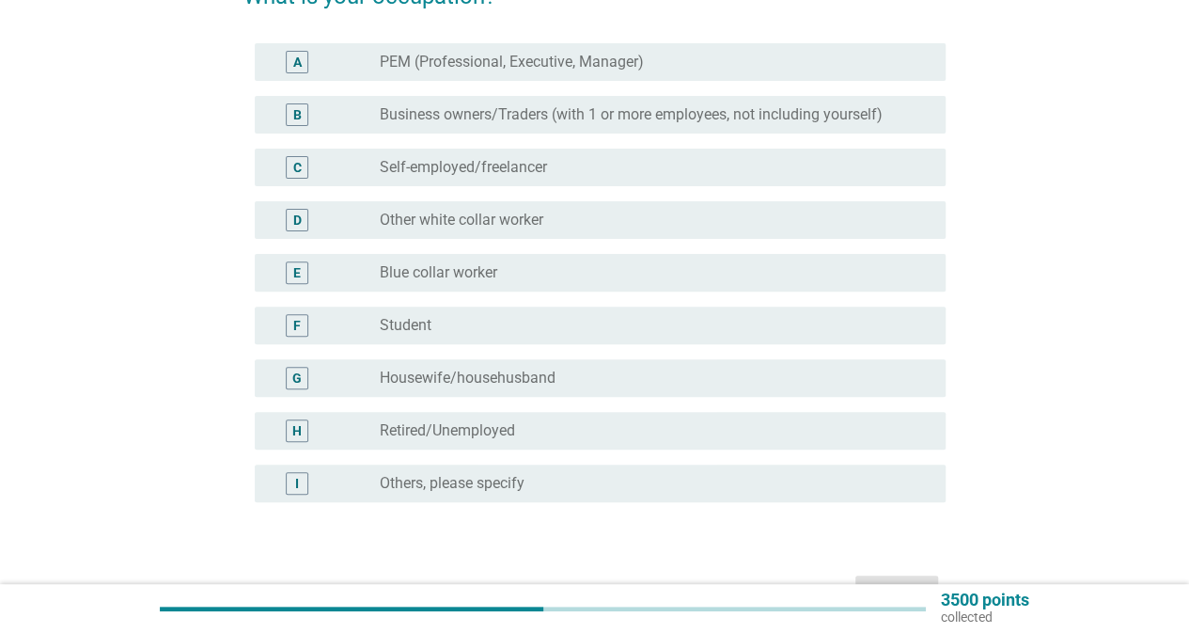
scroll to position [0, 0]
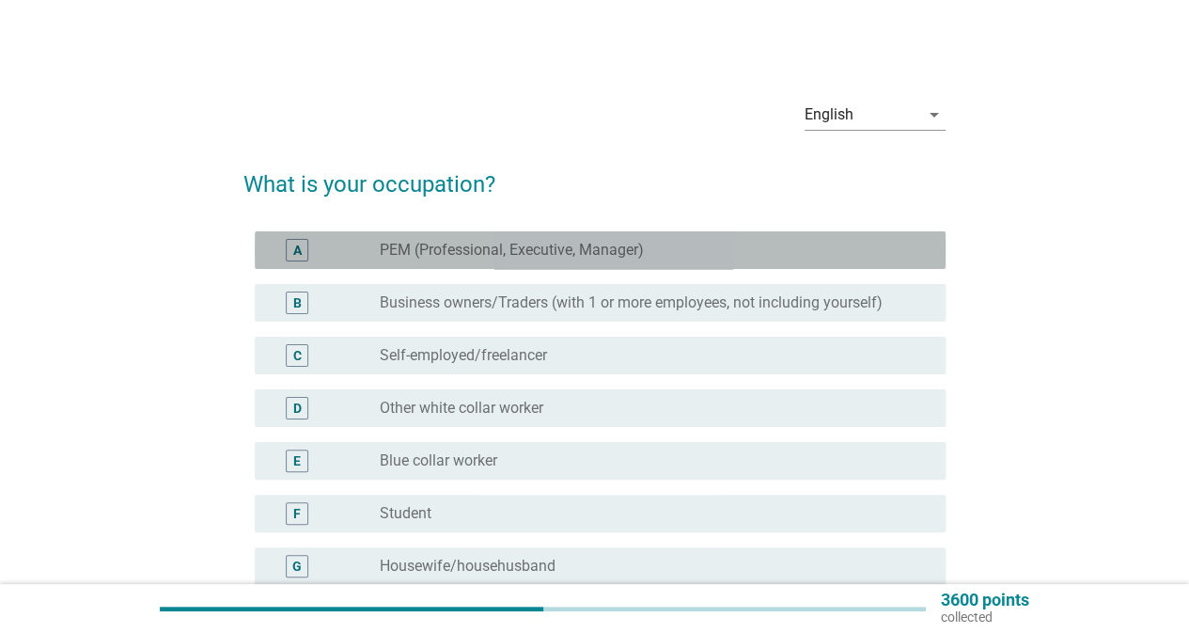
click at [496, 241] on label "PEM (Professional, Executive, Manager)" at bounding box center [512, 250] width 264 height 19
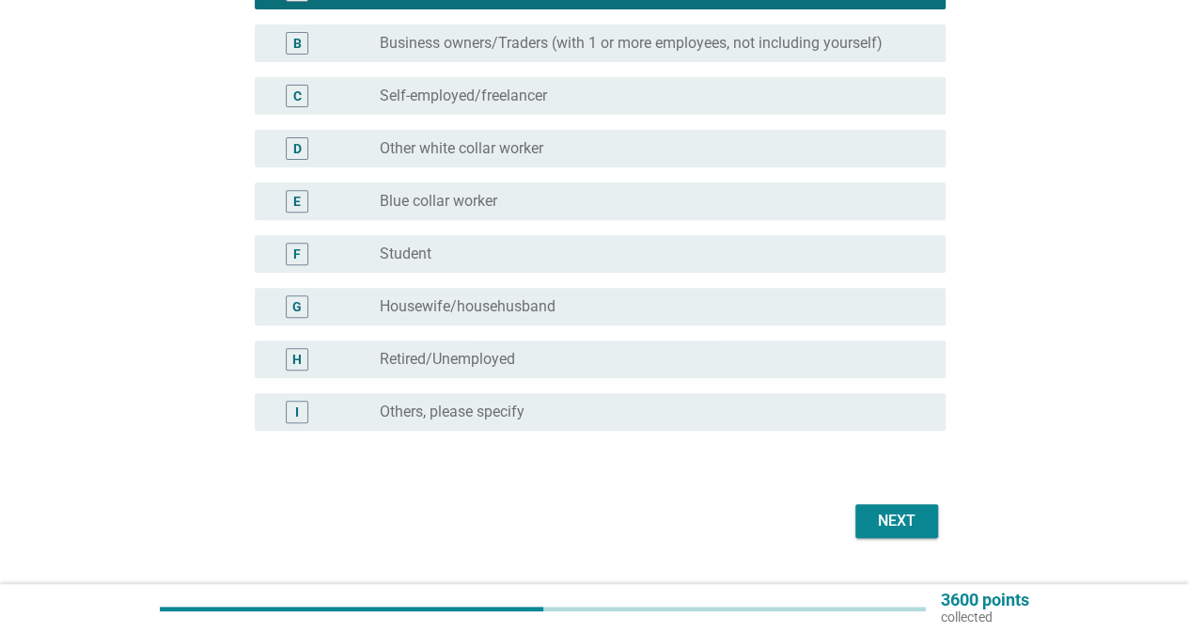
scroll to position [282, 0]
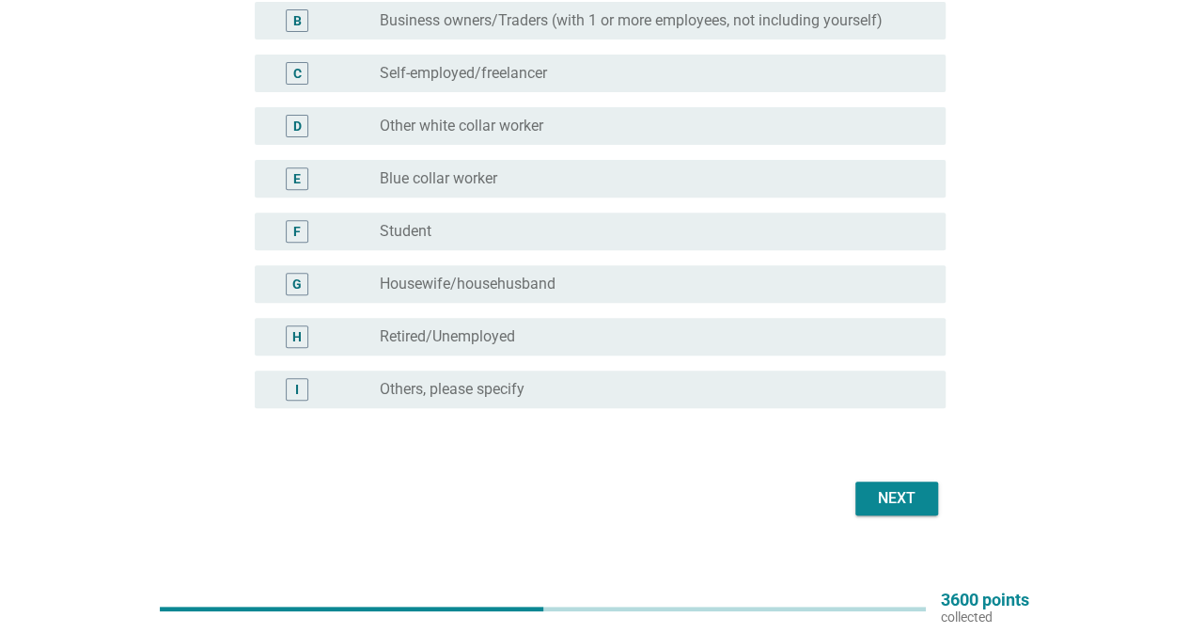
click at [884, 496] on div "Next" at bounding box center [897, 498] width 53 height 23
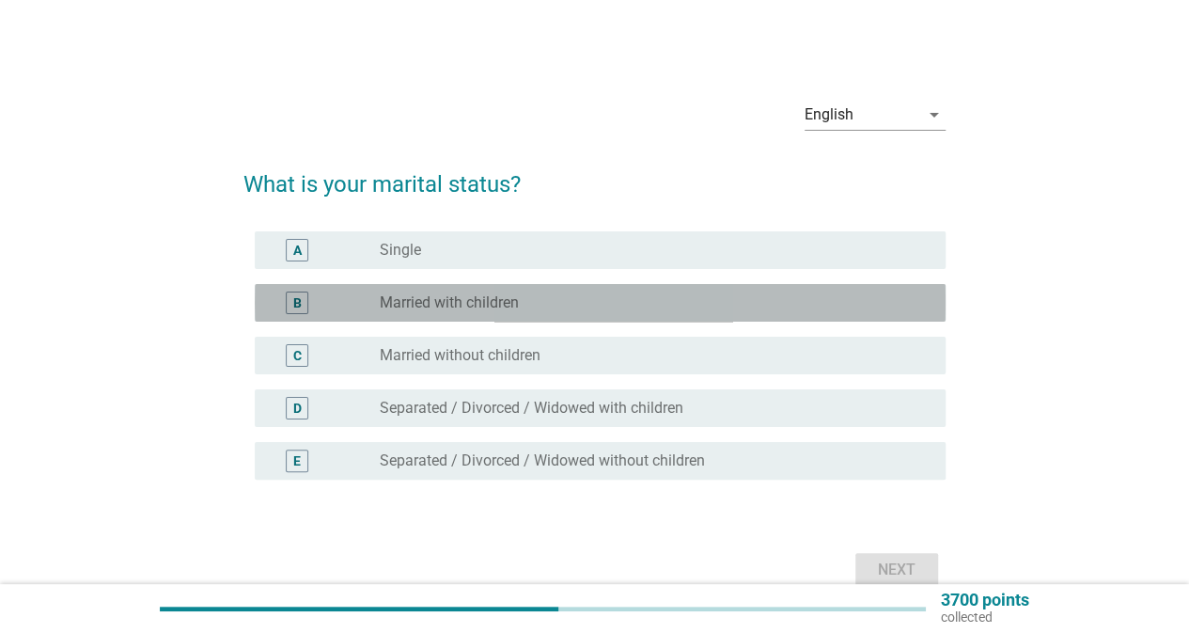
click at [474, 304] on label "Married with children" at bounding box center [449, 302] width 139 height 19
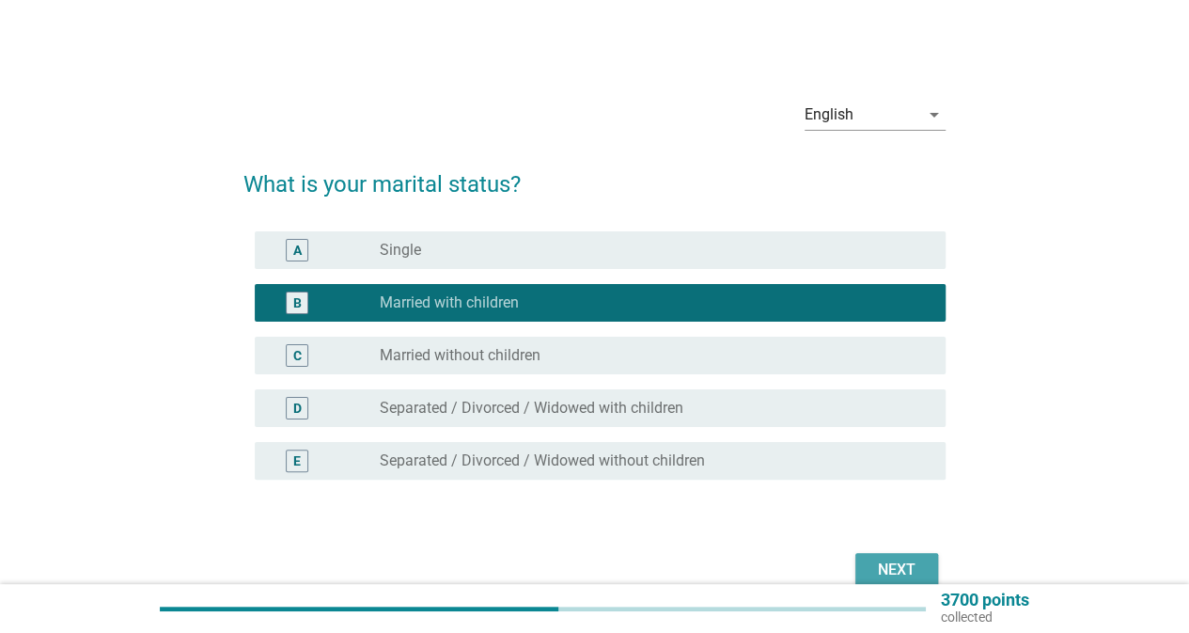
click at [890, 569] on div "Next" at bounding box center [897, 570] width 53 height 23
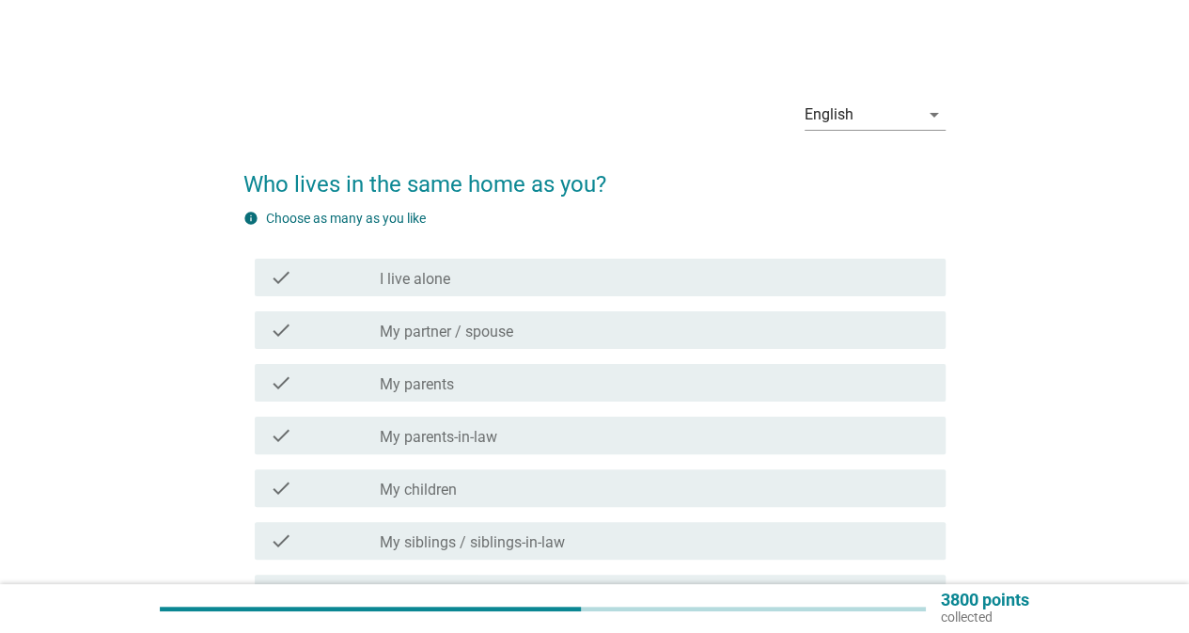
click at [538, 328] on div "check_box_outline_blank My partner / spouse" at bounding box center [655, 330] width 551 height 23
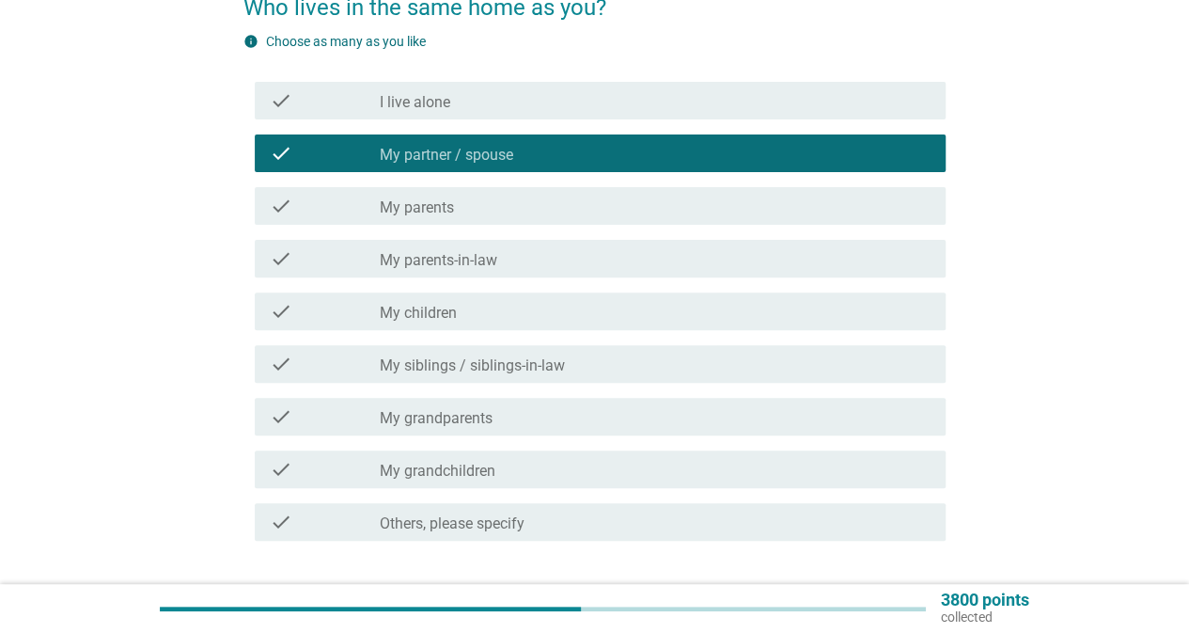
scroll to position [282, 0]
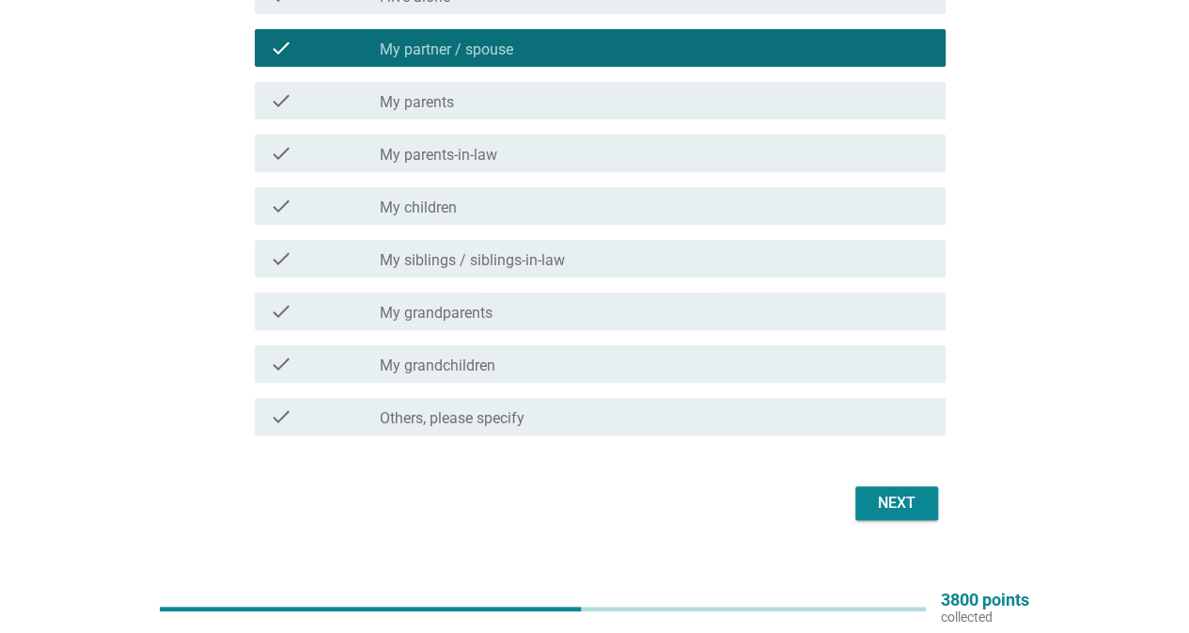
click at [890, 505] on div "Next" at bounding box center [897, 503] width 53 height 23
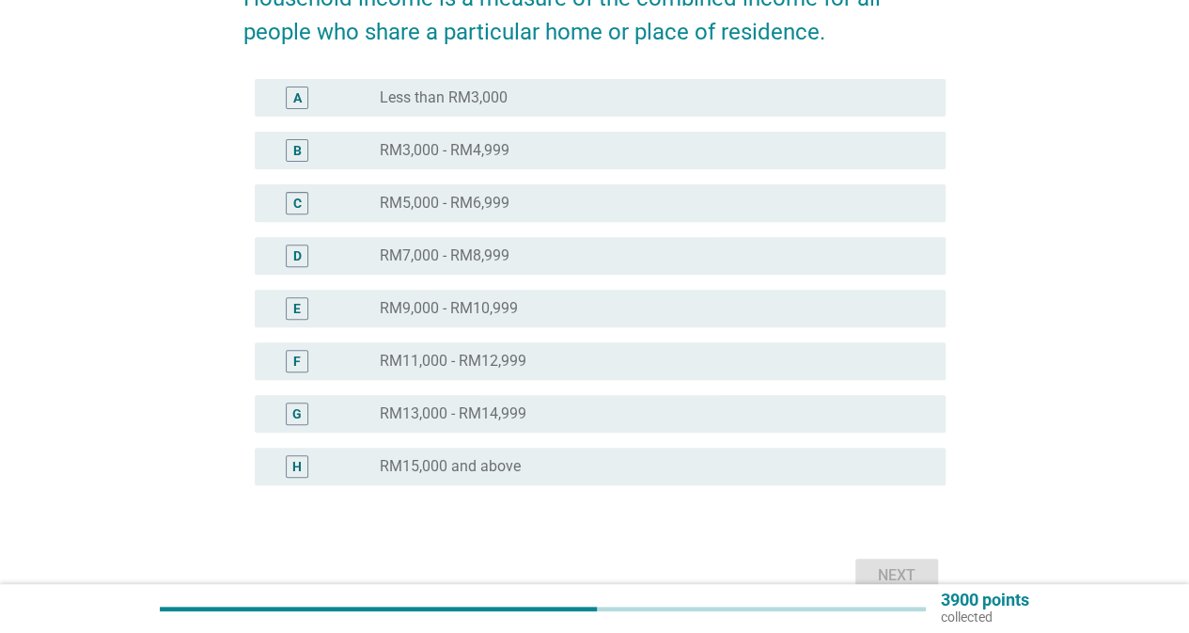
scroll to position [352, 0]
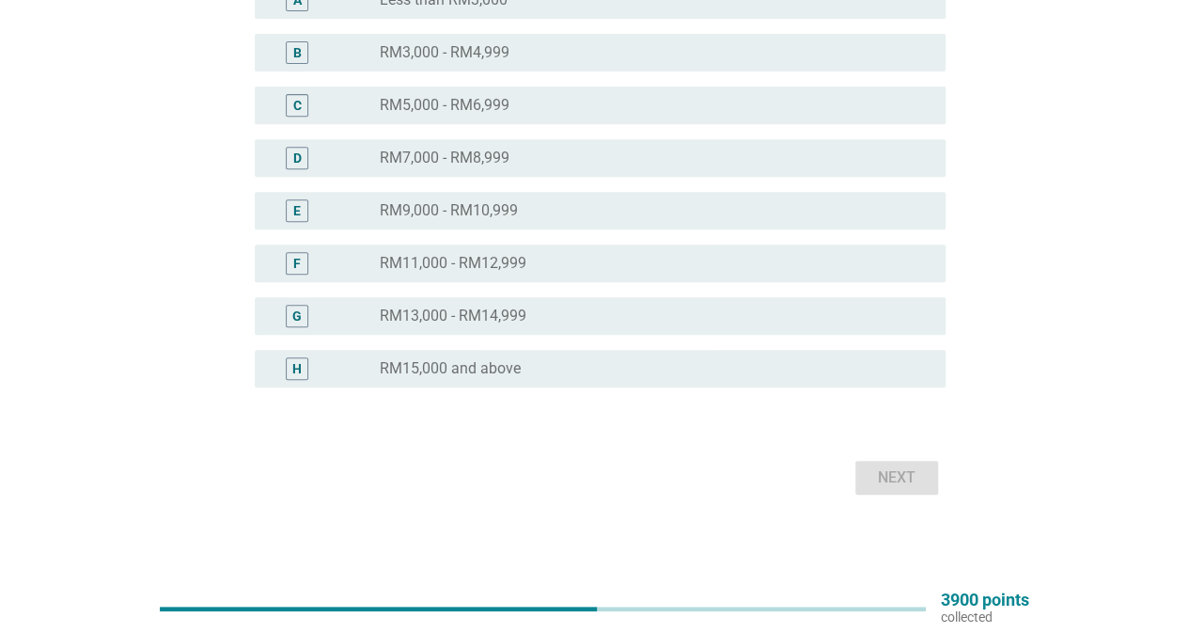
click at [553, 359] on div "radio_button_unchecked RM15,000 and above" at bounding box center [648, 368] width 536 height 19
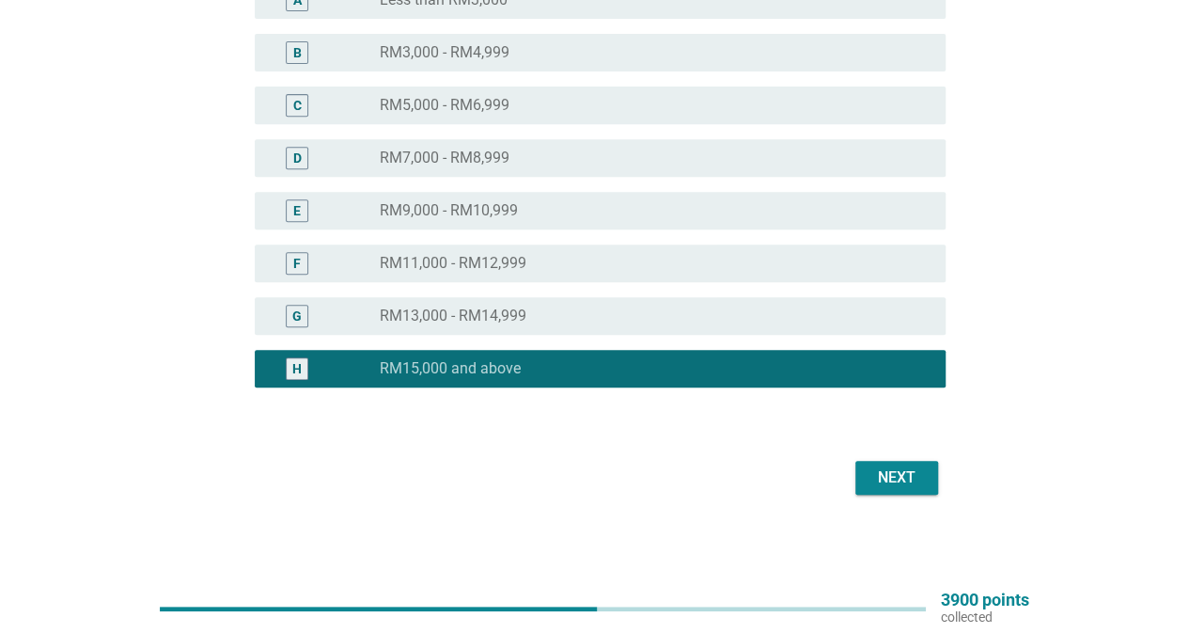
click at [891, 480] on div "Next" at bounding box center [897, 477] width 53 height 23
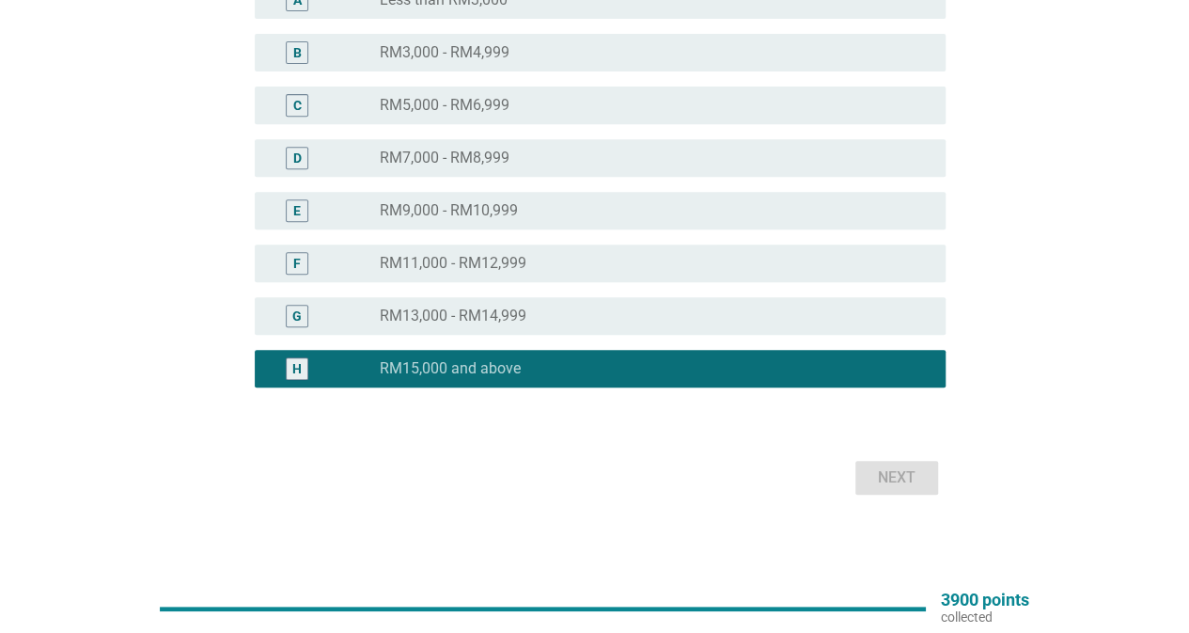
scroll to position [0, 0]
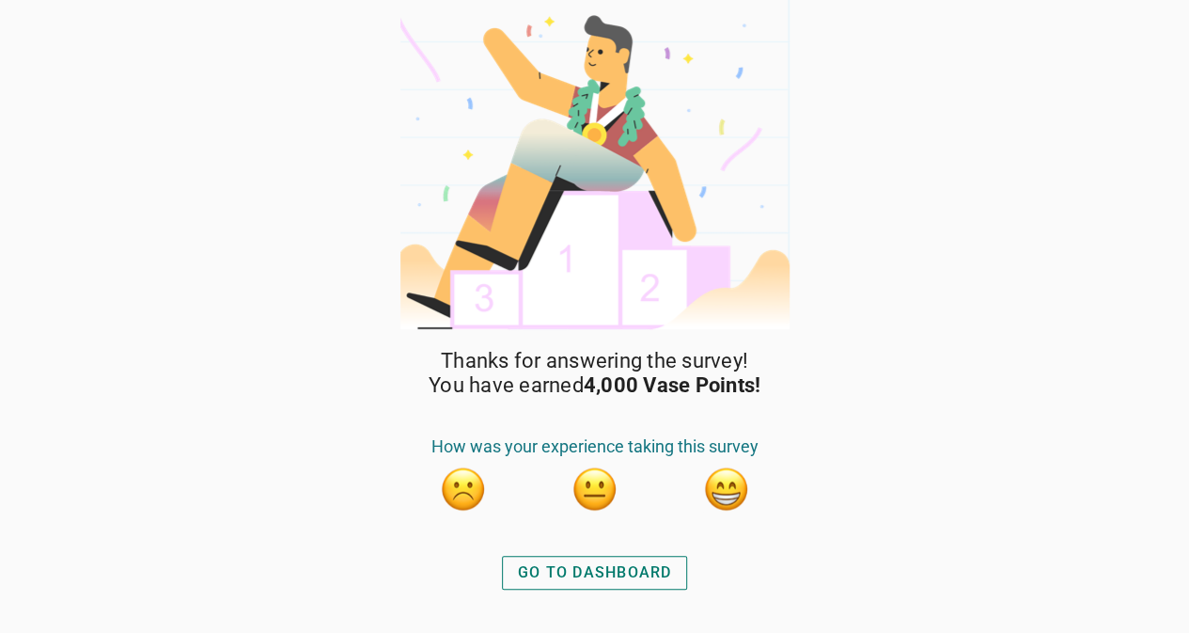
click at [622, 575] on div "GO TO DASHBOARD" at bounding box center [595, 572] width 154 height 23
